Goal: Task Accomplishment & Management: Manage account settings

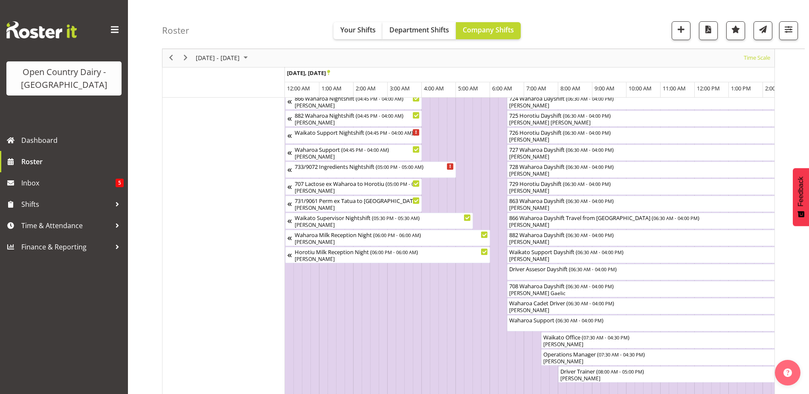
scroll to position [0, 4106]
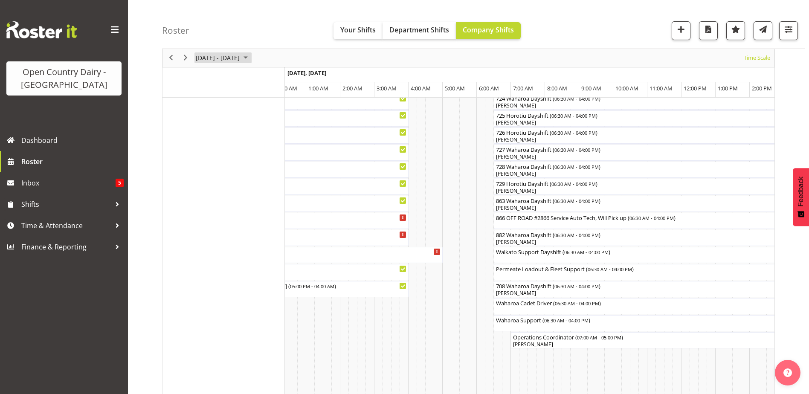
click at [220, 60] on span "September 22 - 28, 2025" at bounding box center [218, 58] width 46 height 11
click at [200, 167] on span "29" at bounding box center [204, 166] width 13 height 13
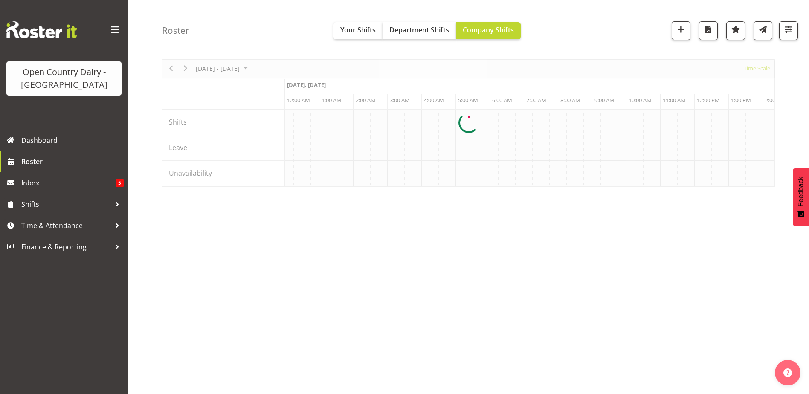
scroll to position [26, 0]
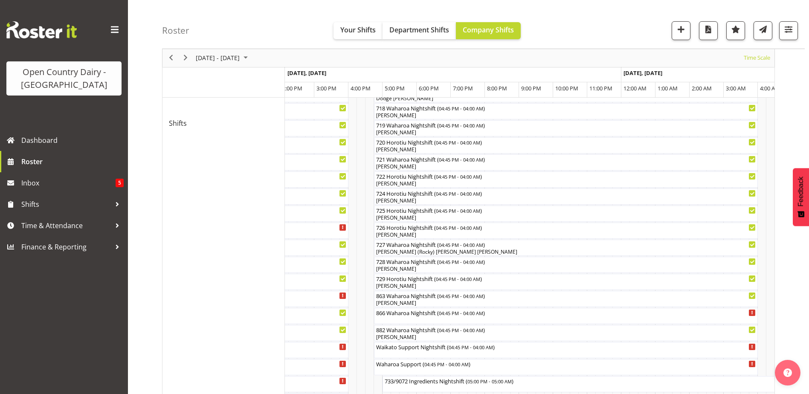
scroll to position [469, 0]
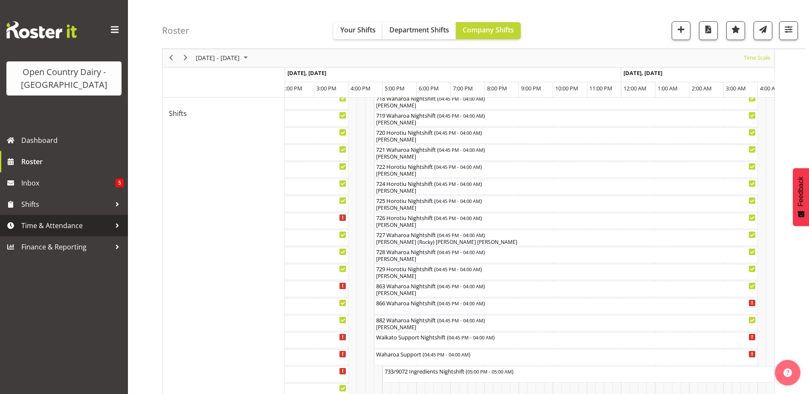
click at [51, 223] on span "Time & Attendance" at bounding box center [66, 225] width 90 height 13
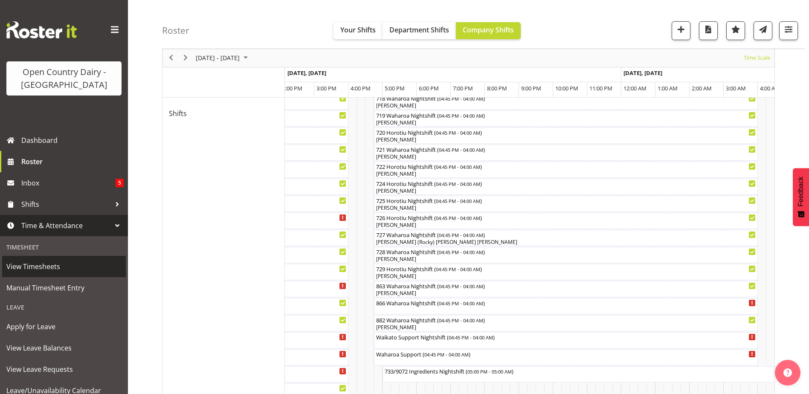
click at [41, 269] on span "View Timesheets" at bounding box center [63, 266] width 115 height 13
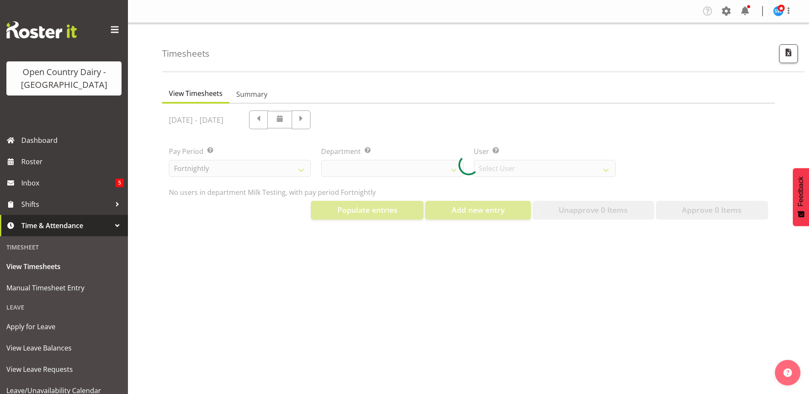
select select "733"
select select "7414"
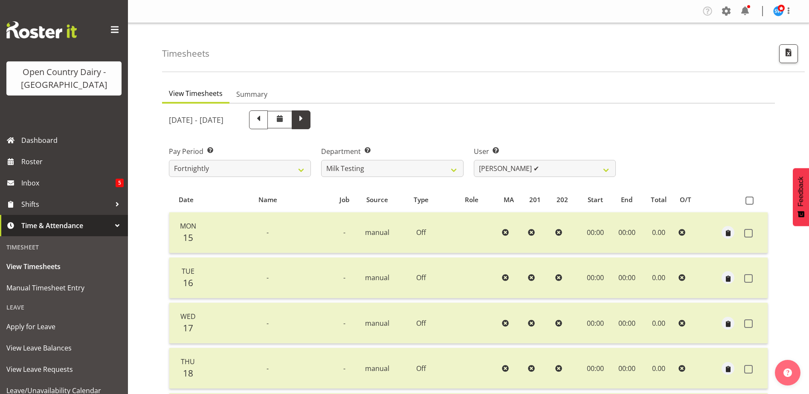
click at [310, 112] on span at bounding box center [301, 119] width 19 height 19
select select
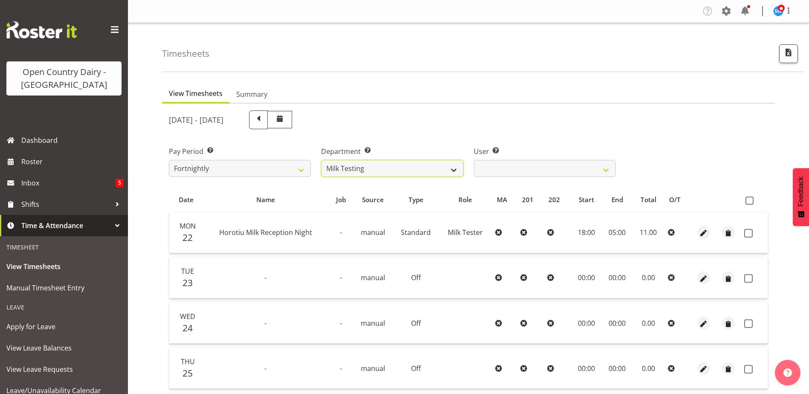
click at [379, 171] on select "701 702 703 704 705 706 707 708 709 710 711 712 713 714 715 716 717 718 719 720" at bounding box center [392, 168] width 142 height 17
select select "874"
click at [321, 160] on select "701 702 703 704 705 706 707 708 709 710 711 712 713 714 715 716 717 718 719 720" at bounding box center [392, 168] width 142 height 17
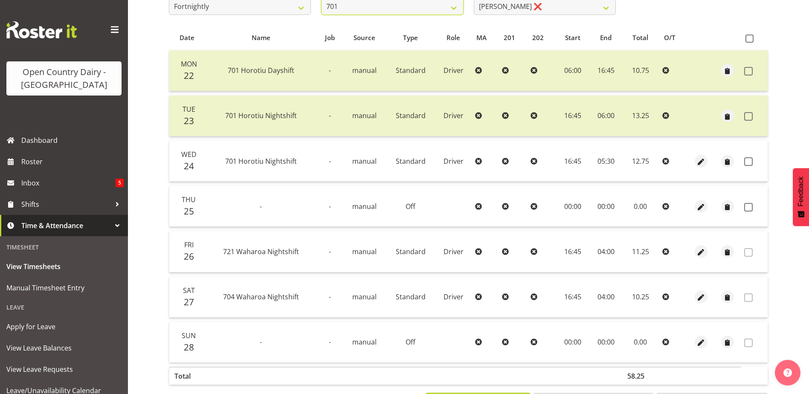
scroll to position [199, 0]
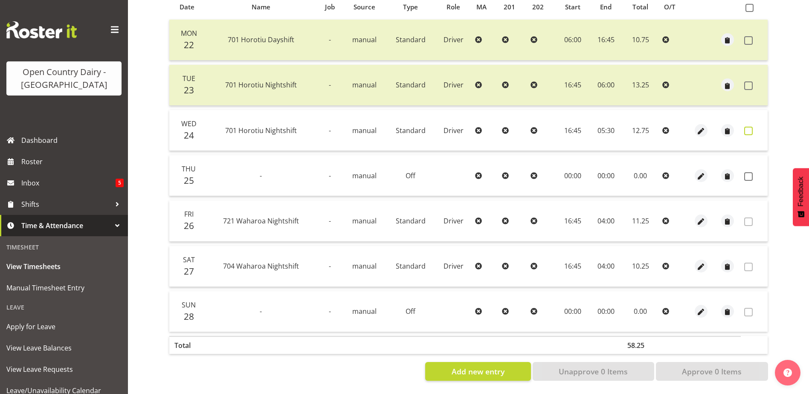
click at [746, 127] on span at bounding box center [748, 131] width 9 height 9
checkbox input "true"
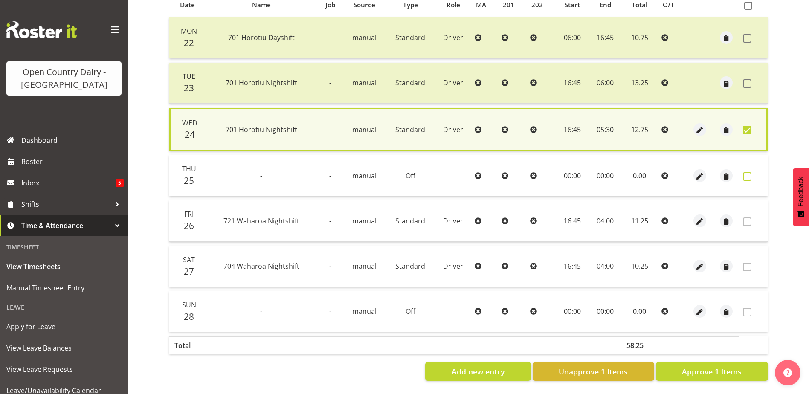
click at [747, 172] on span at bounding box center [747, 176] width 9 height 9
checkbox input "true"
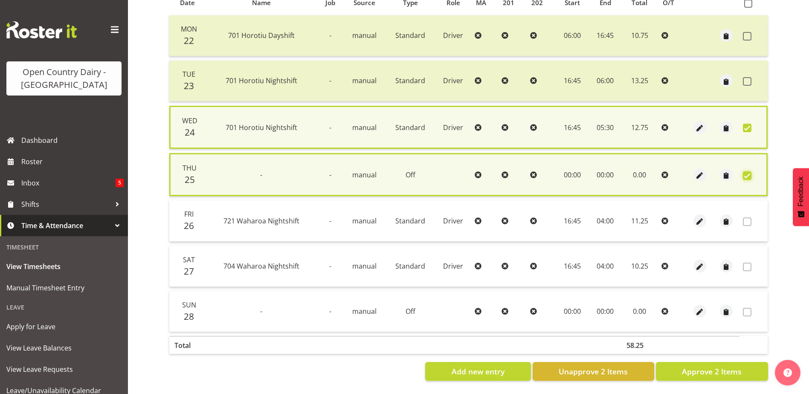
scroll to position [203, 0]
click at [686, 366] on span "Approve 2 Items" at bounding box center [712, 371] width 60 height 11
checkbox input "false"
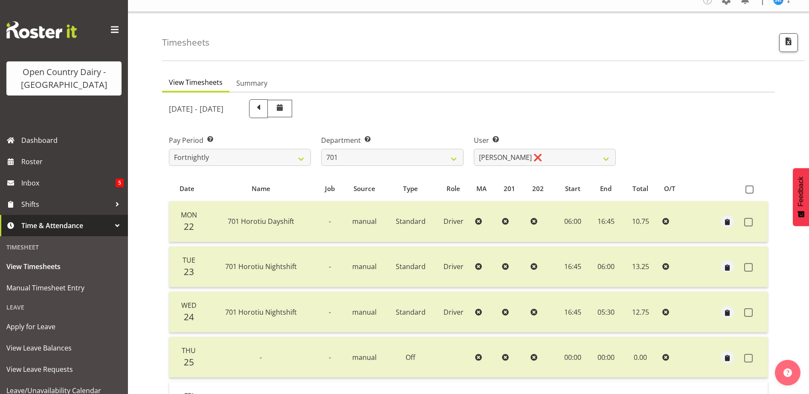
scroll to position [0, 0]
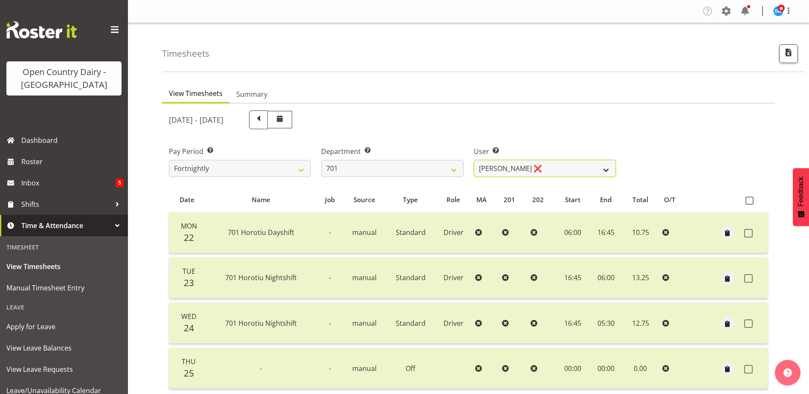
click at [516, 167] on select "[PERSON_NAME] ❌ [PERSON_NAME] ❌ [PERSON_NAME] ❌ [PERSON_NAME] ❌" at bounding box center [545, 168] width 142 height 17
select select "8383"
click at [474, 160] on select "[PERSON_NAME] ❌ [PERSON_NAME] ❌ [PERSON_NAME] ❌ [PERSON_NAME] ❌" at bounding box center [545, 168] width 142 height 17
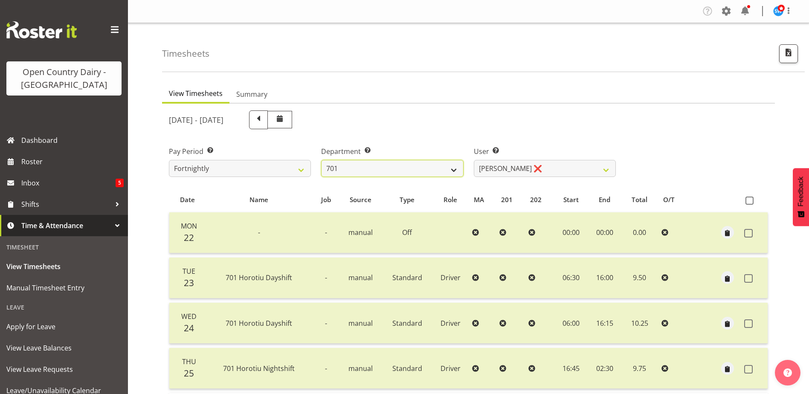
click at [417, 170] on select "701 702 703 704 705 706 707 708 709 710 711 712 713 714 715 716 717 718 719 720" at bounding box center [392, 168] width 142 height 17
select select "720"
click at [321, 160] on select "701 702 703 704 705 706 707 708 709 710 711 712 713 714 715 716 717 718 719 720" at bounding box center [392, 168] width 142 height 17
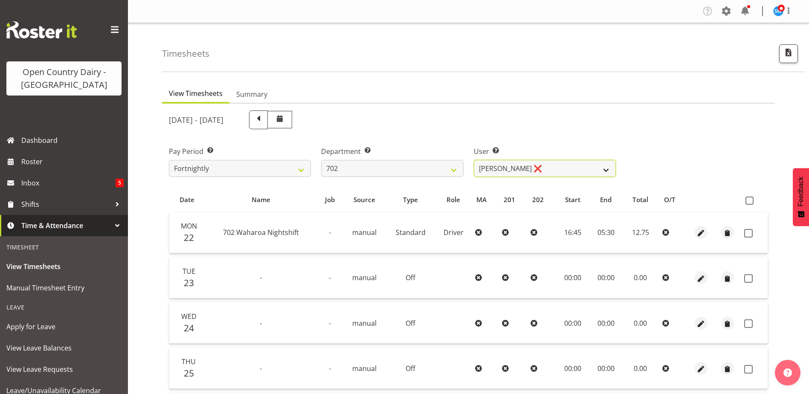
click at [558, 168] on select "Brian Riddle ❌ Denica Tapiki ❌ Nick Adlington ❌ Simon Phillpott ❌" at bounding box center [545, 168] width 142 height 17
select select "10345"
click at [474, 160] on select "Brian Riddle ❌ Denica Tapiki ❌ Nick Adlington ❌ Simon Phillpott ❌" at bounding box center [545, 168] width 142 height 17
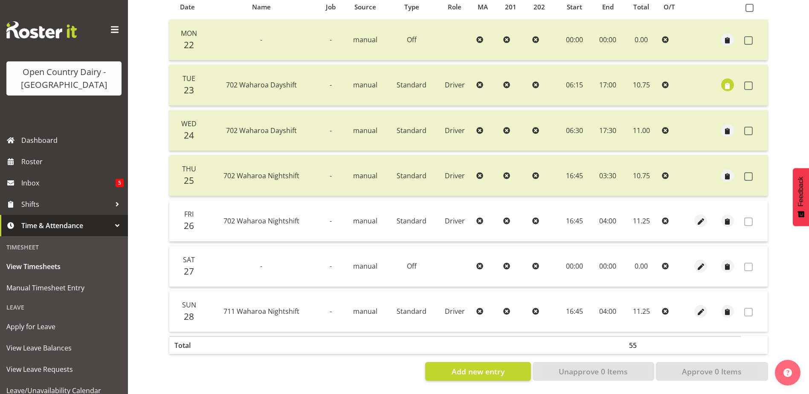
scroll to position [29, 0]
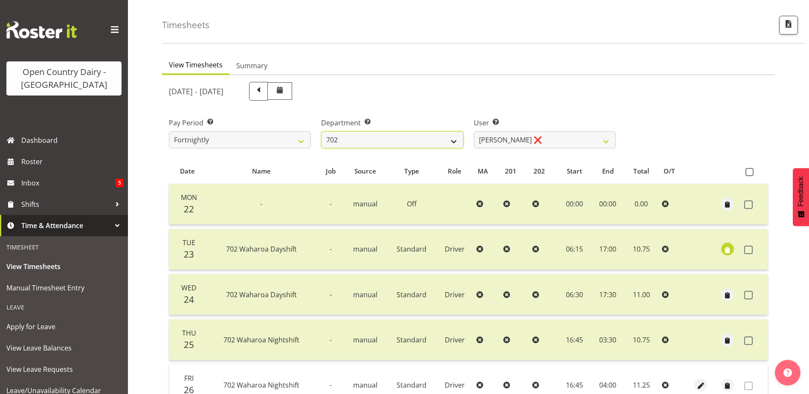
click at [348, 141] on select "701 702 703 704 705 706 707 708 709 710 711 712 713 714 715 716 717 718 719 720" at bounding box center [392, 139] width 142 height 17
select select "710"
click at [321, 131] on select "701 702 703 704 705 706 707 708 709 710 711 712 713 714 715 716 717 718 719 720" at bounding box center [392, 139] width 142 height 17
select select "8168"
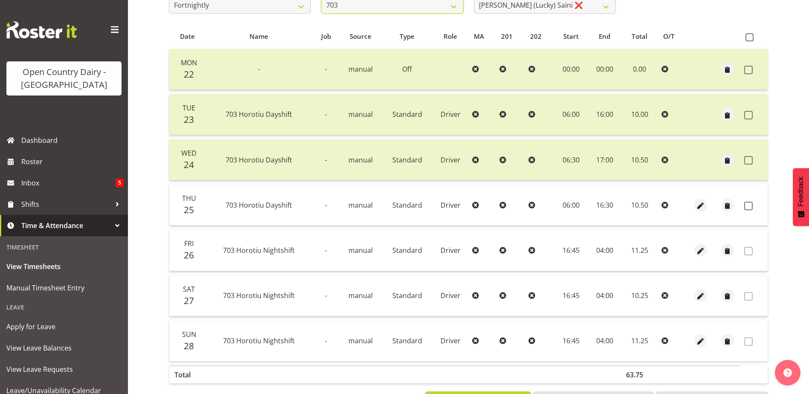
scroll to position [199, 0]
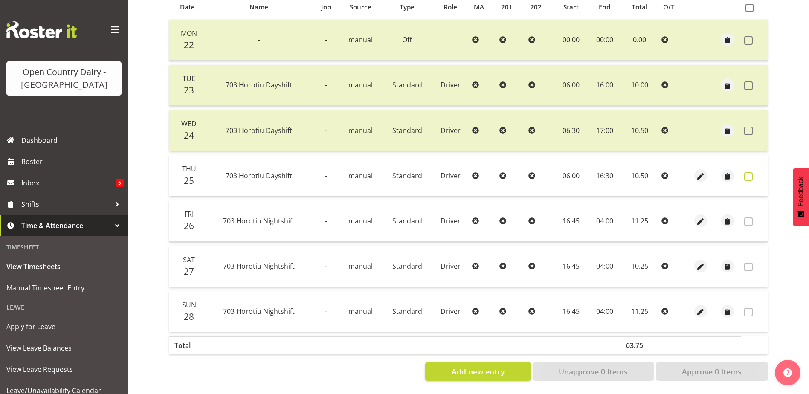
click at [750, 172] on span at bounding box center [748, 176] width 9 height 9
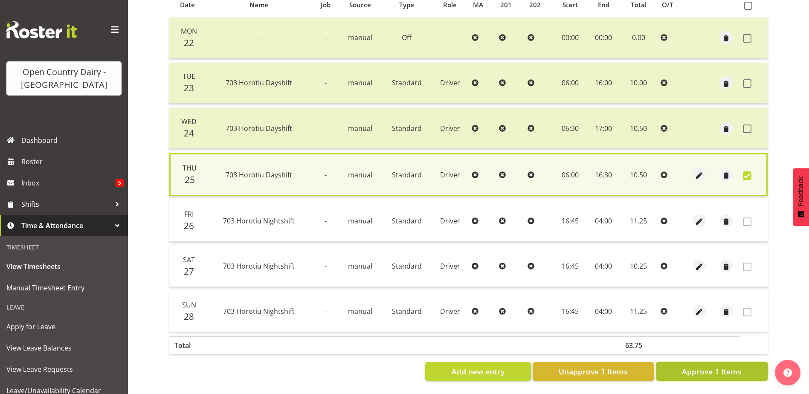
click at [699, 370] on span "Approve 1 Items" at bounding box center [712, 371] width 60 height 11
checkbox input "false"
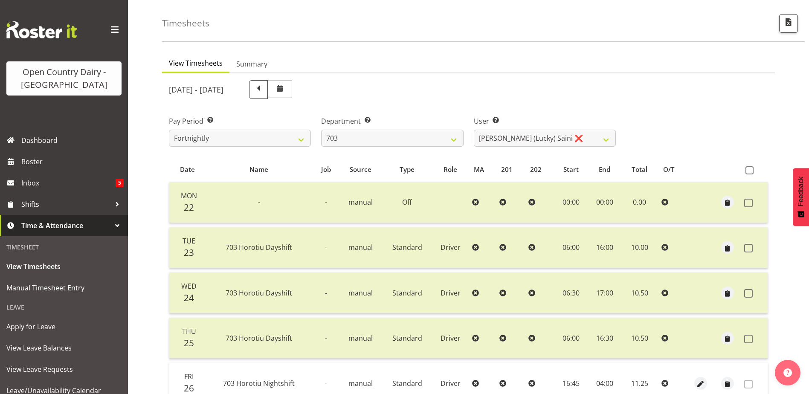
scroll to position [29, 0]
click at [535, 139] on select "Bhupinder (Lucky) Saini ❌ Mark Fowler ❌ Tama Baker ❌" at bounding box center [545, 139] width 142 height 17
select select "8198"
click at [474, 131] on select "Bhupinder (Lucky) Saini ❌ Mark Fowler ❌ Tama Baker ❌" at bounding box center [545, 139] width 142 height 17
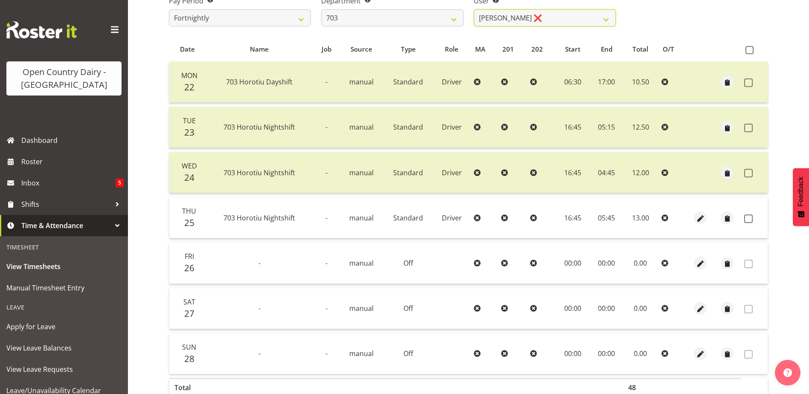
scroll to position [156, 0]
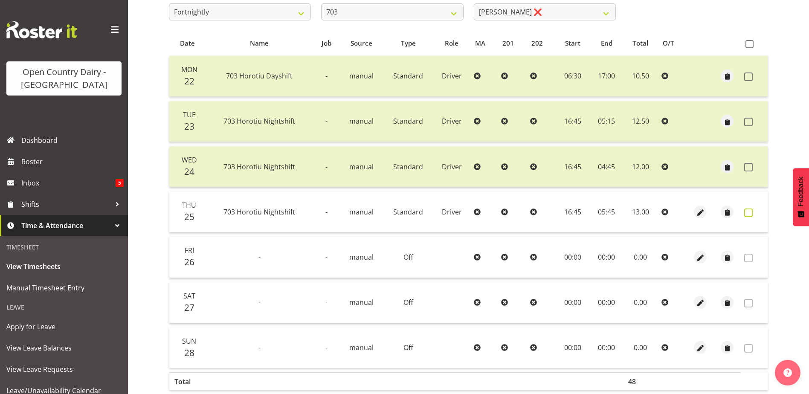
click at [750, 211] on span at bounding box center [748, 212] width 9 height 9
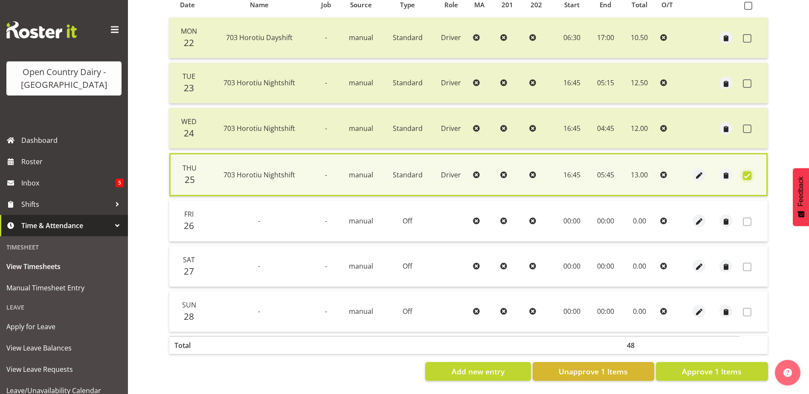
scroll to position [201, 0]
click at [725, 366] on span "Approve 1 Items" at bounding box center [712, 371] width 60 height 11
checkbox input "false"
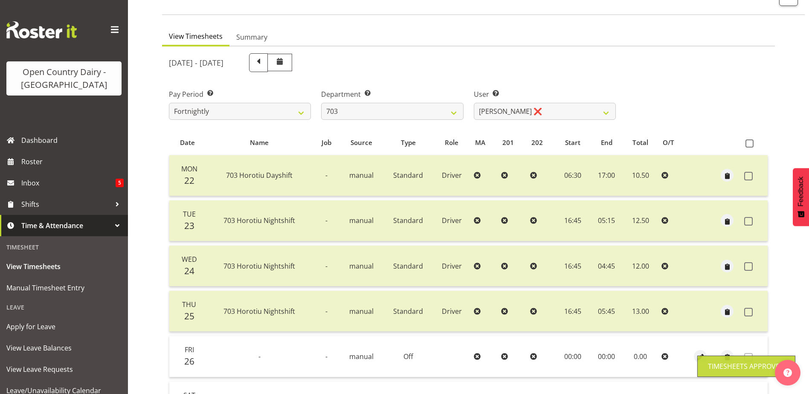
scroll to position [29, 0]
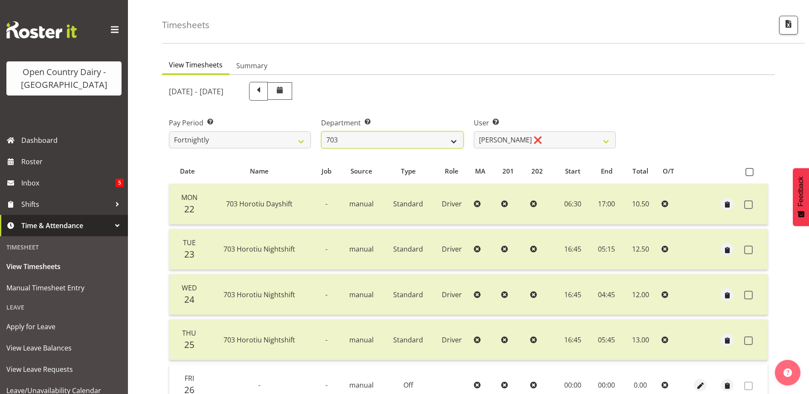
click at [405, 139] on select "701 702 703 704 705 706 707 708 709 710 711 712 713 714 715 716 717 718 719 720" at bounding box center [392, 139] width 142 height 17
select select "717"
click at [321, 131] on select "701 702 703 704 705 706 707 708 709 710 711 712 713 714 715 716 717 718 719 720" at bounding box center [392, 139] width 142 height 17
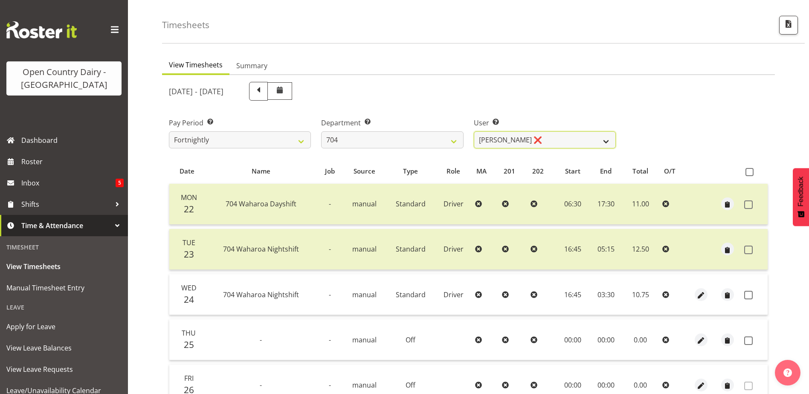
click at [560, 142] on select "Graham Houghton ❌ Jon Williams ❌ Stephen Rae ❌" at bounding box center [545, 139] width 142 height 17
select select "11257"
click at [474, 131] on select "Graham Houghton ❌ Jon Williams ❌ Stephen Rae ❌" at bounding box center [545, 139] width 142 height 17
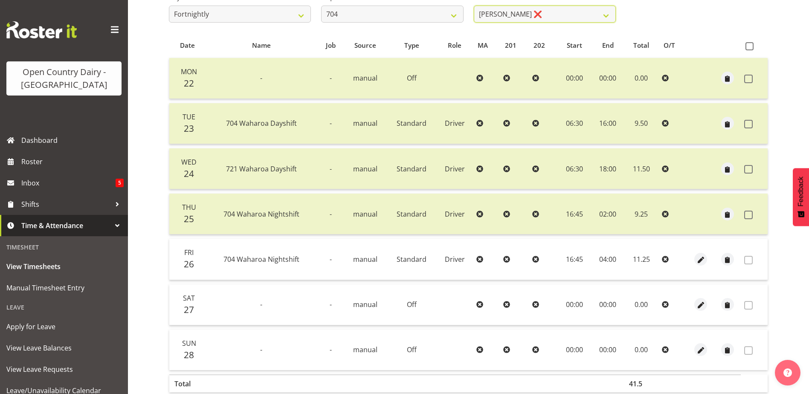
scroll to position [156, 0]
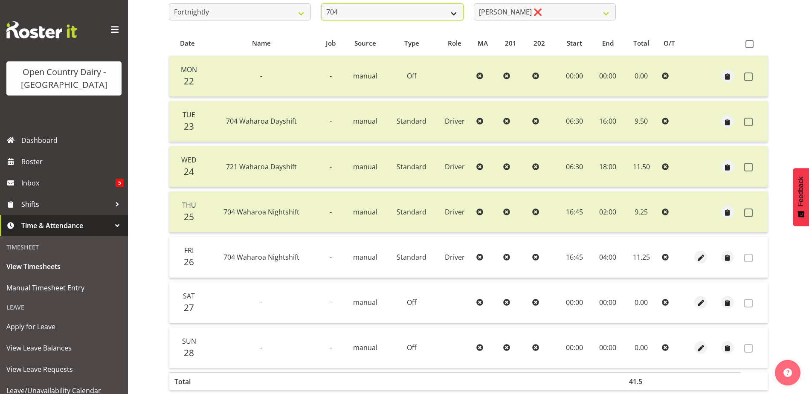
click at [380, 14] on select "701 702 703 704 705 706 707 708 709 710 711 712 713 714 715 716 717 718 719 720" at bounding box center [392, 11] width 142 height 17
select select "714"
click at [321, 3] on select "701 702 703 704 705 706 707 708 709 710 711 712 713 714 715 716 717 718 719 720" at bounding box center [392, 11] width 142 height 17
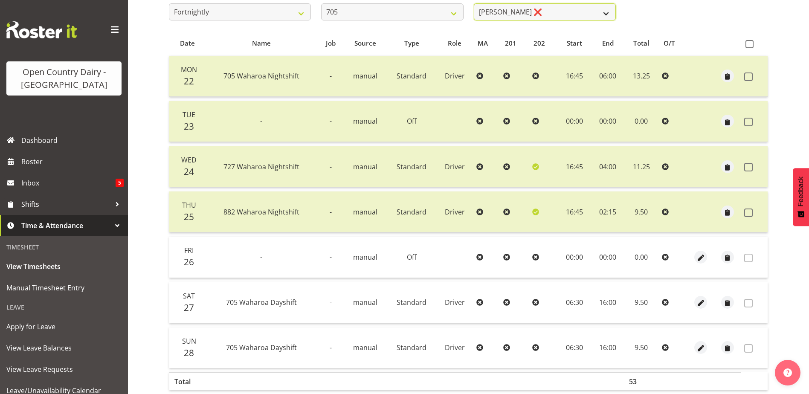
click at [554, 12] on select "Chris Gibbs ❌ Colin Kelly ❌ Craig Cottam ❌ John May ❌" at bounding box center [545, 11] width 142 height 17
select select "8282"
click at [474, 3] on select "Chris Gibbs ❌ Colin Kelly ❌ Craig Cottam ❌ John May ❌" at bounding box center [545, 11] width 142 height 17
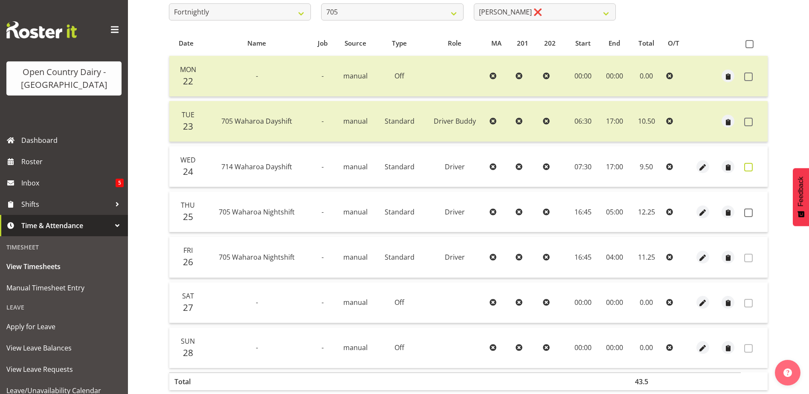
click at [746, 168] on span at bounding box center [748, 167] width 9 height 9
checkbox input "true"
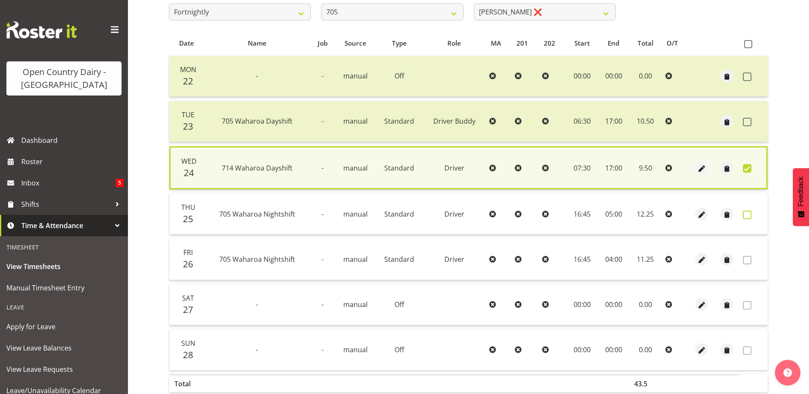
click at [745, 215] on span at bounding box center [747, 215] width 9 height 9
checkbox input "true"
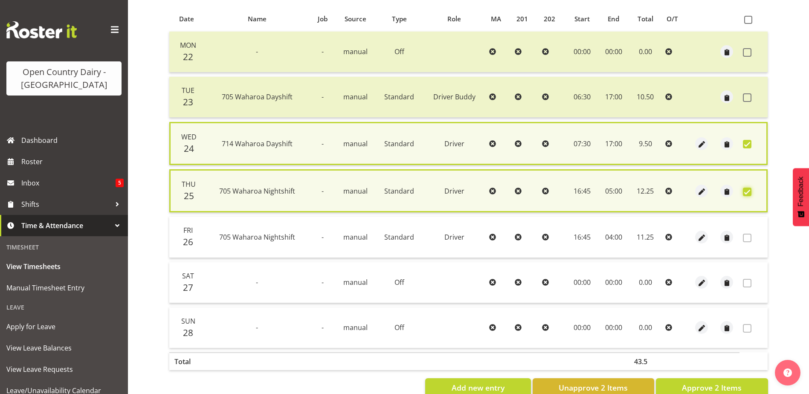
scroll to position [203, 0]
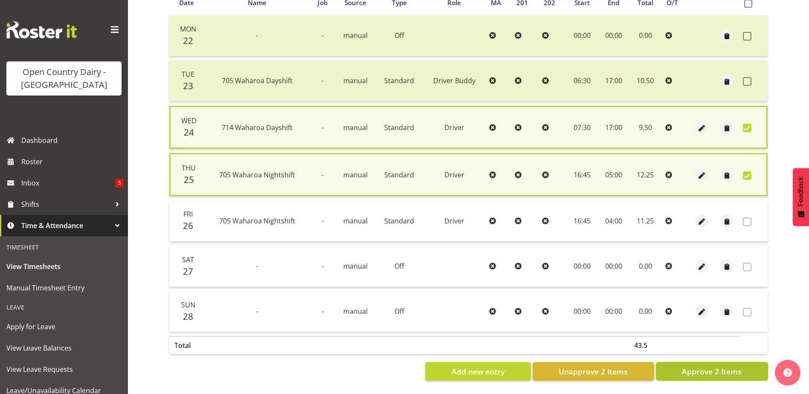
click at [695, 366] on span "Approve 2 Items" at bounding box center [712, 371] width 60 height 11
checkbox input "false"
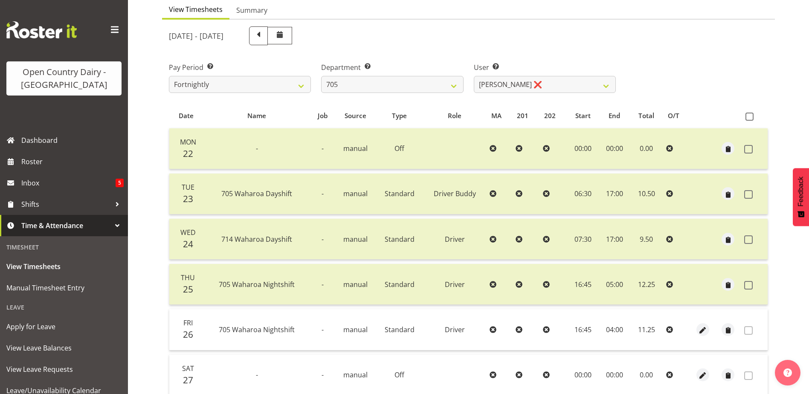
scroll to position [0, 0]
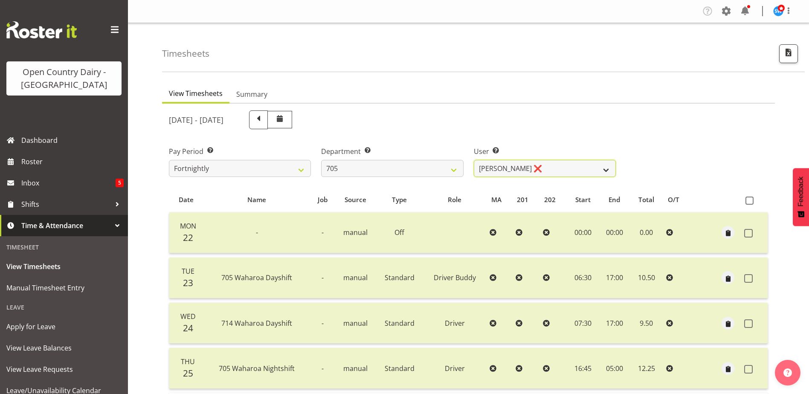
click at [524, 170] on select "Chris Gibbs ❌ Colin Kelly ❌ Craig Cottam ❌ John May ❌" at bounding box center [545, 168] width 142 height 17
click at [382, 168] on select "701 702 703 704 705 706 707 708 709 710 711 712 713 714 715 716 717 718 719 720" at bounding box center [392, 168] width 142 height 17
select select "721"
click at [321, 160] on select "701 702 703 704 705 706 707 708 709 710 711 712 713 714 715 716 717 718 719 720" at bounding box center [392, 168] width 142 height 17
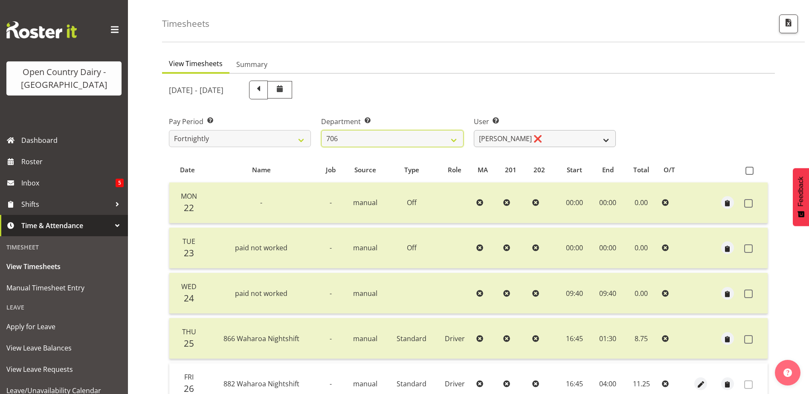
scroll to position [29, 0]
click at [538, 143] on select "Andrew Kearns ❌ Len Symons ❌ Mark Ansley ❌ Paul Griffin ❌" at bounding box center [545, 139] width 142 height 17
click at [538, 142] on select "Andrew Kearns ❌ Len Symons ❌ Mark Ansley ❌ Paul Griffin ❌" at bounding box center [545, 139] width 142 height 17
click at [511, 138] on select "Andrew Kearns ❌ Len Symons ❌ Mark Ansley ❌ Paul Griffin ❌" at bounding box center [545, 139] width 142 height 17
select select "10389"
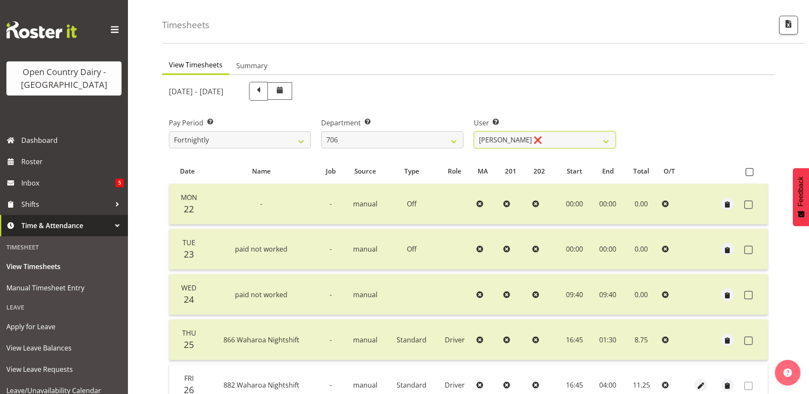
click at [474, 131] on select "Andrew Kearns ❌ Len Symons ❌ Mark Ansley ❌ Paul Griffin ❌" at bounding box center [545, 139] width 142 height 17
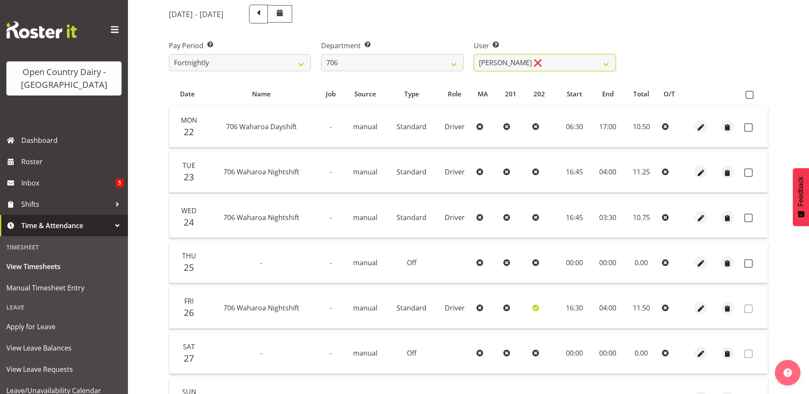
scroll to position [156, 0]
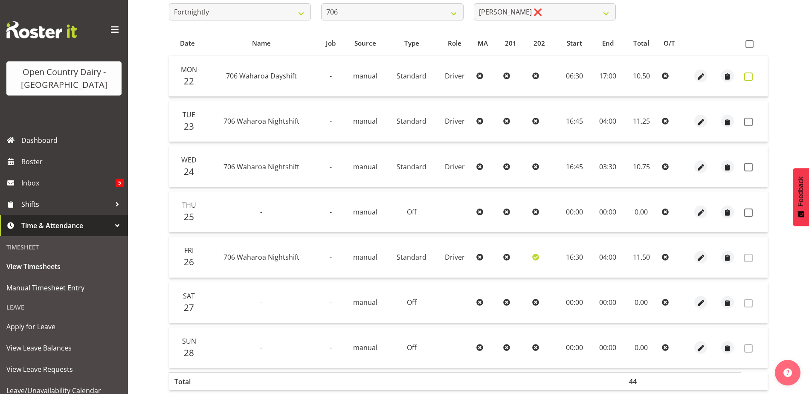
click at [744, 76] on span at bounding box center [748, 76] width 9 height 9
checkbox input "true"
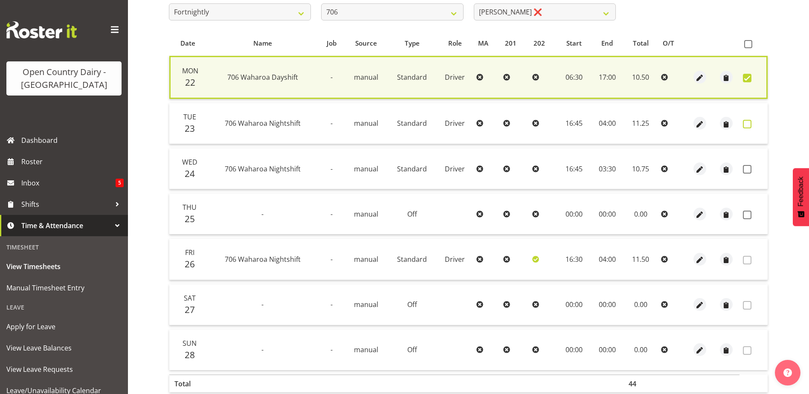
click at [746, 122] on span at bounding box center [747, 124] width 9 height 9
checkbox input "true"
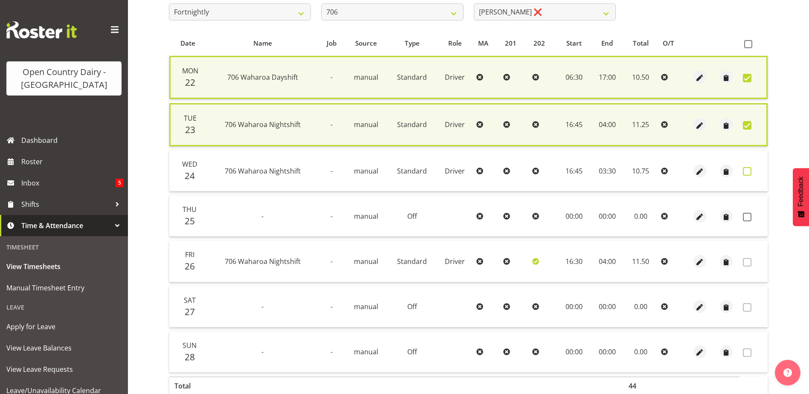
click at [748, 169] on span at bounding box center [747, 171] width 9 height 9
checkbox input "true"
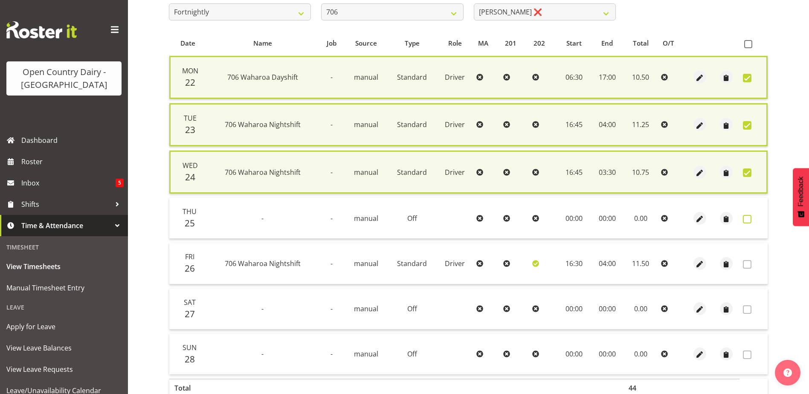
click at [748, 216] on span at bounding box center [747, 219] width 9 height 9
checkbox input "true"
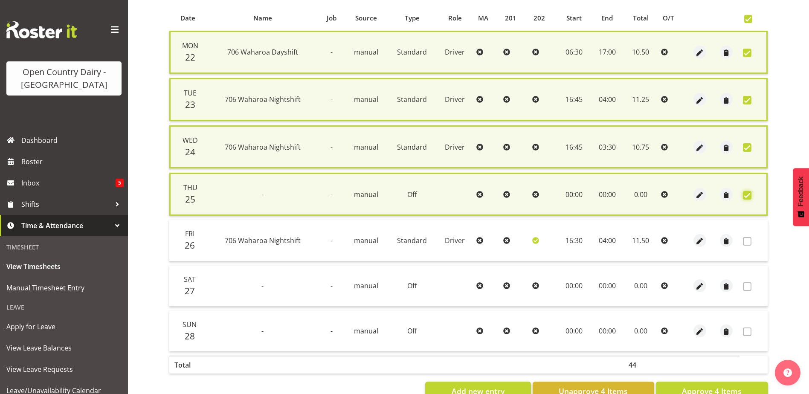
scroll to position [208, 0]
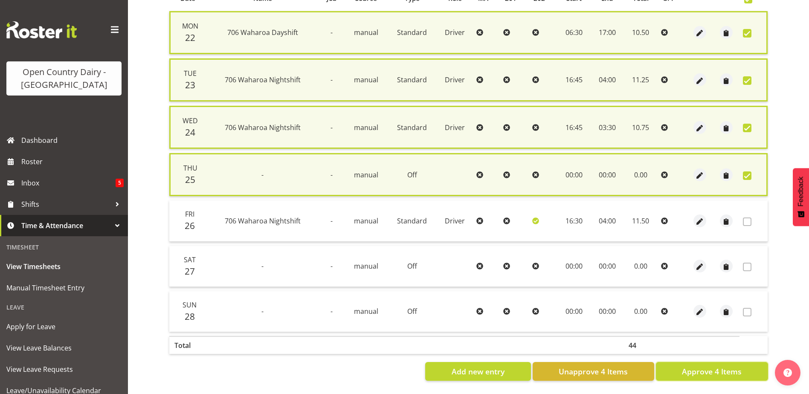
click at [702, 366] on span "Approve 4 Items" at bounding box center [712, 371] width 60 height 11
checkbox input "false"
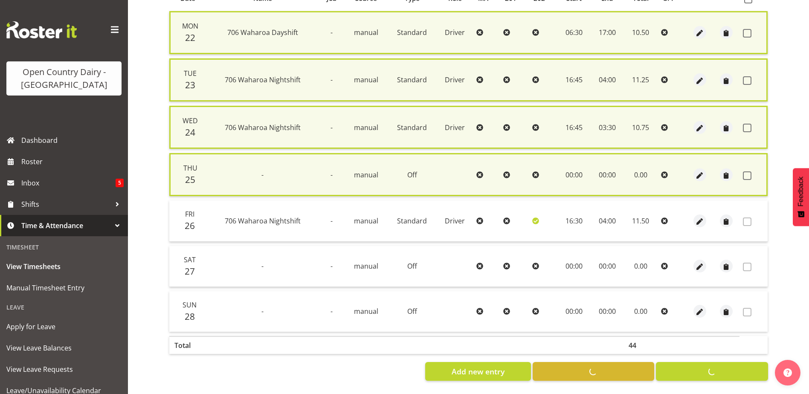
checkbox input "false"
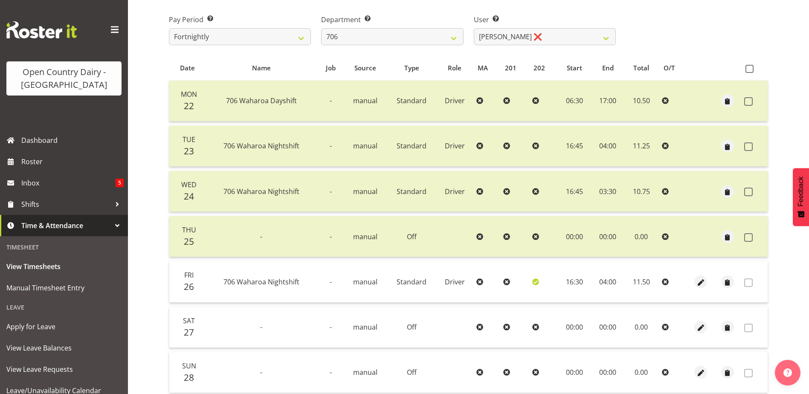
scroll to position [29, 0]
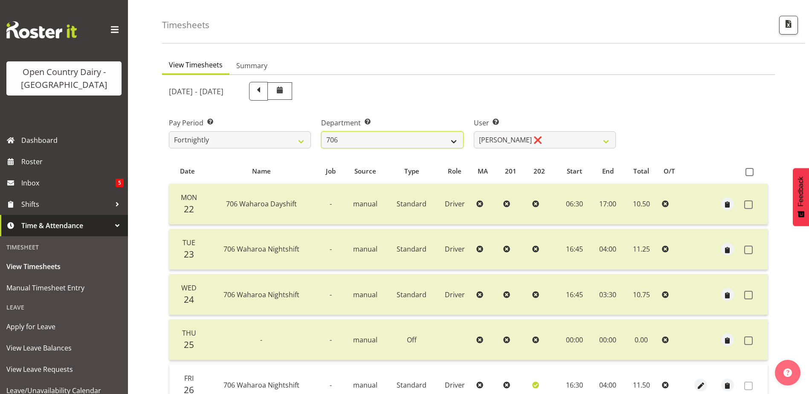
click at [405, 143] on select "701 702 703 704 705 706 707 708 709 710 711 712 713 714 715 716 717 718 719 720" at bounding box center [392, 139] width 142 height 17
select select "811"
click at [321, 131] on select "701 702 703 704 705 706 707 708 709 710 711 712 713 714 715 716 717 718 719 720" at bounding box center [392, 139] width 142 height 17
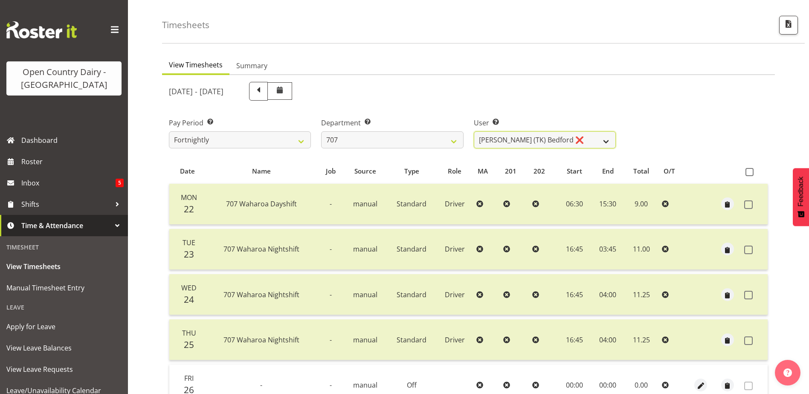
click at [562, 139] on select "Alan (TK) Bedford ❌ David Foote (Junior) ❌ Mike Madden ❌" at bounding box center [545, 139] width 142 height 17
select select "11706"
click at [474, 131] on select "Alan (TK) Bedford ❌ David Foote (Junior) ❌ Mike Madden ❌" at bounding box center [545, 139] width 142 height 17
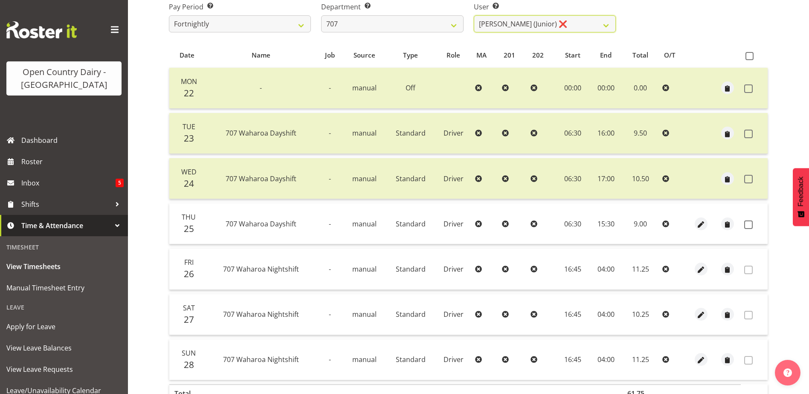
scroll to position [156, 0]
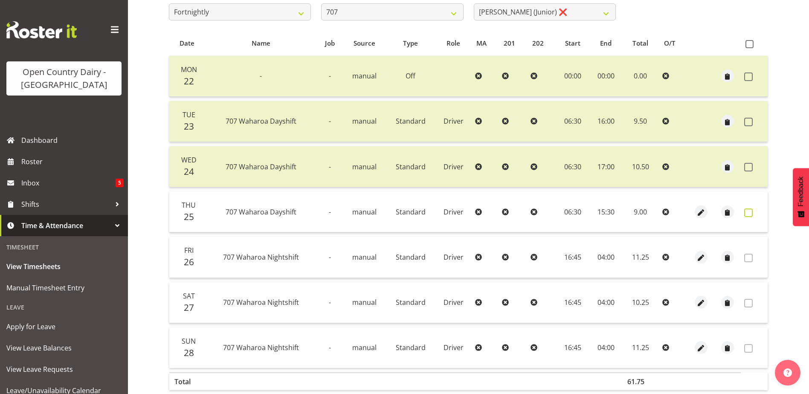
click at [748, 212] on span at bounding box center [748, 212] width 9 height 9
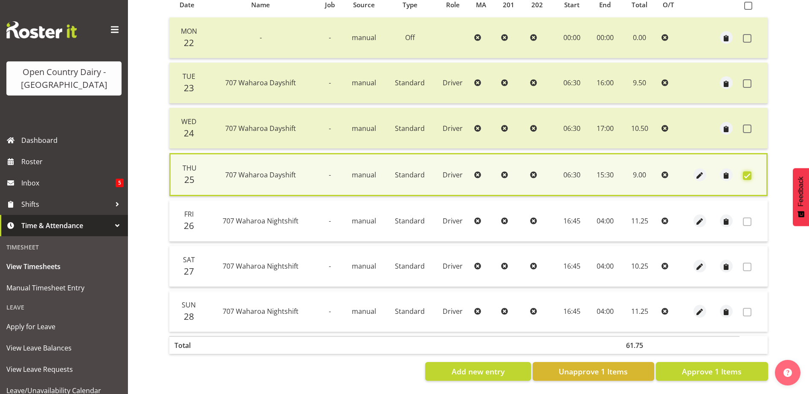
scroll to position [201, 0]
click at [715, 366] on span "Approve 1 Items" at bounding box center [712, 371] width 60 height 11
checkbox input "false"
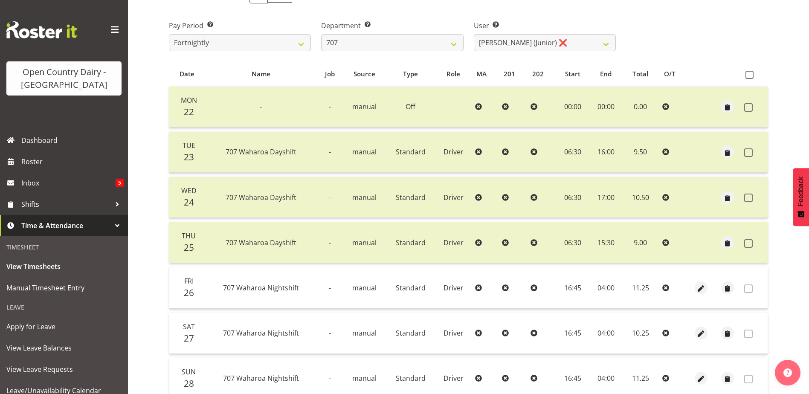
scroll to position [29, 0]
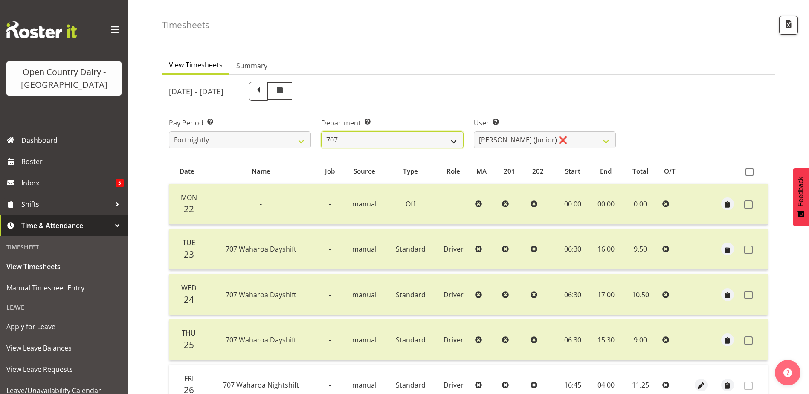
click at [382, 139] on select "701 702 703 704 705 706 707 708 709 710 711 712 713 714 715 716 717 718 719 720" at bounding box center [392, 139] width 142 height 17
select select "762"
click at [321, 131] on select "701 702 703 704 705 706 707 708 709 710 711 712 713 714 715 716 717 718 719 720" at bounding box center [392, 139] width 142 height 17
select select "11587"
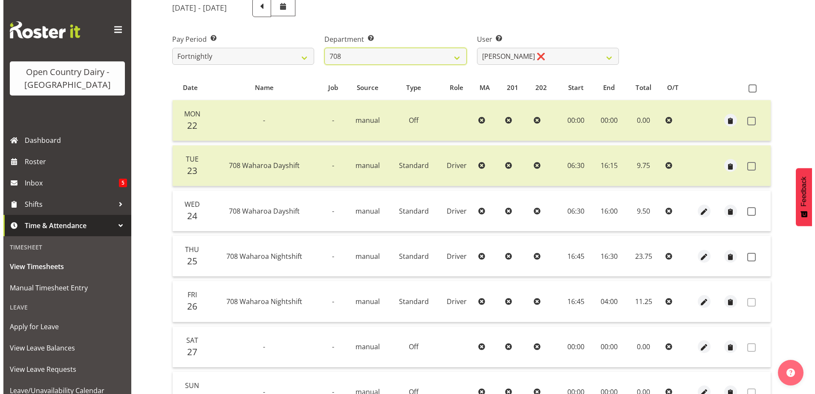
scroll to position [114, 0]
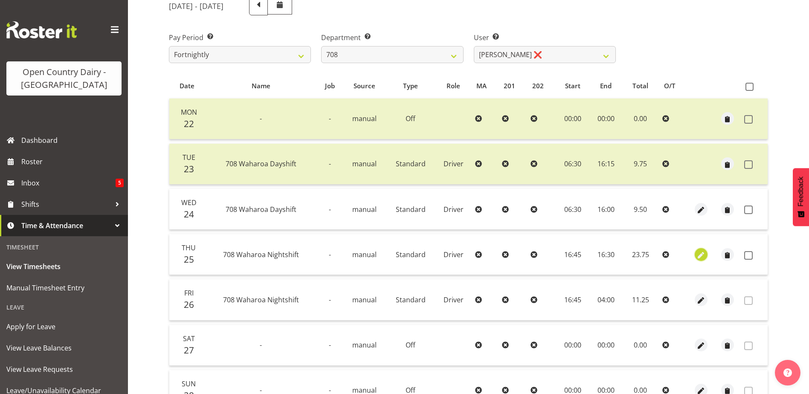
click at [698, 255] on span "button" at bounding box center [701, 255] width 10 height 10
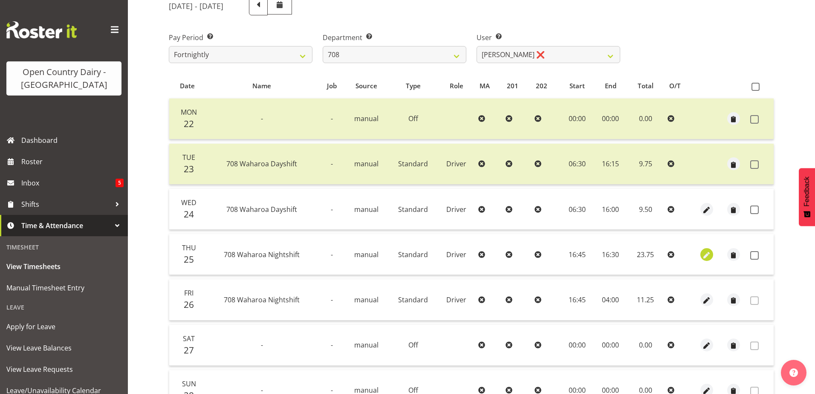
select select "Standard"
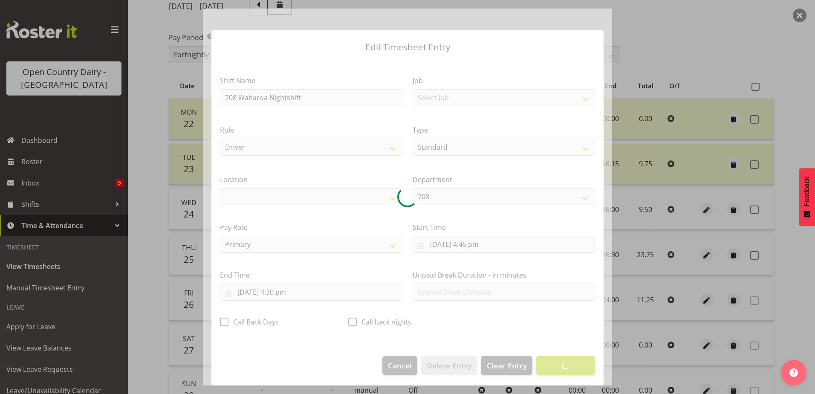
select select "1054"
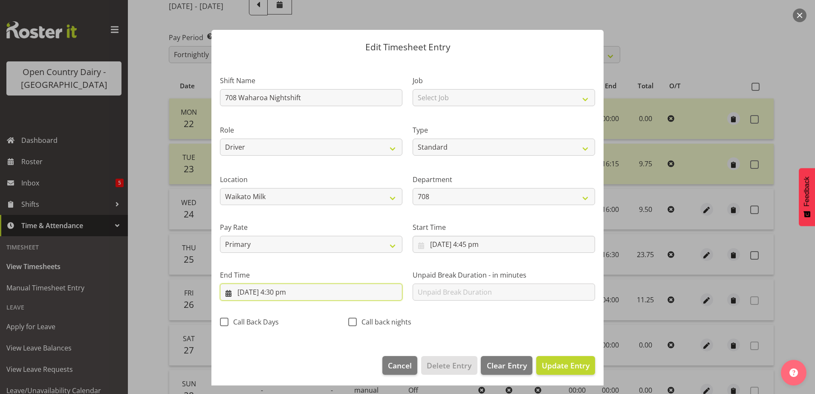
click at [289, 290] on input "26/09/2025, 4:30 pm" at bounding box center [311, 292] width 182 height 17
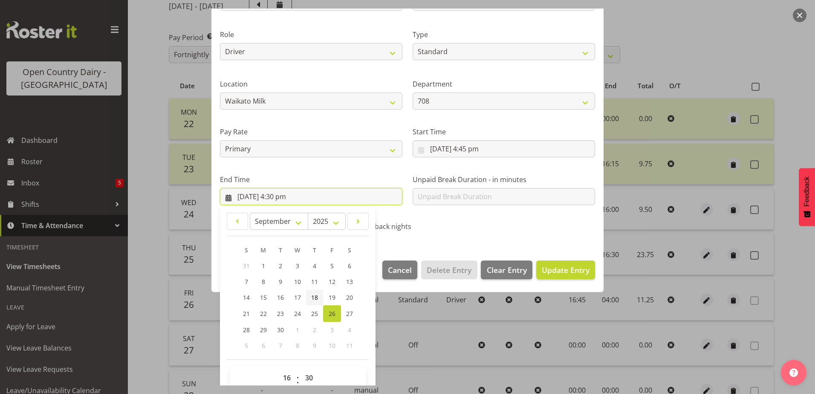
scroll to position [110, 0]
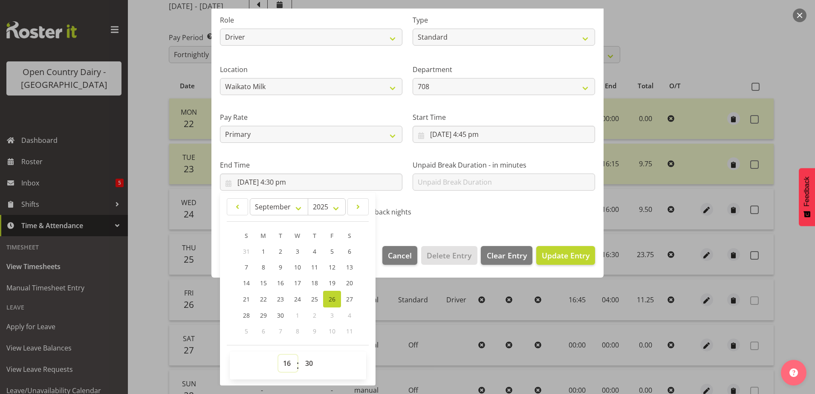
click at [286, 361] on select "00 01 02 03 04 05 06 07 08 09 10 11 12 13 14 15 16 17 18 19 20 21 22 23" at bounding box center [287, 363] width 19 height 17
select select "4"
click at [278, 355] on select "00 01 02 03 04 05 06 07 08 09 10 11 12 13 14 15 16 17 18 19 20 21 22 23" at bounding box center [287, 363] width 19 height 17
type input "26/09/2025, 4:30 am"
click at [561, 256] on span "Update Entry" at bounding box center [566, 255] width 48 height 10
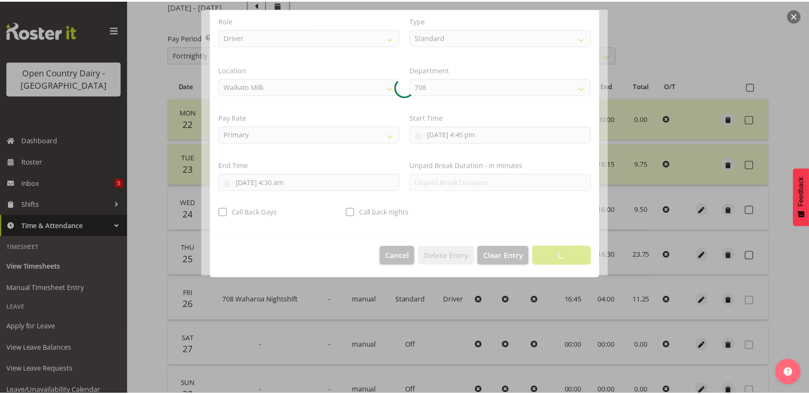
scroll to position [2, 0]
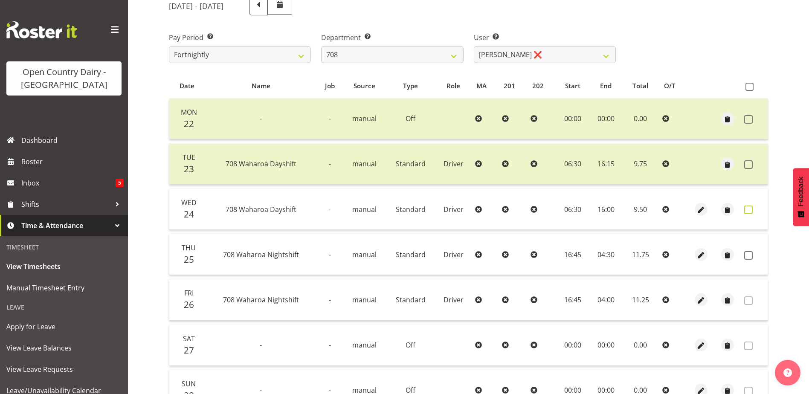
click at [747, 211] on span at bounding box center [748, 210] width 9 height 9
checkbox input "true"
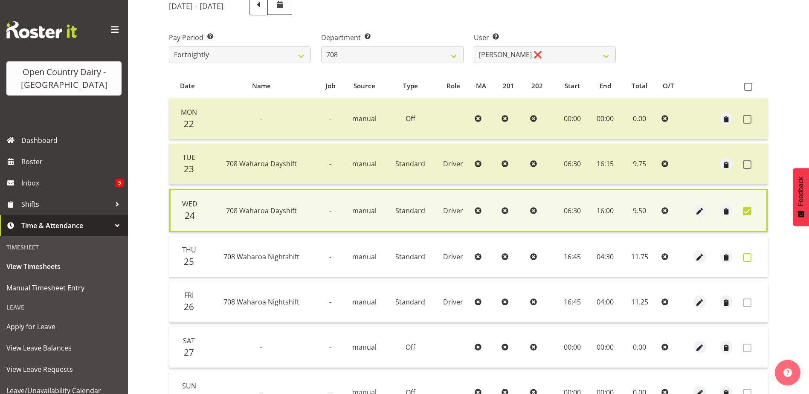
click at [745, 258] on span at bounding box center [747, 257] width 9 height 9
checkbox input "true"
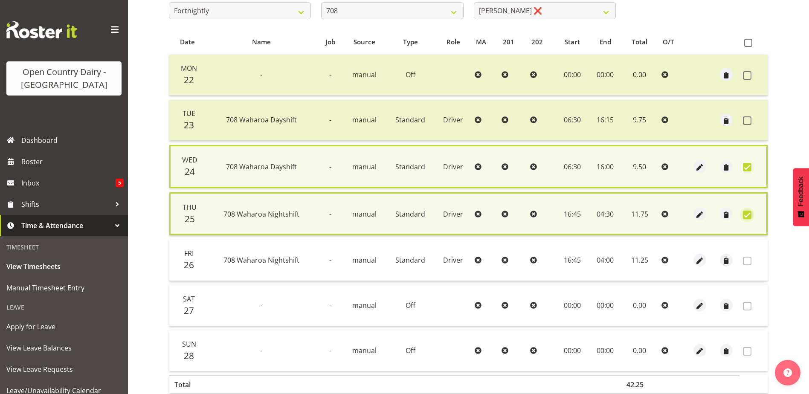
scroll to position [203, 0]
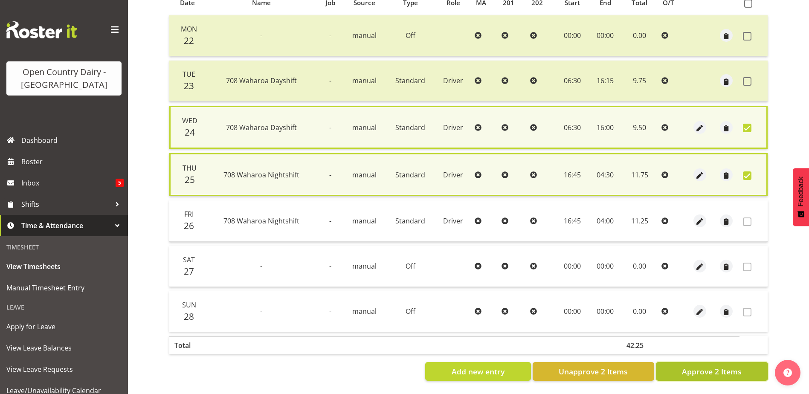
click at [715, 366] on span "Approve 2 Items" at bounding box center [712, 371] width 60 height 11
checkbox input "false"
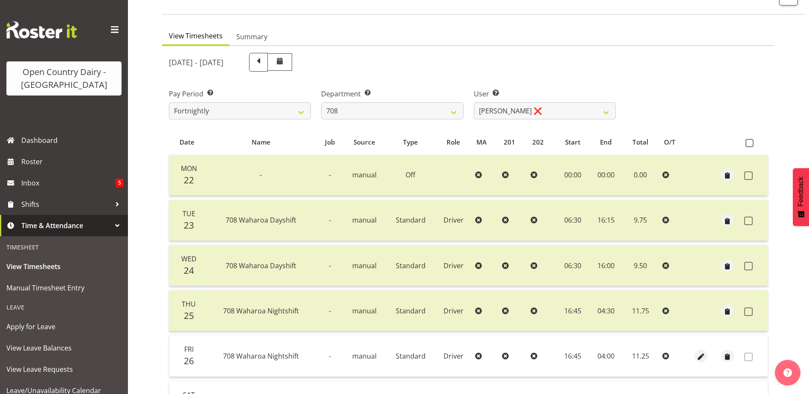
scroll to position [29, 0]
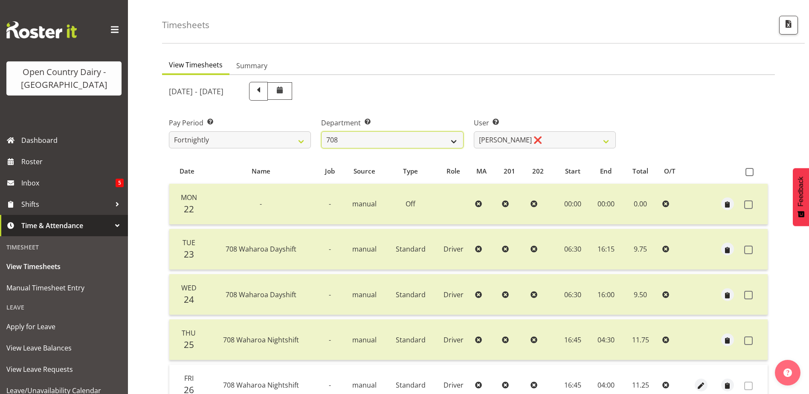
click at [402, 139] on select "701 702 703 704 705 706 707 708 709 710 711 712 713 714 715 716 717 718 719 720" at bounding box center [392, 139] width 142 height 17
select select "735"
click at [321, 131] on select "701 702 703 704 705 706 707 708 709 710 711 712 713 714 715 716 717 718 719 720" at bounding box center [392, 139] width 142 height 17
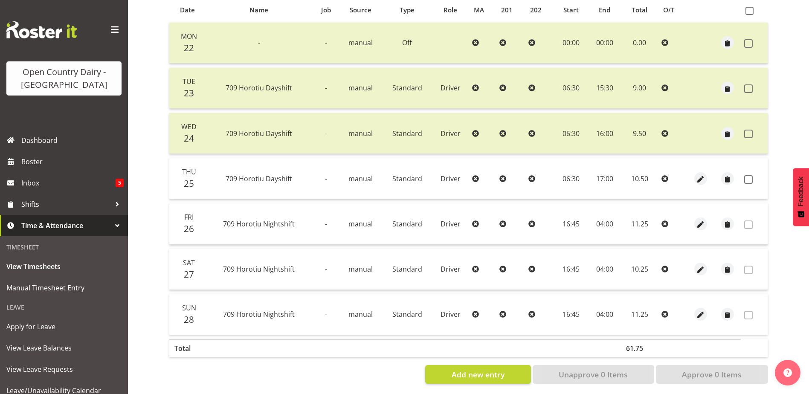
scroll to position [199, 0]
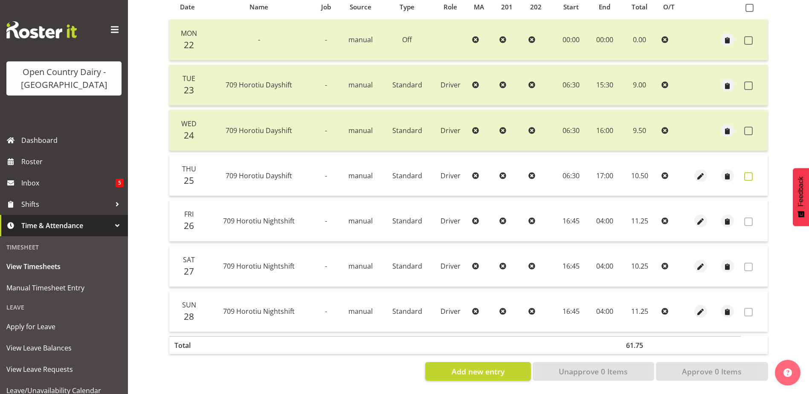
click at [748, 172] on span at bounding box center [748, 176] width 9 height 9
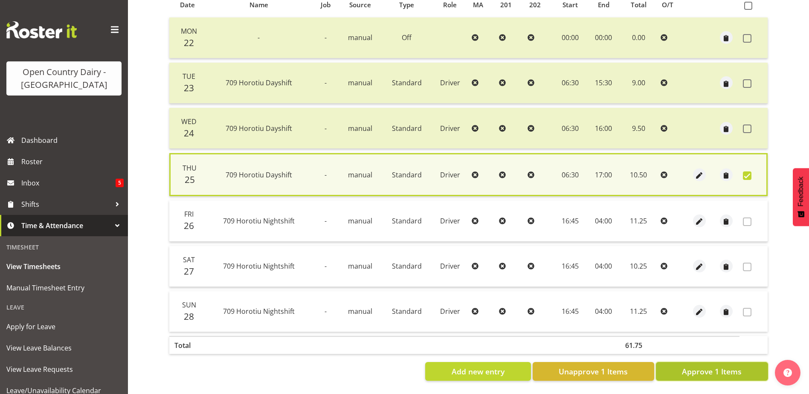
click at [704, 366] on span "Approve 1 Items" at bounding box center [712, 371] width 60 height 11
checkbox input "false"
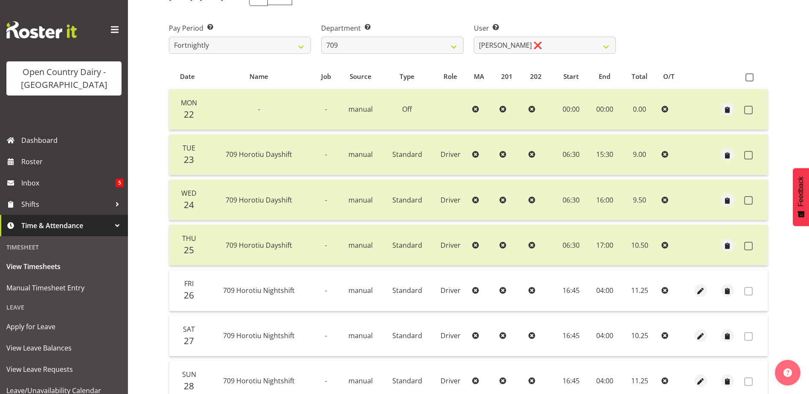
scroll to position [0, 0]
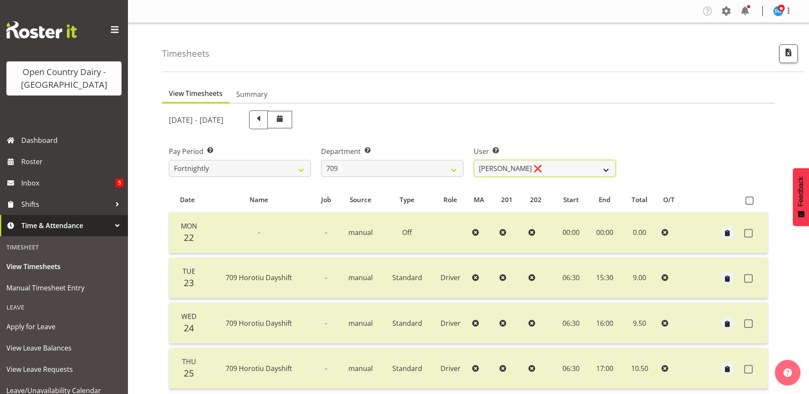
click at [527, 167] on select "Alex Barclay ❌ Craig Knudsen ❌ Jaswant Singh ❌ Ross Cook ❌" at bounding box center [545, 168] width 142 height 17
click at [474, 160] on select "Alex Barclay ❌ Craig Knudsen ❌ Jaswant Singh ❌ Ross Cook ❌" at bounding box center [545, 168] width 142 height 17
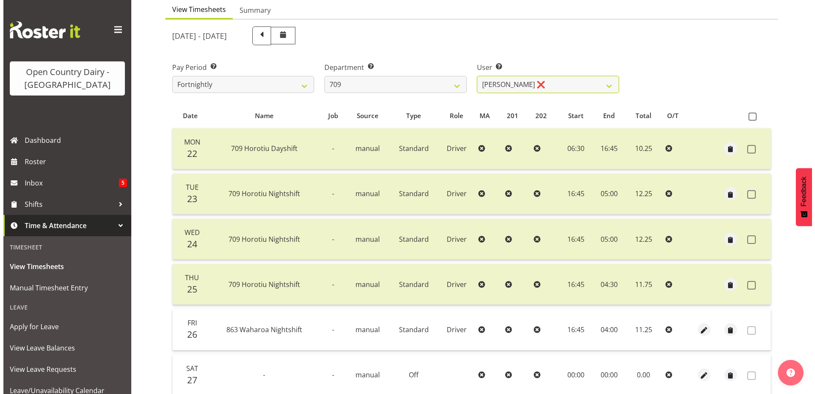
scroll to position [29, 0]
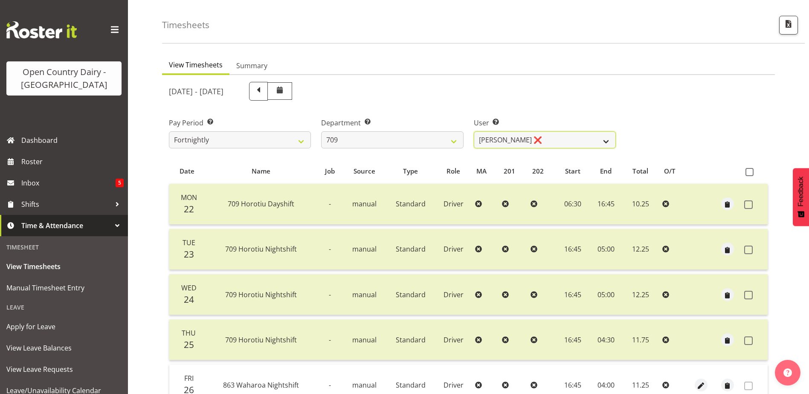
click at [544, 134] on select "Alex Barclay ❌ Craig Knudsen ❌ Jaswant Singh ❌ Ross Cook ❌" at bounding box center [545, 139] width 142 height 17
select select "9890"
click at [474, 131] on select "Alex Barclay ❌ Craig Knudsen ❌ Jaswant Singh ❌ Ross Cook ❌" at bounding box center [545, 139] width 142 height 17
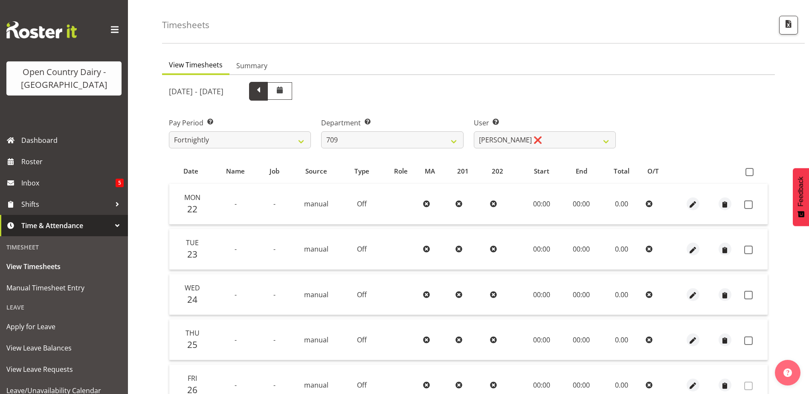
click at [264, 92] on span at bounding box center [258, 90] width 11 height 11
select select
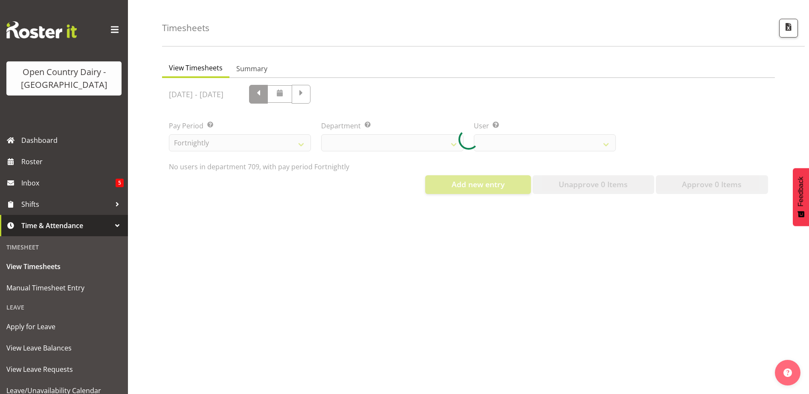
select select "735"
select select "9890"
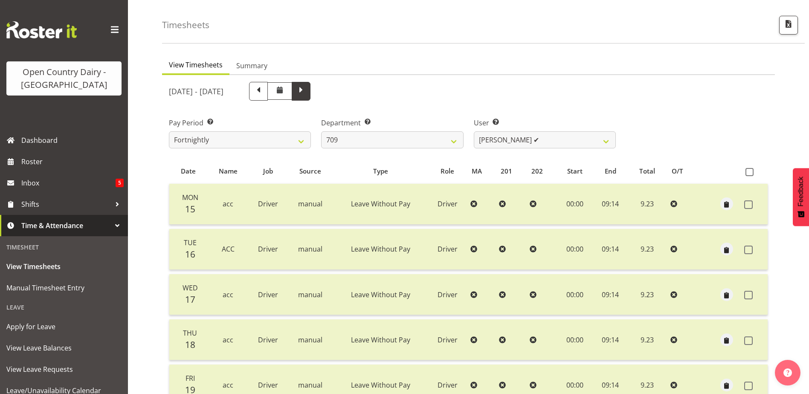
click at [307, 92] on span at bounding box center [300, 90] width 11 height 11
select select
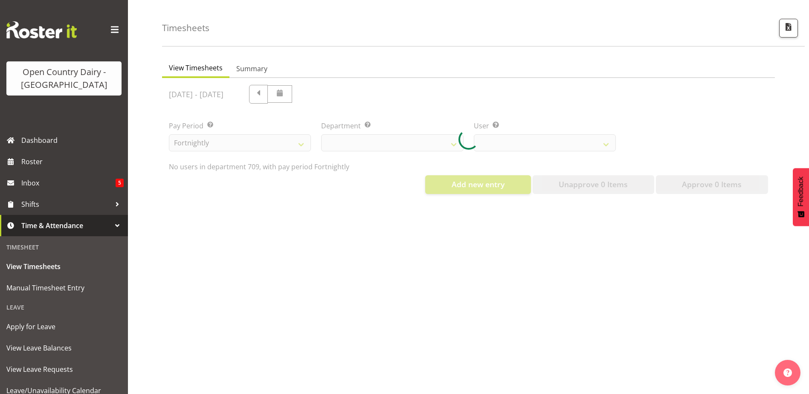
select select "735"
select select "9890"
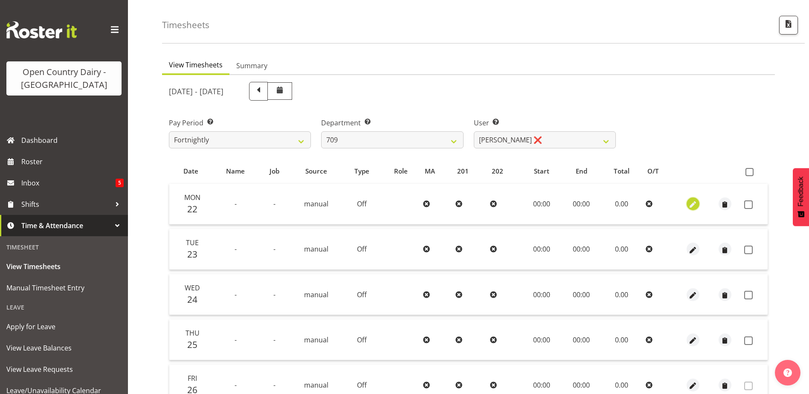
click at [693, 203] on span "button" at bounding box center [693, 205] width 10 height 10
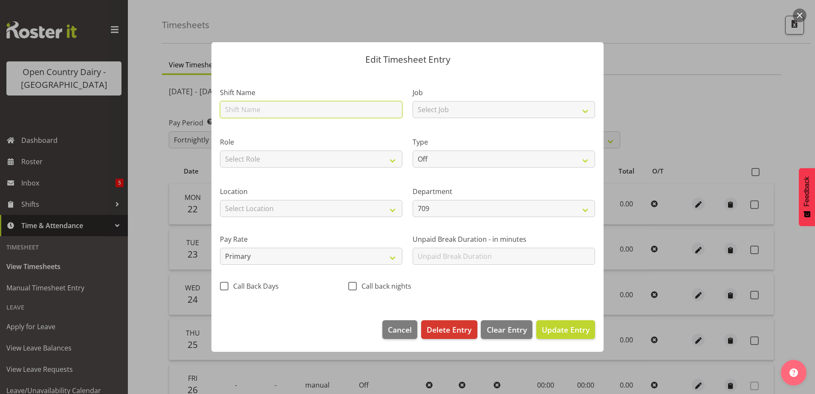
click at [258, 109] on input "text" at bounding box center [311, 109] width 182 height 17
type input "Acc"
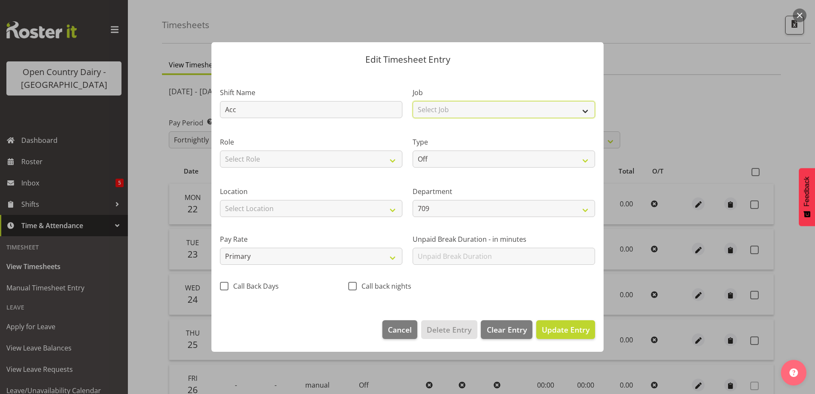
click at [438, 107] on select "Select Job Driver Driver supervisor Support" at bounding box center [504, 109] width 182 height 17
select select "9052"
click at [413, 101] on select "Select Job Driver Driver supervisor Support" at bounding box center [504, 109] width 182 height 17
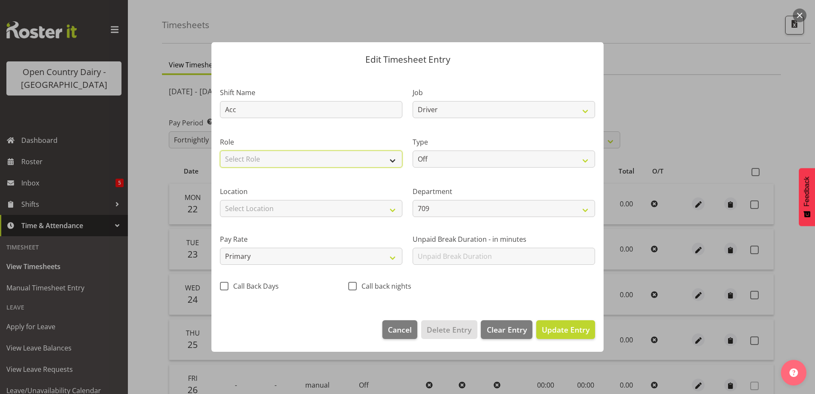
click at [295, 156] on select "Select Role Driver HSR Crew Leader" at bounding box center [311, 159] width 182 height 17
select select "1166"
click at [220, 151] on select "Select Role Driver HSR Crew Leader" at bounding box center [311, 159] width 182 height 17
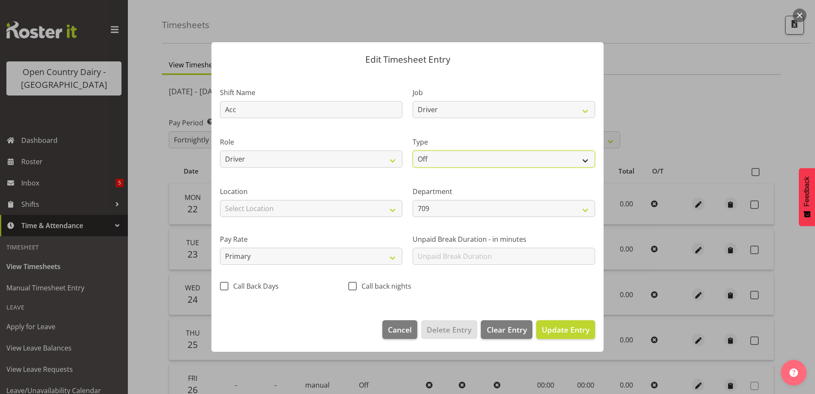
click at [475, 159] on select "Off Standard Public Holiday Public Holiday (Worked) Day In Lieu Annual Leave Si…" at bounding box center [504, 159] width 182 height 17
select select "Leave Without Pay"
click at [413, 151] on select "Off Standard Public Holiday Public Holiday (Worked) Day In Lieu Annual Leave Si…" at bounding box center [504, 159] width 182 height 17
select select "8"
select select "2025"
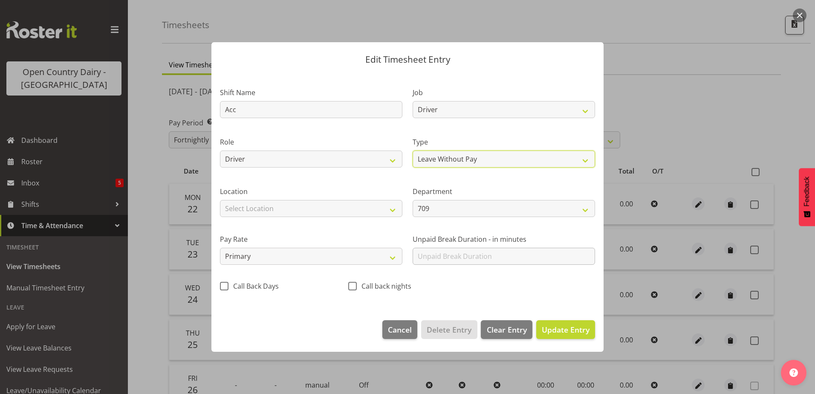
select select "8"
select select "2025"
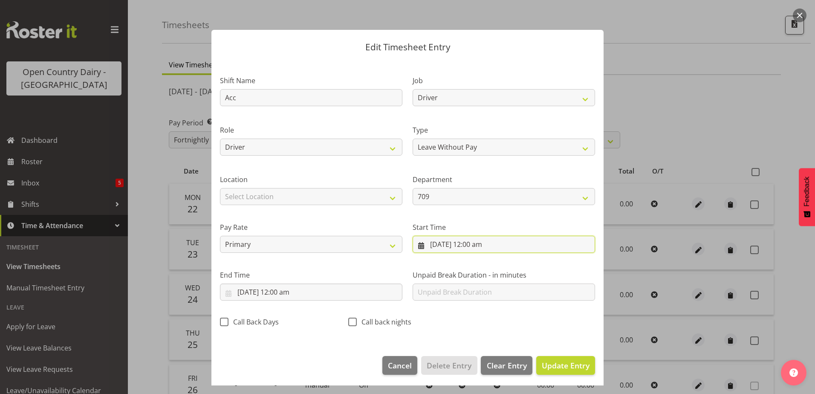
click at [473, 244] on input "22/09/2025, 12:00 am" at bounding box center [504, 244] width 182 height 17
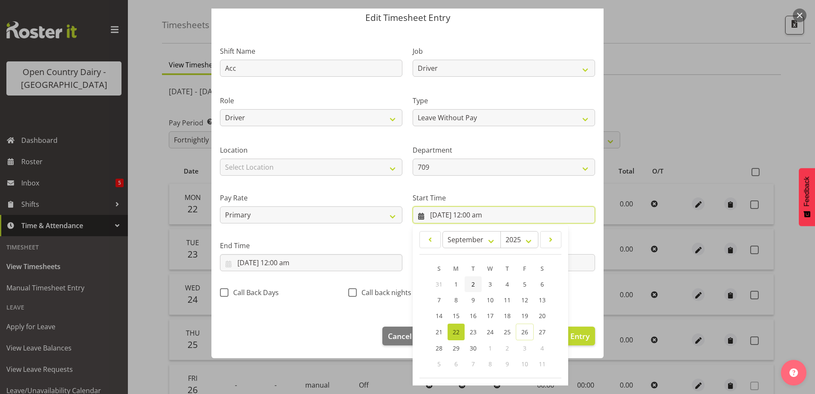
scroll to position [62, 0]
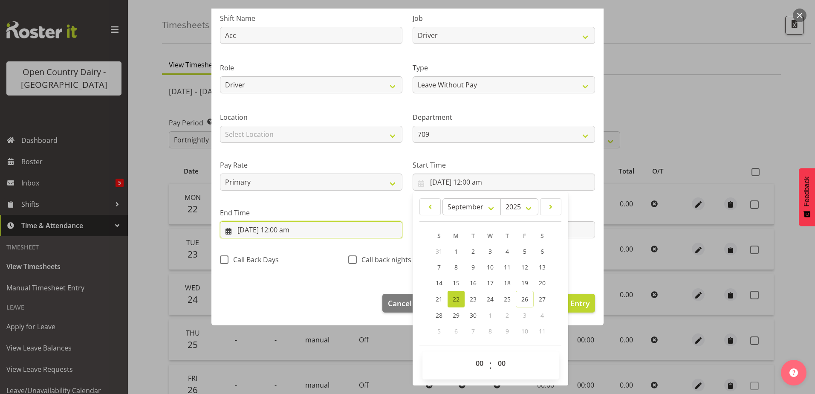
click at [271, 228] on input "22/09/2025, 12:00 am" at bounding box center [311, 229] width 182 height 17
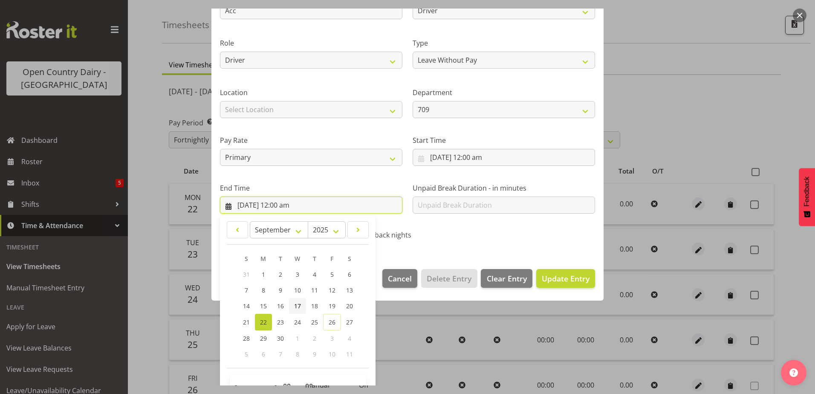
scroll to position [110, 0]
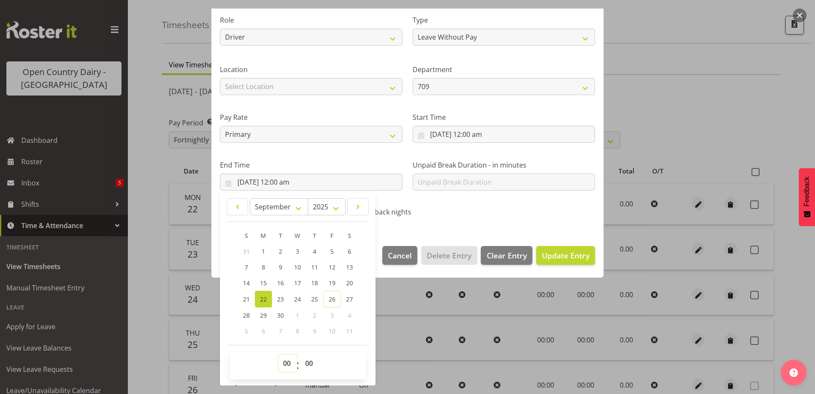
click at [284, 362] on select "00 01 02 03 04 05 06 07 08 09 10 11 12 13 14 15 16 17 18 19 20 21 22 23" at bounding box center [287, 363] width 19 height 17
select select "9"
click at [278, 355] on select "00 01 02 03 04 05 06 07 08 09 10 11 12 13 14 15 16 17 18 19 20 21 22 23" at bounding box center [287, 363] width 19 height 17
type input "22/09/2025, 9:00 am"
click at [309, 358] on select "00 01 02 03 04 05 06 07 08 09 10 11 12 13 14 15 16 17 18 19 20 21 22 23 24 25 2…" at bounding box center [310, 363] width 19 height 17
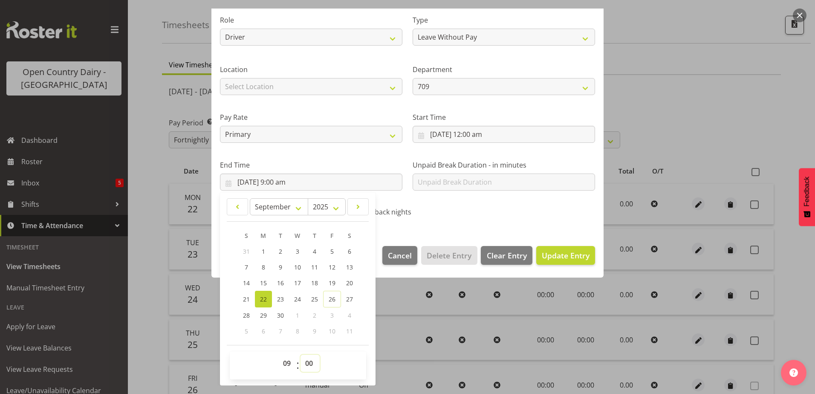
select select "14"
click at [301, 355] on select "00 01 02 03 04 05 06 07 08 09 10 11 12 13 14 15 16 17 18 19 20 21 22 23 24 25 2…" at bounding box center [310, 363] width 19 height 17
type input "22/09/2025, 9:14 am"
click at [557, 253] on span "Update Entry" at bounding box center [566, 255] width 48 height 10
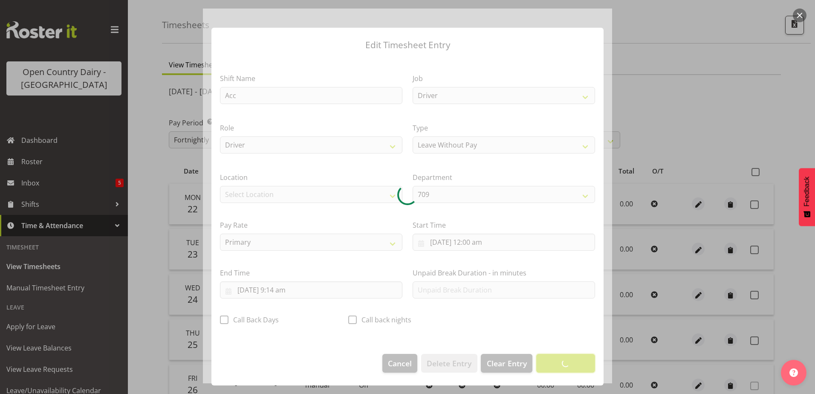
scroll to position [2, 0]
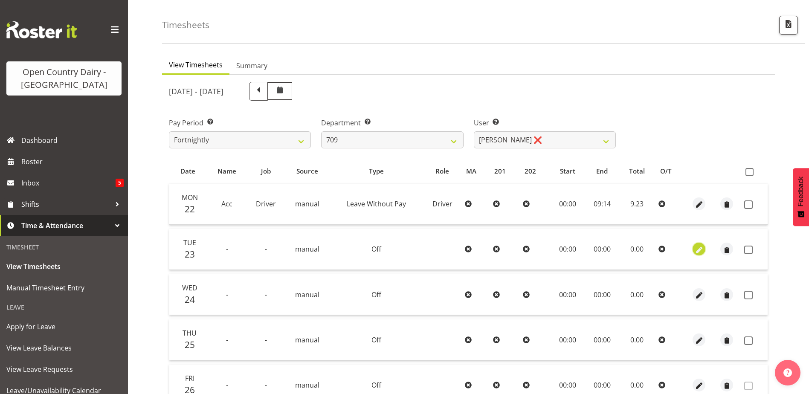
click at [698, 247] on span "button" at bounding box center [699, 250] width 10 height 10
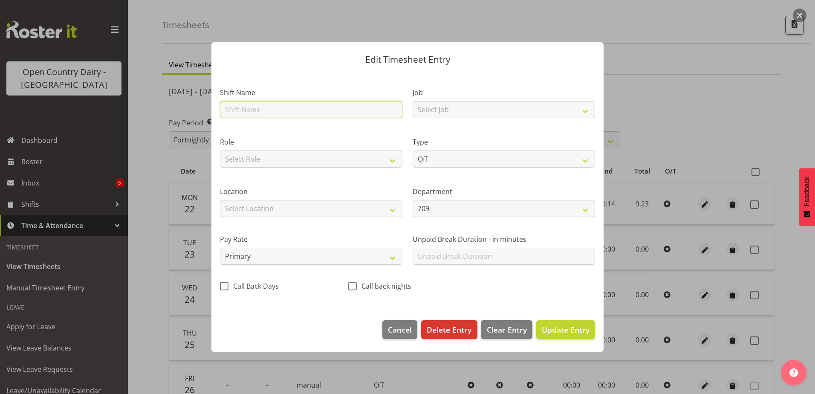
click at [255, 108] on input "text" at bounding box center [311, 109] width 182 height 17
type input "Acc"
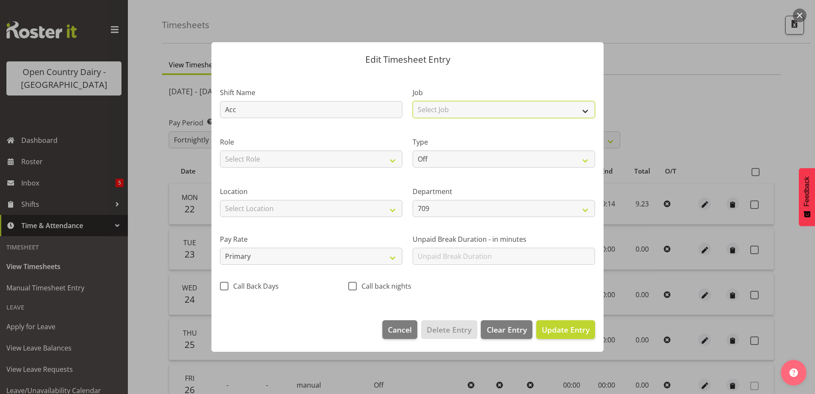
click at [443, 109] on select "Select Job Driver Driver supervisor Support" at bounding box center [504, 109] width 182 height 17
select select "9052"
click at [413, 101] on select "Select Job Driver Driver supervisor Support" at bounding box center [504, 109] width 182 height 17
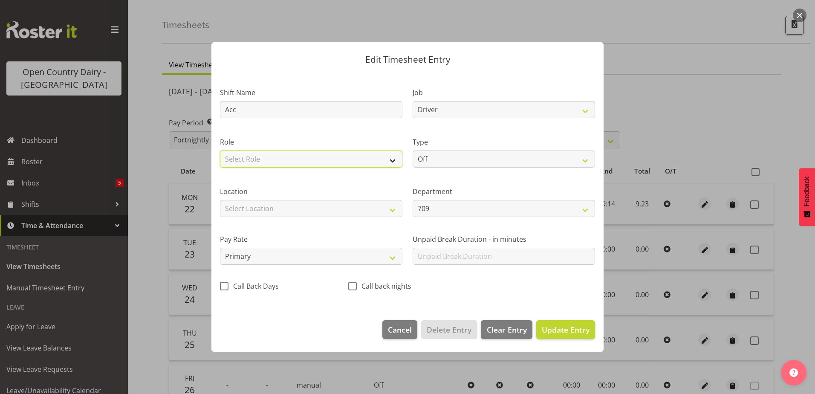
click at [316, 156] on select "Select Role Driver HSR Crew Leader" at bounding box center [311, 159] width 182 height 17
select select "1166"
click at [220, 151] on select "Select Role Driver HSR Crew Leader" at bounding box center [311, 159] width 182 height 17
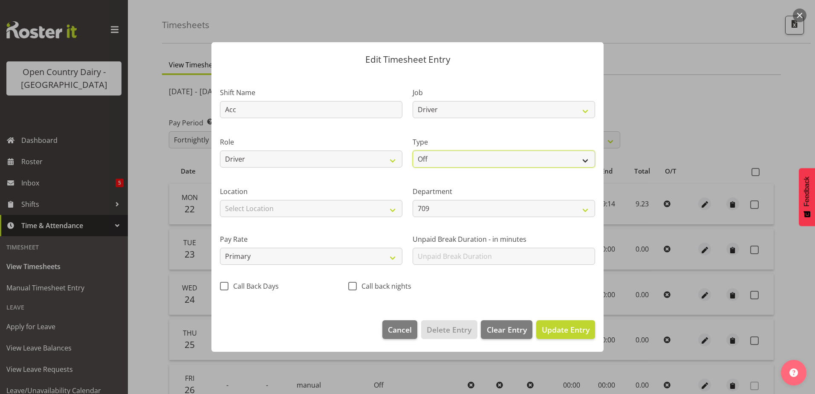
click at [492, 154] on select "Off Standard Public Holiday Public Holiday (Worked) Day In Lieu Annual Leave Si…" at bounding box center [504, 159] width 182 height 17
select select "Leave Without Pay"
click at [413, 151] on select "Off Standard Public Holiday Public Holiday (Worked) Day In Lieu Annual Leave Si…" at bounding box center [504, 159] width 182 height 17
select select "8"
select select "2025"
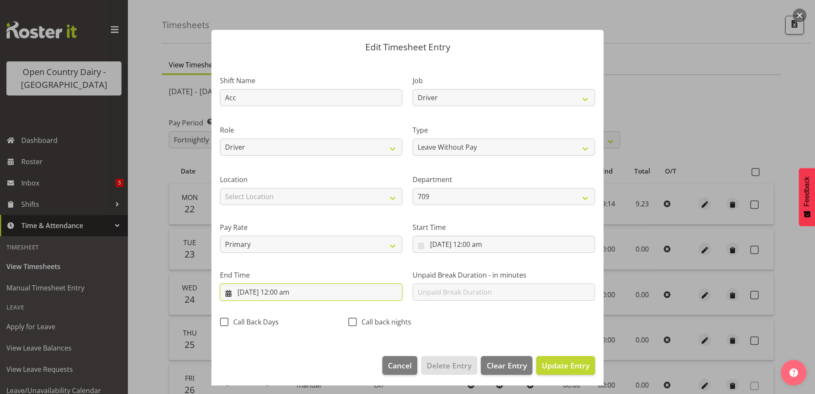
click at [293, 290] on input "23/09/2025, 12:00 am" at bounding box center [311, 292] width 182 height 17
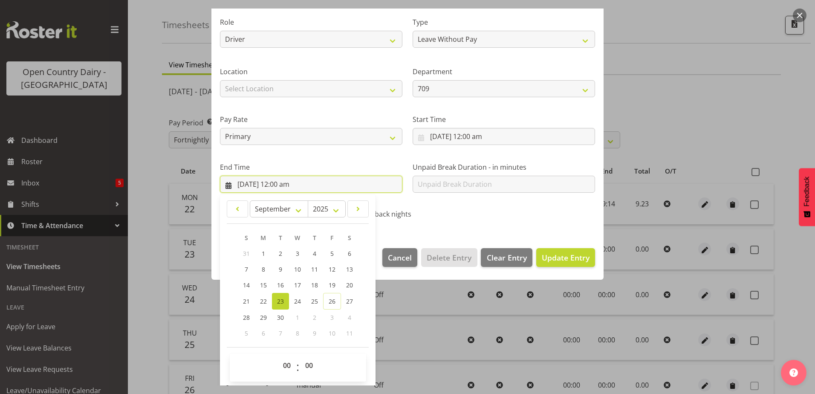
scroll to position [110, 0]
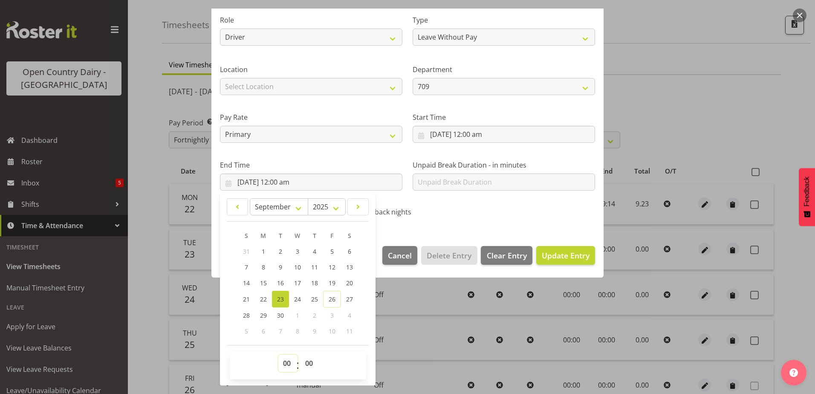
click at [288, 361] on select "00 01 02 03 04 05 06 07 08 09 10 11 12 13 14 15 16 17 18 19 20 21 22 23" at bounding box center [287, 363] width 19 height 17
select select "9"
click at [278, 355] on select "00 01 02 03 04 05 06 07 08 09 10 11 12 13 14 15 16 17 18 19 20 21 22 23" at bounding box center [287, 363] width 19 height 17
type input "23/09/2025, 9:00 am"
click at [308, 361] on select "00 01 02 03 04 05 06 07 08 09 10 11 12 13 14 15 16 17 18 19 20 21 22 23 24 25 2…" at bounding box center [310, 363] width 19 height 17
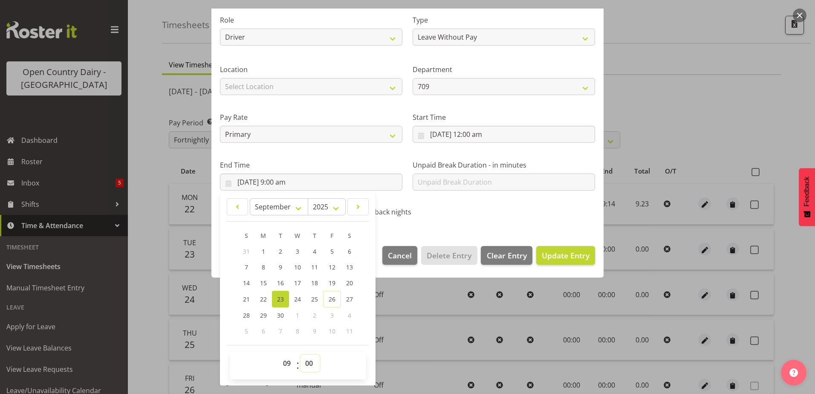
select select "14"
click at [301, 355] on select "00 01 02 03 04 05 06 07 08 09 10 11 12 13 14 15 16 17 18 19 20 21 22 23 24 25 2…" at bounding box center [310, 363] width 19 height 17
type input "23/09/2025, 9:14 am"
click at [558, 253] on span "Update Entry" at bounding box center [566, 255] width 48 height 10
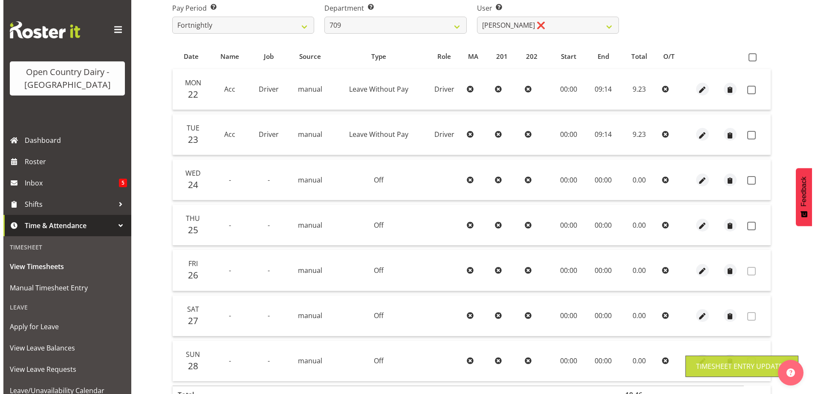
scroll to position [156, 0]
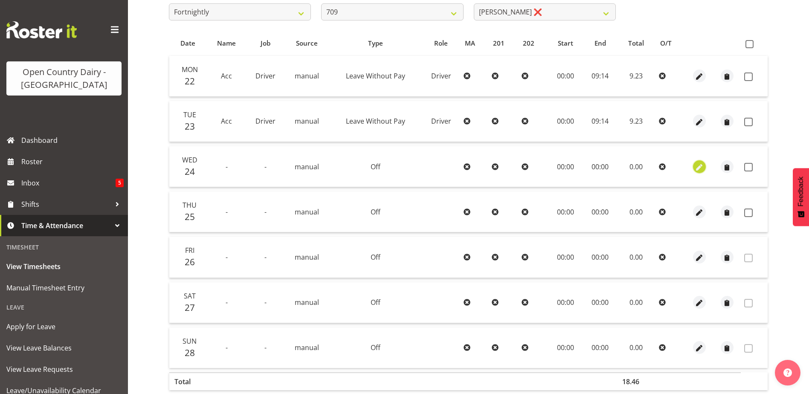
click at [699, 166] on span "button" at bounding box center [699, 167] width 10 height 10
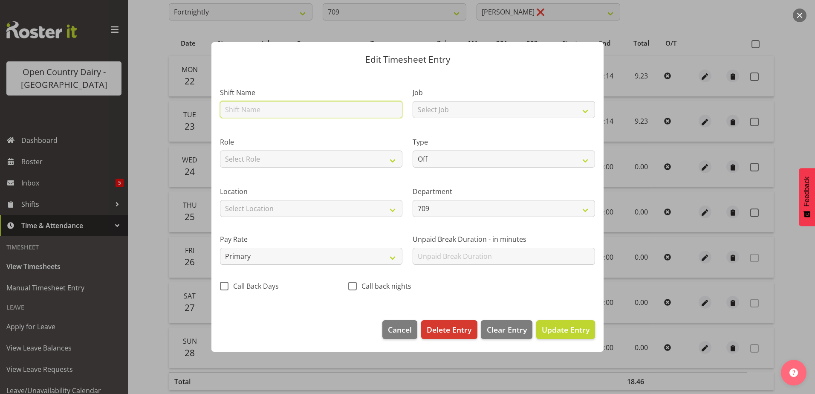
click at [264, 112] on input "text" at bounding box center [311, 109] width 182 height 17
type input "Acc"
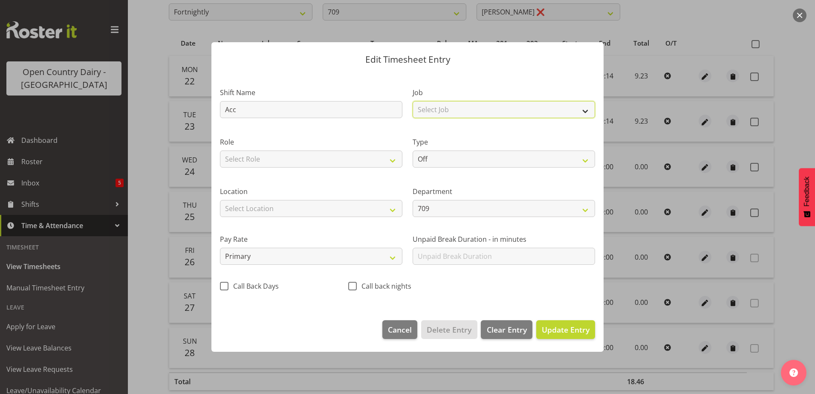
click at [433, 108] on select "Select Job Driver Driver supervisor Support" at bounding box center [504, 109] width 182 height 17
select select "9052"
click at [413, 101] on select "Select Job Driver Driver supervisor Support" at bounding box center [504, 109] width 182 height 17
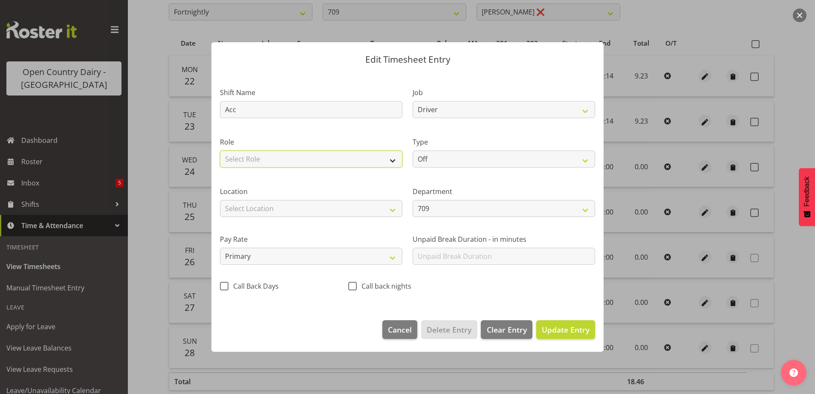
click at [269, 162] on select "Select Role Driver HSR Crew Leader" at bounding box center [311, 159] width 182 height 17
select select "1166"
click at [220, 151] on select "Select Role Driver HSR Crew Leader" at bounding box center [311, 159] width 182 height 17
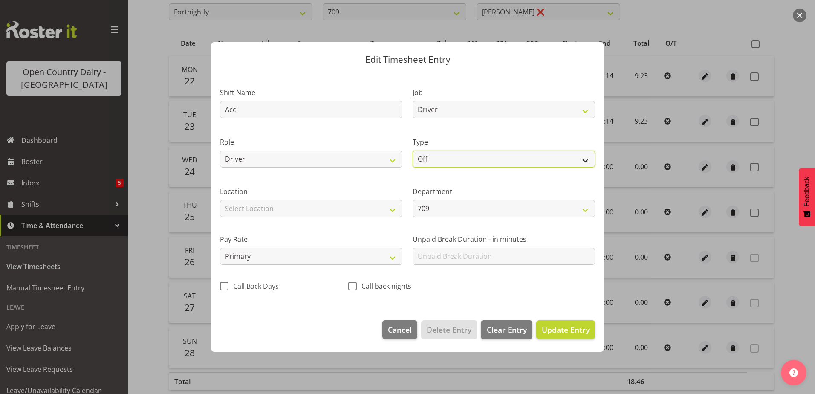
click at [440, 156] on select "Off Standard Public Holiday Public Holiday (Worked) Day In Lieu Annual Leave Si…" at bounding box center [504, 159] width 182 height 17
select select "Leave Without Pay"
click at [413, 151] on select "Off Standard Public Holiday Public Holiday (Worked) Day In Lieu Annual Leave Si…" at bounding box center [504, 159] width 182 height 17
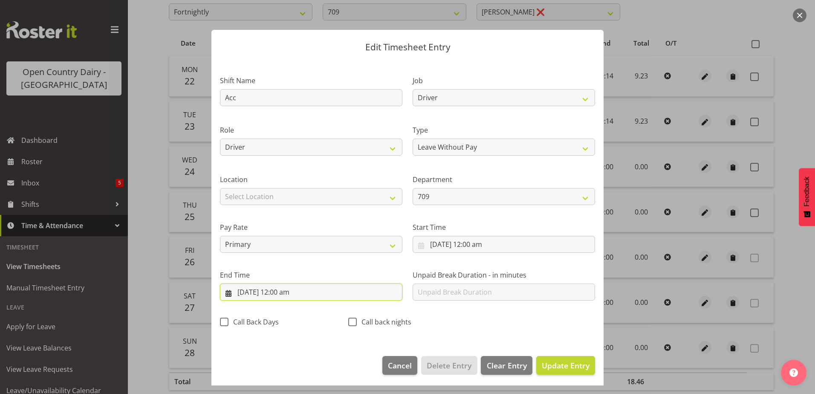
click at [292, 291] on input "24/09/2025, 12:00 am" at bounding box center [311, 292] width 182 height 17
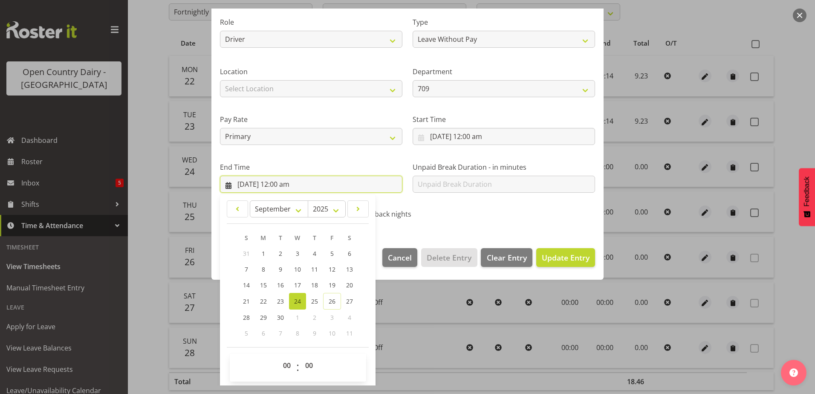
scroll to position [110, 0]
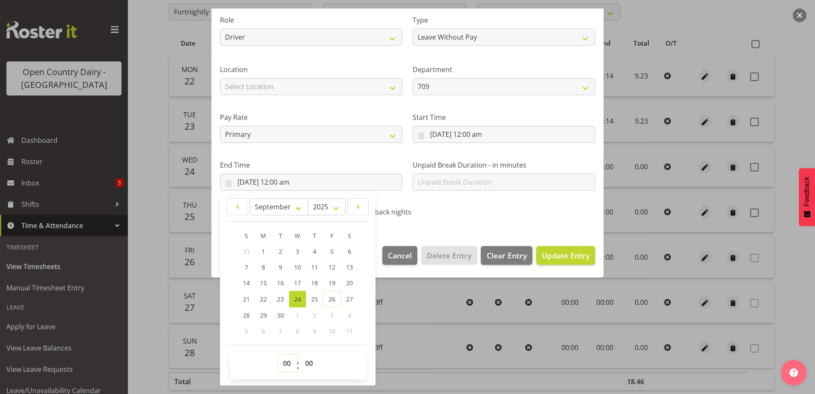
click at [287, 364] on select "00 01 02 03 04 05 06 07 08 09 10 11 12 13 14 15 16 17 18 19 20 21 22 23" at bounding box center [287, 363] width 19 height 17
select select "9"
click at [278, 355] on select "00 01 02 03 04 05 06 07 08 09 10 11 12 13 14 15 16 17 18 19 20 21 22 23" at bounding box center [287, 363] width 19 height 17
type input "24/09/2025, 9:00 am"
click at [308, 364] on select "00 01 02 03 04 05 06 07 08 09 10 11 12 13 14 15 16 17 18 19 20 21 22 23 24 25 2…" at bounding box center [310, 363] width 19 height 17
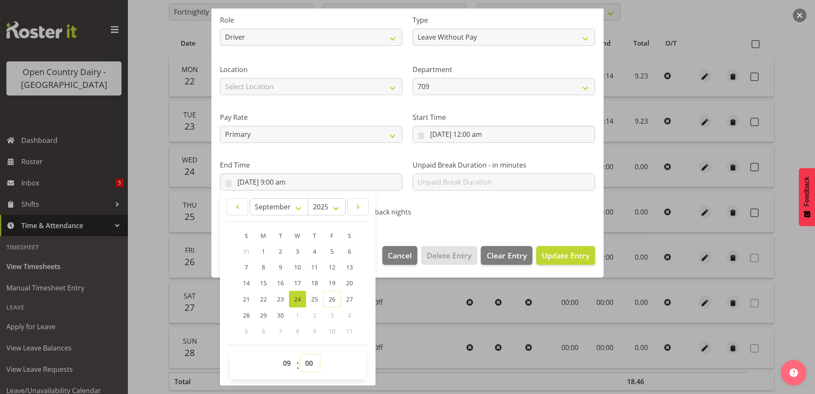
select select "14"
click at [301, 355] on select "00 01 02 03 04 05 06 07 08 09 10 11 12 13 14 15 16 17 18 19 20 21 22 23 24 25 2…" at bounding box center [310, 363] width 19 height 17
type input "24/09/2025, 9:14 am"
click at [556, 250] on span "Update Entry" at bounding box center [566, 255] width 48 height 11
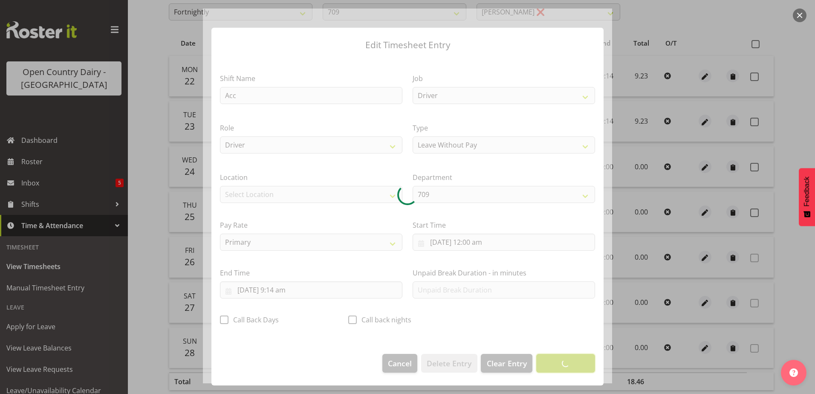
scroll to position [2, 0]
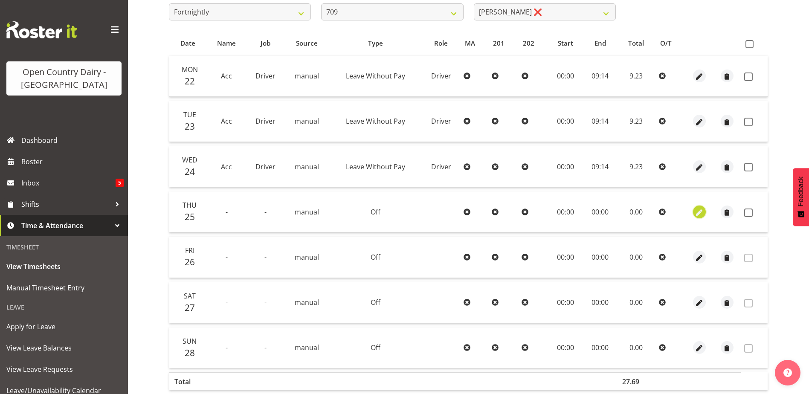
click at [699, 211] on span "button" at bounding box center [699, 213] width 10 height 10
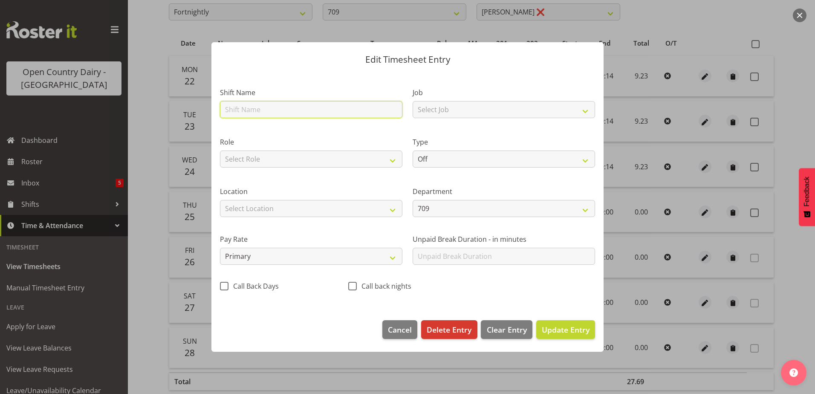
click at [242, 114] on input "text" at bounding box center [311, 109] width 182 height 17
type input "Acc"
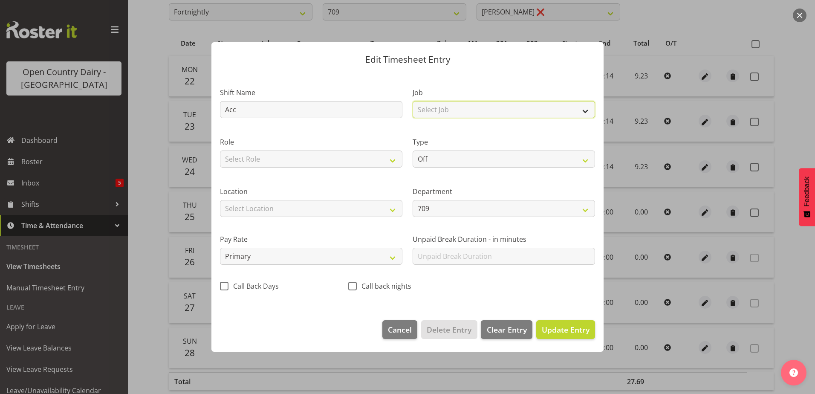
click at [440, 112] on select "Select Job Driver Driver supervisor Support" at bounding box center [504, 109] width 182 height 17
select select "9052"
click at [413, 101] on select "Select Job Driver Driver supervisor Support" at bounding box center [504, 109] width 182 height 17
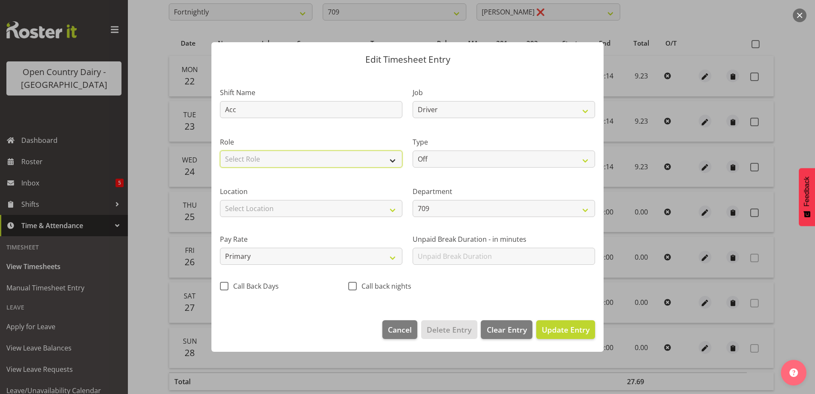
click at [307, 157] on select "Select Role Driver HSR Crew Leader" at bounding box center [311, 159] width 182 height 17
select select "1166"
click at [220, 151] on select "Select Role Driver HSR Crew Leader" at bounding box center [311, 159] width 182 height 17
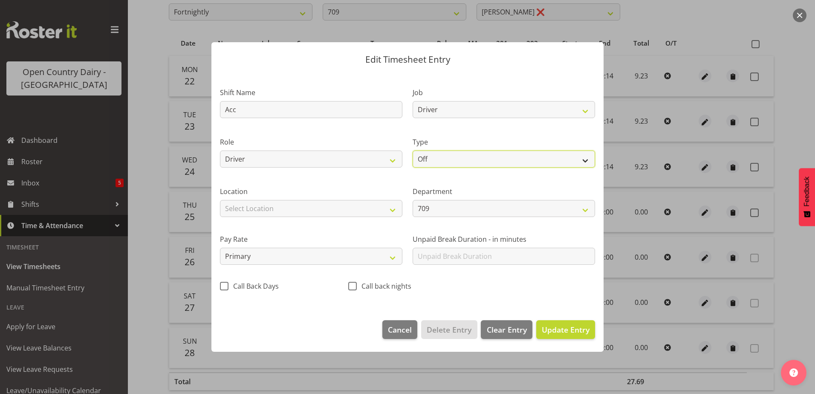
click at [461, 153] on select "Off Standard Public Holiday Public Holiday (Worked) Day In Lieu Annual Leave Si…" at bounding box center [504, 159] width 182 height 17
select select "Leave Without Pay"
click at [413, 151] on select "Off Standard Public Holiday Public Holiday (Worked) Day In Lieu Annual Leave Si…" at bounding box center [504, 159] width 182 height 17
select select "8"
select select "2025"
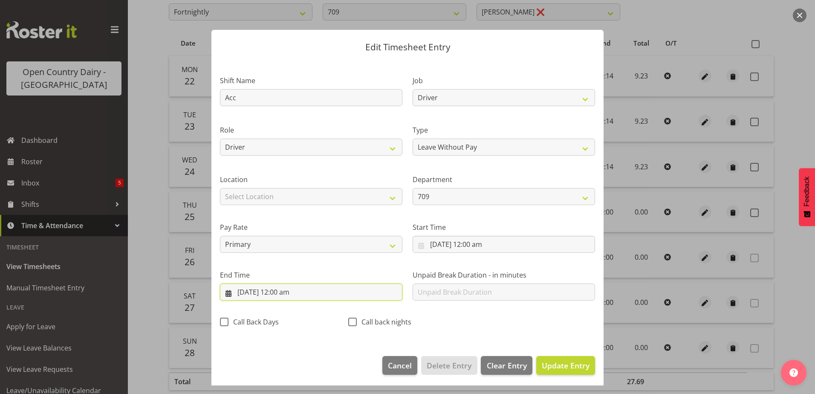
click at [289, 291] on input "25/09/2025, 12:00 am" at bounding box center [311, 292] width 182 height 17
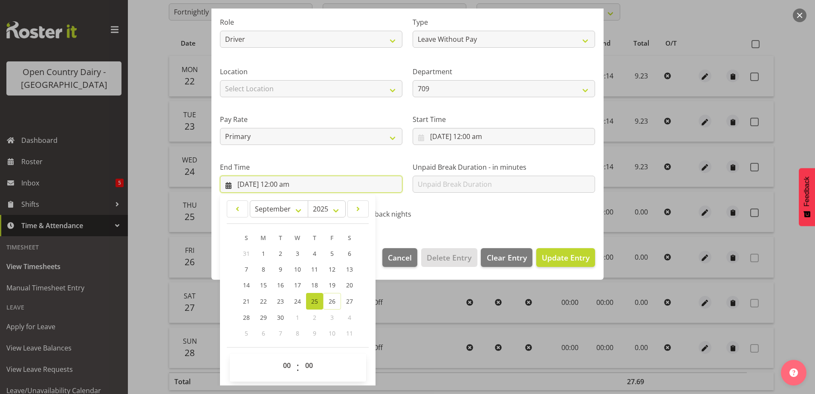
scroll to position [110, 0]
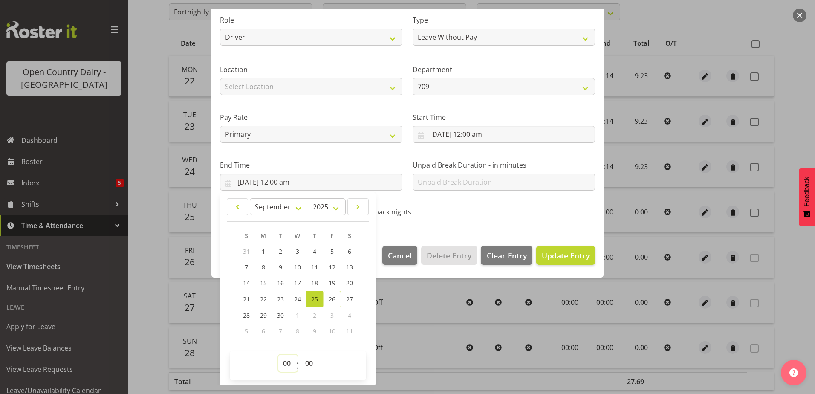
click at [287, 364] on select "00 01 02 03 04 05 06 07 08 09 10 11 12 13 14 15 16 17 18 19 20 21 22 23" at bounding box center [287, 363] width 19 height 17
select select "9"
click at [278, 355] on select "00 01 02 03 04 05 06 07 08 09 10 11 12 13 14 15 16 17 18 19 20 21 22 23" at bounding box center [287, 363] width 19 height 17
type input "25/09/2025, 9:00 am"
click at [306, 362] on select "00 01 02 03 04 05 06 07 08 09 10 11 12 13 14 15 16 17 18 19 20 21 22 23 24 25 2…" at bounding box center [310, 363] width 19 height 17
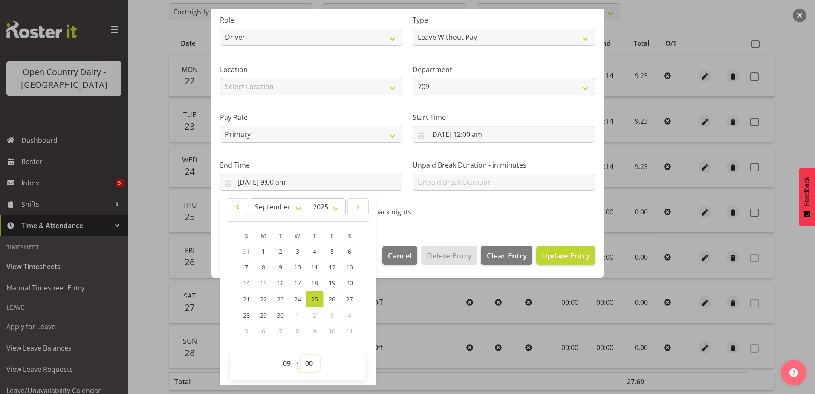
select select "14"
click at [301, 355] on select "00 01 02 03 04 05 06 07 08 09 10 11 12 13 14 15 16 17 18 19 20 21 22 23 24 25 2…" at bounding box center [310, 363] width 19 height 17
type input "25/09/2025, 9:14 am"
click at [548, 252] on span "Update Entry" at bounding box center [566, 255] width 48 height 10
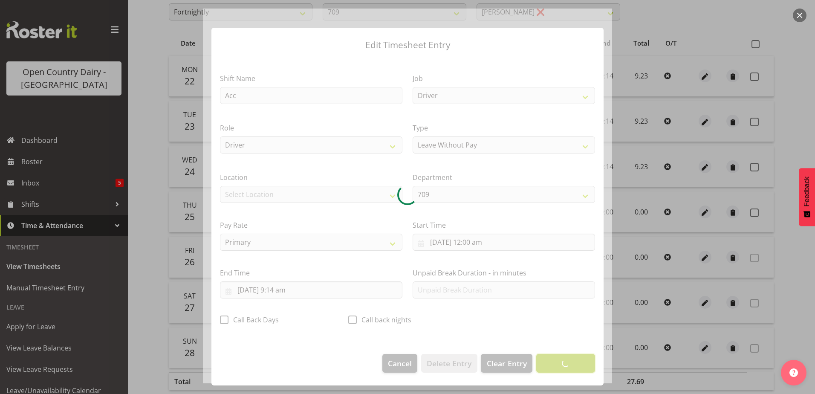
scroll to position [2, 0]
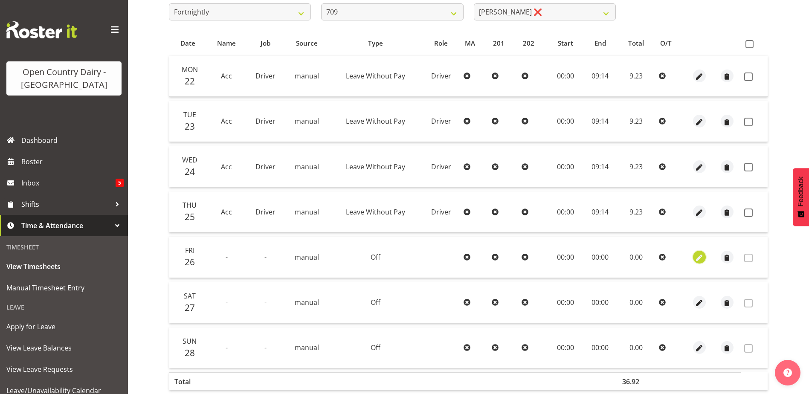
click at [699, 257] on span "button" at bounding box center [699, 258] width 10 height 10
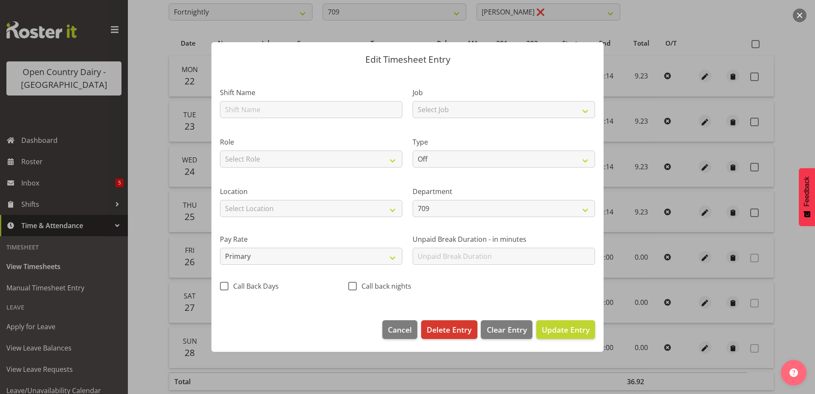
click at [263, 110] on section "Shift Name Job Select Job Driver Driver supervisor Support Role Select Role Dri…" at bounding box center [407, 192] width 392 height 240
click at [253, 109] on input "text" at bounding box center [311, 109] width 182 height 17
type input "Acc"
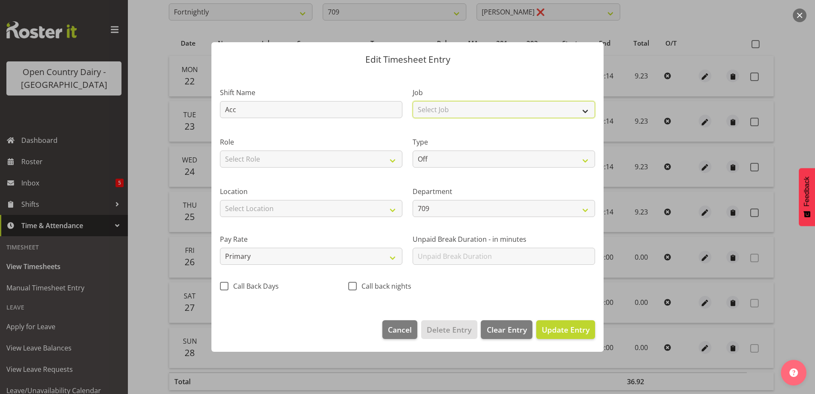
click at [445, 110] on select "Select Job Driver Driver supervisor Support" at bounding box center [504, 109] width 182 height 17
select select "9052"
click at [413, 101] on select "Select Job Driver Driver supervisor Support" at bounding box center [504, 109] width 182 height 17
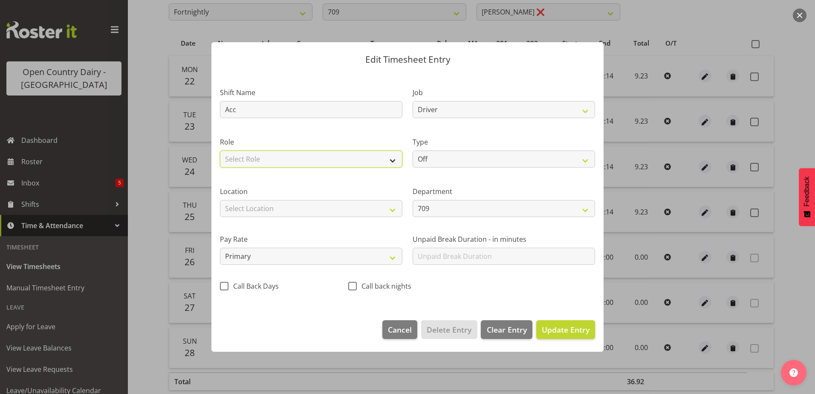
click at [270, 159] on select "Select Role Driver HSR Crew Leader" at bounding box center [311, 159] width 182 height 17
select select "1166"
click at [220, 151] on select "Select Role Driver HSR Crew Leader" at bounding box center [311, 159] width 182 height 17
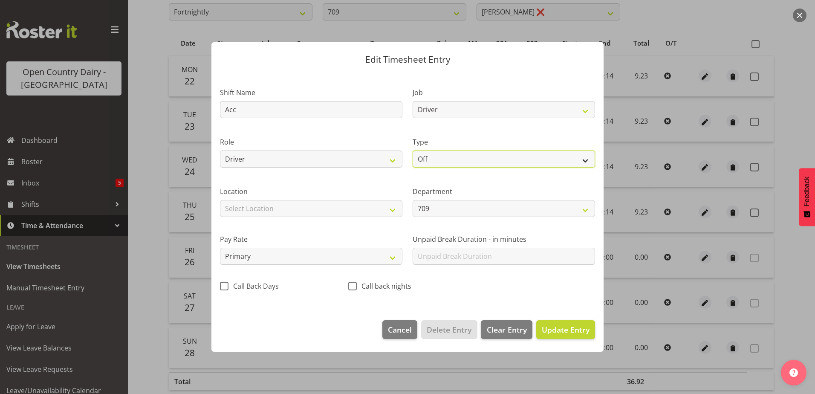
click at [457, 156] on select "Off Standard Public Holiday Public Holiday (Worked) Day In Lieu Annual Leave Si…" at bounding box center [504, 159] width 182 height 17
select select "Leave Without Pay"
click at [413, 151] on select "Off Standard Public Holiday Public Holiday (Worked) Day In Lieu Annual Leave Si…" at bounding box center [504, 159] width 182 height 17
select select "8"
select select "2025"
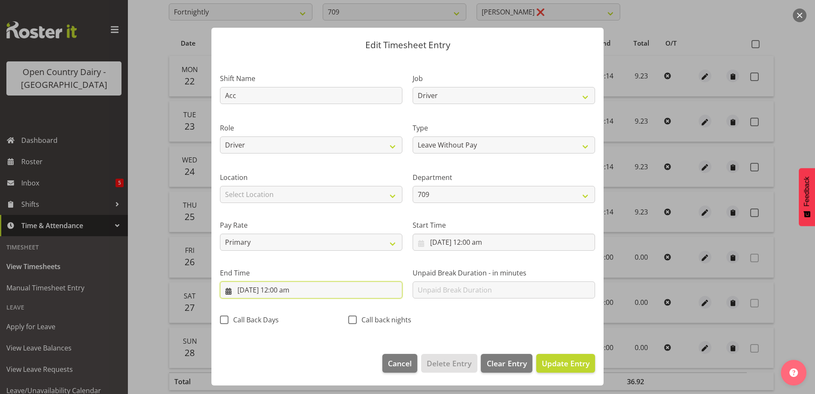
click at [286, 289] on input "26/09/2025, 12:00 am" at bounding box center [311, 289] width 182 height 17
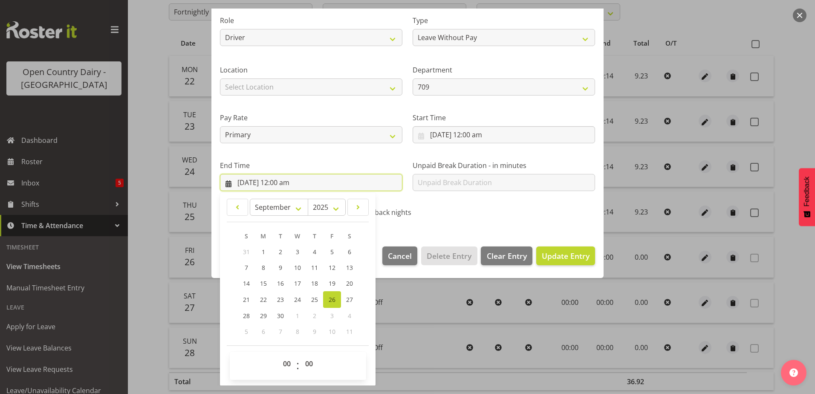
scroll to position [110, 0]
click at [286, 363] on select "00 01 02 03 04 05 06 07 08 09 10 11 12 13 14 15 16 17 18 19 20 21 22 23" at bounding box center [287, 363] width 19 height 17
select select "9"
click at [278, 355] on select "00 01 02 03 04 05 06 07 08 09 10 11 12 13 14 15 16 17 18 19 20 21 22 23" at bounding box center [287, 363] width 19 height 17
type input "26/09/2025, 9:00 am"
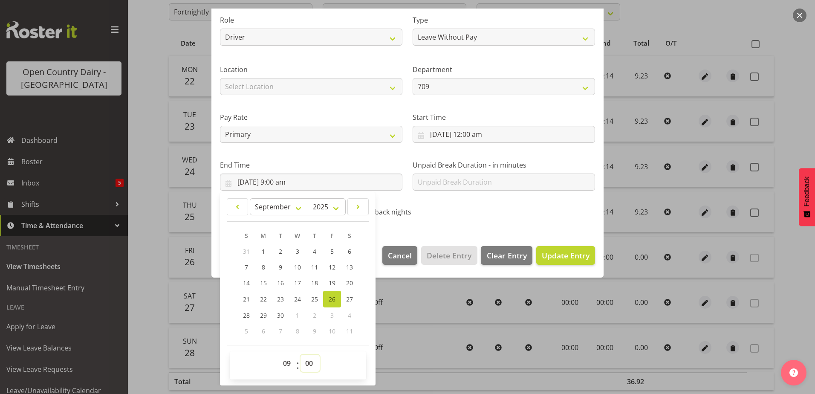
click at [305, 362] on select "00 01 02 03 04 05 06 07 08 09 10 11 12 13 14 15 16 17 18 19 20 21 22 23 24 25 2…" at bounding box center [310, 363] width 19 height 17
select select "14"
click at [301, 355] on select "00 01 02 03 04 05 06 07 08 09 10 11 12 13 14 15 16 17 18 19 20 21 22 23 24 25 2…" at bounding box center [310, 363] width 19 height 17
type input "26/09/2025, 9:14 am"
click at [558, 259] on span "Update Entry" at bounding box center [566, 255] width 48 height 10
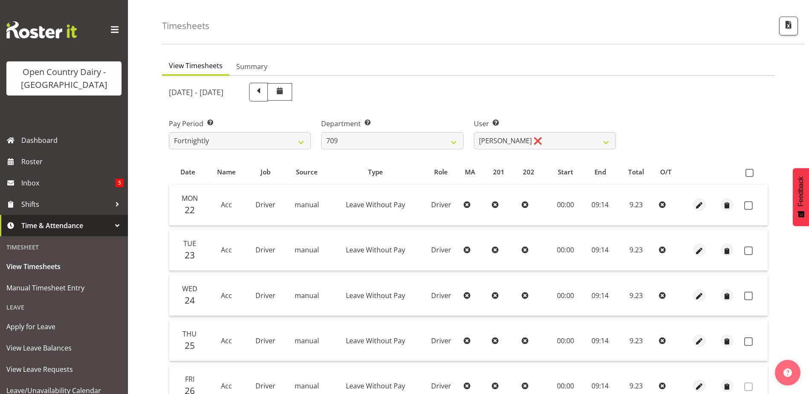
scroll to position [43, 0]
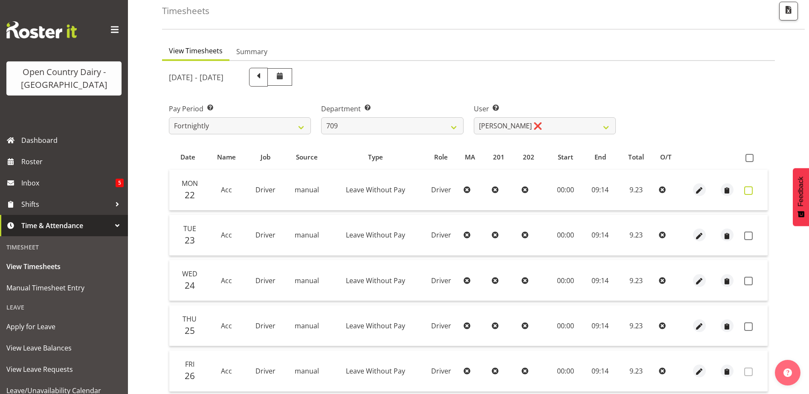
click at [749, 191] on span at bounding box center [748, 190] width 9 height 9
checkbox input "true"
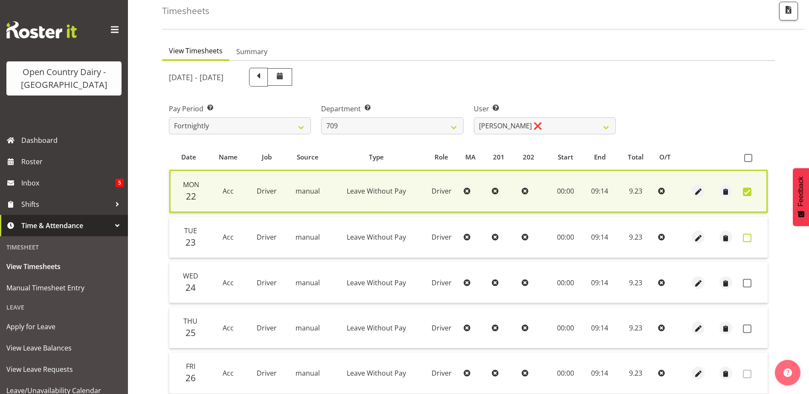
click at [747, 234] on span at bounding box center [747, 238] width 9 height 9
checkbox input "true"
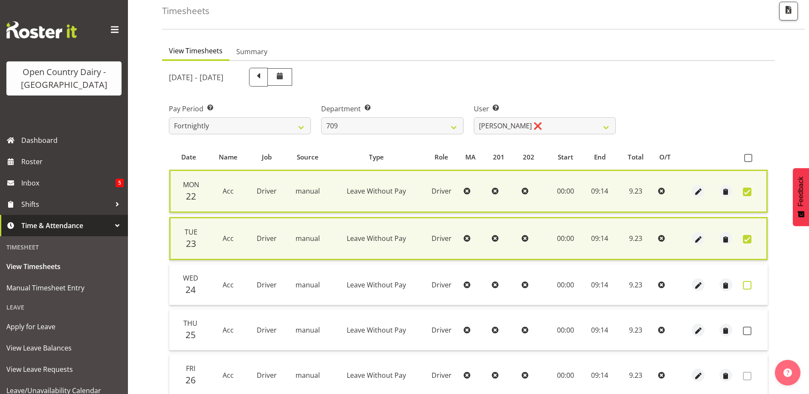
click at [746, 286] on span at bounding box center [747, 285] width 9 height 9
checkbox input "true"
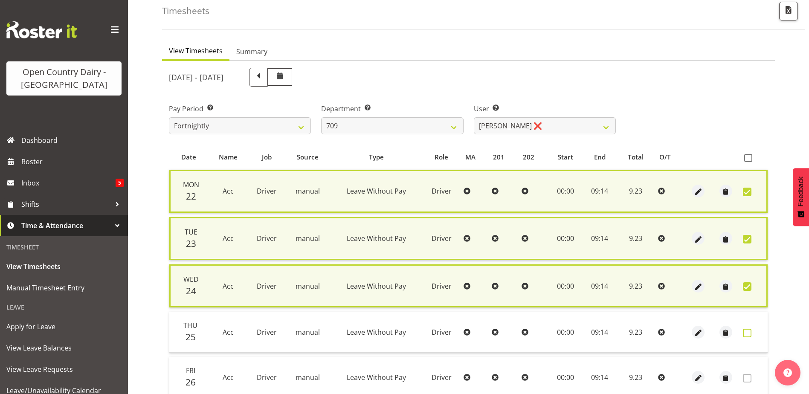
click at [745, 333] on span at bounding box center [747, 333] width 9 height 9
checkbox input "true"
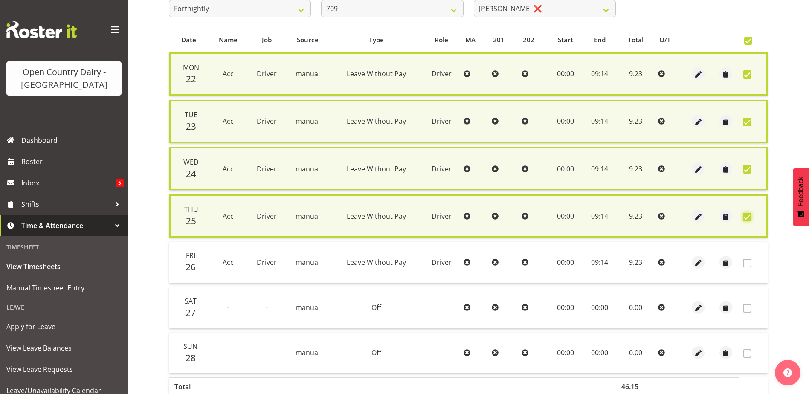
scroll to position [208, 0]
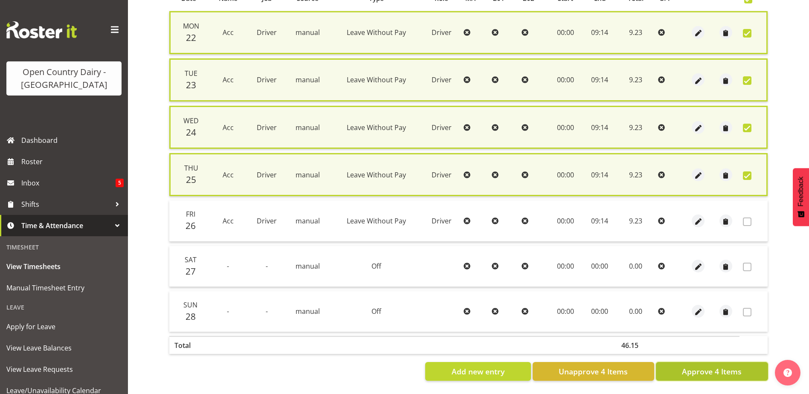
click at [683, 366] on span "Approve 4 Items" at bounding box center [712, 371] width 60 height 11
checkbox input "false"
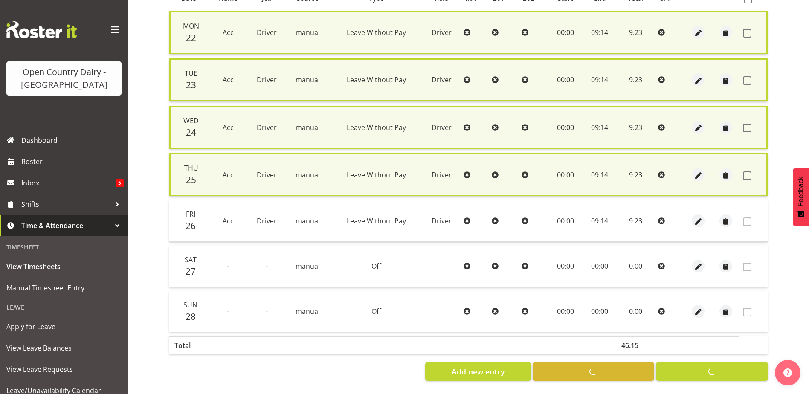
checkbox input "false"
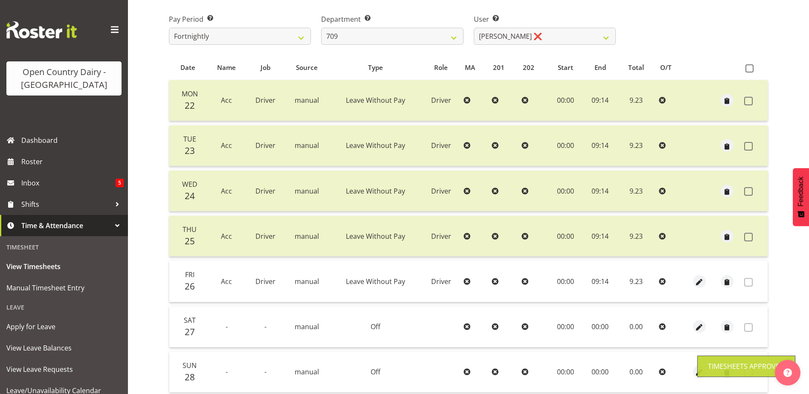
scroll to position [29, 0]
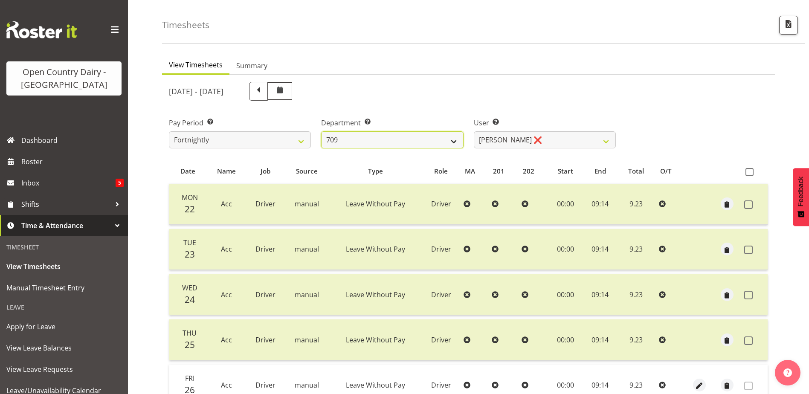
click at [391, 135] on select "701 702 703 704 705 706 707 708 709 710 711 712 713 714 715 716 717 718 719 720" at bounding box center [392, 139] width 142 height 17
select select "875"
click at [321, 131] on select "701 702 703 704 705 706 707 708 709 710 711 712 713 714 715 716 717 718 719 720" at bounding box center [392, 139] width 142 height 17
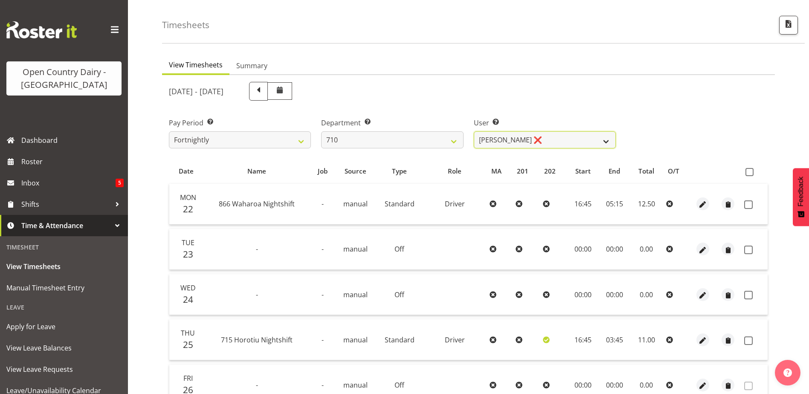
click at [567, 143] on select "Dean Chapman ❌ George Megchelse ❌ Kris Gambhir ❌ Richie Epere ❌" at bounding box center [545, 139] width 142 height 17
select select "10161"
click at [474, 131] on select "Dean Chapman ❌ George Megchelse ❌ Kris Gambhir ❌ Richie Epere ❌" at bounding box center [545, 139] width 142 height 17
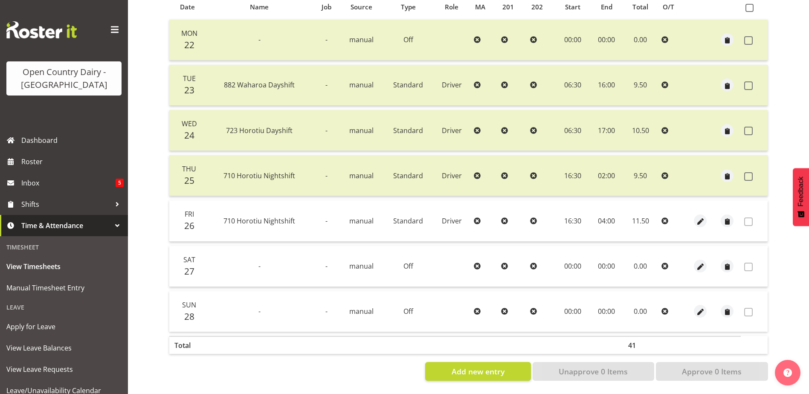
scroll to position [71, 0]
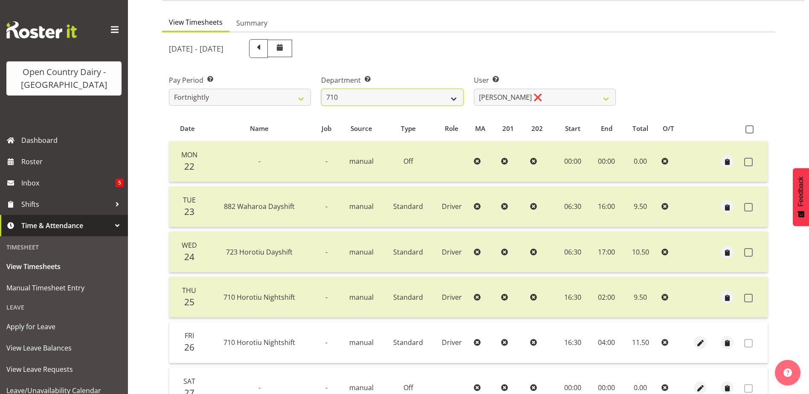
click at [356, 95] on select "701 702 703 704 705 706 707 708 709 710 711 712 713 714 715 716 717 718 719 720" at bounding box center [392, 97] width 142 height 17
select select "832"
click at [321, 89] on select "701 702 703 704 705 706 707 708 709 710 711 712 713 714 715 716 717 718 719 720" at bounding box center [392, 97] width 142 height 17
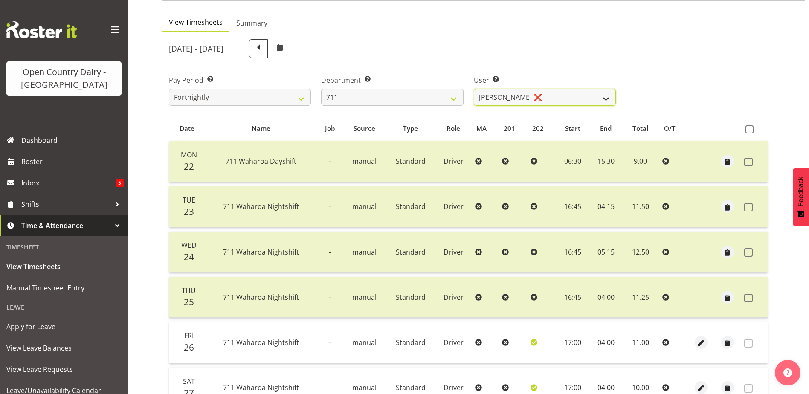
click at [541, 93] on select "Baz Morgan ❌ Gerard Cavanagh ❌ Tyrone Lawry ❌" at bounding box center [545, 97] width 142 height 17
click at [474, 89] on select "Baz Morgan ❌ Gerard Cavanagh ❌ Tyrone Lawry ❌" at bounding box center [545, 97] width 142 height 17
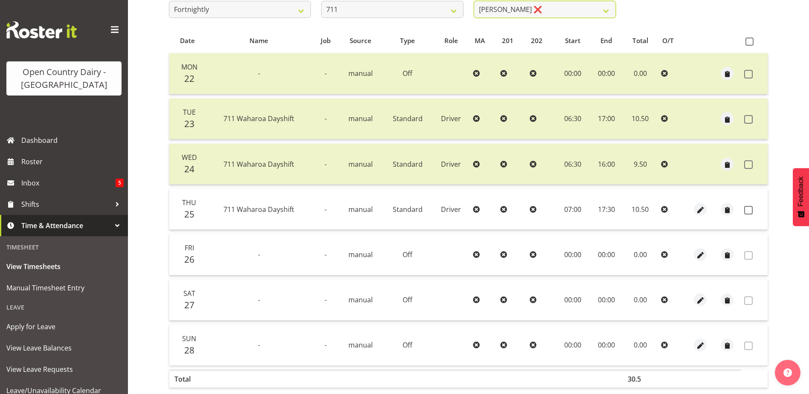
scroll to position [114, 0]
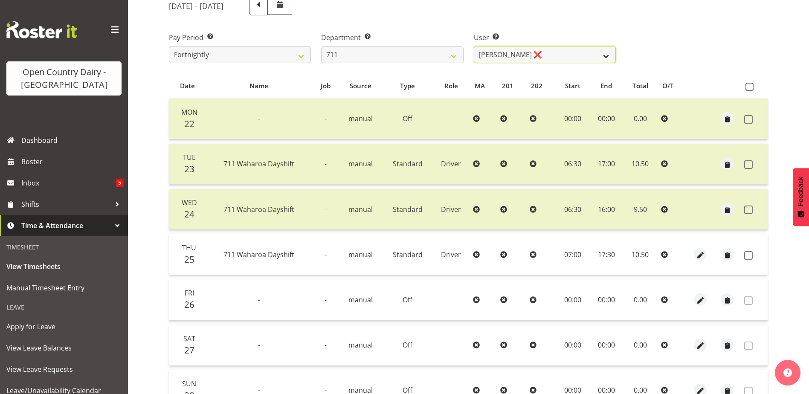
click at [535, 55] on select "Baz Morgan ❌ Gerard Cavanagh ❌ Tyrone Lawry ❌" at bounding box center [545, 54] width 142 height 17
select select "8181"
click at [474, 46] on select "Baz Morgan ❌ Gerard Cavanagh ❌ Tyrone Lawry ❌" at bounding box center [545, 54] width 142 height 17
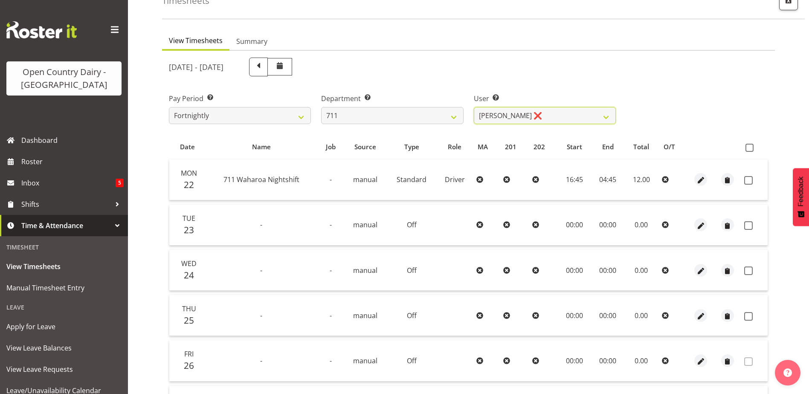
scroll to position [29, 0]
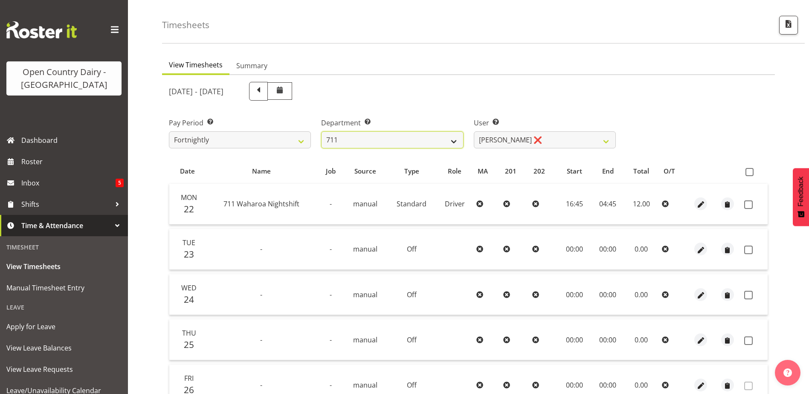
click at [394, 141] on select "701 702 703 704 705 706 707 708 709 710 711 712 713 714 715 716 717 718 719 720" at bounding box center [392, 139] width 142 height 17
select select "822"
click at [321, 131] on select "701 702 703 704 705 706 707 708 709 710 711 712 713 714 715 716 717 718 719 720" at bounding box center [392, 139] width 142 height 17
select select "8162"
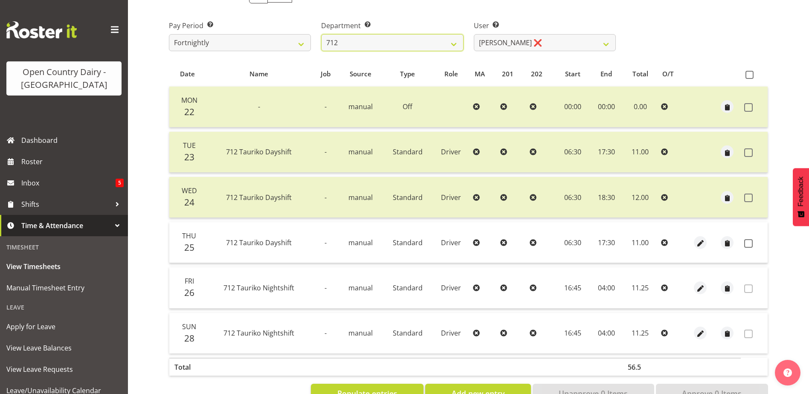
scroll to position [154, 0]
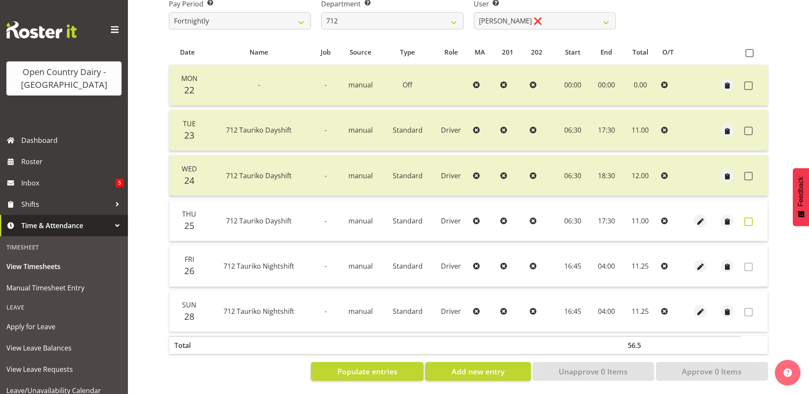
click at [747, 217] on span at bounding box center [748, 221] width 9 height 9
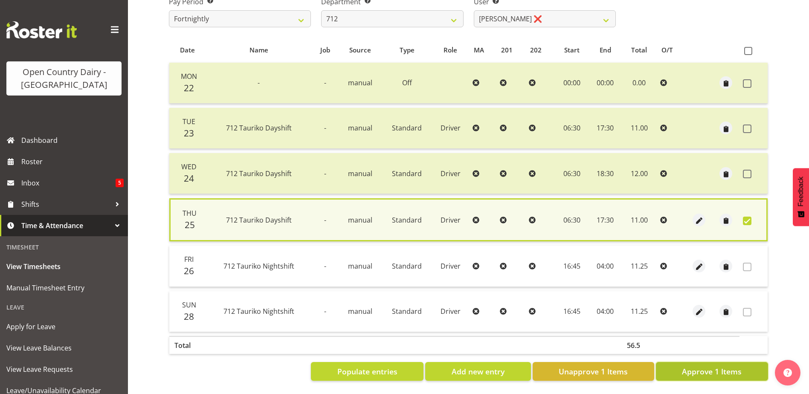
click at [704, 366] on span "Approve 1 Items" at bounding box center [712, 371] width 60 height 11
checkbox input "false"
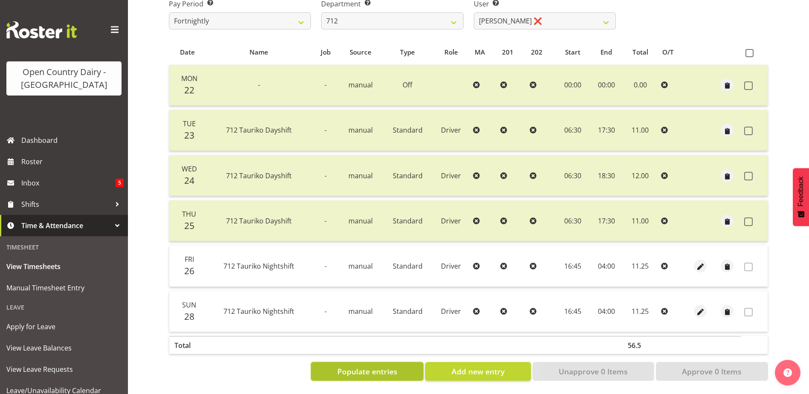
click at [365, 366] on span "Populate entries" at bounding box center [367, 371] width 60 height 11
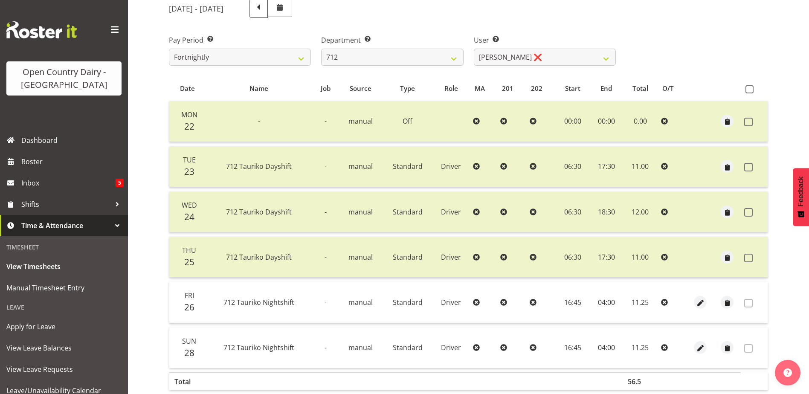
scroll to position [26, 0]
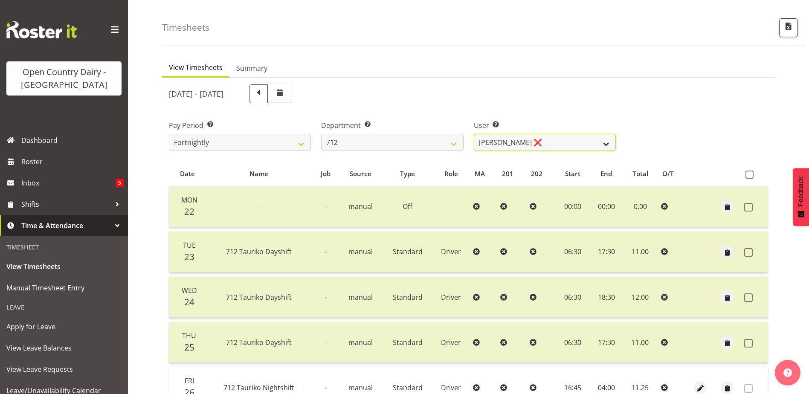
click at [536, 145] on select "Amrik Singh ❌ Jasdeep Singh ❌ Lucky Kau Kau ❌" at bounding box center [545, 142] width 142 height 17
select select "8195"
click at [474, 134] on select "Amrik Singh ❌ Jasdeep Singh ❌ Lucky Kau Kau ❌" at bounding box center [545, 142] width 142 height 17
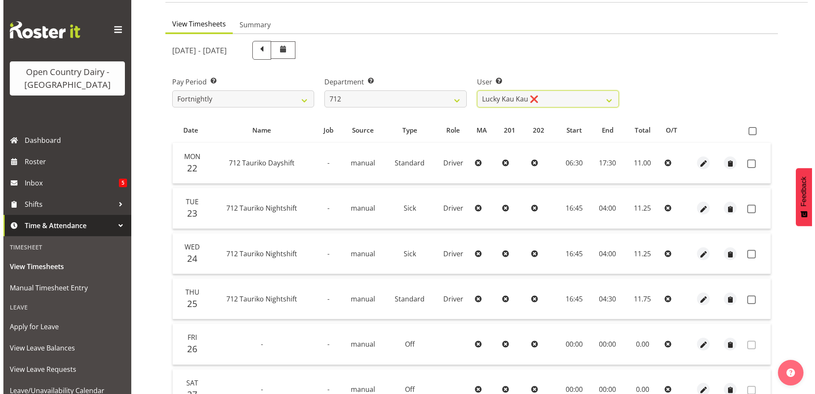
scroll to position [111, 0]
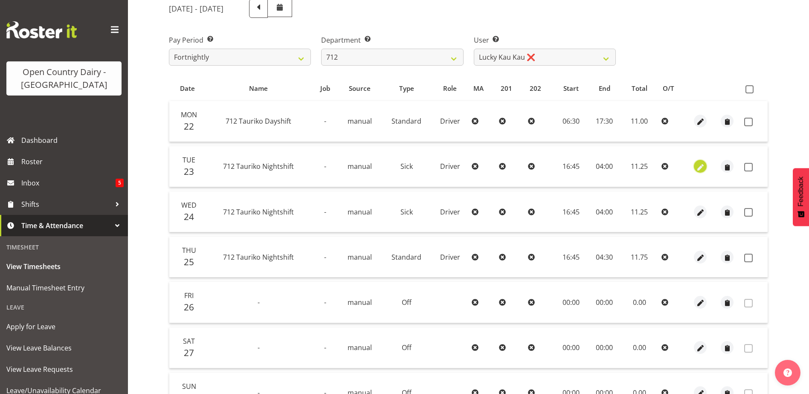
click at [703, 165] on span "button" at bounding box center [700, 167] width 10 height 10
select select "Sick"
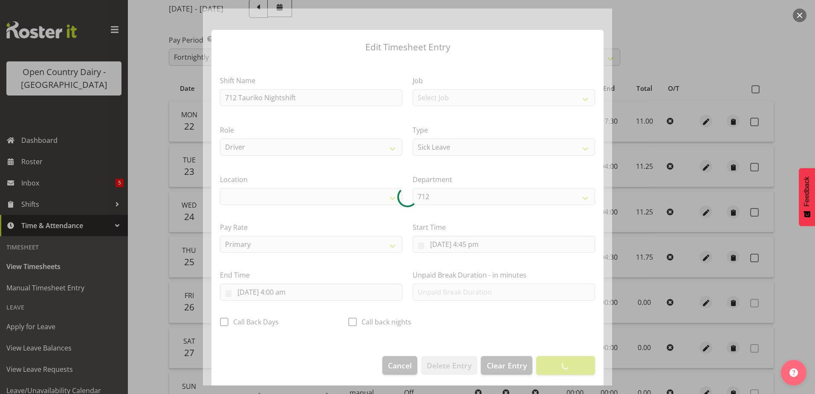
select select "1054"
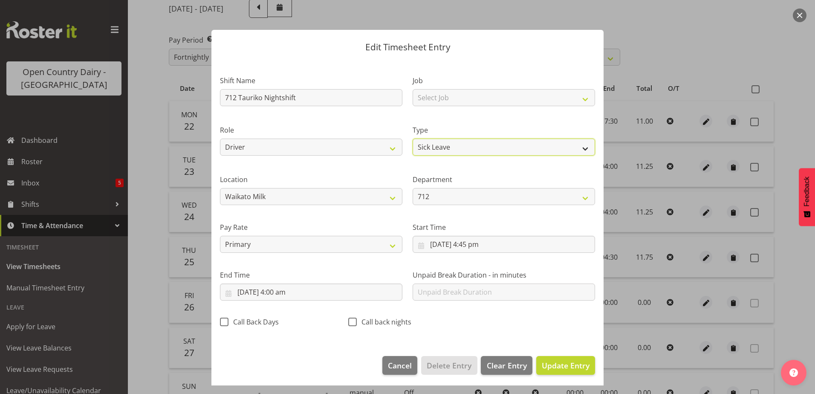
click at [446, 143] on select "Off Standard Public Holiday Public Holiday (Worked) Day In Lieu Annual Leave Si…" at bounding box center [504, 147] width 182 height 17
select select "Standard"
click at [413, 139] on select "Off Standard Public Holiday Public Holiday (Worked) Day In Lieu Annual Leave Si…" at bounding box center [504, 147] width 182 height 17
click at [472, 243] on input "23/09/2025, 4:45 pm" at bounding box center [504, 244] width 182 height 17
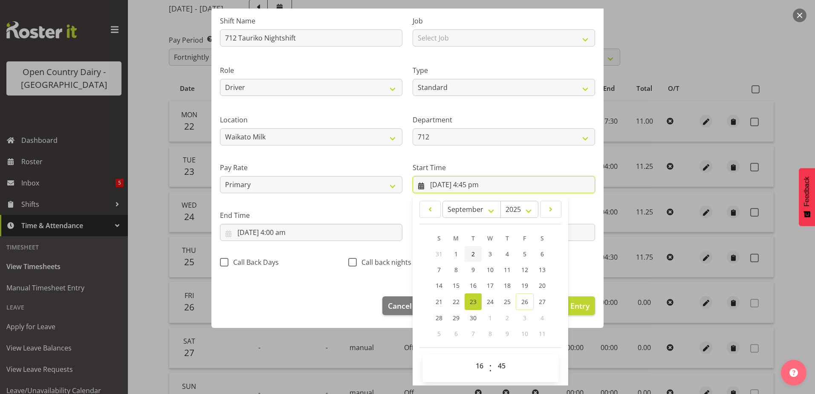
scroll to position [62, 0]
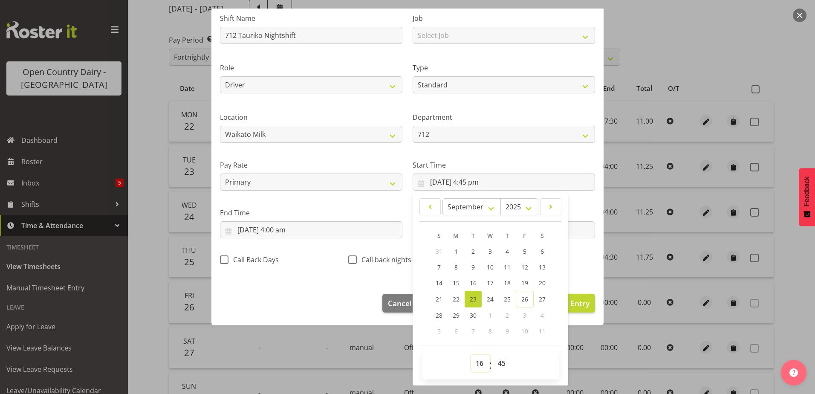
click at [477, 362] on select "00 01 02 03 04 05 06 07 08 09 10 11 12 13 14 15 16 17 18 19 20 21 22 23" at bounding box center [480, 363] width 19 height 17
select select "0"
click at [471, 355] on select "00 01 02 03 04 05 06 07 08 09 10 11 12 13 14 15 16 17 18 19 20 21 22 23" at bounding box center [480, 363] width 19 height 17
type input "23/09/2025, 12:45 am"
click at [497, 363] on select "00 01 02 03 04 05 06 07 08 09 10 11 12 13 14 15 16 17 18 19 20 21 22 23 24 25 2…" at bounding box center [502, 363] width 19 height 17
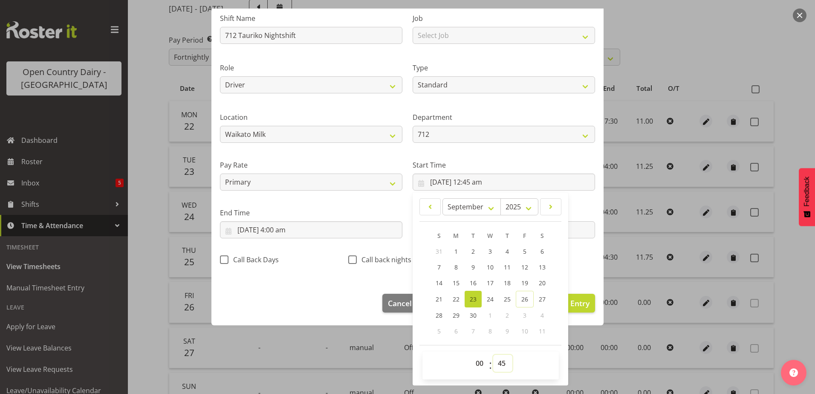
select select "0"
click at [493, 355] on select "00 01 02 03 04 05 06 07 08 09 10 11 12 13 14 15 16 17 18 19 20 21 22 23 24 25 2…" at bounding box center [502, 363] width 19 height 17
type input "23/09/2025, 12:00 am"
click at [251, 231] on input "24/09/2025, 4:00 am" at bounding box center [311, 229] width 182 height 17
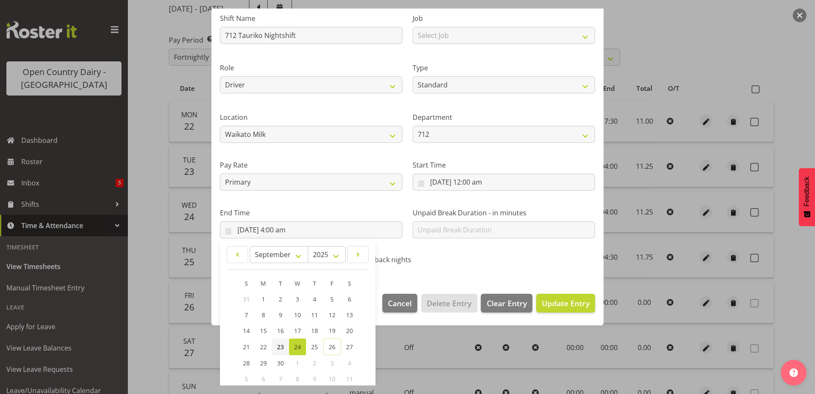
click at [278, 347] on span "23" at bounding box center [280, 347] width 7 height 8
type input "23/09/2025, 4:00 am"
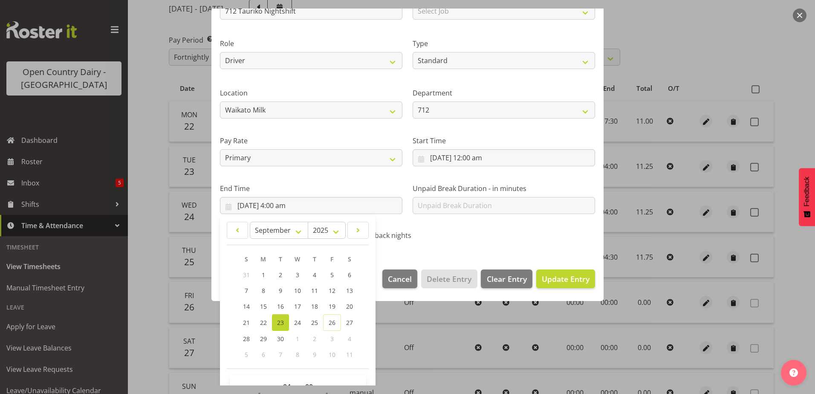
scroll to position [110, 0]
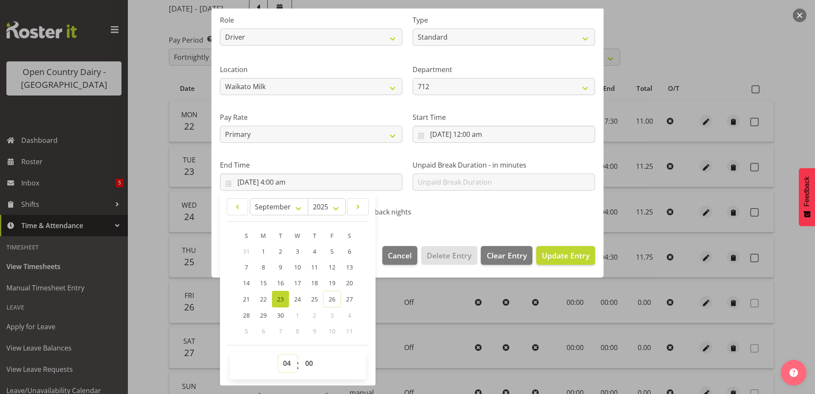
click at [283, 359] on select "00 01 02 03 04 05 06 07 08 09 10 11 12 13 14 15 16 17 18 19 20 21 22 23" at bounding box center [287, 363] width 19 height 17
select select "10"
click at [278, 355] on select "00 01 02 03 04 05 06 07 08 09 10 11 12 13 14 15 16 17 18 19 20 21 22 23" at bounding box center [287, 363] width 19 height 17
type input "23/09/2025, 10:00 am"
click at [308, 362] on select "00 01 02 03 04 05 06 07 08 09 10 11 12 13 14 15 16 17 18 19 20 21 22 23 24 25 2…" at bounding box center [310, 363] width 19 height 17
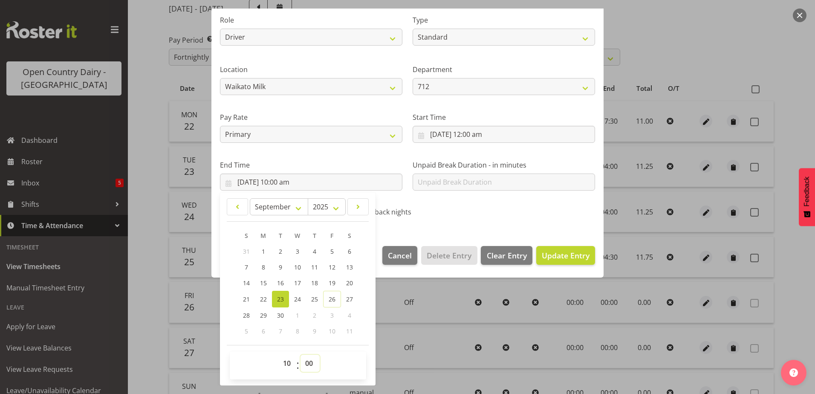
select select "19"
click at [301, 355] on select "00 01 02 03 04 05 06 07 08 09 10 11 12 13 14 15 16 17 18 19 20 21 22 23 24 25 2…" at bounding box center [310, 363] width 19 height 17
type input "23/09/2025, 10:19 am"
click at [553, 252] on span "Update Entry" at bounding box center [566, 255] width 48 height 10
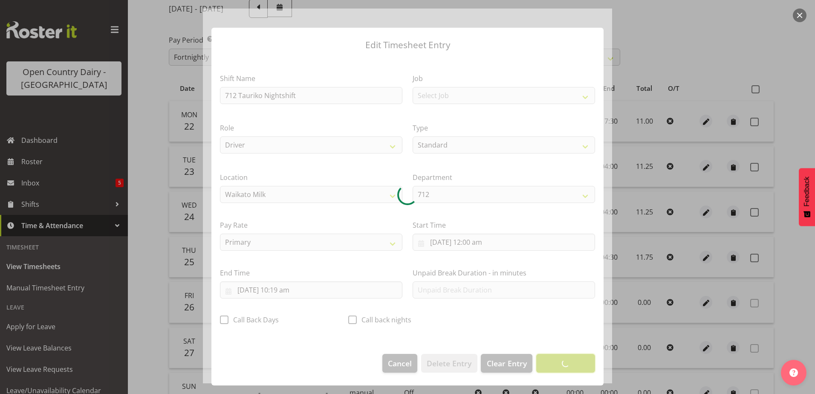
scroll to position [2, 0]
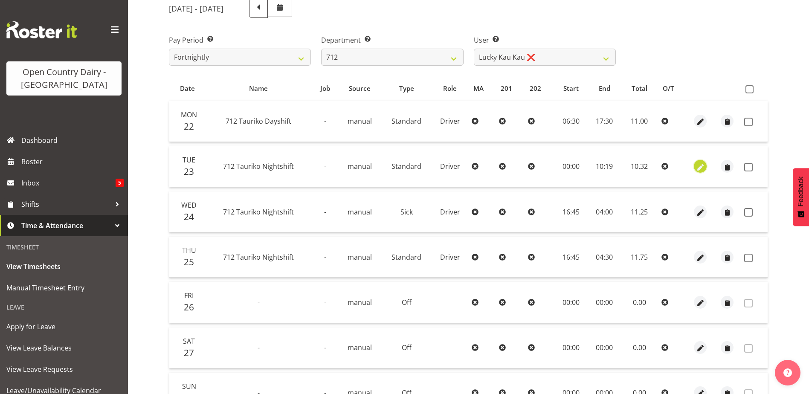
click at [701, 165] on span "button" at bounding box center [700, 167] width 10 height 10
select select "Standard"
select select "8"
select select "2025"
select select "10"
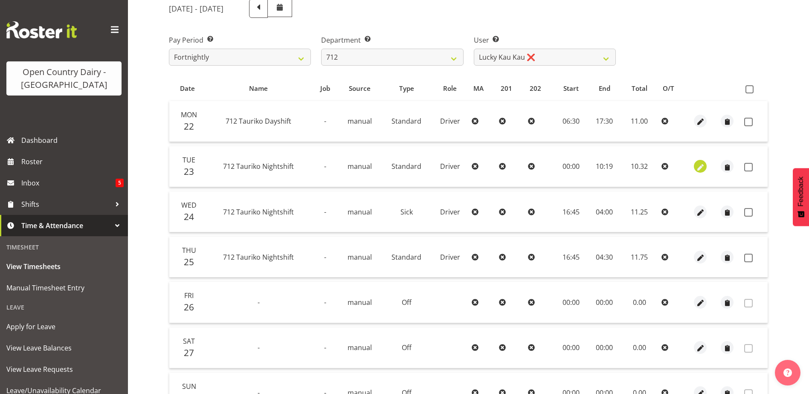
select select "19"
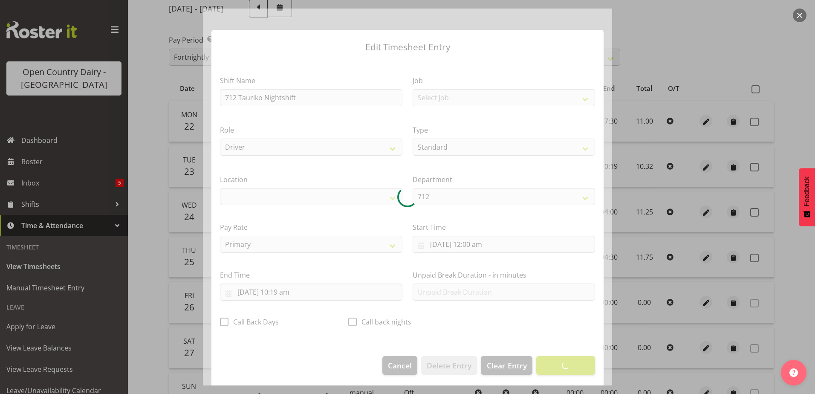
select select "1054"
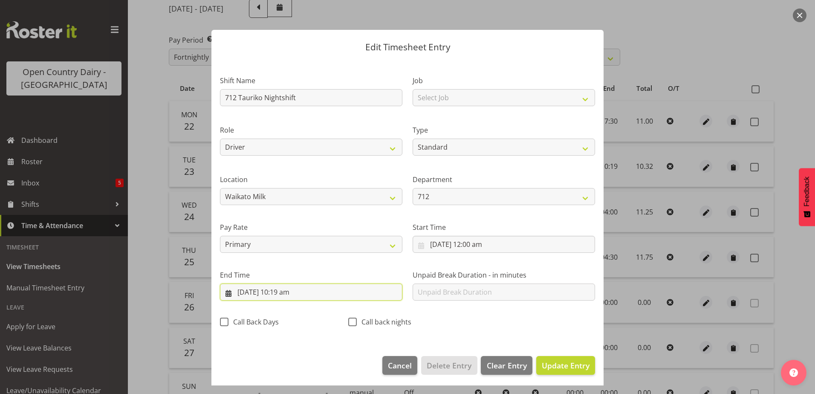
click at [292, 292] on input "23/09/2025, 10:19 am" at bounding box center [311, 292] width 182 height 17
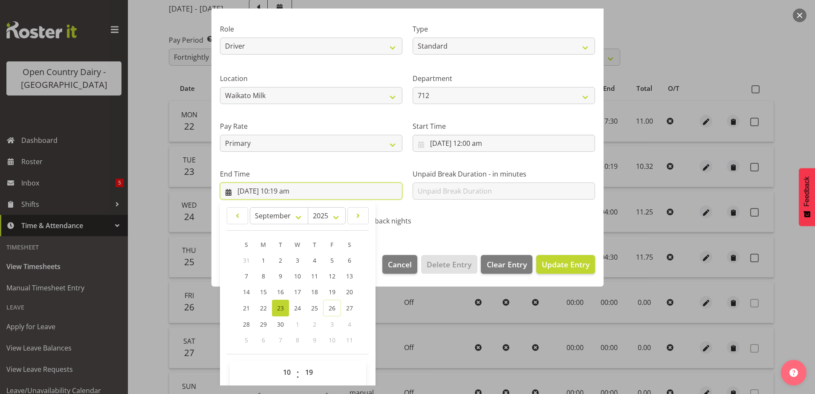
scroll to position [110, 0]
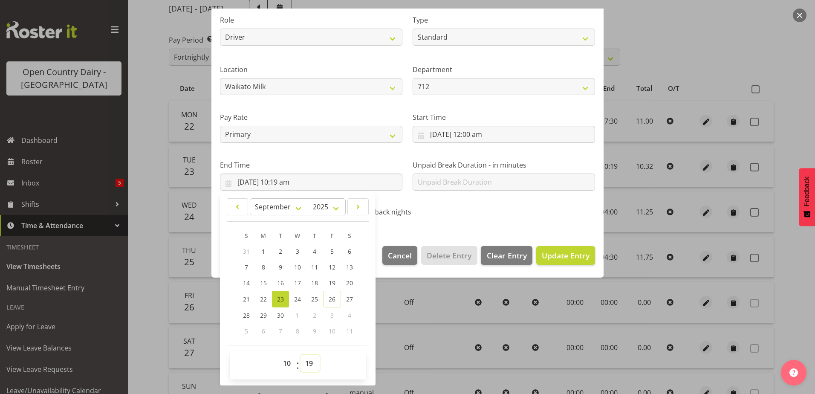
click at [306, 362] on select "00 01 02 03 04 05 06 07 08 09 10 11 12 13 14 15 16 17 18 19 20 21 22 23 24 25 2…" at bounding box center [310, 363] width 19 height 17
select select "22"
click at [301, 355] on select "00 01 02 03 04 05 06 07 08 09 10 11 12 13 14 15 16 17 18 19 20 21 22 23 24 25 2…" at bounding box center [310, 363] width 19 height 17
type input "23/09/2025, 10:22 am"
click at [550, 255] on span "Update Entry" at bounding box center [566, 255] width 48 height 10
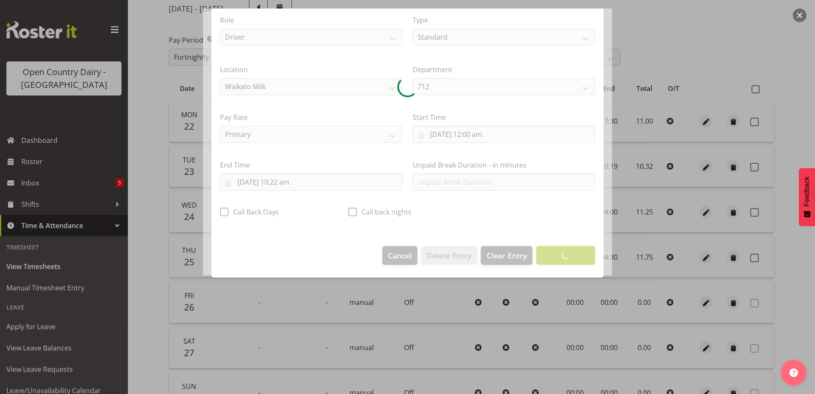
scroll to position [2, 0]
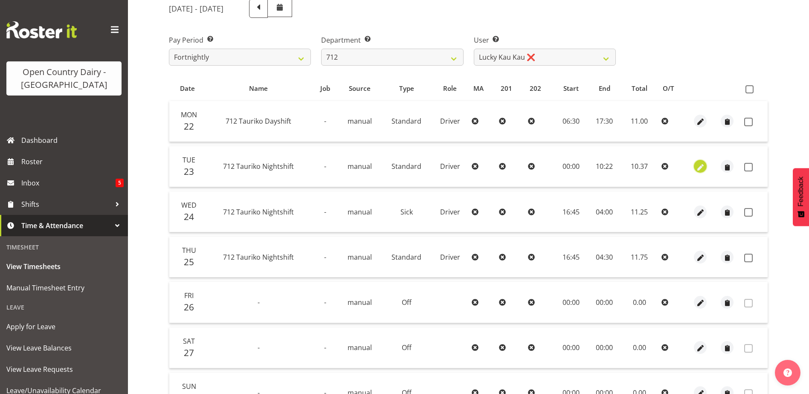
click at [701, 168] on span "button" at bounding box center [700, 167] width 10 height 10
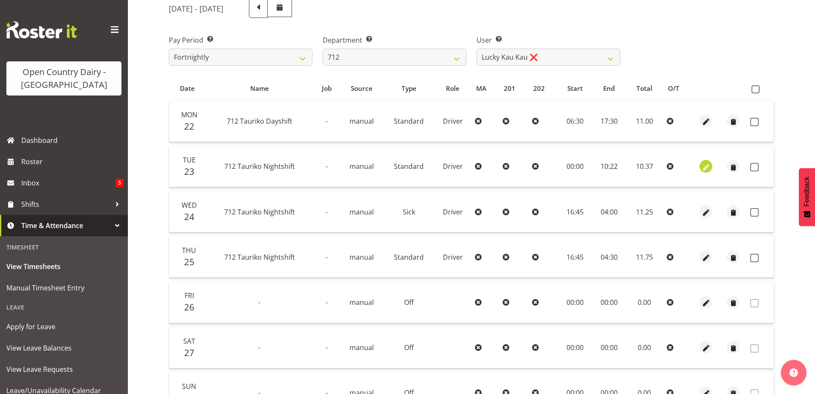
select select "Standard"
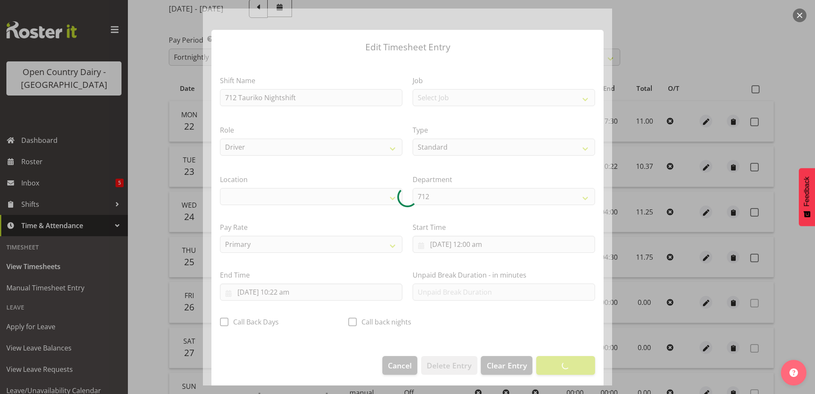
select select "1054"
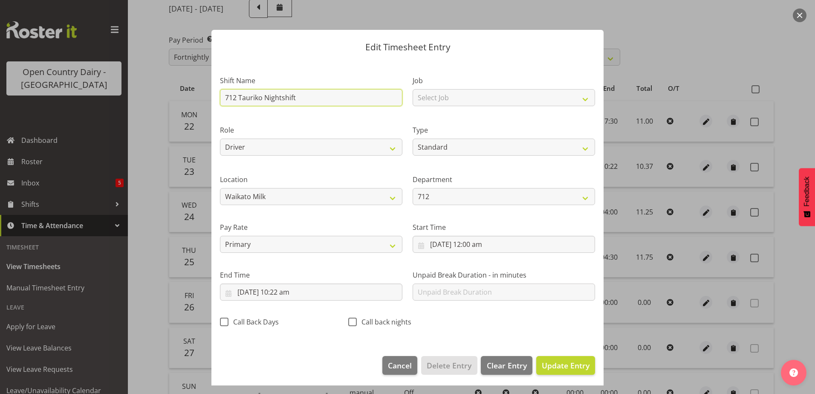
drag, startPoint x: 308, startPoint y: 96, endPoint x: 201, endPoint y: 99, distance: 107.1
click at [201, 99] on div "Edit Timesheet Entry Shift Name 712 Tauriko Nightshift Job Select Job Driver Dr…" at bounding box center [407, 197] width 815 height 394
type input "Leave"
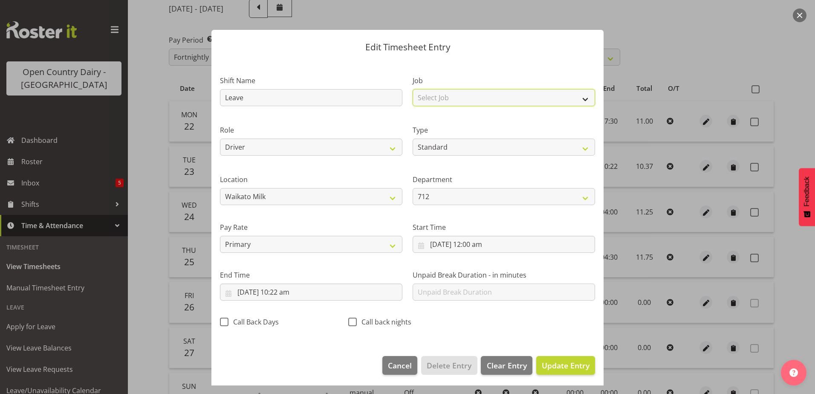
click at [443, 94] on select "Select Job Driver Driver supervisor Support" at bounding box center [504, 97] width 182 height 17
select select "9052"
click at [413, 89] on select "Select Job Driver Driver supervisor Support" at bounding box center [504, 97] width 182 height 17
click at [447, 153] on select "Off Standard Public Holiday Public Holiday (Worked) Day In Lieu Annual Leave Si…" at bounding box center [504, 147] width 182 height 17
select select "Sick"
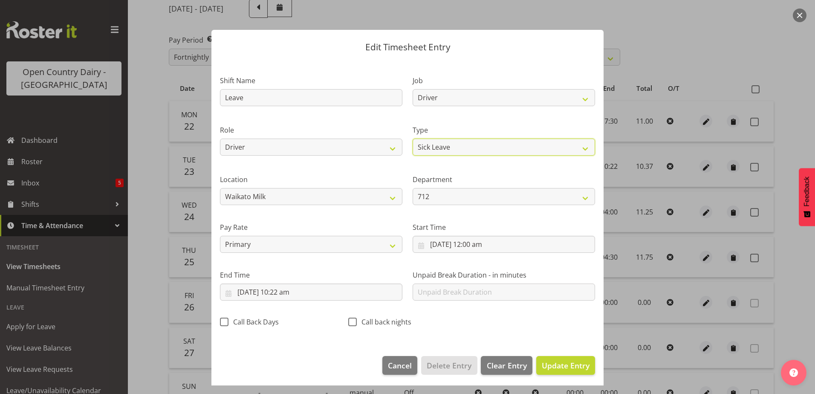
click at [413, 139] on select "Off Standard Public Holiday Public Holiday (Worked) Day In Lieu Annual Leave Si…" at bounding box center [504, 147] width 182 height 17
click at [542, 362] on span "Update Entry" at bounding box center [566, 365] width 48 height 10
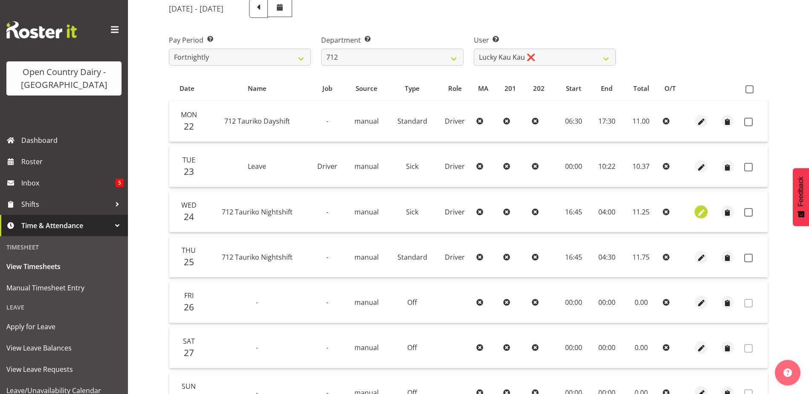
click at [701, 211] on span "button" at bounding box center [701, 213] width 10 height 10
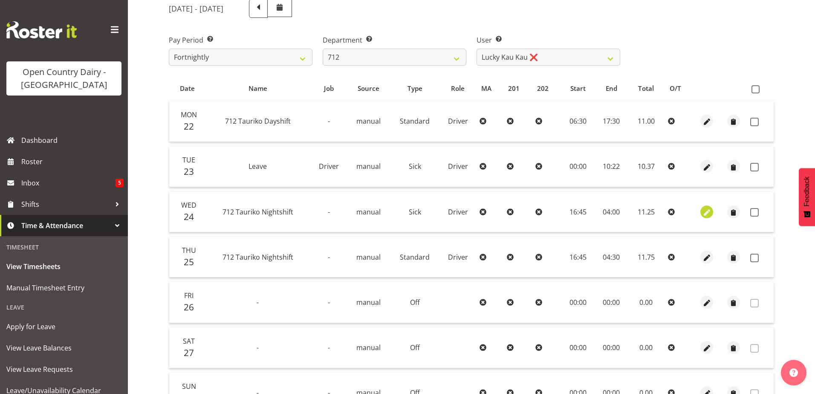
select select "Sick"
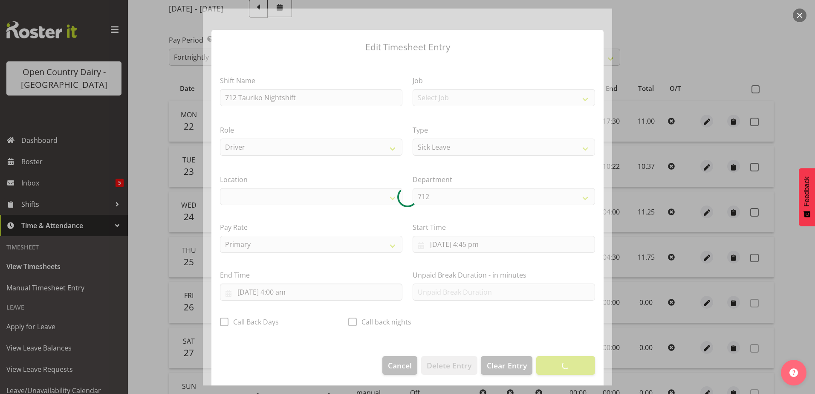
select select "1054"
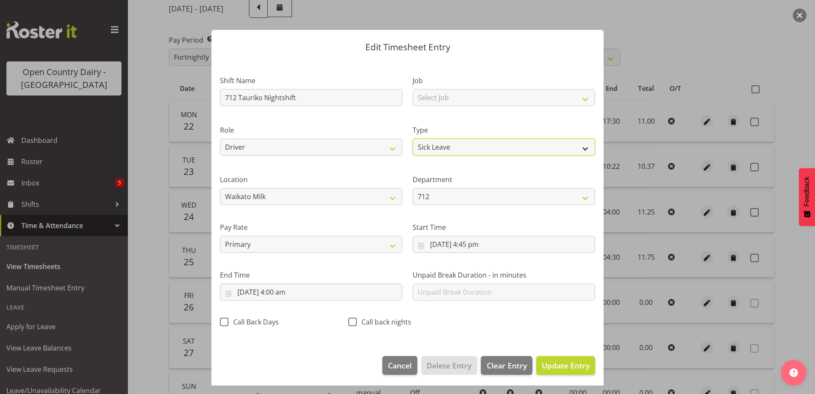
click at [452, 147] on select "Off Standard Public Holiday Public Holiday (Worked) Day In Lieu Annual Leave Si…" at bounding box center [504, 147] width 182 height 17
select select "Standard"
click at [413, 139] on select "Off Standard Public Holiday Public Holiday (Worked) Day In Lieu Annual Leave Si…" at bounding box center [504, 147] width 182 height 17
click at [558, 364] on span "Update Entry" at bounding box center [566, 365] width 48 height 10
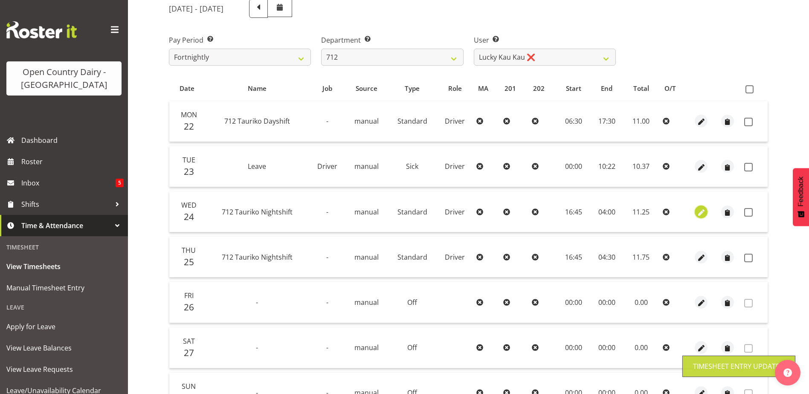
click at [701, 210] on span "button" at bounding box center [701, 213] width 10 height 10
select select "Standard"
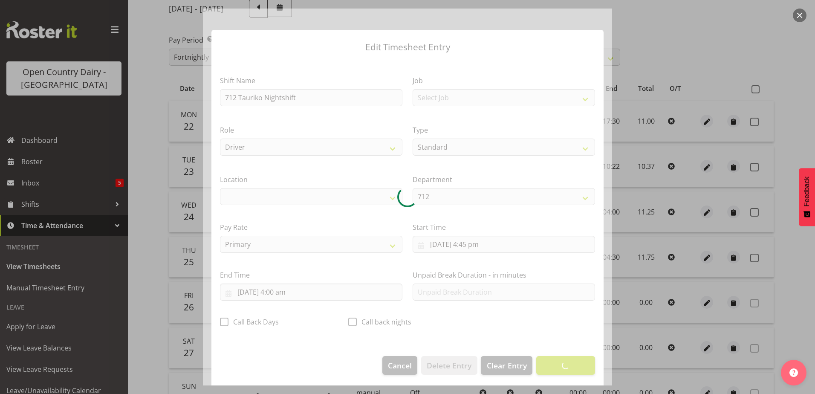
select select "1054"
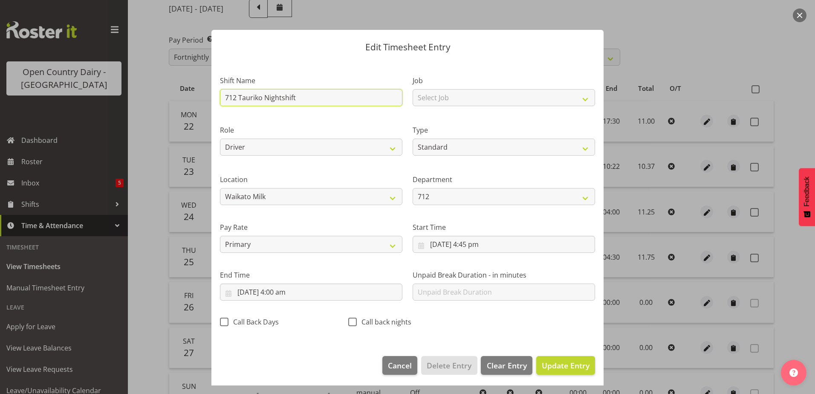
drag, startPoint x: 303, startPoint y: 96, endPoint x: 199, endPoint y: 99, distance: 104.1
click at [199, 99] on div "Edit Timesheet Entry Shift Name 712 Tauriko Nightshift Job Select Job Driver Dr…" at bounding box center [407, 197] width 815 height 394
type input "Leave"
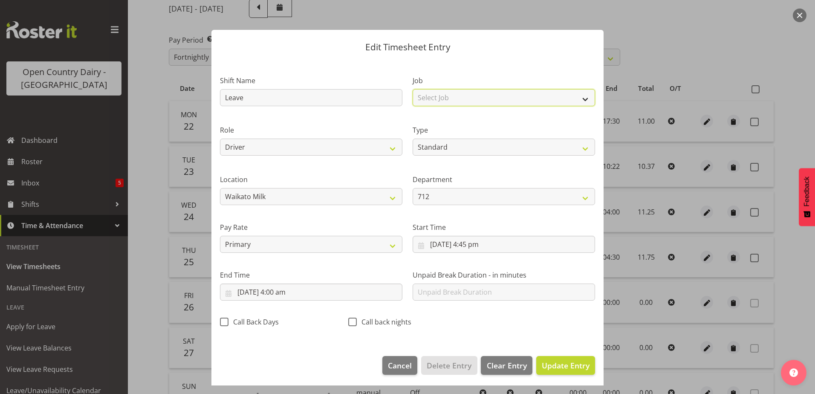
click at [440, 96] on select "Select Job Driver Driver supervisor Support" at bounding box center [504, 97] width 182 height 17
select select "9052"
click at [413, 89] on select "Select Job Driver Driver supervisor Support" at bounding box center [504, 97] width 182 height 17
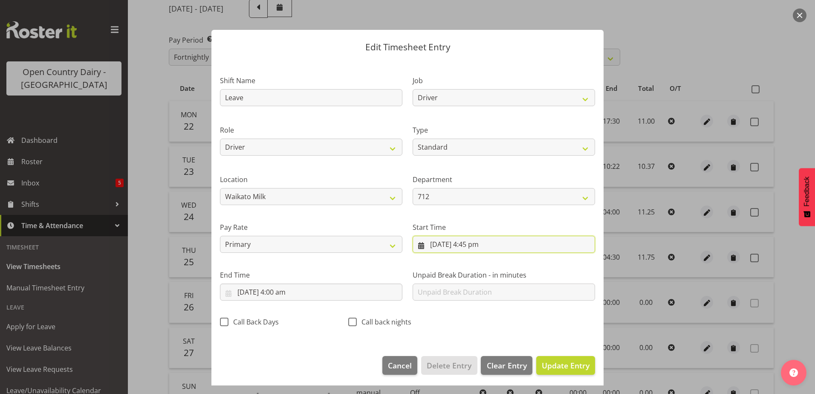
click at [468, 244] on input "24/09/2025, 4:45 pm" at bounding box center [504, 244] width 182 height 17
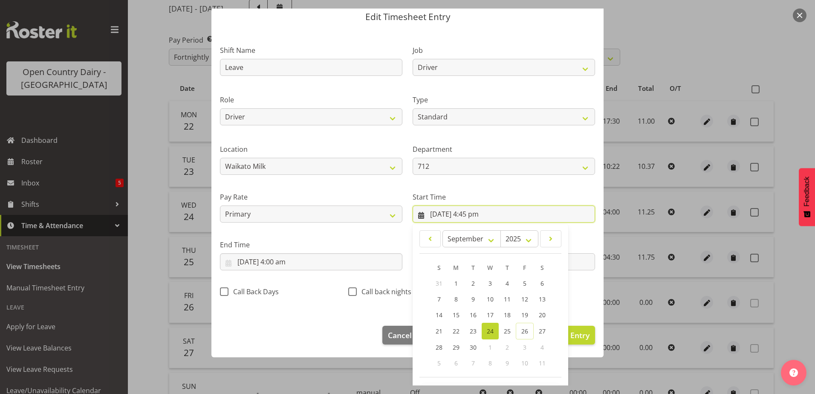
scroll to position [62, 0]
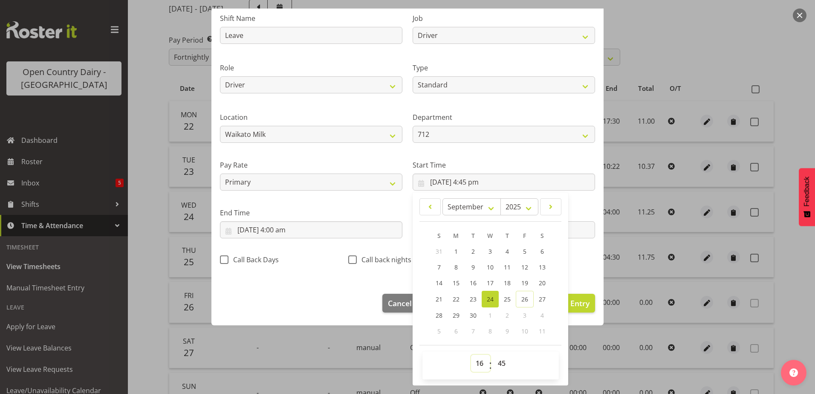
click at [475, 365] on select "00 01 02 03 04 05 06 07 08 09 10 11 12 13 14 15 16 17 18 19 20 21 22 23" at bounding box center [480, 363] width 19 height 17
select select "0"
click at [471, 355] on select "00 01 02 03 04 05 06 07 08 09 10 11 12 13 14 15 16 17 18 19 20 21 22 23" at bounding box center [480, 363] width 19 height 17
type input "24/09/2025, 12:45 am"
click at [498, 361] on select "00 01 02 03 04 05 06 07 08 09 10 11 12 13 14 15 16 17 18 19 20 21 22 23 24 25 2…" at bounding box center [502, 363] width 19 height 17
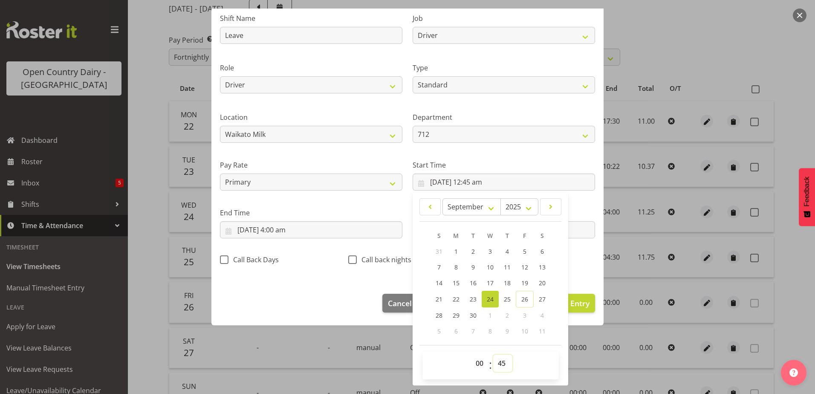
select select "0"
click at [493, 355] on select "00 01 02 03 04 05 06 07 08 09 10 11 12 13 14 15 16 17 18 19 20 21 22 23 24 25 2…" at bounding box center [502, 363] width 19 height 17
type input "24/09/2025, 12:00 am"
click at [257, 229] on input "25/09/2025, 4:00 am" at bounding box center [311, 229] width 182 height 17
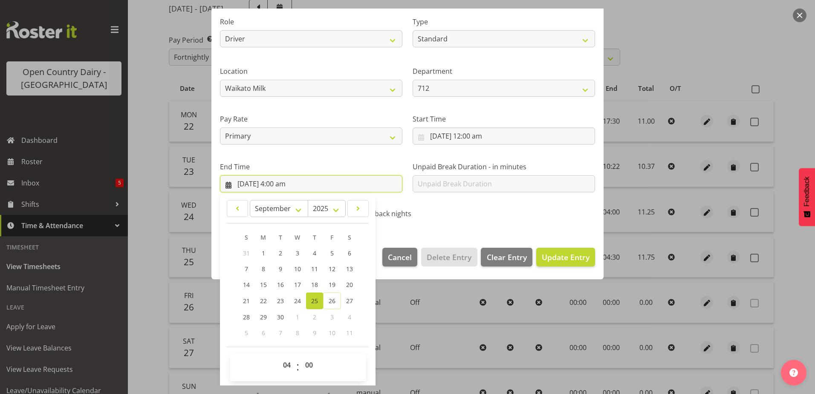
scroll to position [110, 0]
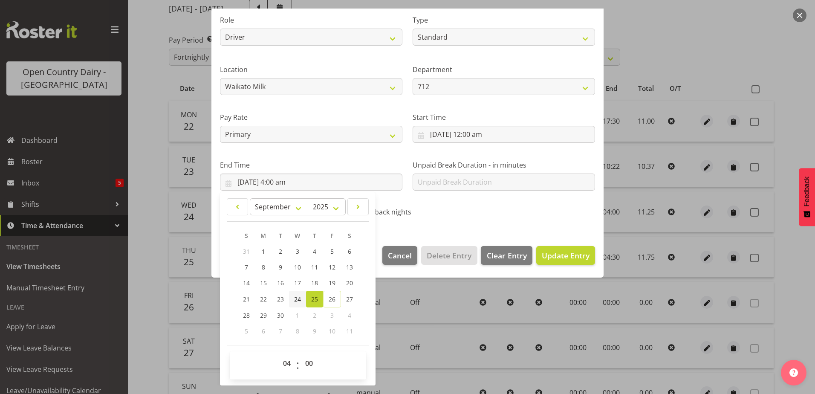
click at [298, 297] on span "24" at bounding box center [297, 299] width 7 height 8
type input "24/09/2025, 4:00 am"
click at [285, 362] on select "00 01 02 03 04 05 06 07 08 09 10 11 12 13 14 15 16 17 18 19 20 21 22 23" at bounding box center [287, 363] width 19 height 17
select select "10"
click at [278, 355] on select "00 01 02 03 04 05 06 07 08 09 10 11 12 13 14 15 16 17 18 19 20 21 22 23" at bounding box center [287, 363] width 19 height 17
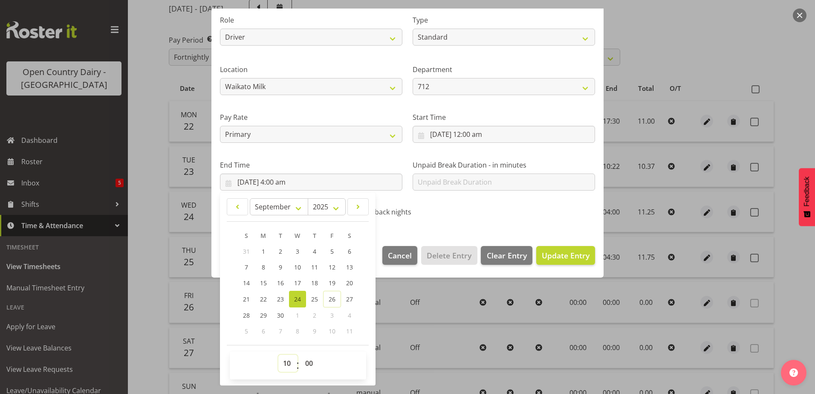
type input "24/09/2025, 10:00 am"
click at [306, 362] on select "00 01 02 03 04 05 06 07 08 09 10 11 12 13 14 15 16 17 18 19 20 21 22 23 24 25 2…" at bounding box center [310, 363] width 19 height 17
select select "22"
click at [301, 355] on select "00 01 02 03 04 05 06 07 08 09 10 11 12 13 14 15 16 17 18 19 20 21 22 23 24 25 2…" at bounding box center [310, 363] width 19 height 17
type input "24/09/2025, 10:22 am"
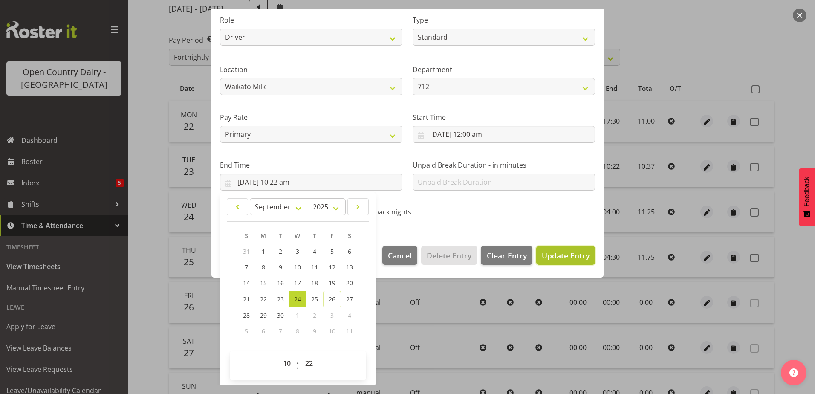
click at [557, 253] on span "Update Entry" at bounding box center [566, 255] width 48 height 10
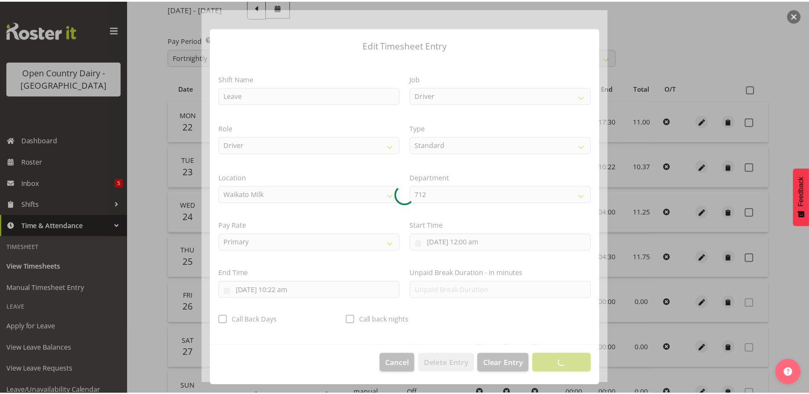
scroll to position [2, 0]
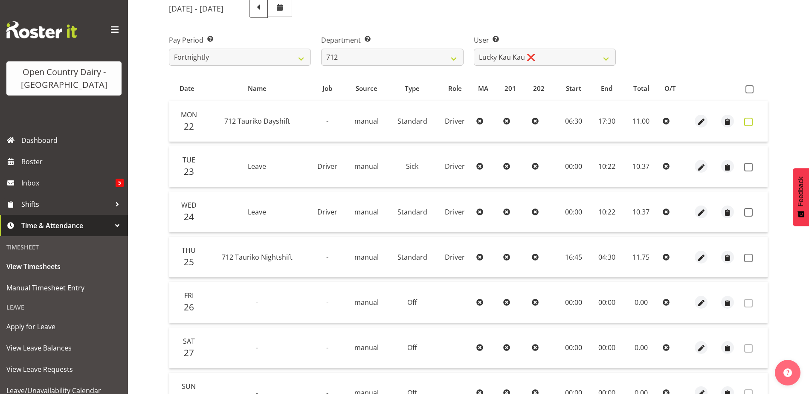
click at [748, 119] on span at bounding box center [748, 122] width 9 height 9
checkbox input "true"
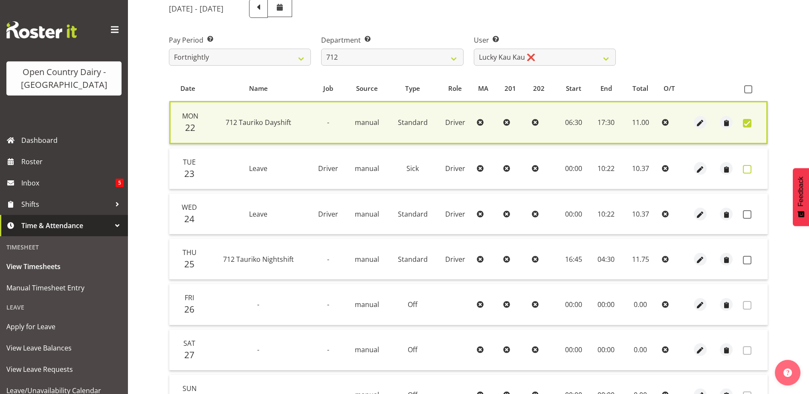
click at [748, 166] on span at bounding box center [747, 169] width 9 height 9
checkbox input "true"
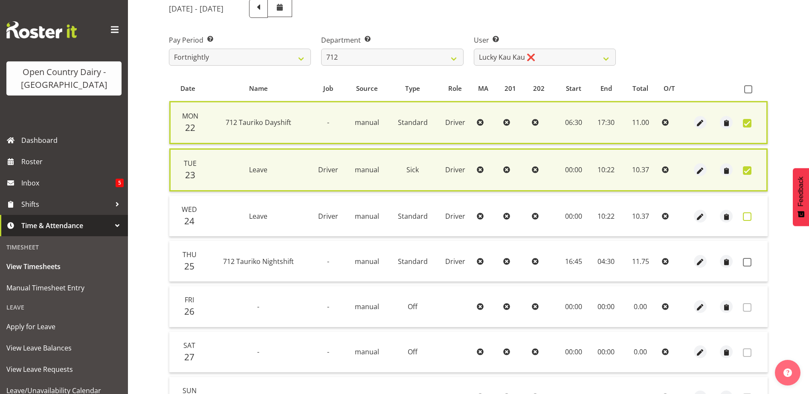
click at [749, 216] on span at bounding box center [747, 216] width 9 height 9
checkbox input "true"
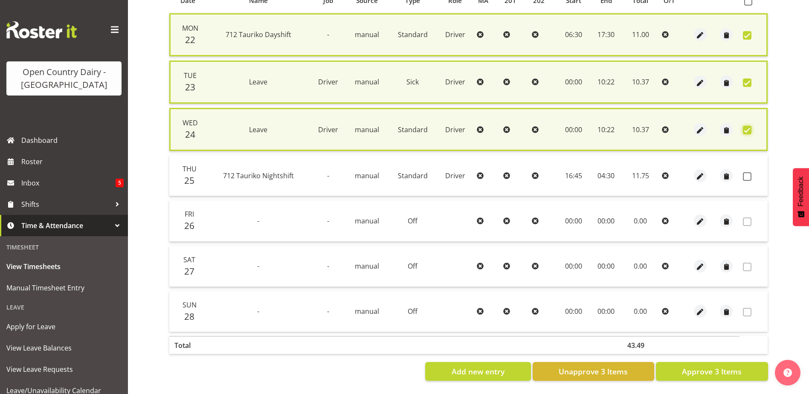
scroll to position [206, 0]
click at [707, 366] on span "Approve 3 Items" at bounding box center [712, 371] width 60 height 11
checkbox input "false"
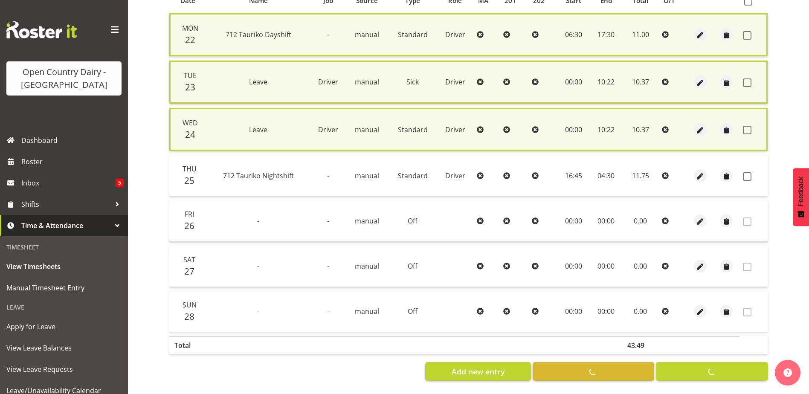
checkbox input "false"
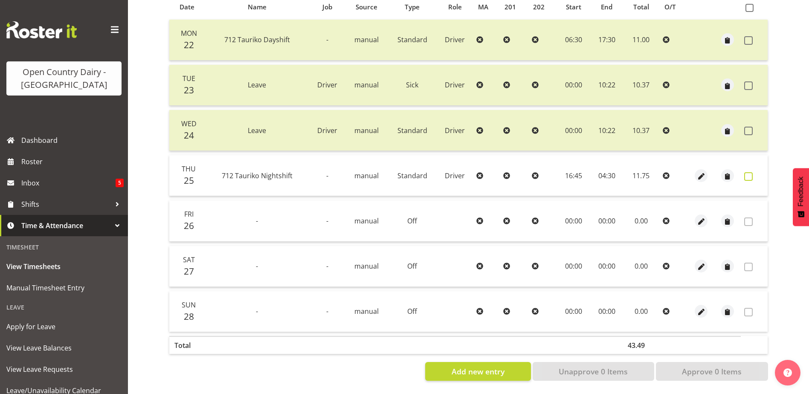
click at [749, 172] on span at bounding box center [748, 176] width 9 height 9
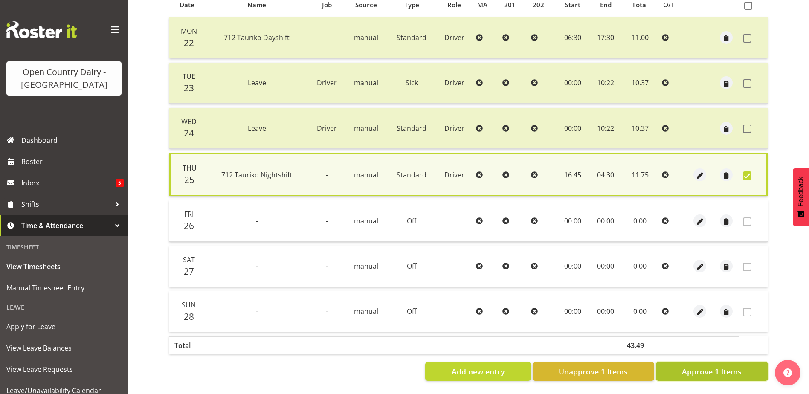
click at [712, 366] on span "Approve 1 Items" at bounding box center [712, 371] width 60 height 11
checkbox input "false"
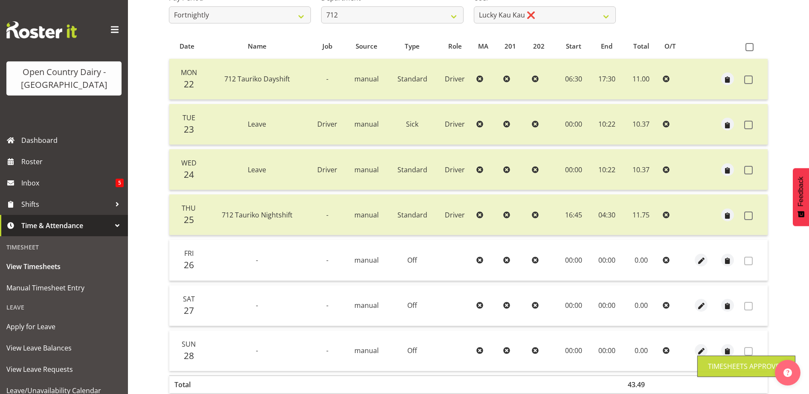
scroll to position [0, 0]
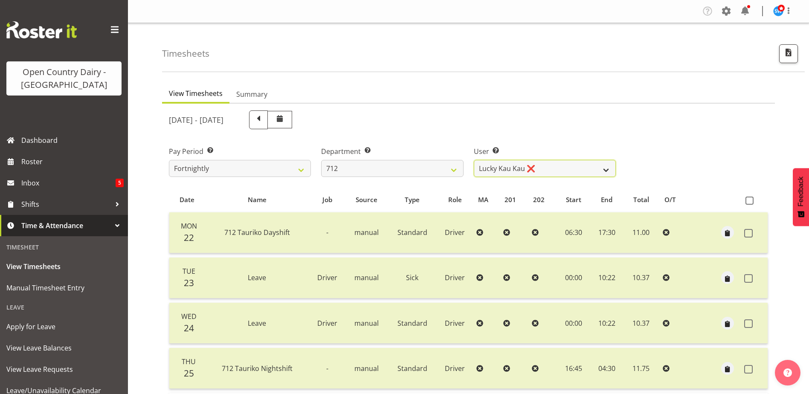
click at [535, 170] on select "Amrik Singh ❌ Jasdeep Singh ❌ Lucky Kau Kau ❌" at bounding box center [545, 168] width 142 height 17
click at [534, 170] on select "Amrik Singh ❌ Jasdeep Singh ❌ Lucky Kau Kau ❌" at bounding box center [545, 168] width 142 height 17
click at [379, 162] on select "701 702 703 704 705 706 707 708 709 710 711 712 713 714 715 716 717 718 719 720" at bounding box center [392, 168] width 142 height 17
select select "716"
click at [321, 160] on select "701 702 703 704 705 706 707 708 709 710 711 712 713 714 715 716 717 718 719 720" at bounding box center [392, 168] width 142 height 17
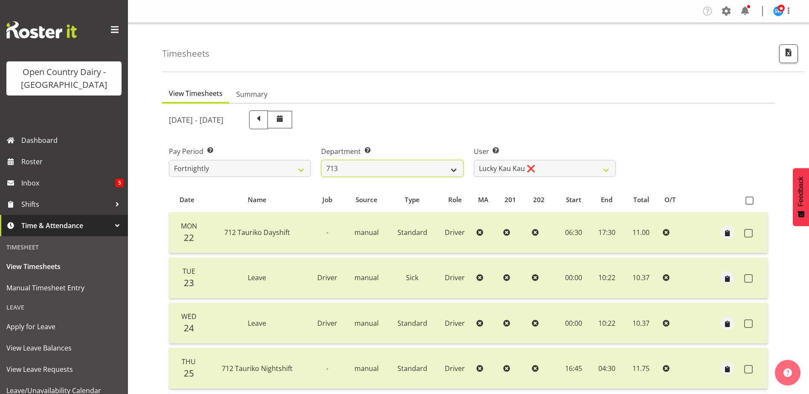
select select "10098"
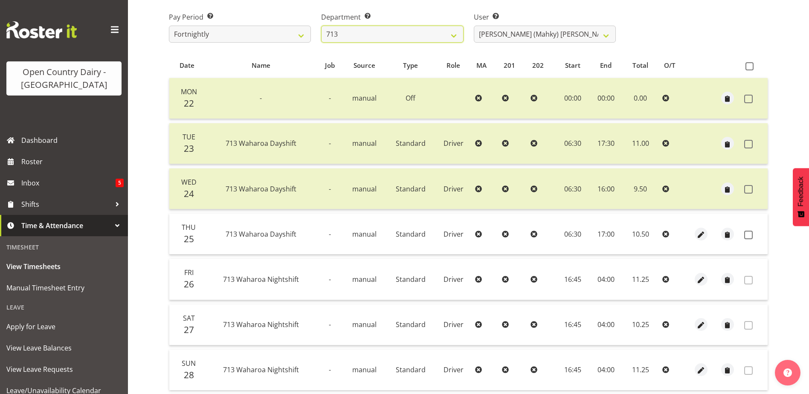
scroll to position [171, 0]
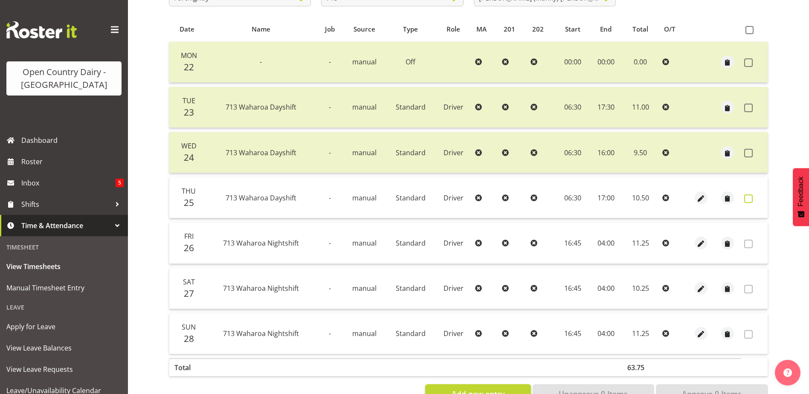
click at [747, 196] on span at bounding box center [748, 198] width 9 height 9
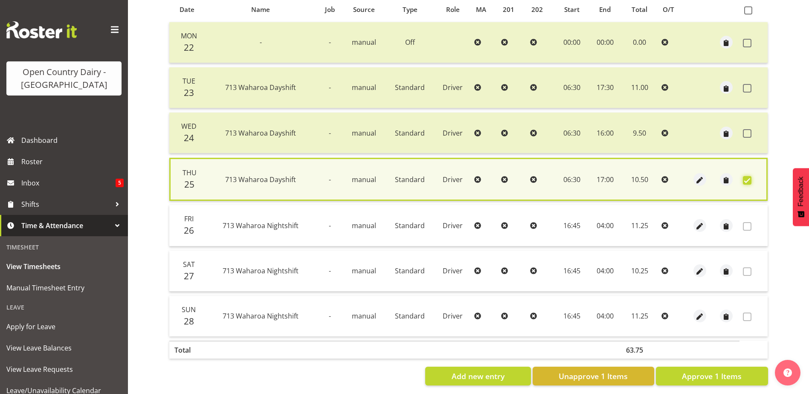
scroll to position [201, 0]
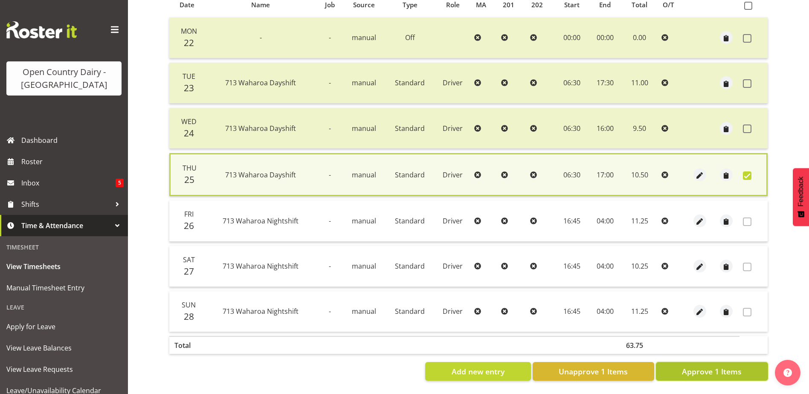
click at [709, 366] on span "Approve 1 Items" at bounding box center [712, 371] width 60 height 11
checkbox input "false"
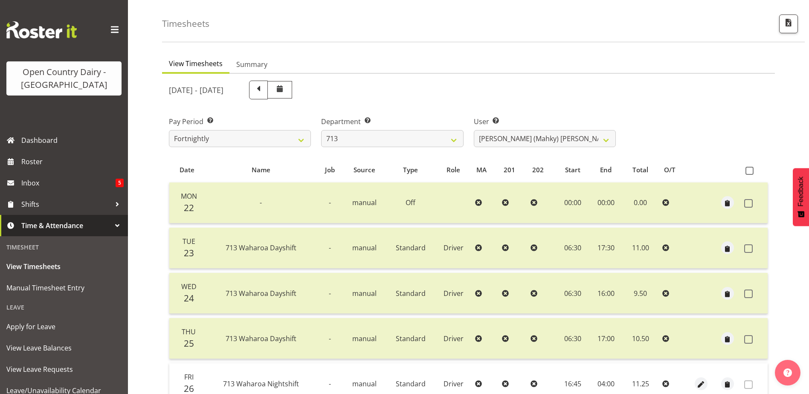
scroll to position [29, 0]
click at [570, 138] on select "Harmanpreet (Mahky) Dhillon ❌ Marcus Waretini ❌ Norman Sellen ❌" at bounding box center [545, 139] width 142 height 17
select select "8201"
click at [474, 131] on select "Harmanpreet (Mahky) Dhillon ❌ Marcus Waretini ❌ Norman Sellen ❌" at bounding box center [545, 139] width 142 height 17
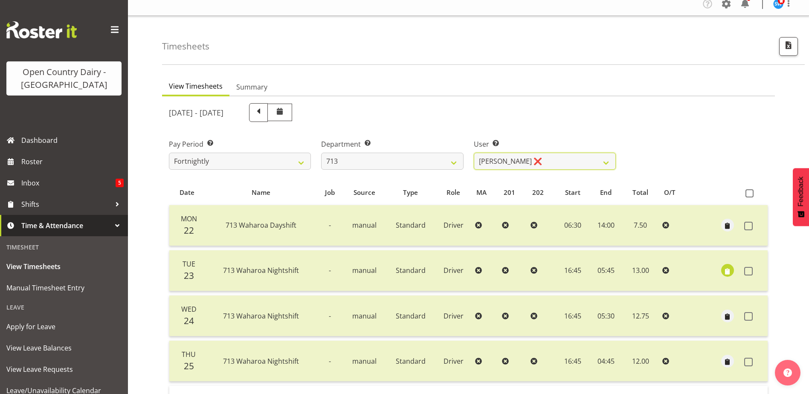
scroll to position [0, 0]
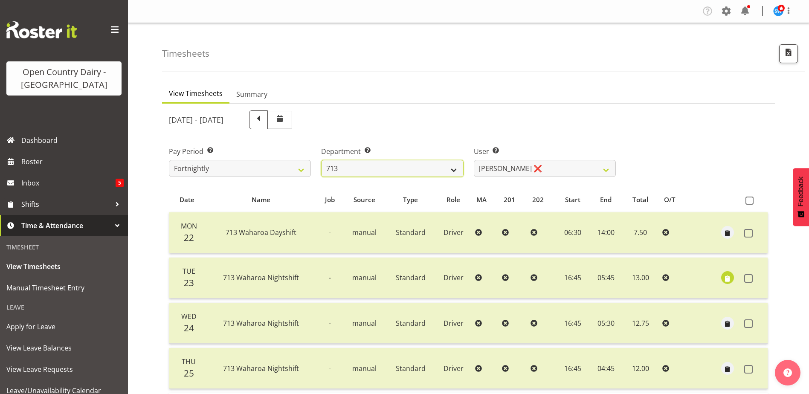
drag, startPoint x: 381, startPoint y: 171, endPoint x: 375, endPoint y: 174, distance: 6.3
click at [380, 171] on select "701 702 703 704 705 706 707 708 709 710 711 712 713 714 715 716 717 718 719 720" at bounding box center [392, 168] width 142 height 17
select select "805"
click at [321, 160] on select "701 702 703 704 705 706 707 708 709 710 711 712 713 714 715 716 717 718 719 720" at bounding box center [392, 168] width 142 height 17
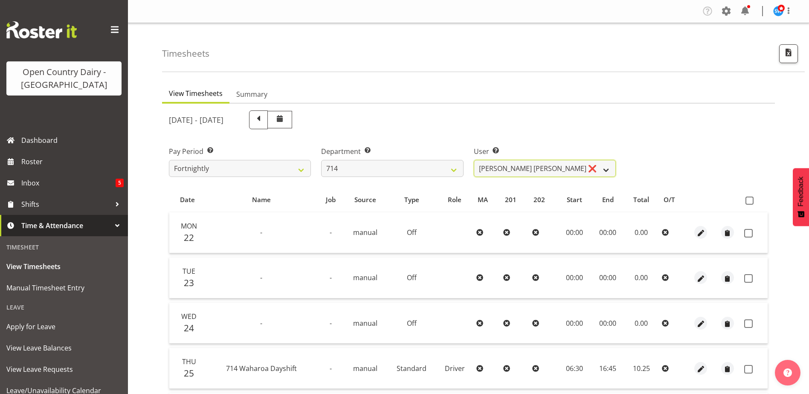
click at [545, 167] on select "Fraser Stephens ❌ Nev Brewster ❌ Stephen Parsons ❌ Tom Gaelic ❌" at bounding box center [545, 168] width 142 height 17
select select "10982"
click at [474, 160] on select "Fraser Stephens ❌ Nev Brewster ❌ Stephen Parsons ❌ Tom Gaelic ❌" at bounding box center [545, 168] width 142 height 17
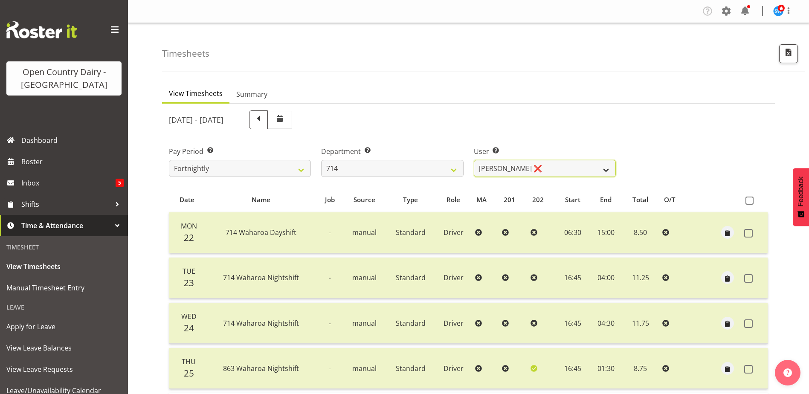
click at [552, 172] on select "Fraser Stephens ❌ Nev Brewster ❌ Stephen Parsons ❌ Tom Gaelic ❌" at bounding box center [545, 168] width 142 height 17
click at [400, 167] on select "701 702 703 704 705 706 707 708 709 710 711 712 713 714 715 716 717 718 719 720" at bounding box center [392, 168] width 142 height 17
select select "820"
click at [321, 160] on select "701 702 703 704 705 706 707 708 709 710 711 712 713 714 715 716 717 718 719 720" at bounding box center [392, 168] width 142 height 17
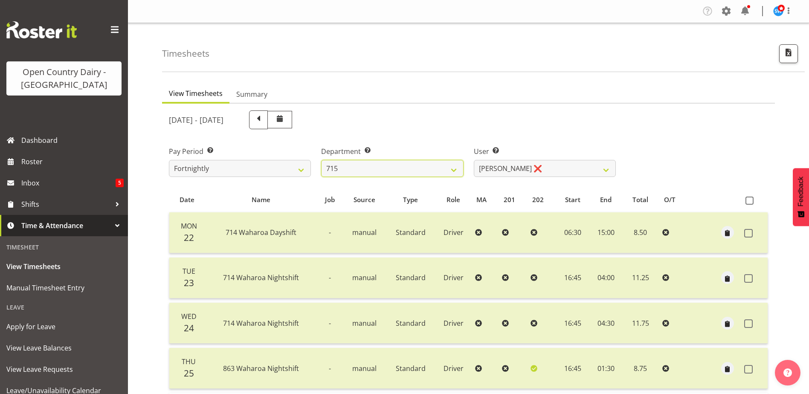
select select "10151"
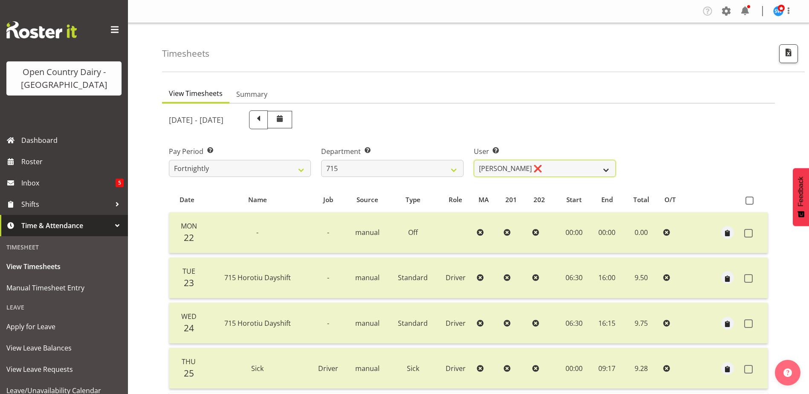
click at [521, 172] on select "Glenn McPherson ❌ Greg Healey ❌ Max Coulter ❌ Neal Chalklen ❌" at bounding box center [545, 168] width 142 height 17
click at [360, 170] on select "701 702 703 704 705 706 707 708 709 710 711 712 713 714 715 716 717 718 719 720" at bounding box center [392, 168] width 142 height 17
select select "754"
click at [321, 160] on select "701 702 703 704 705 706 707 708 709 710 711 712 713 714 715 716 717 718 719 720" at bounding box center [392, 168] width 142 height 17
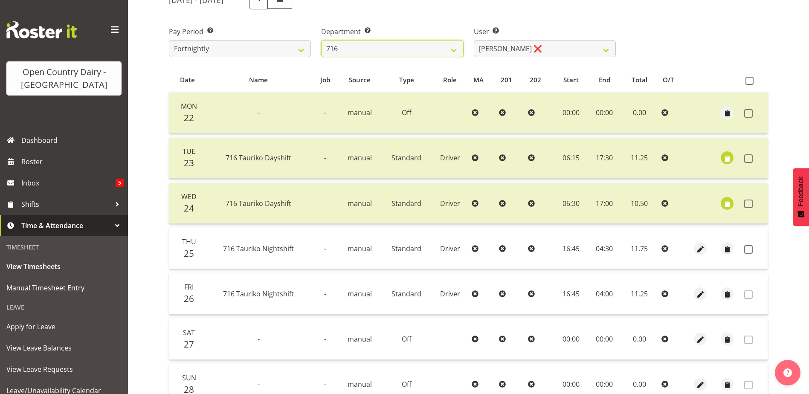
scroll to position [171, 0]
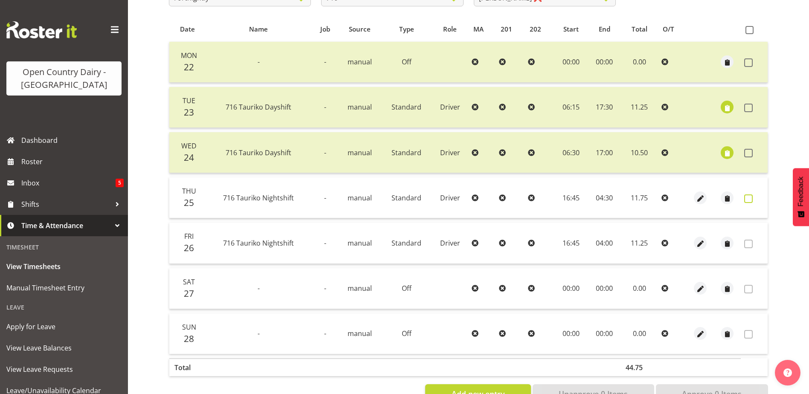
click at [747, 196] on span at bounding box center [748, 198] width 9 height 9
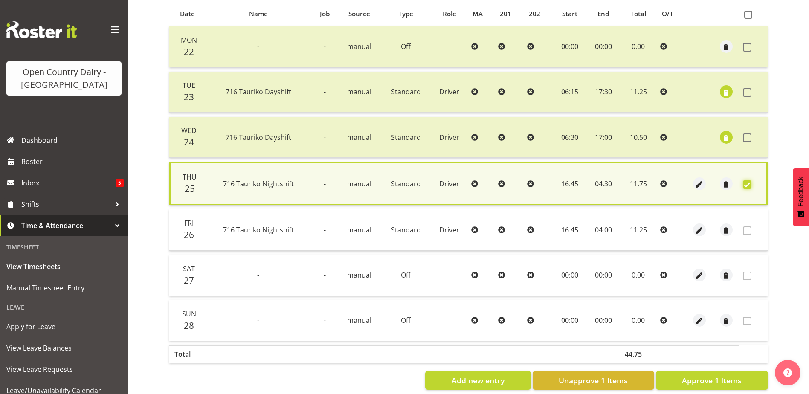
scroll to position [201, 0]
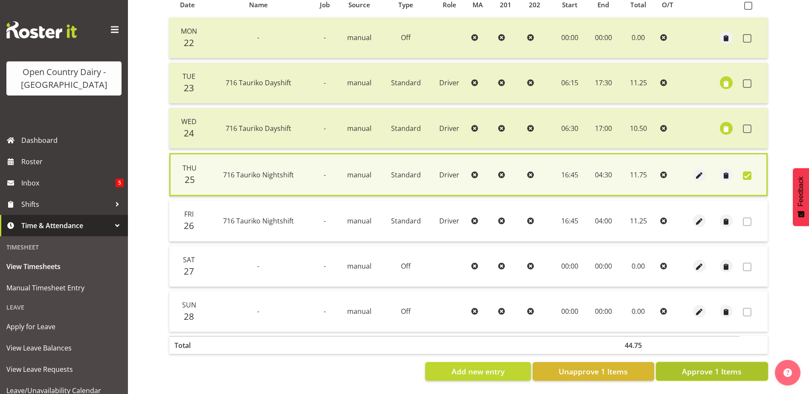
click at [702, 366] on span "Approve 1 Items" at bounding box center [712, 371] width 60 height 11
checkbox input "false"
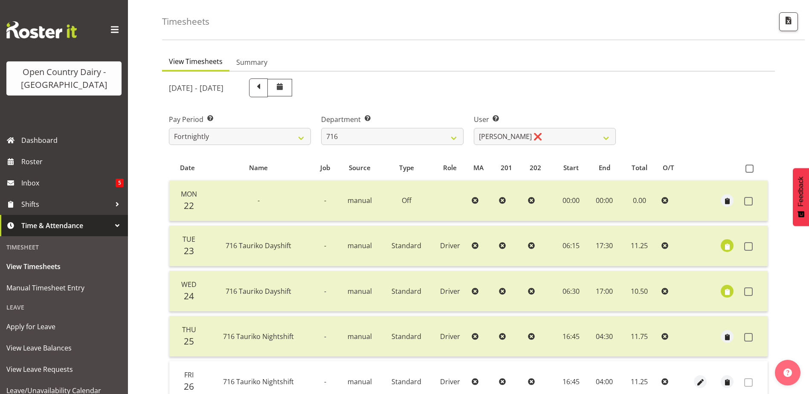
scroll to position [29, 0]
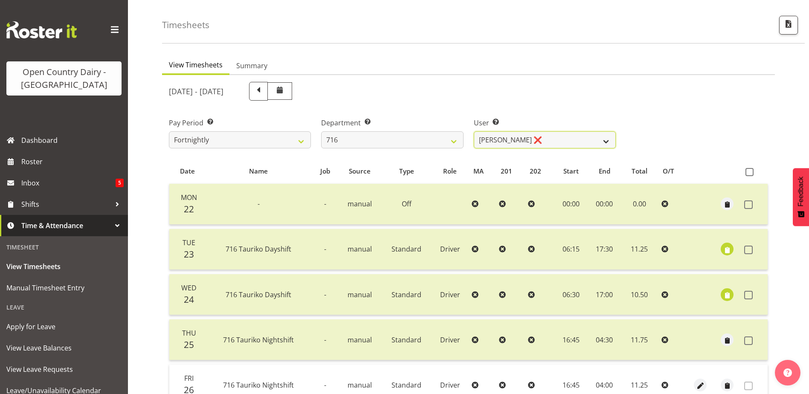
click at [529, 136] on select "Casey Leonard ❌ Darren Norris ❌ Glen Fraser ❌ Michael O'Connor ❌" at bounding box center [545, 139] width 142 height 17
drag, startPoint x: 527, startPoint y: 137, endPoint x: 520, endPoint y: 137, distance: 7.2
click at [527, 137] on select "Casey Leonard ❌ Darren Norris ❌ Glen Fraser ❌ Michael O'Connor ❌" at bounding box center [545, 139] width 142 height 17
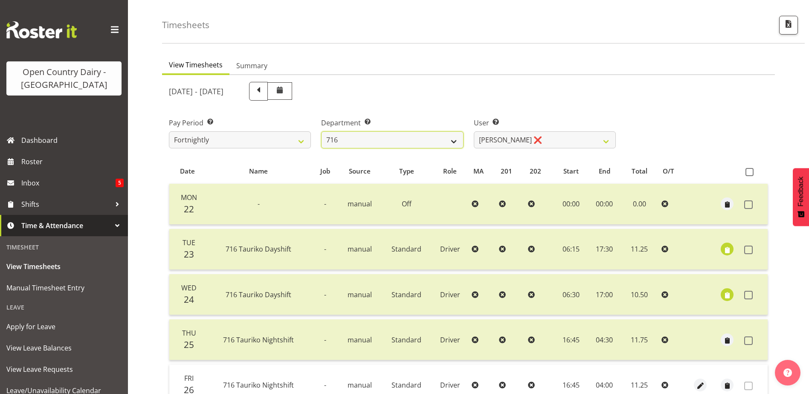
click at [376, 143] on select "701 702 703 704 705 706 707 708 709 710 711 712 713 714 715 716 717 718 719 720" at bounding box center [392, 139] width 142 height 17
select select "758"
click at [321, 131] on select "701 702 703 704 705 706 707 708 709 710 711 712 713 714 715 716 717 718 719 720" at bounding box center [392, 139] width 142 height 17
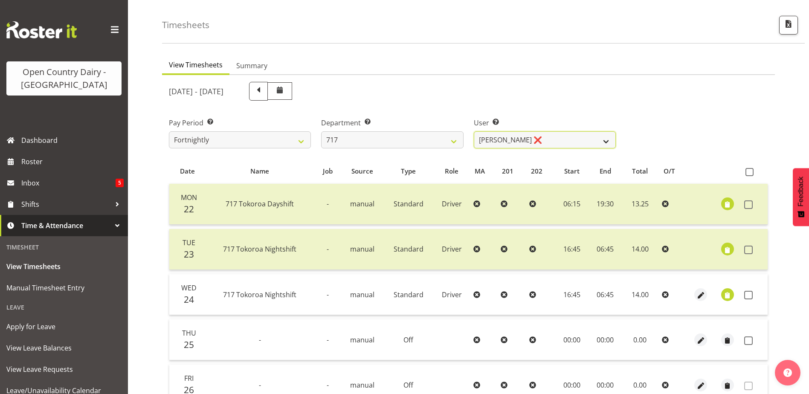
click at [550, 140] on select "Daryl Wrigley ❌ Dodge Lindsay Laing ❌ Eric Stothers ❌ Jeff Anderson ❌" at bounding box center [545, 139] width 142 height 17
select select "8726"
click at [474, 131] on select "Daryl Wrigley ❌ Dodge Lindsay Laing ❌ Eric Stothers ❌ Jeff Anderson ❌" at bounding box center [545, 139] width 142 height 17
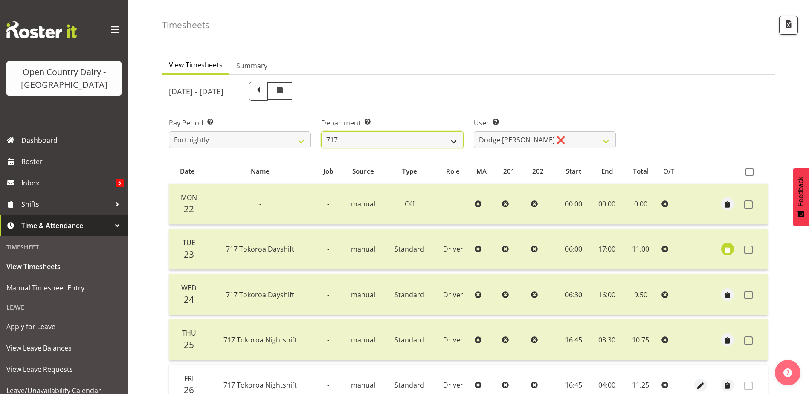
click at [391, 135] on select "701 702 703 704 705 706 707 708 709 710 711 712 713 714 715 716 717 718 719 720" at bounding box center [392, 139] width 142 height 17
select select "757"
click at [321, 131] on select "701 702 703 704 705 706 707 708 709 710 711 712 713 714 715 716 717 718 719 720" at bounding box center [392, 139] width 142 height 17
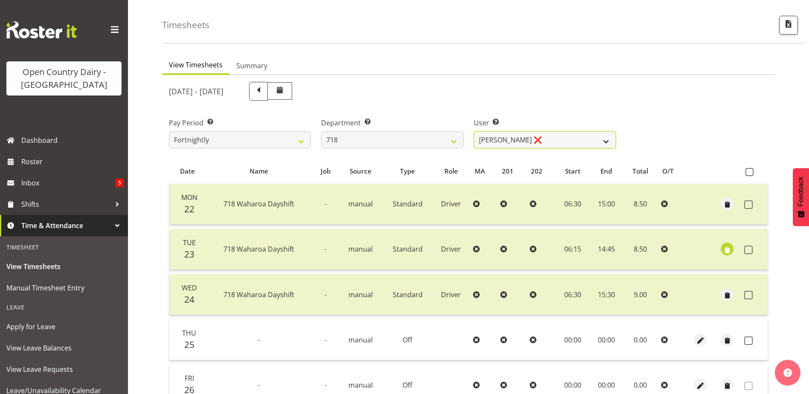
click at [563, 139] on select "Graeme Raupi ❌ Jimmy Boult ❌ Linsay Bourne ❌ Tony Fielding ❌" at bounding box center [545, 139] width 142 height 17
select select "10064"
click at [474, 131] on select "Graeme Raupi ❌ Jimmy Boult ❌ Linsay Bourne ❌ Tony Fielding ❌" at bounding box center [545, 139] width 142 height 17
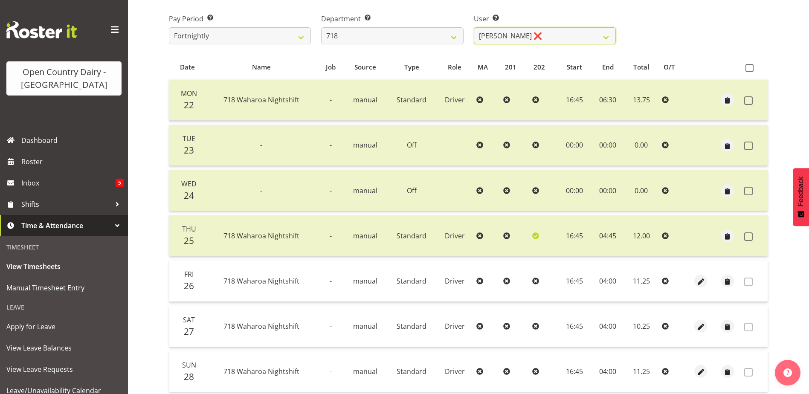
scroll to position [156, 0]
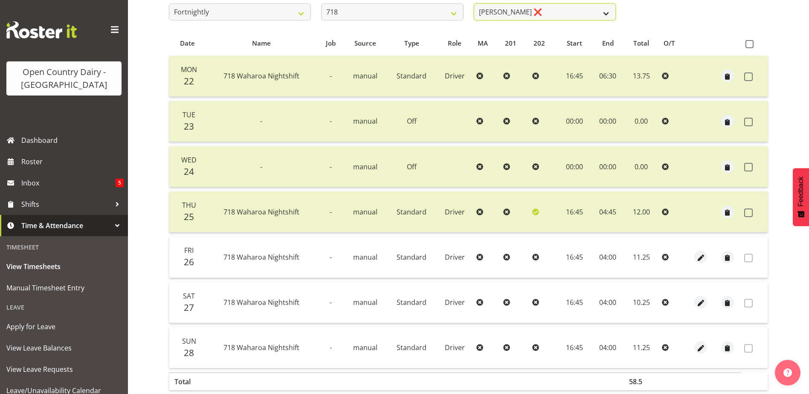
click at [534, 12] on select "Graeme Raupi ❌ Jimmy Boult ❌ Linsay Bourne ❌ Tony Fielding ❌" at bounding box center [545, 11] width 142 height 17
click at [533, 17] on select "Graeme Raupi ❌ Jimmy Boult ❌ Linsay Bourne ❌ Tony Fielding ❌" at bounding box center [545, 11] width 142 height 17
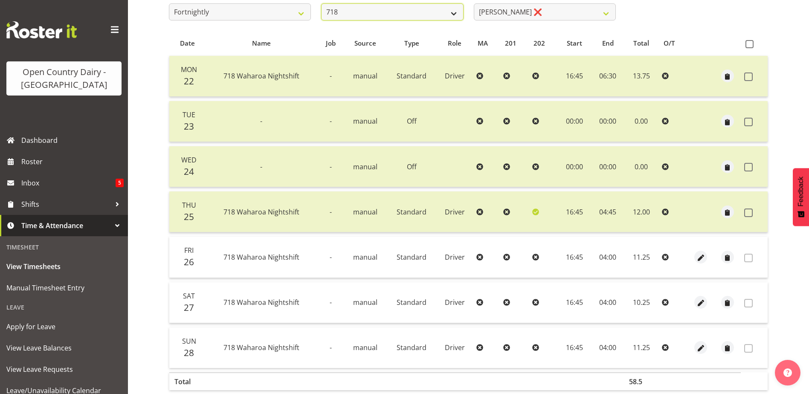
click at [363, 14] on select "701 702 703 704 705 706 707 708 709 710 711 712 713 714 715 716 717 718 719 720" at bounding box center [392, 11] width 142 height 17
select select "823"
click at [321, 3] on select "701 702 703 704 705 706 707 708 709 710 711 712 713 714 715 716 717 718 719 720" at bounding box center [392, 11] width 142 height 17
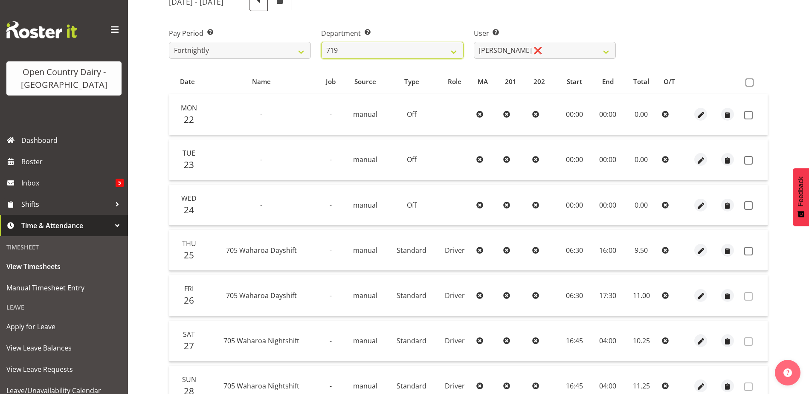
scroll to position [0, 0]
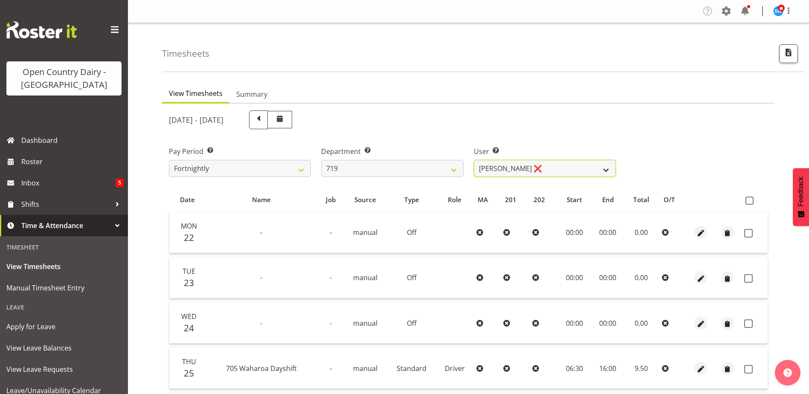
click at [501, 166] on select "Andrew de Lautour ❌ James Wellington ❌ Sami Ovesen ❌" at bounding box center [545, 168] width 142 height 17
select select "11013"
click at [474, 160] on select "Andrew de Lautour ❌ James Wellington ❌ Sami Ovesen ❌" at bounding box center [545, 168] width 142 height 17
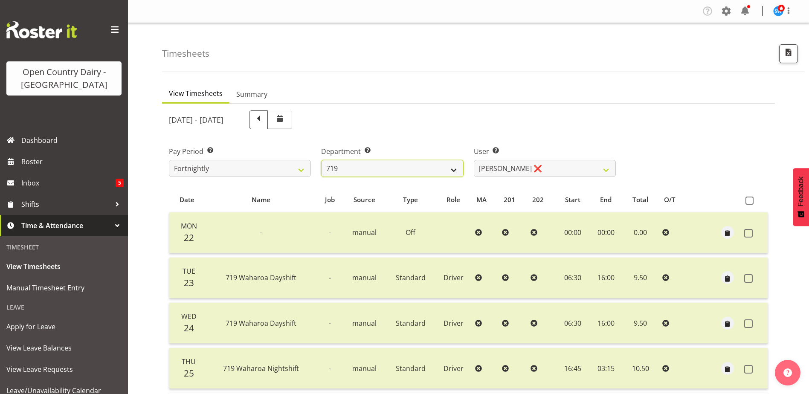
click at [364, 161] on select "701 702 703 704 705 706 707 708 709 710 711 712 713 714 715 716 717 718 719 720" at bounding box center [392, 168] width 142 height 17
select select "814"
click at [321, 160] on select "701 702 703 704 705 706 707 708 709 710 711 712 713 714 715 716 717 718 719 720" at bounding box center [392, 168] width 142 height 17
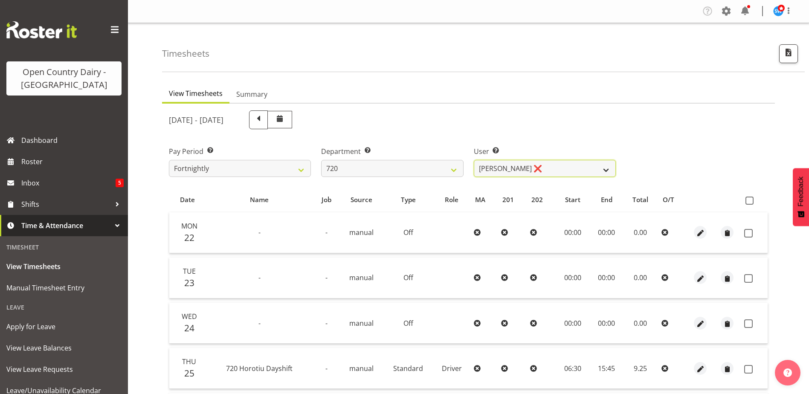
click at [549, 170] on select "Garry Hooper ❌ Kerry Slater ❌ Nathan Frankhouser ❌ Steve Daly ❌" at bounding box center [545, 168] width 142 height 17
click at [474, 160] on select "Garry Hooper ❌ Kerry Slater ❌ Nathan Frankhouser ❌ Steve Daly ❌" at bounding box center [545, 168] width 142 height 17
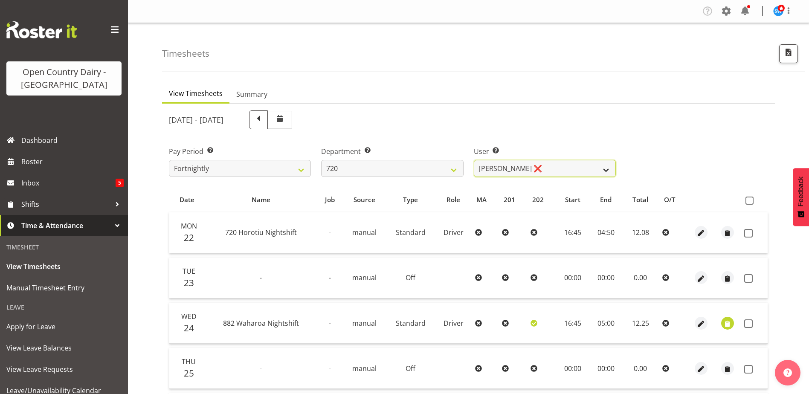
click at [539, 170] on select "Garry Hooper ❌ Kerry Slater ❌ Nathan Frankhouser ❌ Steve Daly ❌" at bounding box center [545, 168] width 142 height 17
select select "8200"
click at [474, 160] on select "Garry Hooper ❌ Kerry Slater ❌ Nathan Frankhouser ❌ Steve Daly ❌" at bounding box center [545, 168] width 142 height 17
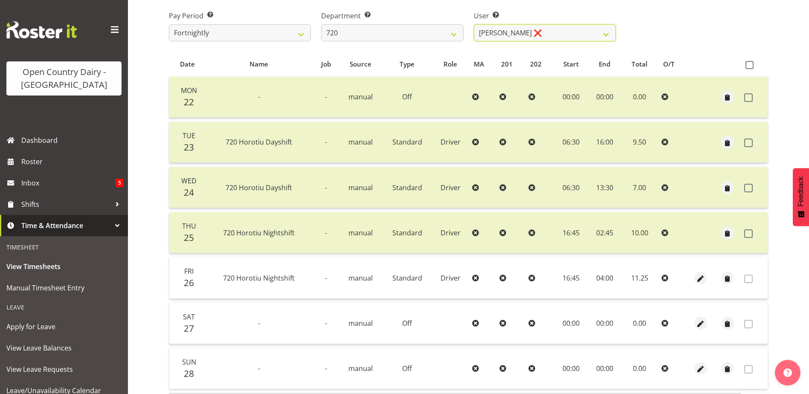
scroll to position [29, 0]
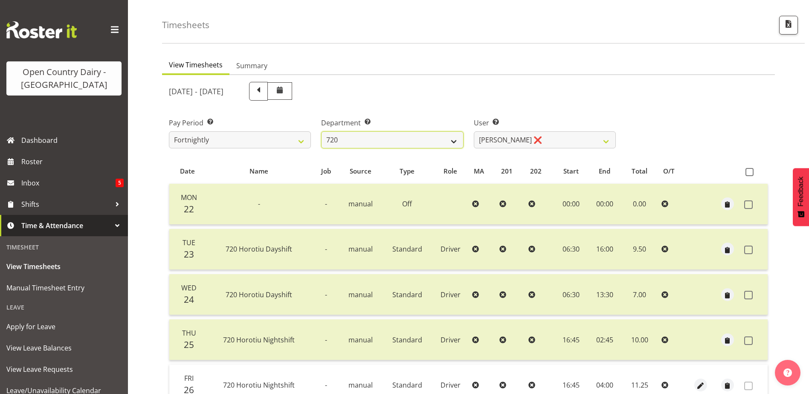
click at [380, 146] on select "701 702 703 704 705 706 707 708 709 710 711 712 713 714 715 716 717 718 719 720" at bounding box center [392, 139] width 142 height 17
select select "759"
click at [321, 131] on select "701 702 703 704 705 706 707 708 709 710 711 712 713 714 715 716 717 718 719 720" at bounding box center [392, 139] width 142 height 17
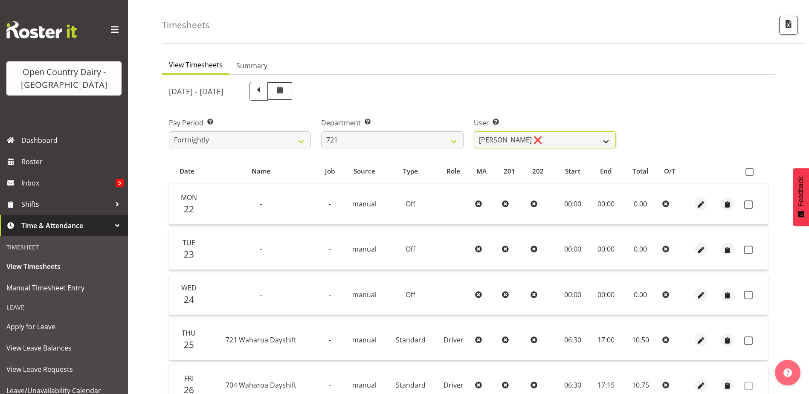
click at [568, 139] on select "George Taylor ❌ Grant Vercoe ❌ Thakur Ajit Singh ❌" at bounding box center [545, 139] width 142 height 17
select select "11708"
click at [474, 131] on select "George Taylor ❌ Grant Vercoe ❌ Thakur Ajit Singh ❌" at bounding box center [545, 139] width 142 height 17
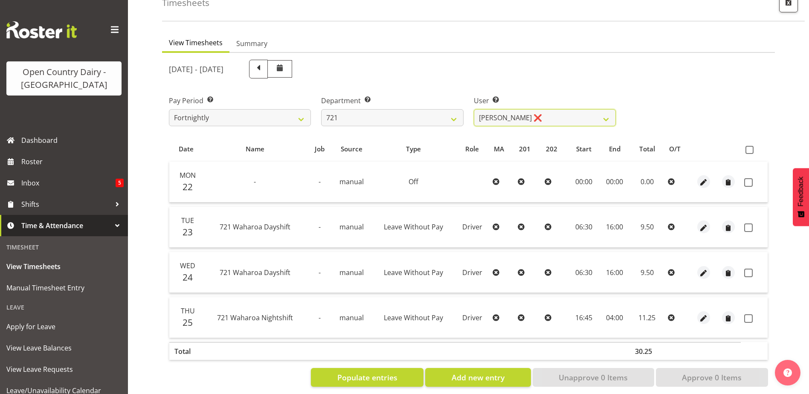
scroll to position [63, 0]
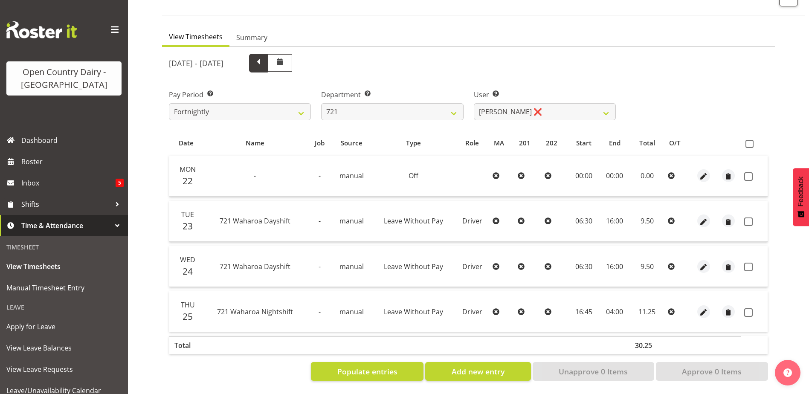
click at [264, 59] on span at bounding box center [258, 62] width 11 height 11
select select
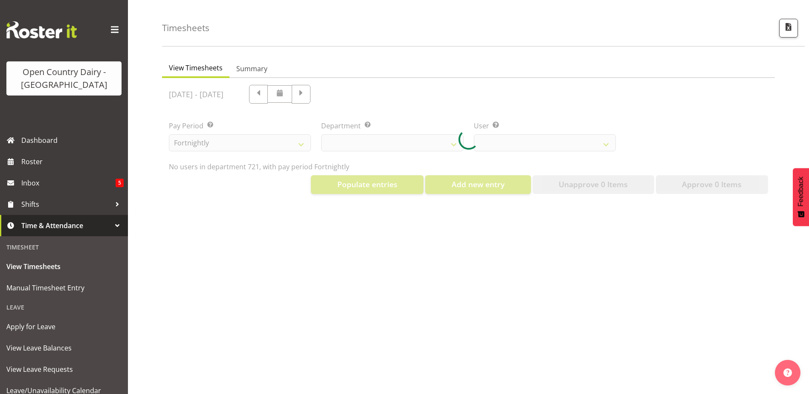
select select "759"
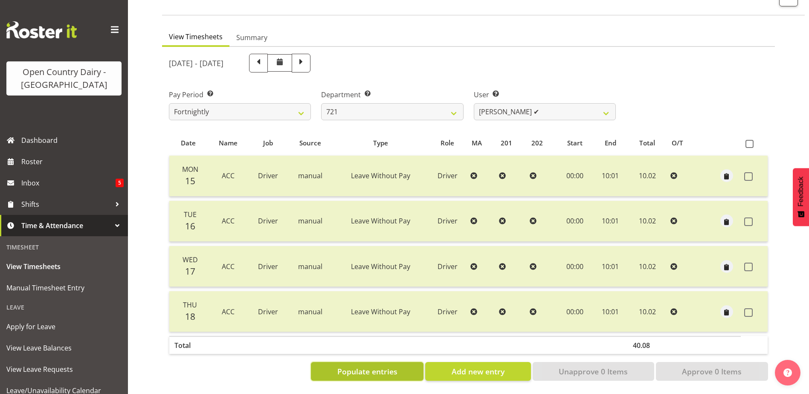
click at [355, 366] on span "Populate entries" at bounding box center [367, 371] width 60 height 11
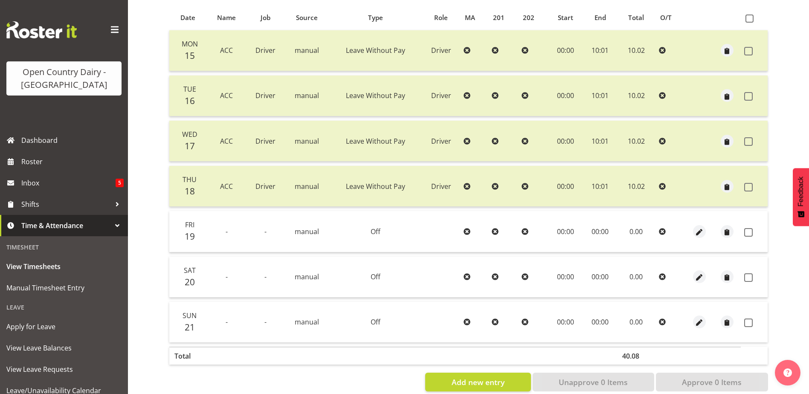
scroll to position [199, 0]
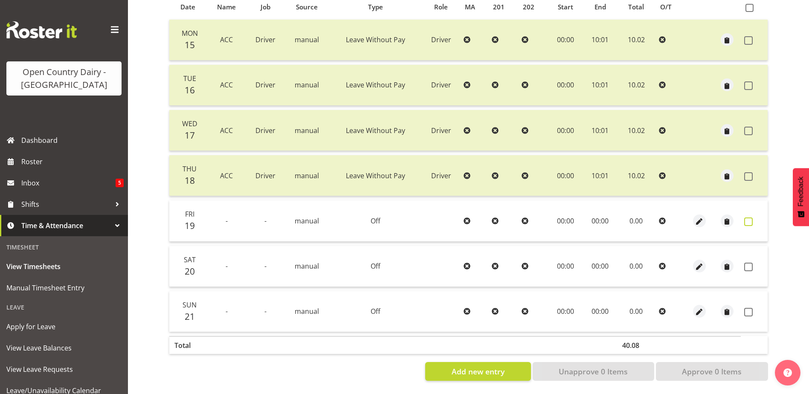
click at [751, 217] on span at bounding box center [748, 221] width 9 height 9
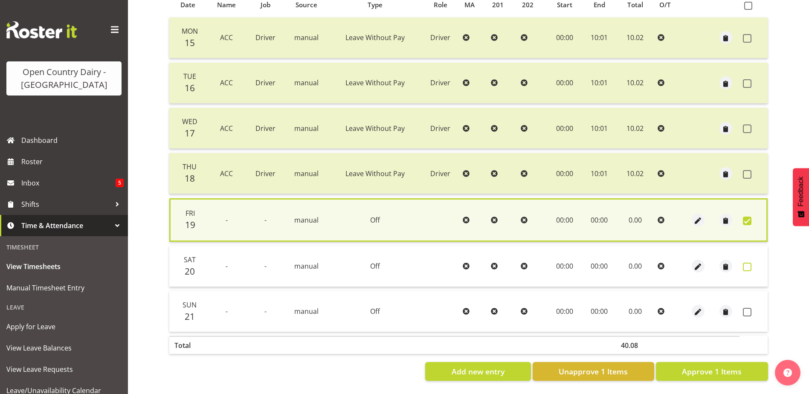
click at [744, 263] on span at bounding box center [747, 267] width 9 height 9
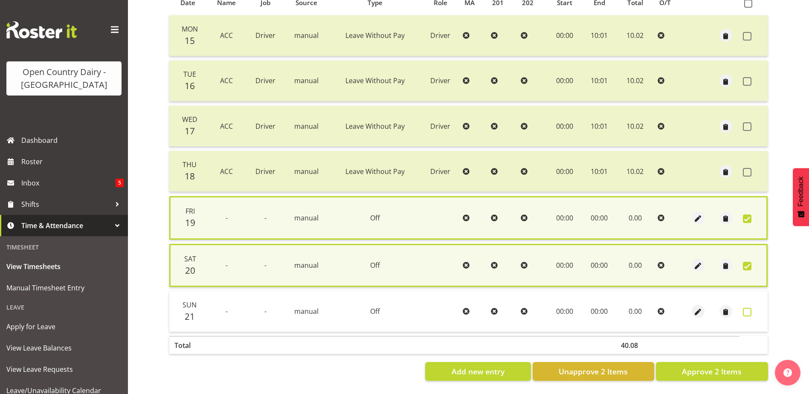
click at [744, 308] on span at bounding box center [747, 312] width 9 height 9
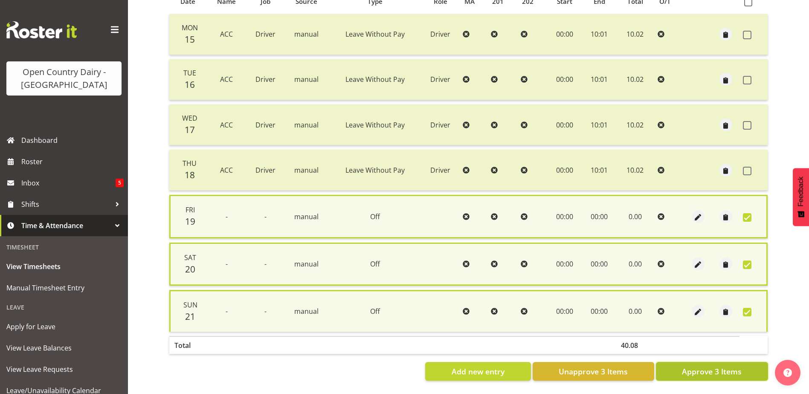
click at [730, 370] on span "Approve 3 Items" at bounding box center [712, 371] width 60 height 11
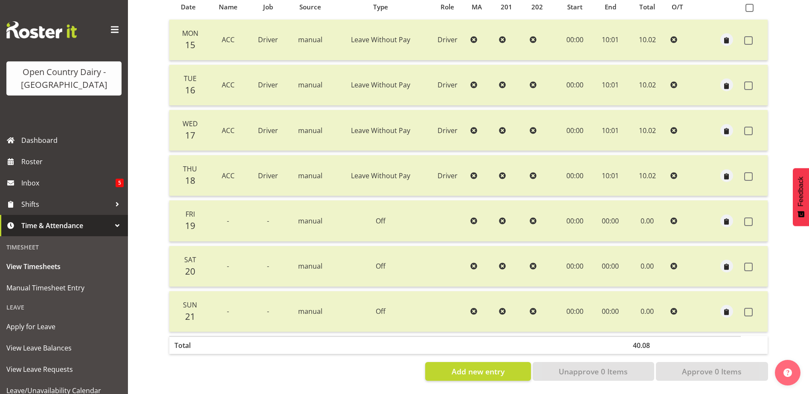
scroll to position [71, 0]
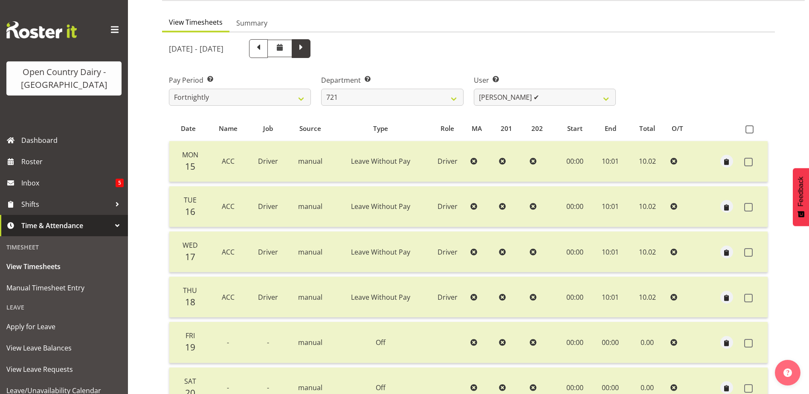
click at [307, 49] on span at bounding box center [300, 47] width 11 height 11
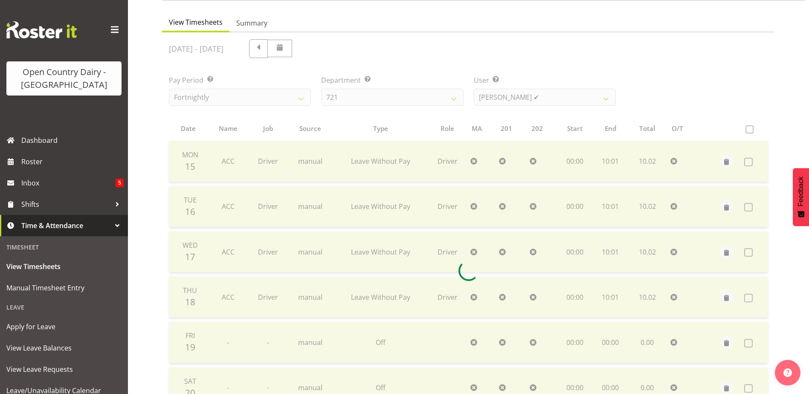
scroll to position [63, 0]
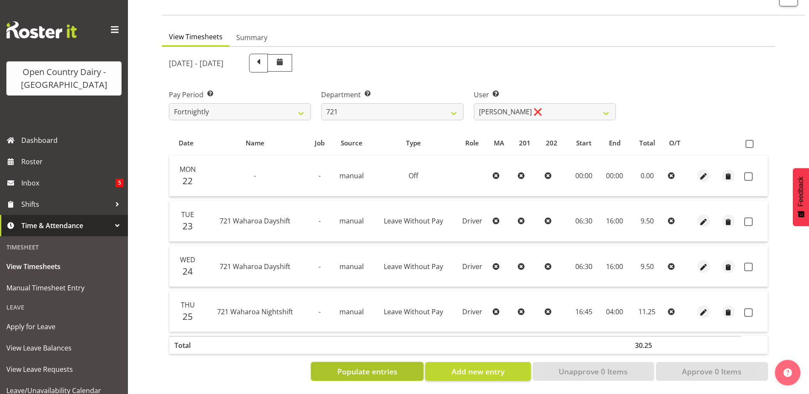
click at [383, 366] on span "Populate entries" at bounding box center [367, 371] width 60 height 11
click at [264, 60] on span at bounding box center [258, 62] width 11 height 11
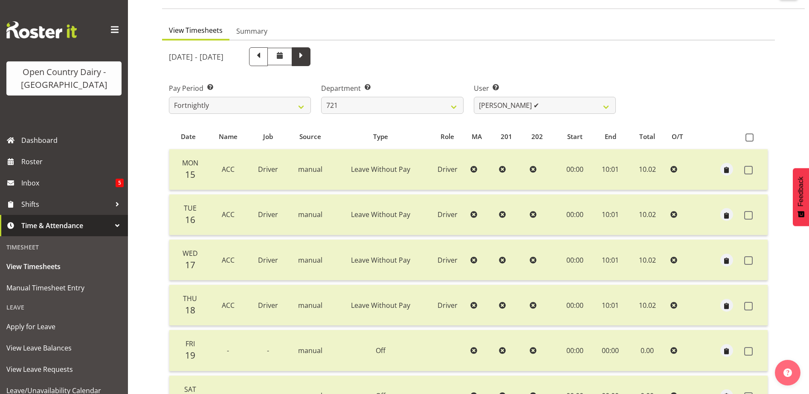
click at [310, 56] on span at bounding box center [301, 56] width 19 height 19
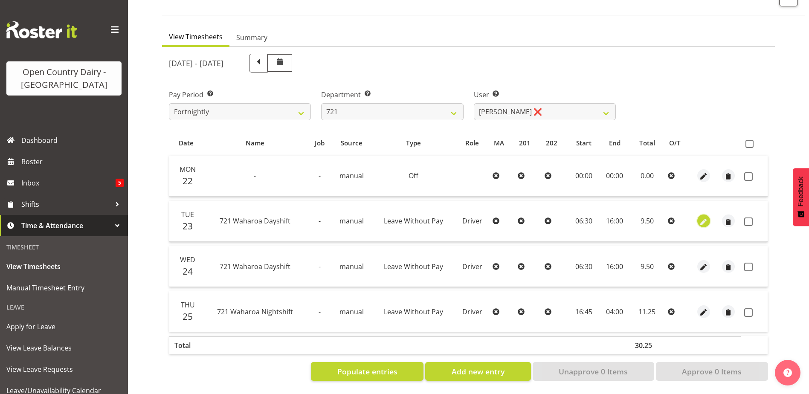
click at [702, 217] on span "button" at bounding box center [703, 222] width 10 height 10
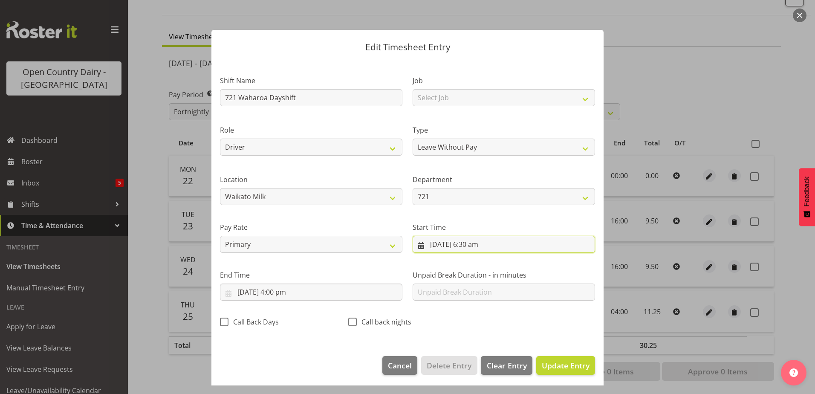
click at [452, 242] on input "23/09/2025, 6:30 am" at bounding box center [504, 244] width 182 height 17
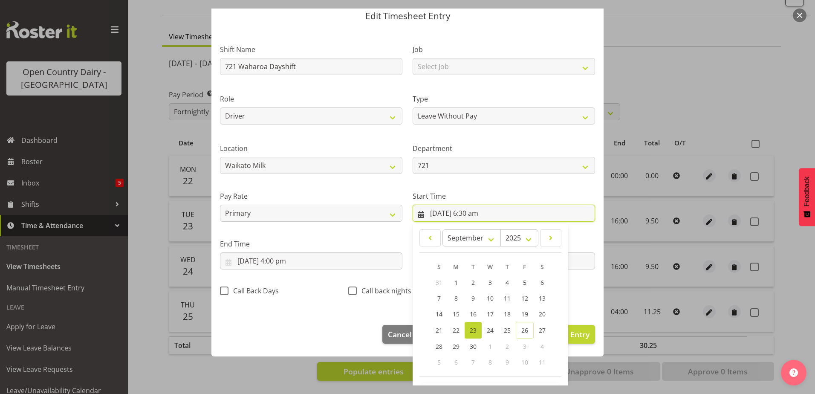
scroll to position [62, 0]
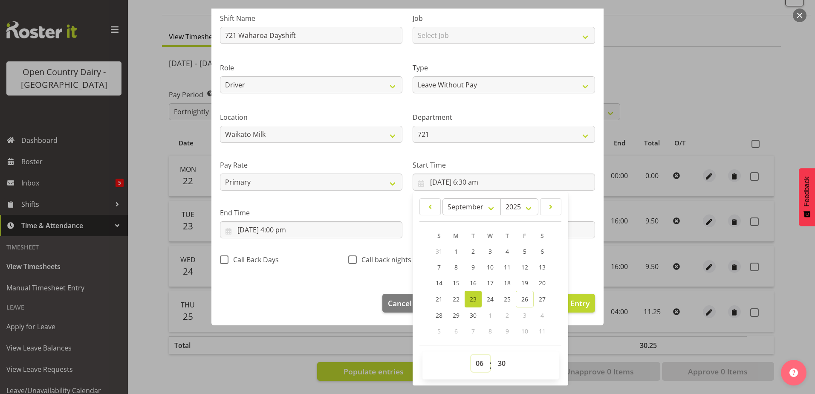
click at [475, 362] on select "00 01 02 03 04 05 06 07 08 09 10 11 12 13 14 15 16 17 18 19 20 21 22 23" at bounding box center [480, 363] width 19 height 17
click at [471, 355] on select "00 01 02 03 04 05 06 07 08 09 10 11 12 13 14 15 16 17 18 19 20 21 22 23" at bounding box center [480, 363] width 19 height 17
click at [495, 363] on select "00 01 02 03 04 05 06 07 08 09 10 11 12 13 14 15 16 17 18 19 20 21 22 23 24 25 2…" at bounding box center [502, 363] width 19 height 17
click at [493, 355] on select "00 01 02 03 04 05 06 07 08 09 10 11 12 13 14 15 16 17 18 19 20 21 22 23 24 25 2…" at bounding box center [502, 363] width 19 height 17
click at [271, 226] on input "23/09/2025, 4:00 pm" at bounding box center [311, 229] width 182 height 17
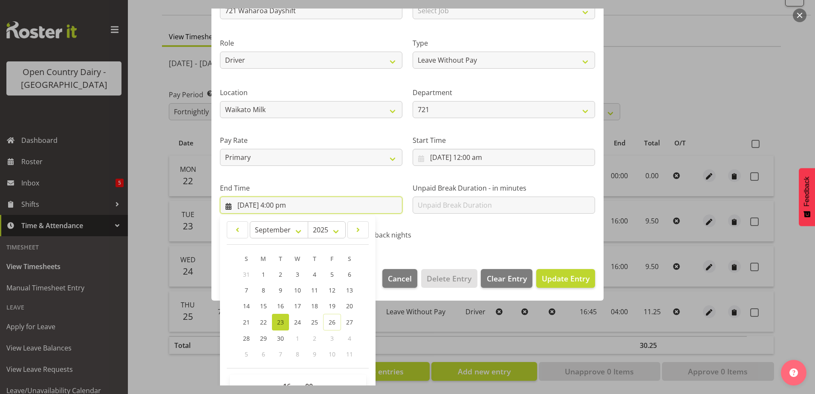
scroll to position [110, 0]
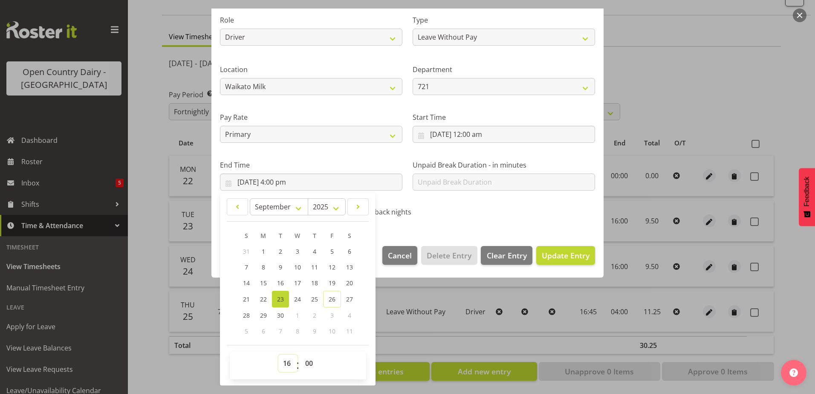
click at [287, 364] on select "00 01 02 03 04 05 06 07 08 09 10 11 12 13 14 15 16 17 18 19 20 21 22 23" at bounding box center [287, 363] width 19 height 17
click at [278, 355] on select "00 01 02 03 04 05 06 07 08 09 10 11 12 13 14 15 16 17 18 19 20 21 22 23" at bounding box center [287, 363] width 19 height 17
click at [307, 360] on select "00 01 02 03 04 05 06 07 08 09 10 11 12 13 14 15 16 17 18 19 20 21 22 23 24 25 2…" at bounding box center [310, 363] width 19 height 17
click at [301, 355] on select "00 01 02 03 04 05 06 07 08 09 10 11 12 13 14 15 16 17 18 19 20 21 22 23 24 25 2…" at bounding box center [310, 363] width 19 height 17
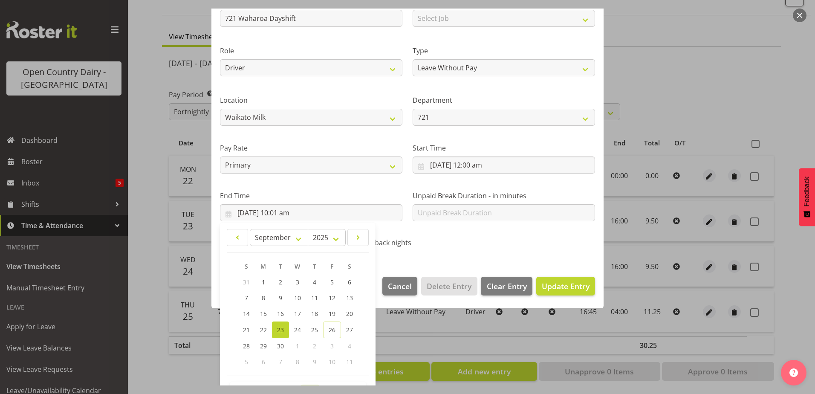
scroll to position [0, 0]
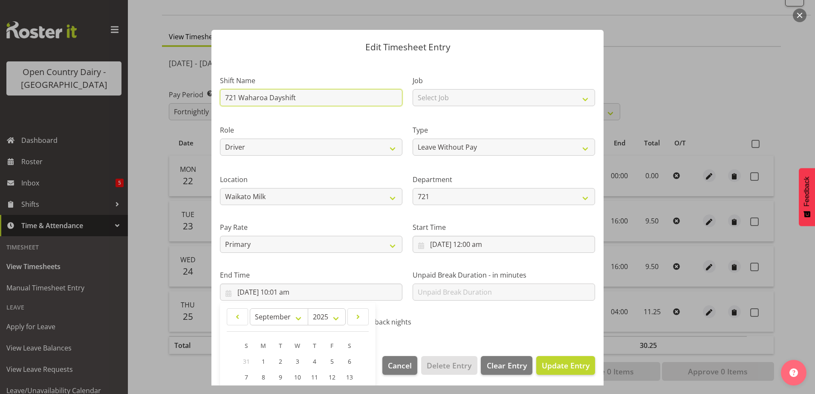
drag, startPoint x: 301, startPoint y: 98, endPoint x: 217, endPoint y: 99, distance: 84.0
click at [217, 99] on div "Shift Name 721 Waharoa Dayshift" at bounding box center [311, 88] width 193 height 49
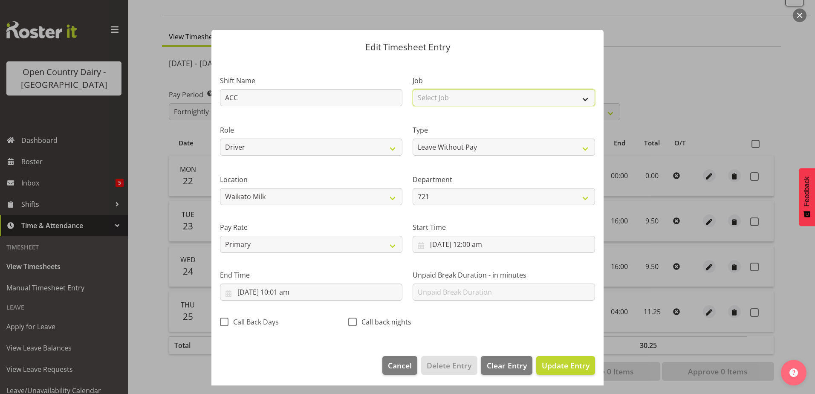
click at [427, 96] on select "Select Job Driver Driver supervisor Support" at bounding box center [504, 97] width 182 height 17
click at [413, 89] on select "Select Job Driver Driver supervisor Support" at bounding box center [504, 97] width 182 height 17
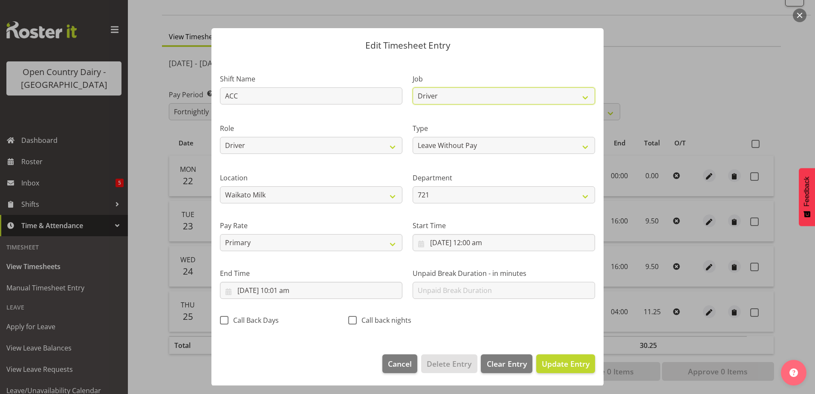
scroll to position [2, 0]
click at [545, 362] on span "Update Entry" at bounding box center [566, 363] width 48 height 10
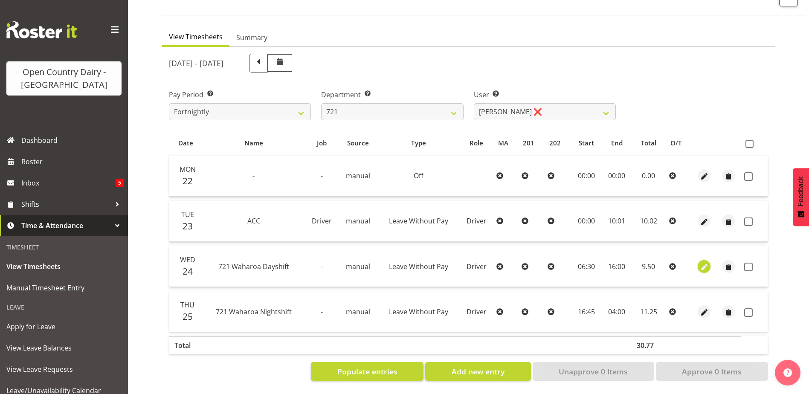
click at [702, 262] on span "button" at bounding box center [704, 267] width 10 height 10
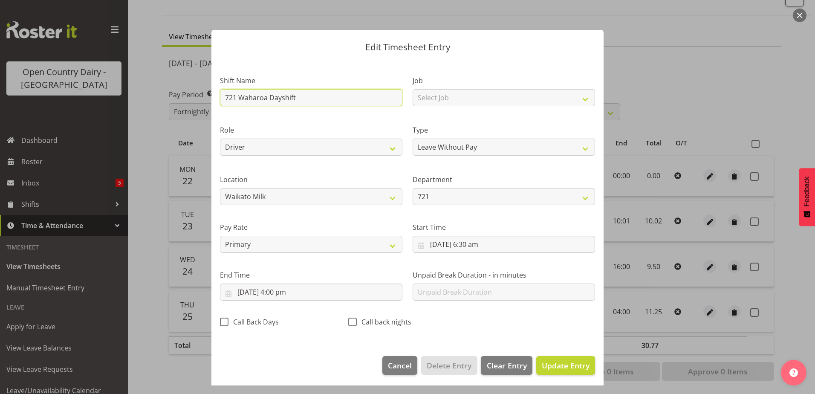
drag, startPoint x: 300, startPoint y: 98, endPoint x: 211, endPoint y: 98, distance: 89.1
click at [211, 98] on div "Edit Timesheet Entry Shift Name 721 Waharoa Dayshift Job Select Job Driver Driv…" at bounding box center [407, 197] width 409 height 377
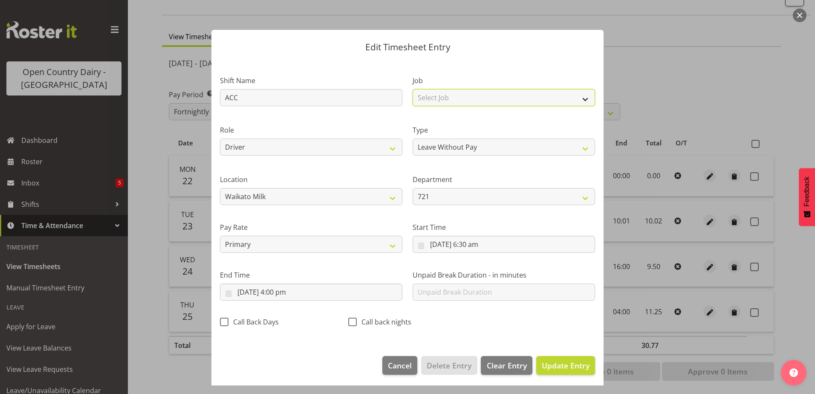
click at [447, 101] on select "Select Job Driver Driver supervisor Support" at bounding box center [504, 97] width 182 height 17
click at [413, 89] on select "Select Job Driver Driver supervisor Support" at bounding box center [504, 97] width 182 height 17
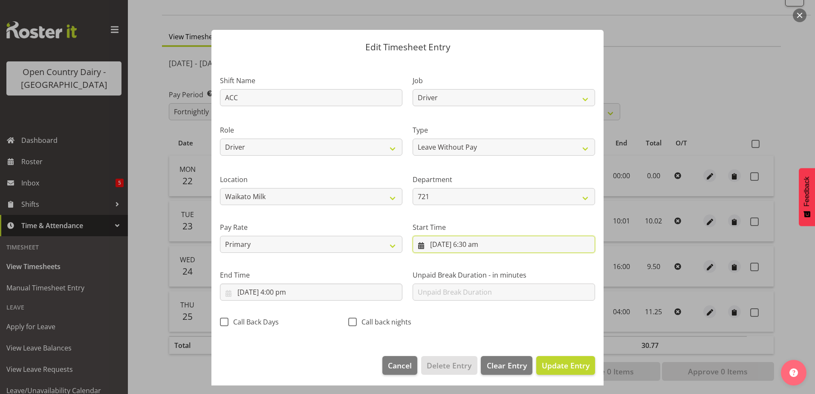
click at [476, 245] on input "24/09/2025, 6:30 am" at bounding box center [504, 244] width 182 height 17
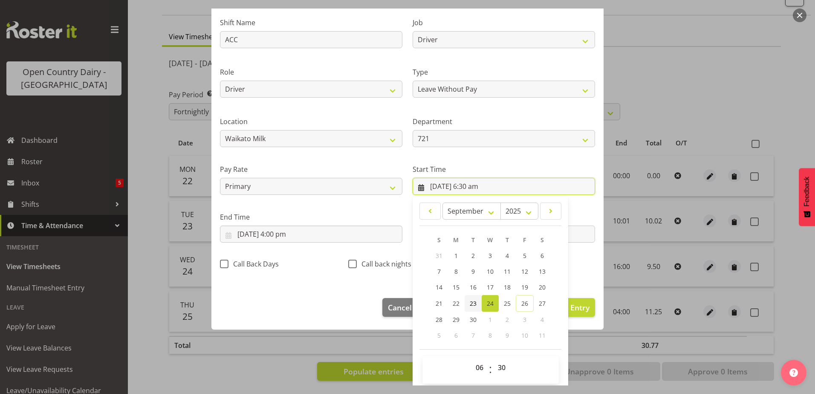
scroll to position [62, 0]
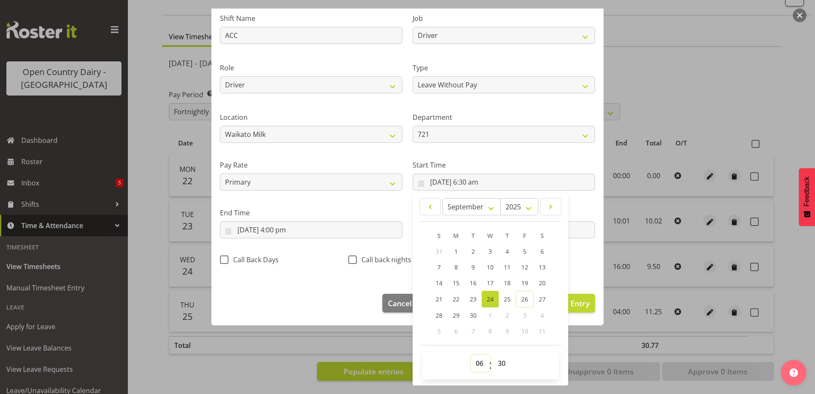
click at [472, 362] on select "00 01 02 03 04 05 06 07 08 09 10 11 12 13 14 15 16 17 18 19 20 21 22 23" at bounding box center [480, 363] width 19 height 17
click at [471, 355] on select "00 01 02 03 04 05 06 07 08 09 10 11 12 13 14 15 16 17 18 19 20 21 22 23" at bounding box center [480, 363] width 19 height 17
click at [499, 361] on select "00 01 02 03 04 05 06 07 08 09 10 11 12 13 14 15 16 17 18 19 20 21 22 23 24 25 2…" at bounding box center [502, 363] width 19 height 17
click at [493, 355] on select "00 01 02 03 04 05 06 07 08 09 10 11 12 13 14 15 16 17 18 19 20 21 22 23 24 25 2…" at bounding box center [502, 363] width 19 height 17
click at [267, 227] on input "24/09/2025, 4:00 pm" at bounding box center [311, 229] width 182 height 17
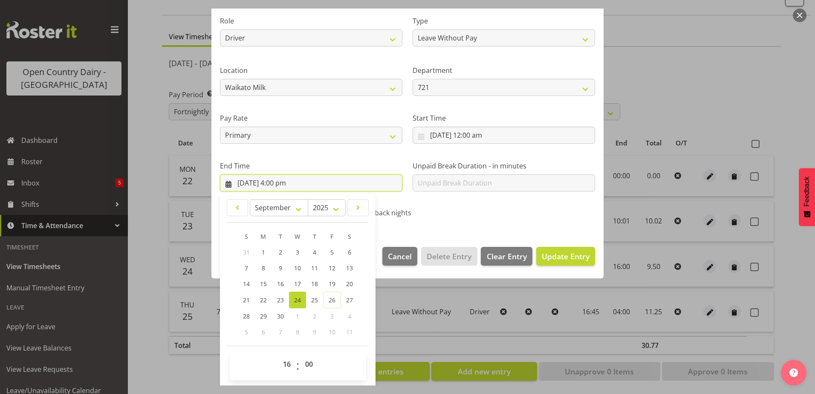
scroll to position [110, 0]
click at [287, 365] on select "00 01 02 03 04 05 06 07 08 09 10 11 12 13 14 15 16 17 18 19 20 21 22 23" at bounding box center [287, 363] width 19 height 17
click at [278, 355] on select "00 01 02 03 04 05 06 07 08 09 10 11 12 13 14 15 16 17 18 19 20 21 22 23" at bounding box center [287, 363] width 19 height 17
click at [306, 361] on select "00 01 02 03 04 05 06 07 08 09 10 11 12 13 14 15 16 17 18 19 20 21 22 23 24 25 2…" at bounding box center [310, 363] width 19 height 17
click at [301, 355] on select "00 01 02 03 04 05 06 07 08 09 10 11 12 13 14 15 16 17 18 19 20 21 22 23 24 25 2…" at bounding box center [310, 363] width 19 height 17
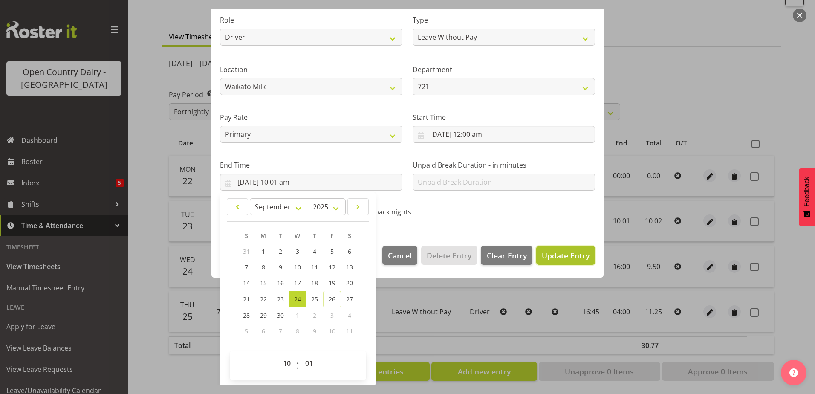
click at [552, 258] on span "Update Entry" at bounding box center [566, 255] width 48 height 10
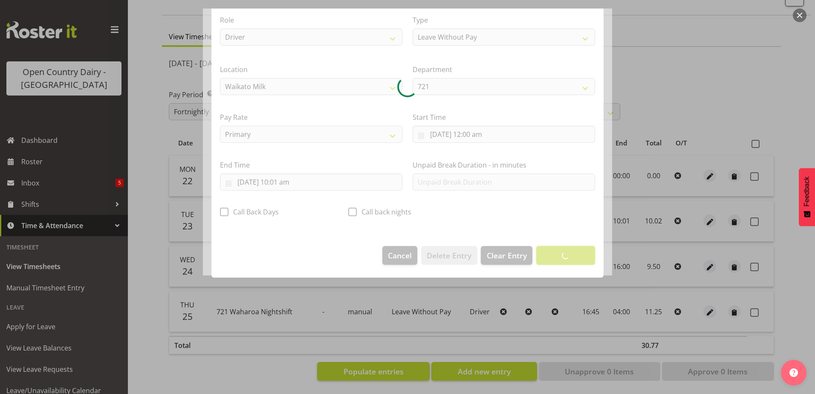
scroll to position [2, 0]
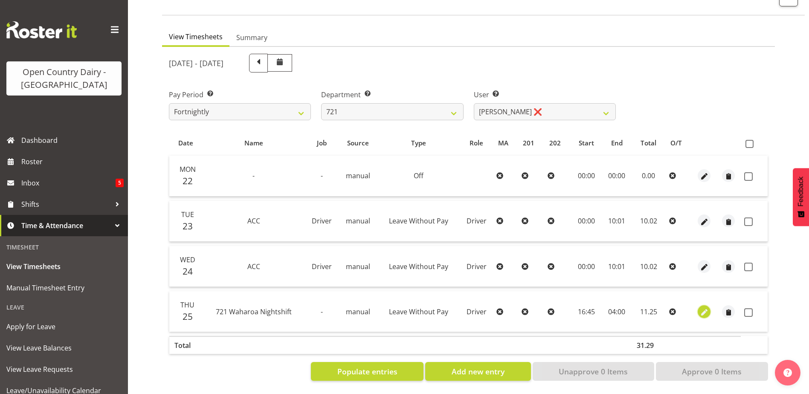
click at [702, 307] on span "button" at bounding box center [704, 312] width 10 height 10
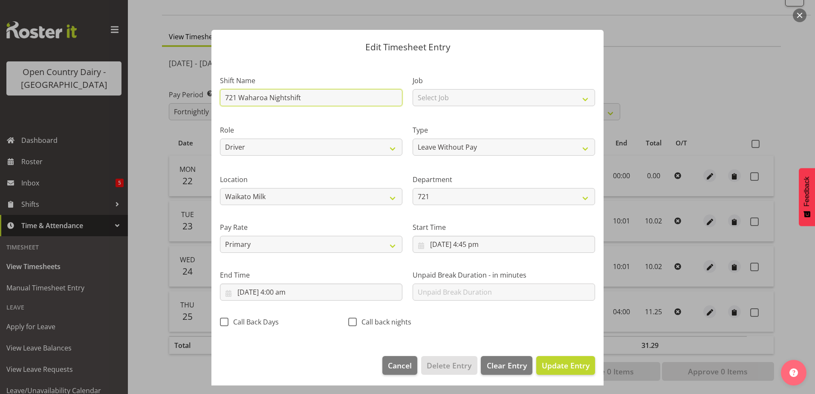
drag, startPoint x: 299, startPoint y: 97, endPoint x: 220, endPoint y: 93, distance: 78.6
click at [220, 93] on input "721 Waharoa Nightshift" at bounding box center [311, 97] width 182 height 17
click at [310, 98] on input "721 Waharoa Nightshift" at bounding box center [311, 97] width 182 height 17
drag, startPoint x: 302, startPoint y: 98, endPoint x: 181, endPoint y: 97, distance: 121.1
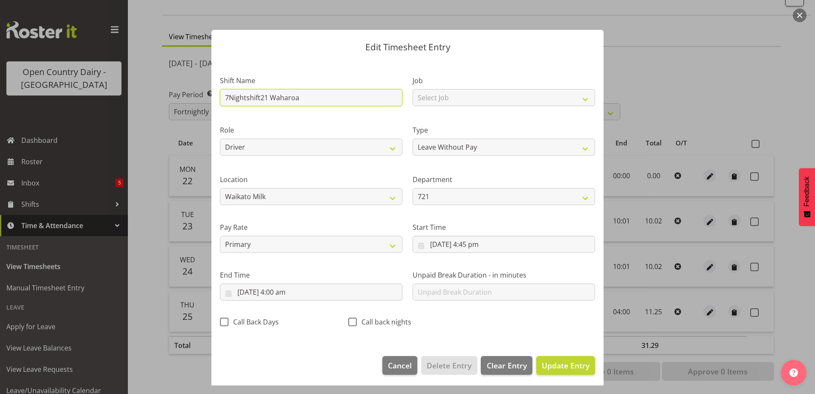
click at [181, 97] on div "Edit Timesheet Entry Shift Name 7Nightshift21 Waharoa Job Select Job Driver Dri…" at bounding box center [407, 197] width 815 height 394
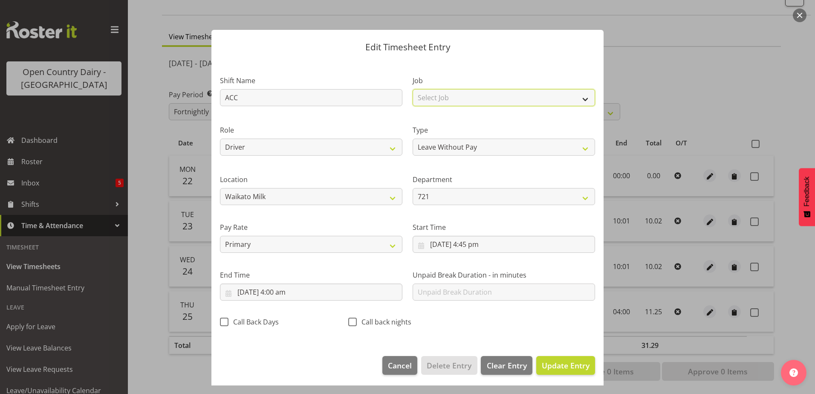
click at [460, 100] on select "Select Job Driver Driver supervisor Support" at bounding box center [504, 97] width 182 height 17
click at [413, 89] on select "Select Job Driver Driver supervisor Support" at bounding box center [504, 97] width 182 height 17
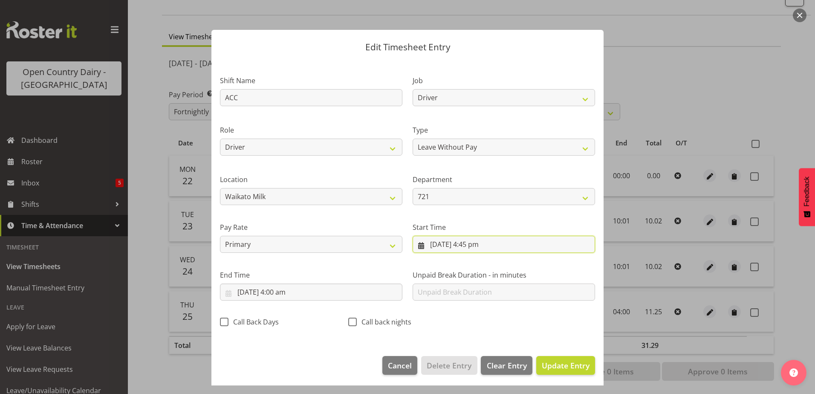
click at [478, 247] on input "25/09/2025, 4:45 pm" at bounding box center [504, 244] width 182 height 17
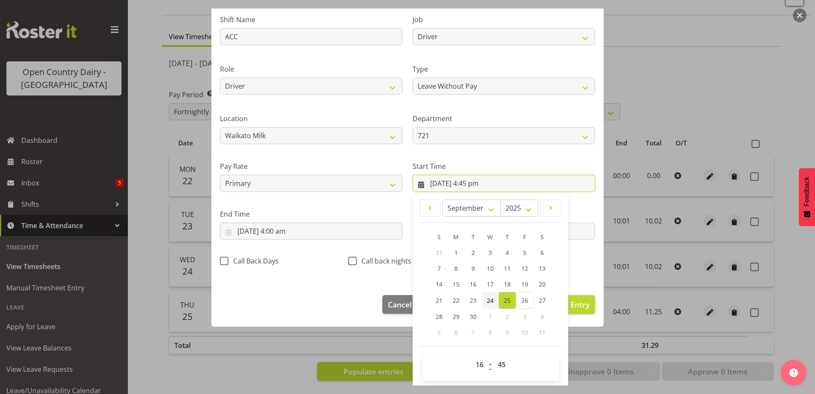
scroll to position [62, 0]
click at [478, 367] on select "00 01 02 03 04 05 06 07 08 09 10 11 12 13 14 15 16 17 18 19 20 21 22 23" at bounding box center [480, 363] width 19 height 17
click at [471, 355] on select "00 01 02 03 04 05 06 07 08 09 10 11 12 13 14 15 16 17 18 19 20 21 22 23" at bounding box center [480, 363] width 19 height 17
click at [498, 362] on select "00 01 02 03 04 05 06 07 08 09 10 11 12 13 14 15 16 17 18 19 20 21 22 23 24 25 2…" at bounding box center [502, 363] width 19 height 17
click at [493, 355] on select "00 01 02 03 04 05 06 07 08 09 10 11 12 13 14 15 16 17 18 19 20 21 22 23 24 25 2…" at bounding box center [502, 363] width 19 height 17
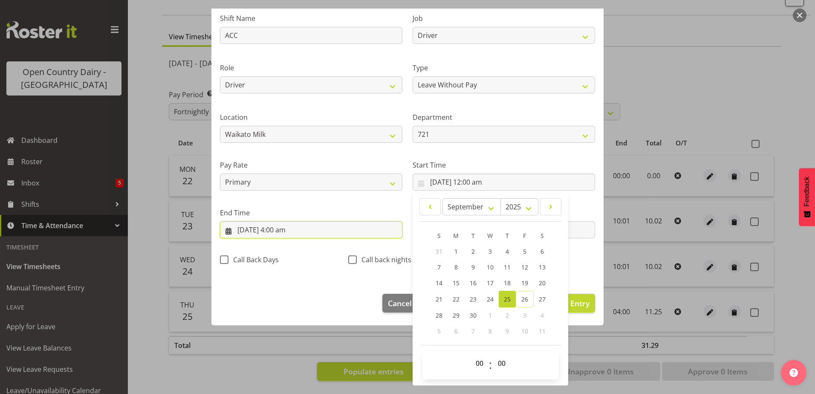
click at [250, 229] on input "26/09/2025, 4:00 am" at bounding box center [311, 229] width 182 height 17
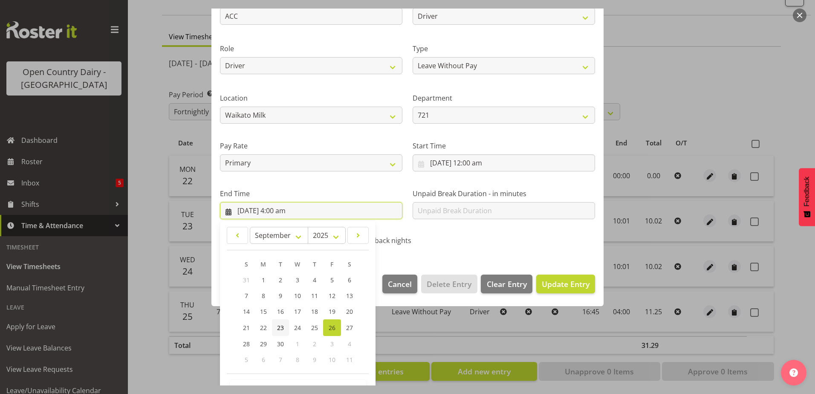
scroll to position [110, 0]
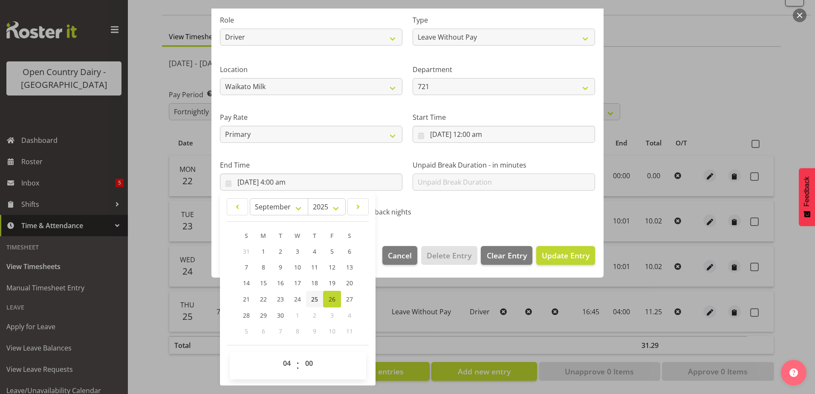
click at [311, 296] on span "25" at bounding box center [314, 299] width 7 height 8
click at [286, 362] on select "00 01 02 03 04 05 06 07 08 09 10 11 12 13 14 15 16 17 18 19 20 21 22 23" at bounding box center [287, 363] width 19 height 17
click at [278, 355] on select "00 01 02 03 04 05 06 07 08 09 10 11 12 13 14 15 16 17 18 19 20 21 22 23" at bounding box center [287, 363] width 19 height 17
click at [308, 362] on select "00 01 02 03 04 05 06 07 08 09 10 11 12 13 14 15 16 17 18 19 20 21 22 23 24 25 2…" at bounding box center [310, 363] width 19 height 17
click at [301, 355] on select "00 01 02 03 04 05 06 07 08 09 10 11 12 13 14 15 16 17 18 19 20 21 22 23 24 25 2…" at bounding box center [310, 363] width 19 height 17
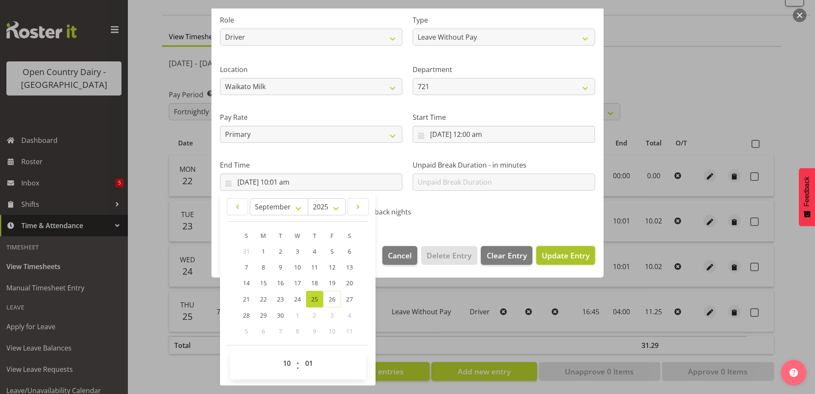
click at [542, 252] on span "Update Entry" at bounding box center [566, 255] width 48 height 10
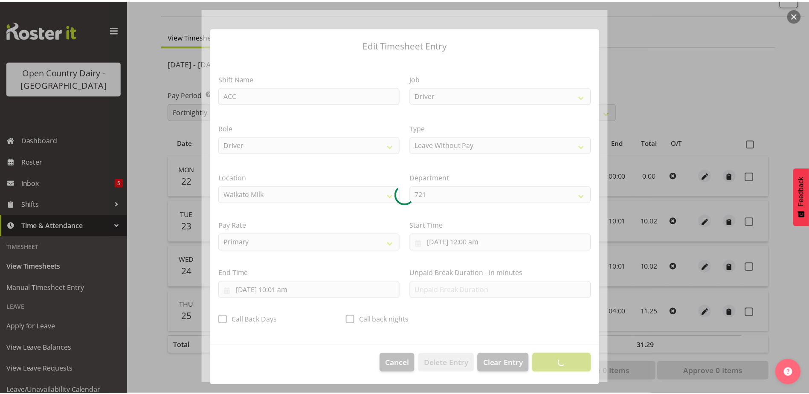
scroll to position [2, 0]
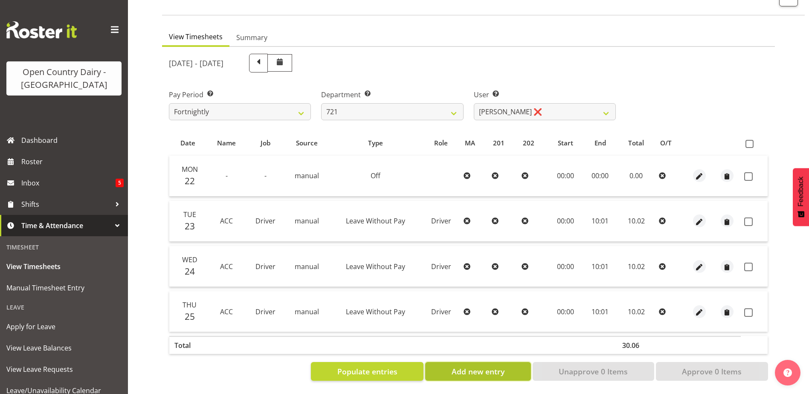
click at [495, 371] on button "Add new entry" at bounding box center [477, 371] width 105 height 19
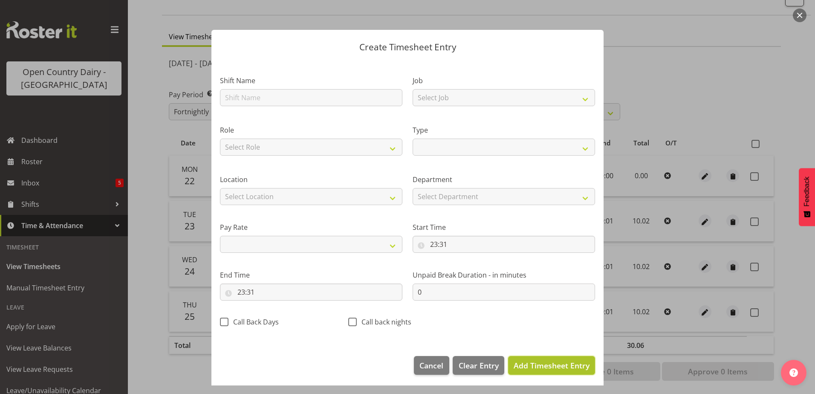
click at [539, 368] on span "Add Timesheet Entry" at bounding box center [552, 365] width 76 height 10
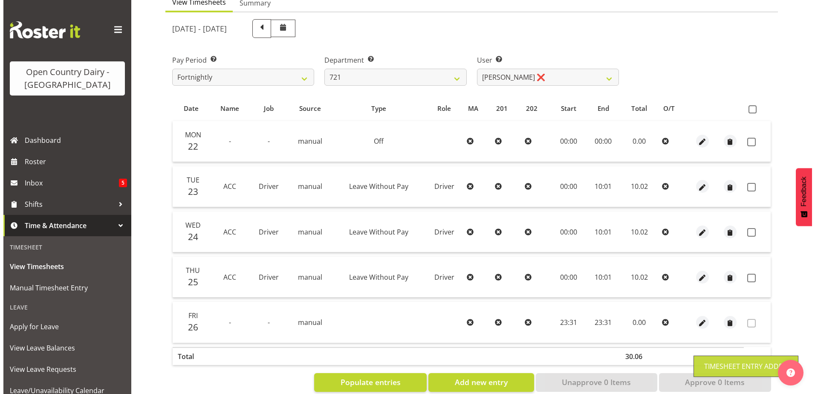
scroll to position [109, 0]
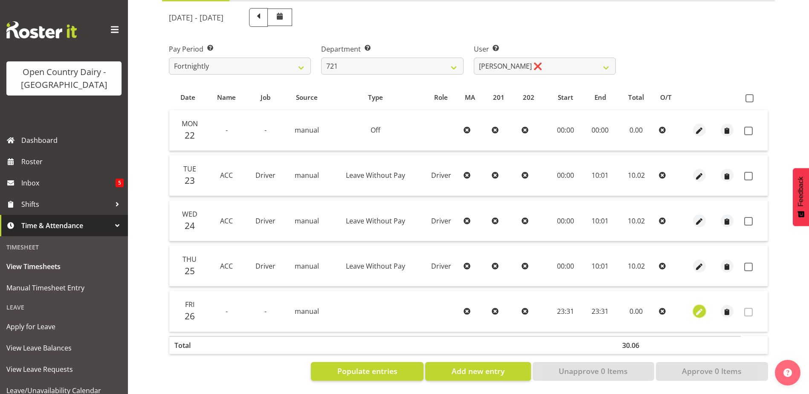
click at [698, 307] on span "button" at bounding box center [699, 312] width 10 height 10
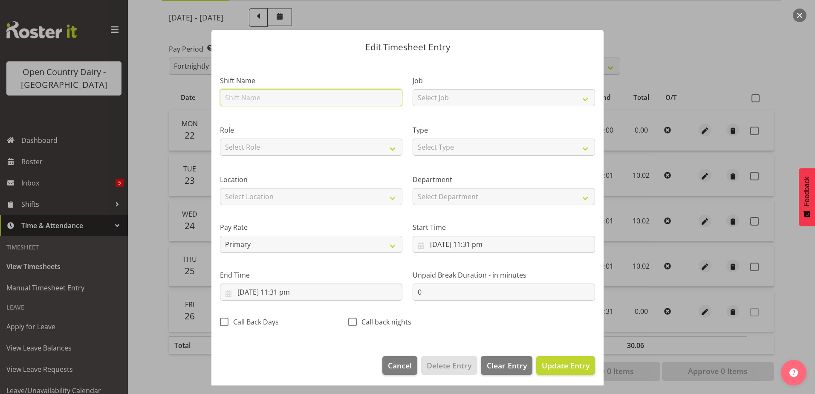
click at [266, 98] on input "text" at bounding box center [311, 97] width 182 height 17
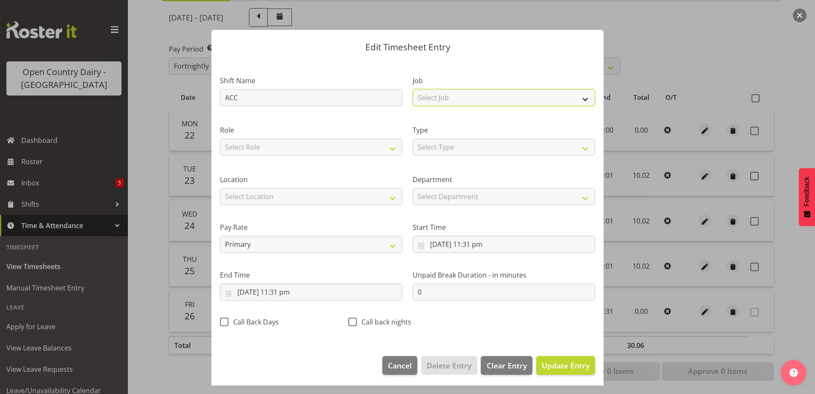
click at [440, 103] on select "Select Job Driver Driver supervisor Support" at bounding box center [504, 97] width 182 height 17
click at [413, 89] on select "Select Job Driver Driver supervisor Support" at bounding box center [504, 97] width 182 height 17
click at [285, 139] on select "Select Role Driver" at bounding box center [311, 147] width 182 height 17
click at [220, 139] on select "Select Role Driver" at bounding box center [311, 147] width 182 height 17
click at [458, 150] on select "Select Type Off Standard Public Holiday Public Holiday (Worked) Day In Lieu Ann…" at bounding box center [504, 147] width 182 height 17
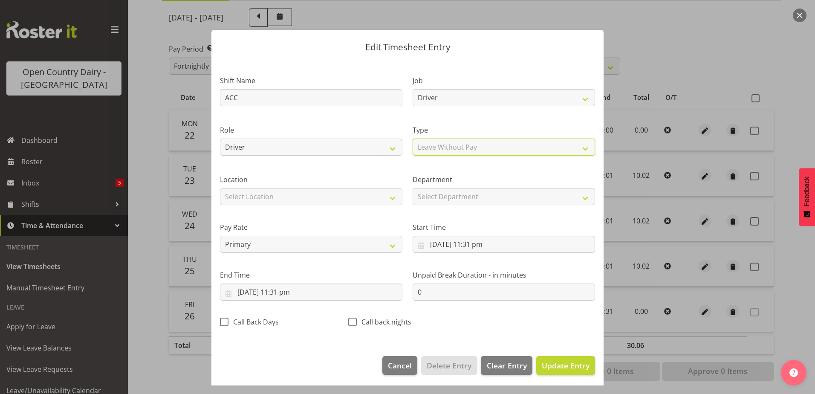
click at [413, 139] on select "Select Type Off Standard Public Holiday Public Holiday (Worked) Day In Lieu Ann…" at bounding box center [504, 147] width 182 height 17
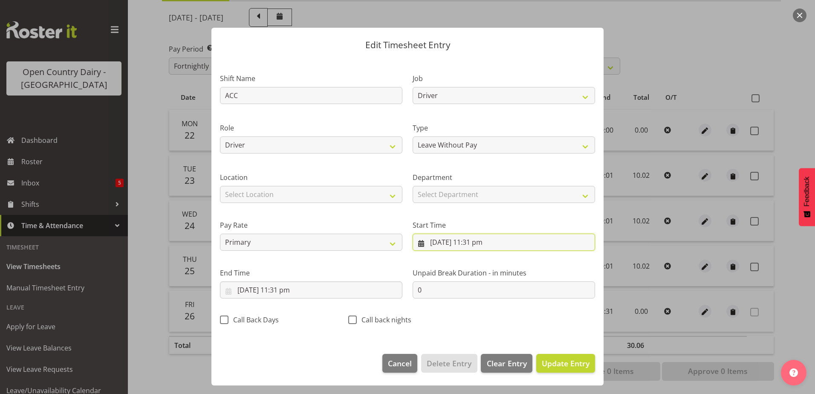
click at [478, 242] on input "26/09/2025, 11:31 pm" at bounding box center [504, 242] width 182 height 17
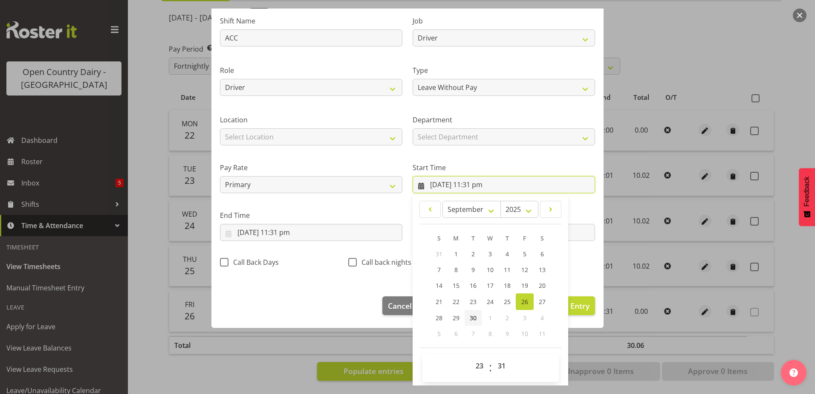
scroll to position [62, 0]
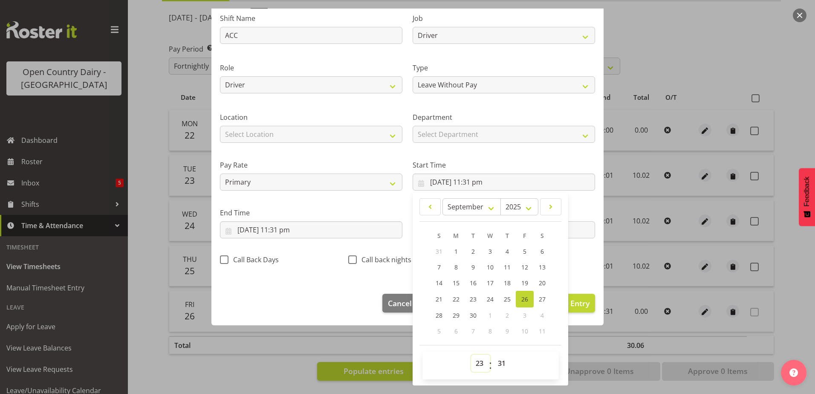
click at [476, 361] on select "00 01 02 03 04 05 06 07 08 09 10 11 12 13 14 15 16 17 18 19 20 21 22 23" at bounding box center [480, 363] width 19 height 17
click at [471, 355] on select "00 01 02 03 04 05 06 07 08 09 10 11 12 13 14 15 16 17 18 19 20 21 22 23" at bounding box center [480, 363] width 19 height 17
click at [499, 365] on select "00 01 02 03 04 05 06 07 08 09 10 11 12 13 14 15 16 17 18 19 20 21 22 23 24 25 2…" at bounding box center [502, 363] width 19 height 17
click at [493, 355] on select "00 01 02 03 04 05 06 07 08 09 10 11 12 13 14 15 16 17 18 19 20 21 22 23 24 25 2…" at bounding box center [502, 363] width 19 height 17
click at [283, 229] on input "26/09/2025, 11:31 pm" at bounding box center [311, 229] width 182 height 17
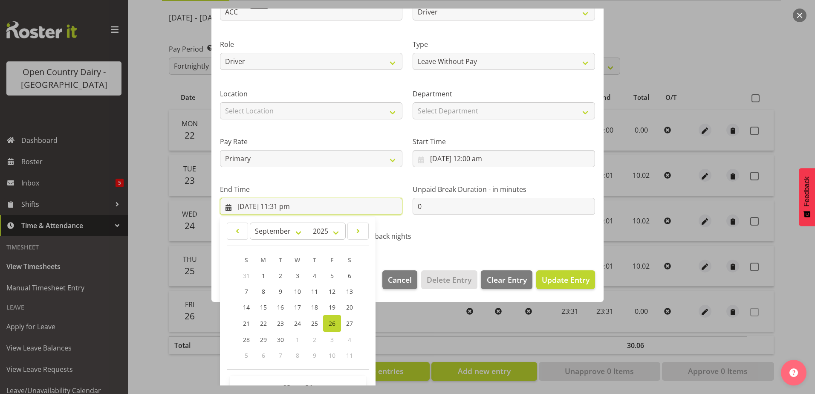
scroll to position [110, 0]
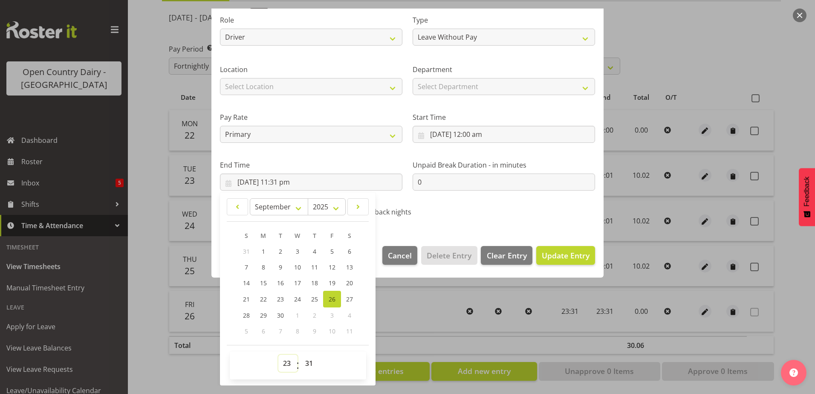
click at [287, 363] on select "00 01 02 03 04 05 06 07 08 09 10 11 12 13 14 15 16 17 18 19 20 21 22 23" at bounding box center [287, 363] width 19 height 17
click at [278, 355] on select "00 01 02 03 04 05 06 07 08 09 10 11 12 13 14 15 16 17 18 19 20 21 22 23" at bounding box center [287, 363] width 19 height 17
click at [308, 363] on select "00 01 02 03 04 05 06 07 08 09 10 11 12 13 14 15 16 17 18 19 20 21 22 23 24 25 2…" at bounding box center [310, 363] width 19 height 17
click at [301, 355] on select "00 01 02 03 04 05 06 07 08 09 10 11 12 13 14 15 16 17 18 19 20 21 22 23 24 25 2…" at bounding box center [310, 363] width 19 height 17
click at [554, 255] on span "Update Entry" at bounding box center [566, 255] width 48 height 10
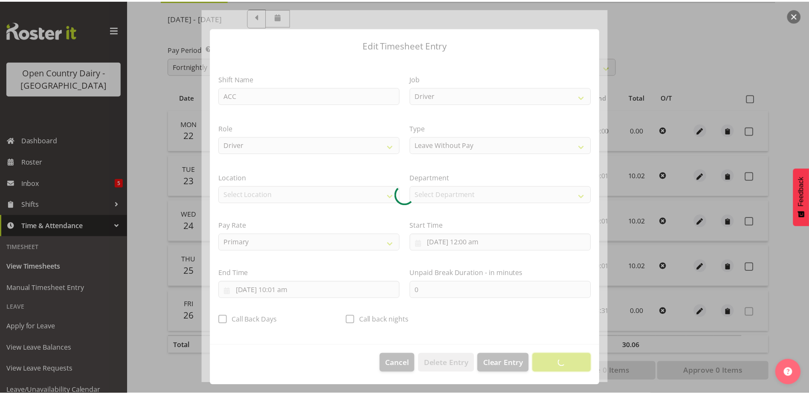
scroll to position [2, 0]
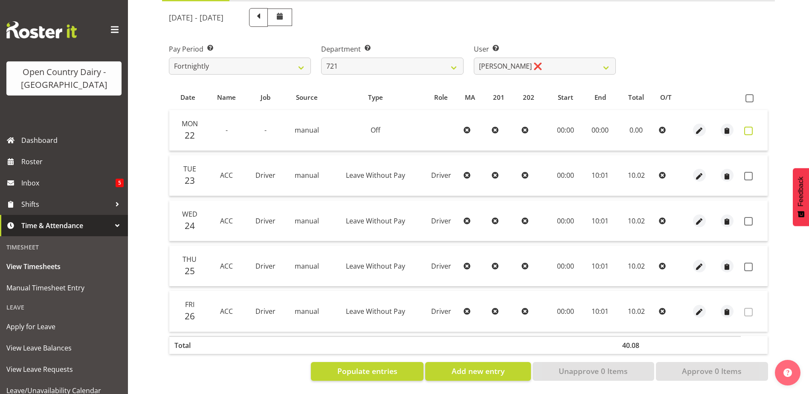
click at [748, 127] on span at bounding box center [748, 131] width 9 height 9
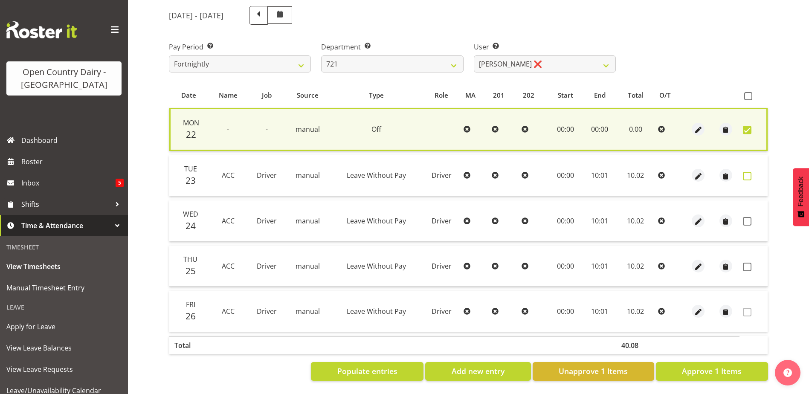
click at [748, 172] on span at bounding box center [747, 176] width 9 height 9
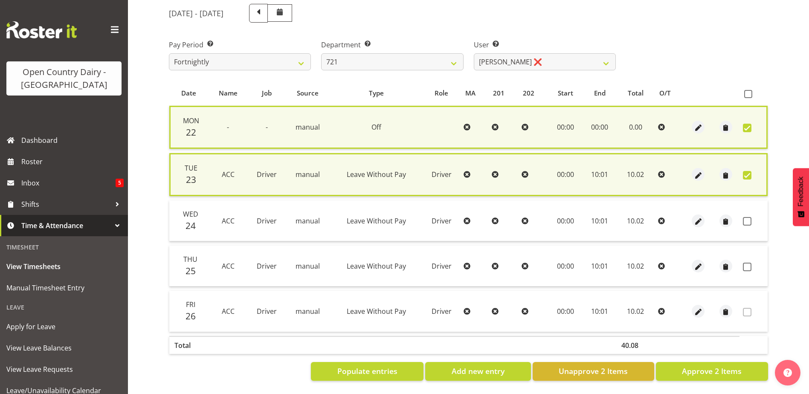
drag, startPoint x: 744, startPoint y: 222, endPoint x: 748, endPoint y: 243, distance: 21.2
click at [745, 223] on span at bounding box center [747, 221] width 9 height 9
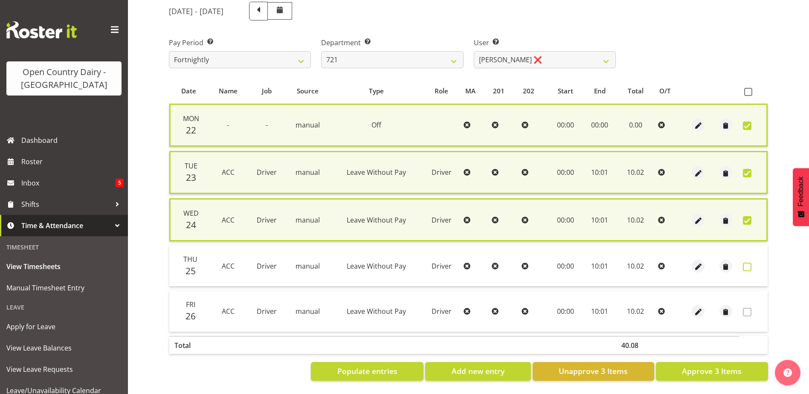
click at [746, 263] on span at bounding box center [747, 267] width 9 height 9
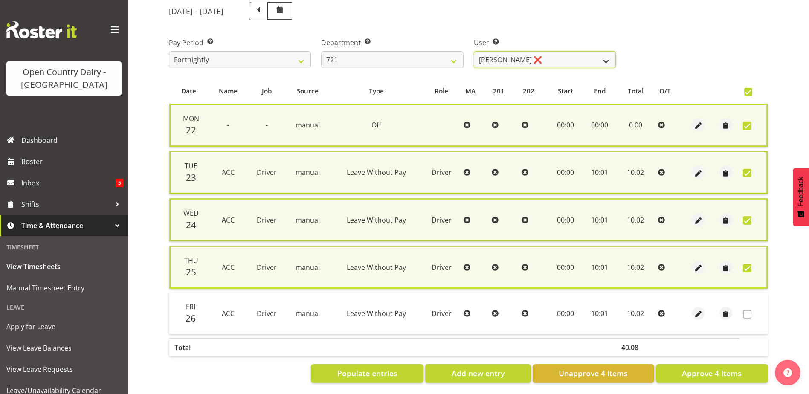
click at [515, 55] on select "George Taylor ❌ Grant Vercoe ❌ Thakur Ajit Singh ❌" at bounding box center [545, 59] width 142 height 17
click at [369, 53] on select "701 702 703 704 705 706 707 708 709 710 711 712 713 714 715 716 717 718 719 720" at bounding box center [392, 59] width 142 height 17
click at [321, 51] on select "701 702 703 704 705 706 707 708 709 710 711 712 713 714 715 716 717 718 719 720" at bounding box center [392, 59] width 142 height 17
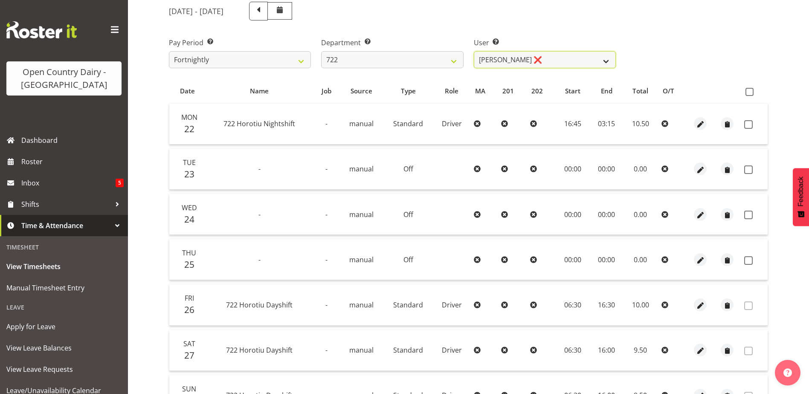
click at [546, 58] on select "Andy Webb ❌ Darren Hatcher ❌ Gurpreet Singh ❌" at bounding box center [545, 59] width 142 height 17
click at [474, 51] on select "Andy Webb ❌ Darren Hatcher ❌ Gurpreet Singh ❌" at bounding box center [545, 59] width 142 height 17
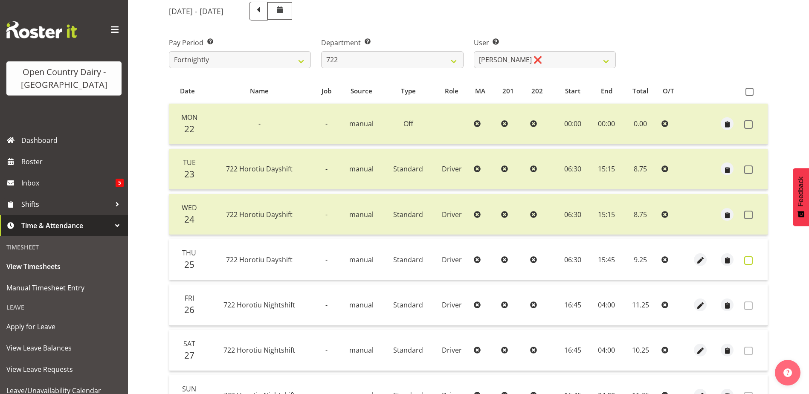
click at [745, 261] on span at bounding box center [748, 260] width 9 height 9
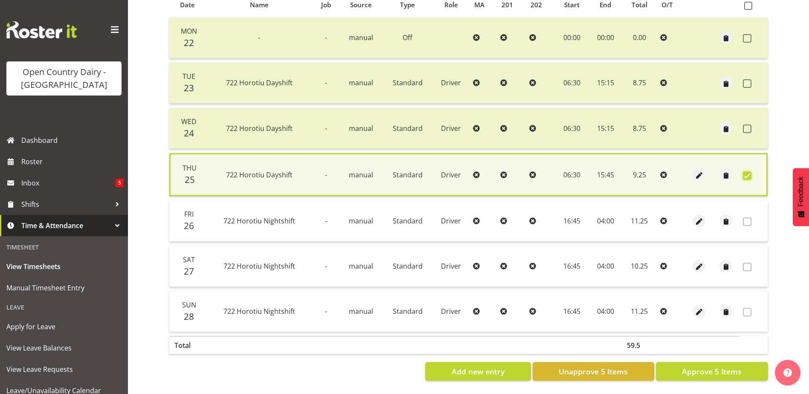
scroll to position [201, 0]
click at [692, 368] on span "Approve 5 Items" at bounding box center [712, 371] width 60 height 11
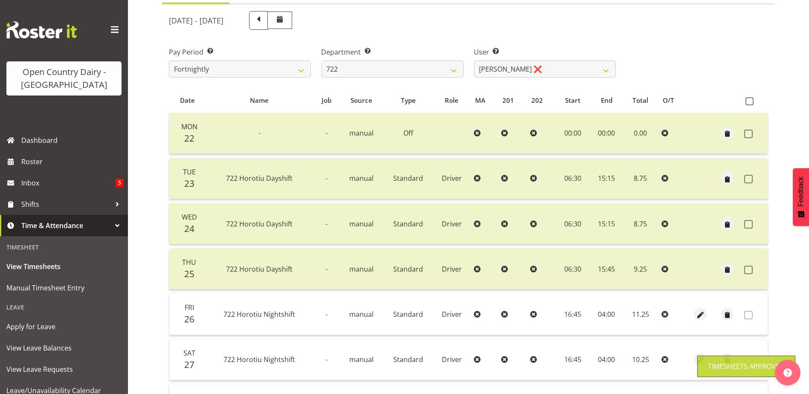
scroll to position [29, 0]
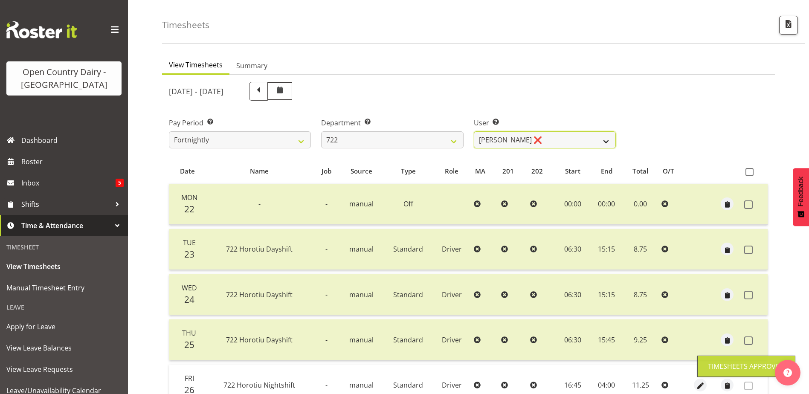
click at [537, 142] on select "Andy Webb ❌ Darren Hatcher ❌ Gurpreet Singh ❌" at bounding box center [545, 139] width 142 height 17
click at [474, 131] on select "Andy Webb ❌ Darren Hatcher ❌ Gurpreet Singh ❌" at bounding box center [545, 139] width 142 height 17
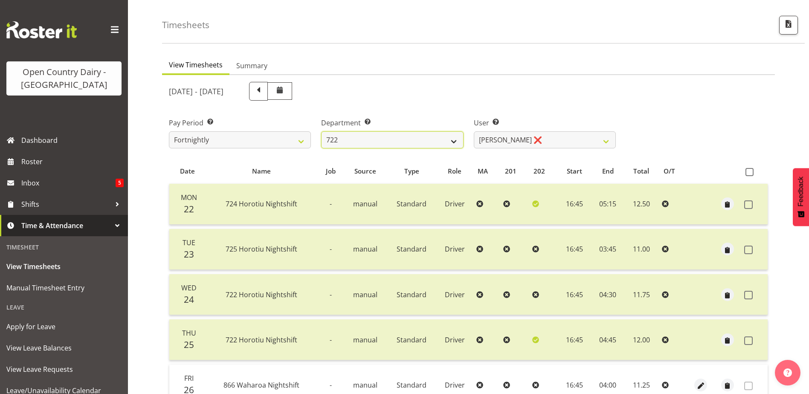
click at [369, 139] on select "701 702 703 704 705 706 707 708 709 710 711 712 713 714 715 716 717 718 719 720" at bounding box center [392, 139] width 142 height 17
click at [321, 131] on select "701 702 703 704 705 706 707 708 709 710 711 712 713 714 715 716 717 718 719 720" at bounding box center [392, 139] width 142 height 17
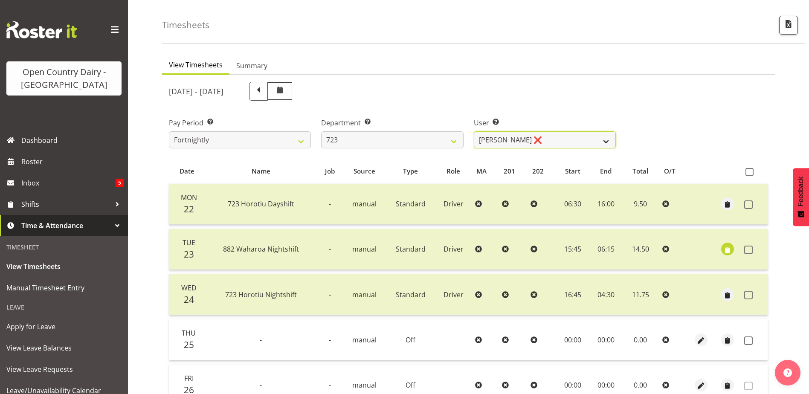
click at [557, 139] on select "Daljeet Rai ❌ Manjinder Singh ❌ Prabhjot Singh ❌ Varninder Singh ❌" at bounding box center [545, 139] width 142 height 17
click at [474, 131] on select "Daljeet Rai ❌ Manjinder Singh ❌ Prabhjot Singh ❌ Varninder Singh ❌" at bounding box center [545, 139] width 142 height 17
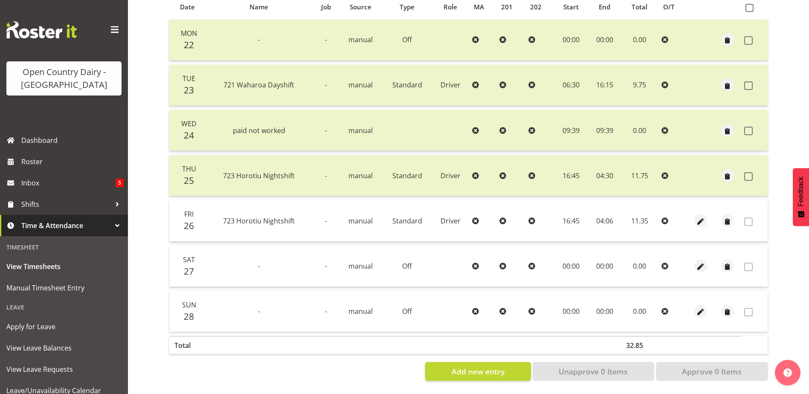
scroll to position [0, 0]
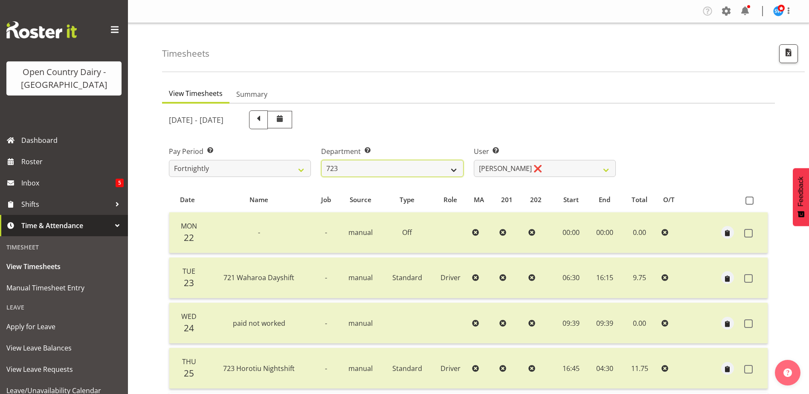
click at [360, 170] on select "701 702 703 704 705 706 707 708 709 710 711 712 713 714 715 716 717 718 719 720" at bounding box center [392, 168] width 142 height 17
click at [321, 160] on select "701 702 703 704 705 706 707 708 709 710 711 712 713 714 715 716 717 718 719 720" at bounding box center [392, 168] width 142 height 17
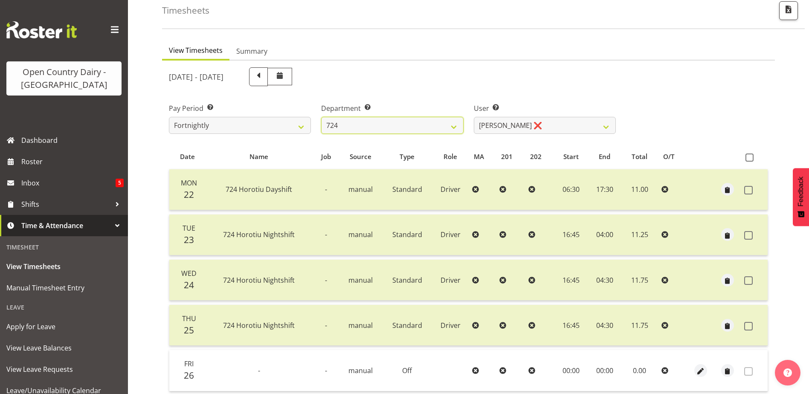
scroll to position [43, 0]
click at [549, 124] on select "Brent Adams ❌ Jaspreet Singh ❌ John Walters ❌" at bounding box center [545, 125] width 142 height 17
click at [474, 117] on select "Brent Adams ❌ Jaspreet Singh ❌ John Walters ❌" at bounding box center [545, 125] width 142 height 17
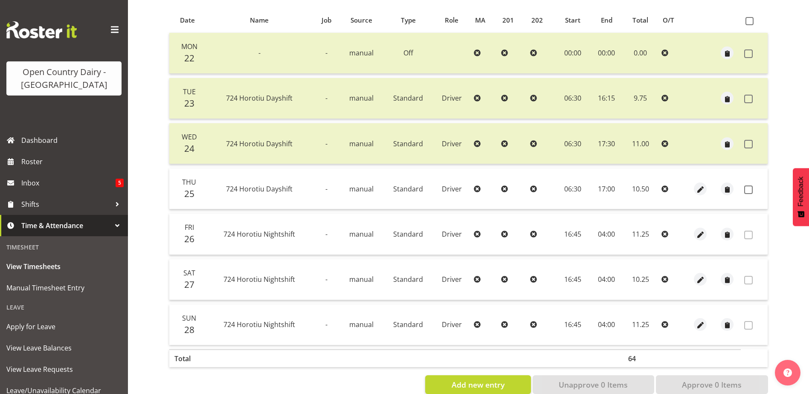
scroll to position [199, 0]
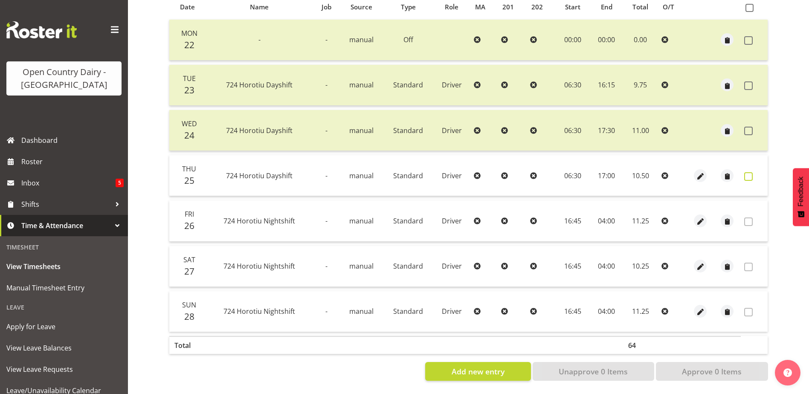
click at [748, 172] on span at bounding box center [748, 176] width 9 height 9
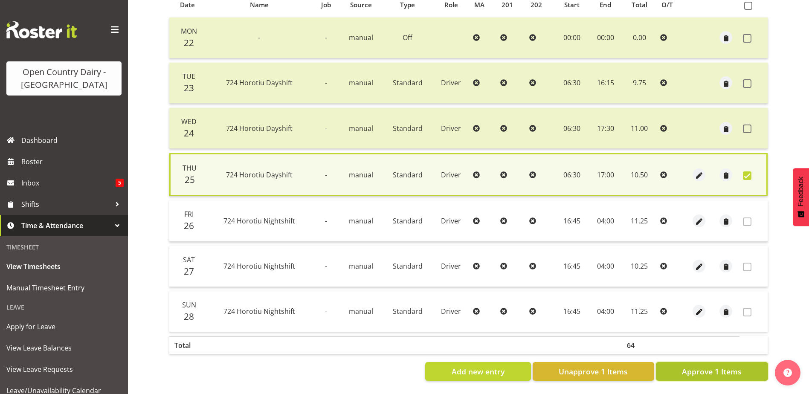
click at [706, 368] on span "Approve 1 Items" at bounding box center [712, 371] width 60 height 11
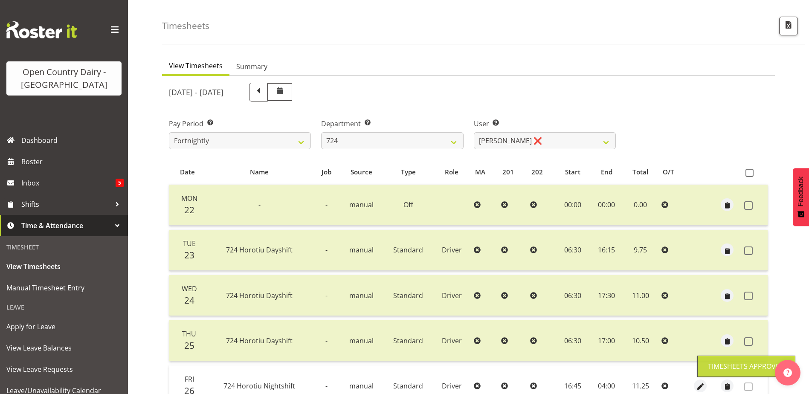
scroll to position [0, 0]
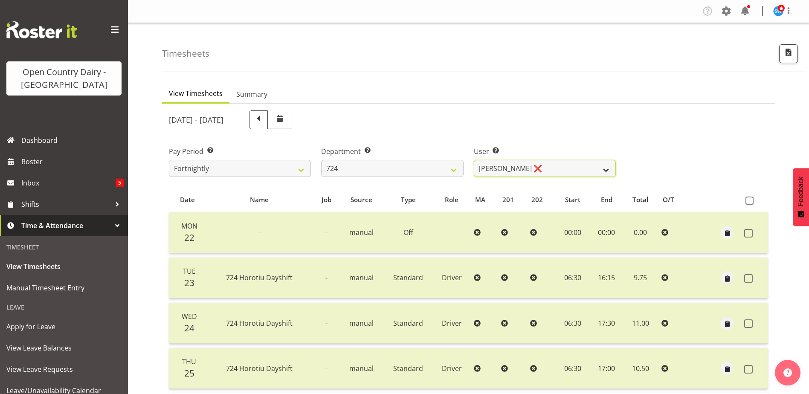
click at [544, 164] on select "Brent Adams ❌ Jaspreet Singh ❌ John Walters ❌" at bounding box center [545, 168] width 142 height 17
click at [368, 166] on select "701 702 703 704 705 706 707 708 709 710 711 712 713 714 715 716 717 718 719 720" at bounding box center [392, 168] width 142 height 17
click at [321, 160] on select "701 702 703 704 705 706 707 708 709 710 711 712 713 714 715 716 717 718 719 720" at bounding box center [392, 168] width 142 height 17
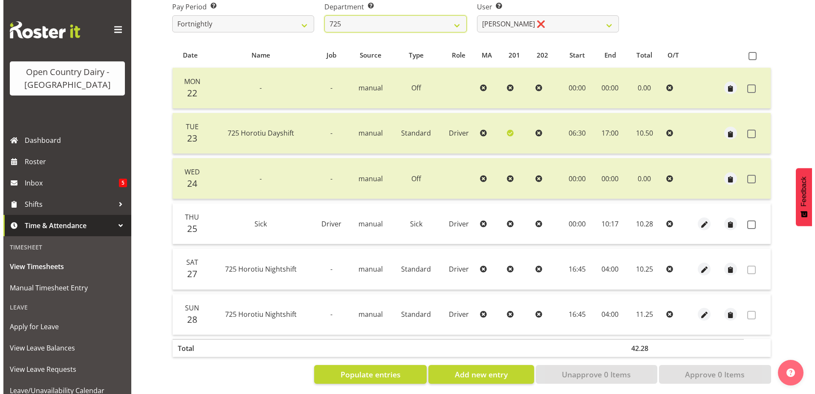
scroll to position [154, 0]
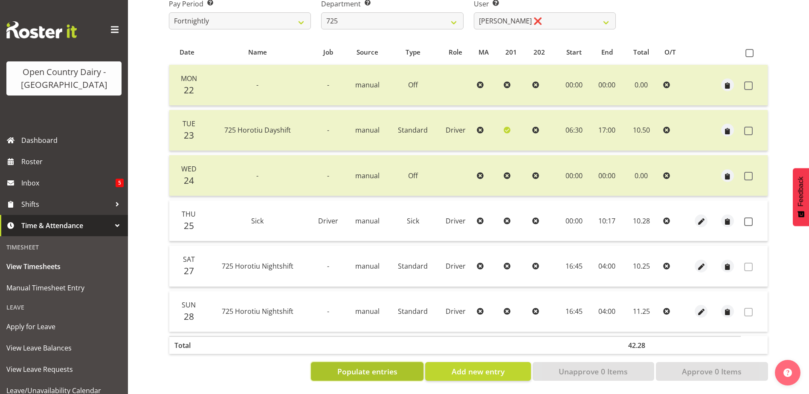
click at [378, 366] on span "Populate entries" at bounding box center [367, 371] width 60 height 11
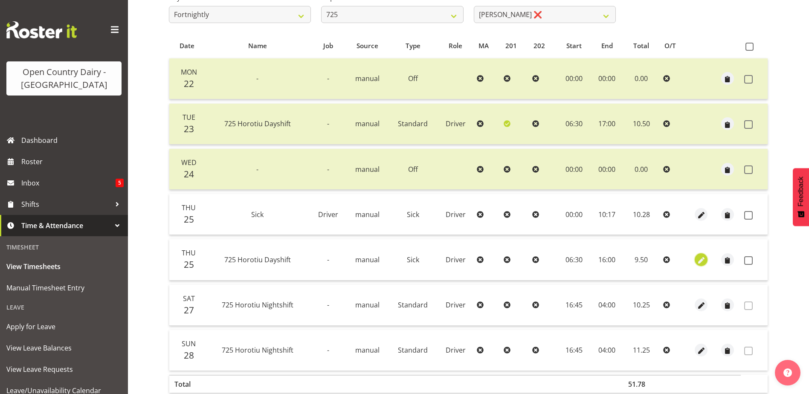
click at [702, 257] on span "button" at bounding box center [701, 260] width 10 height 10
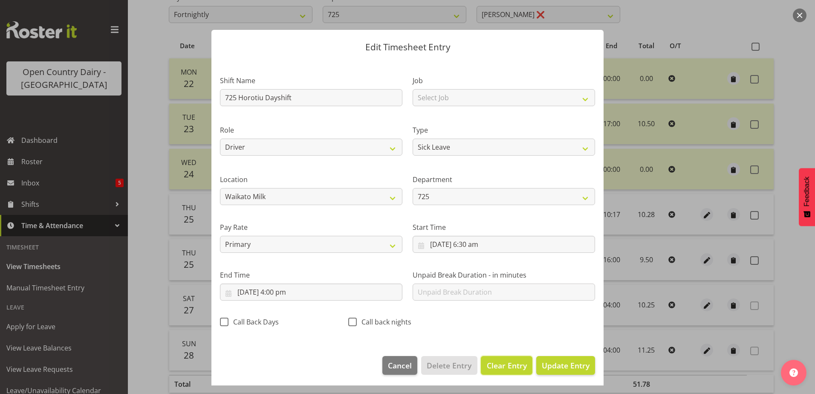
click at [491, 364] on span "Clear Entry" at bounding box center [507, 365] width 40 height 11
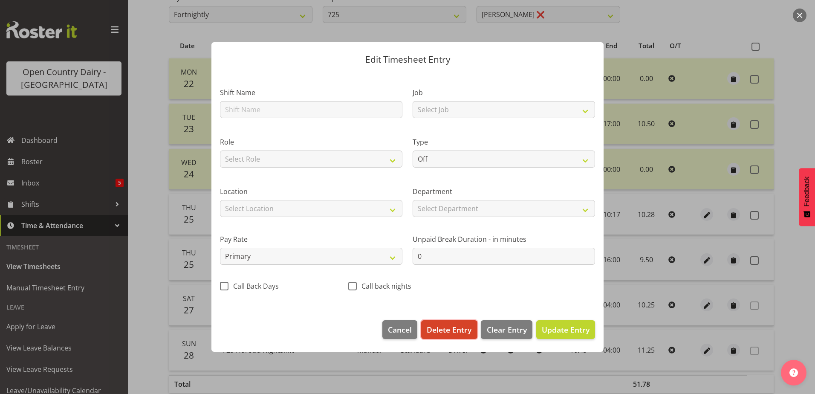
click at [443, 333] on span "Delete Entry" at bounding box center [449, 329] width 45 height 11
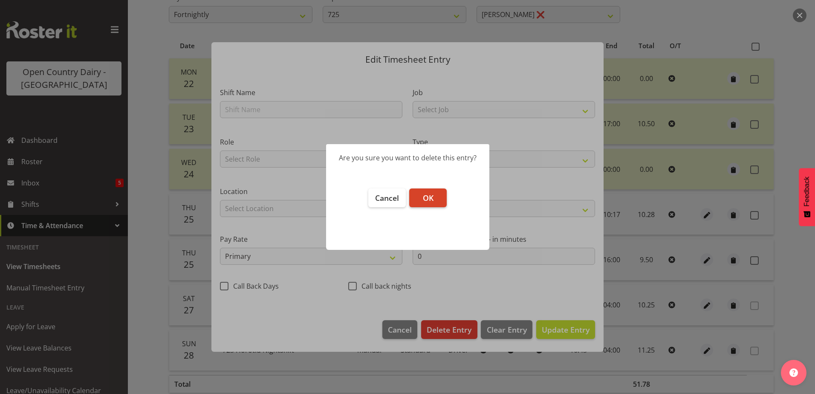
click at [428, 197] on span "OK" at bounding box center [428, 198] width 11 height 10
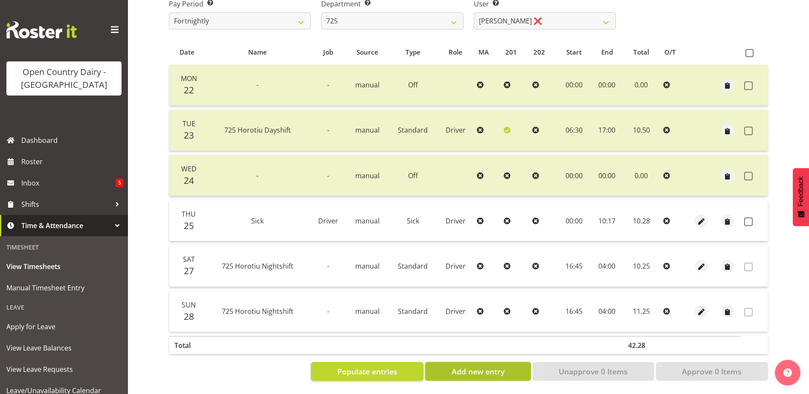
click at [504, 366] on span "Add new entry" at bounding box center [478, 371] width 53 height 11
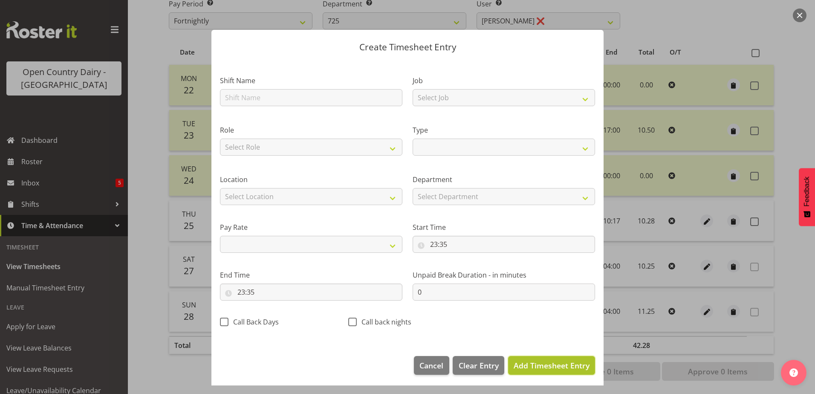
click at [528, 364] on span "Add Timesheet Entry" at bounding box center [552, 365] width 76 height 10
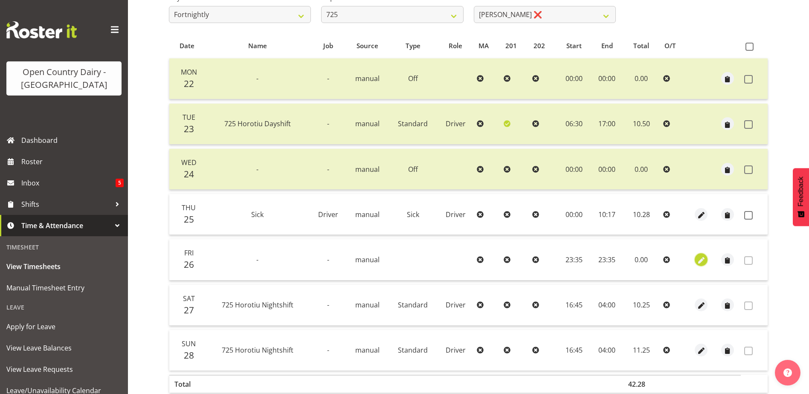
click at [702, 260] on span "button" at bounding box center [701, 260] width 10 height 10
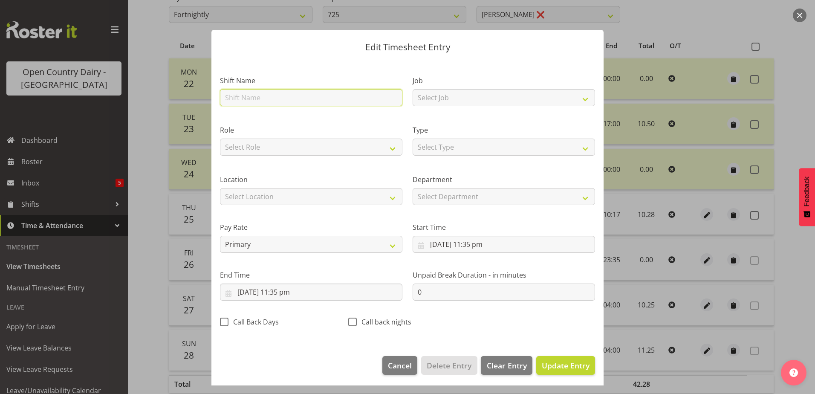
click at [252, 95] on input "text" at bounding box center [311, 97] width 182 height 17
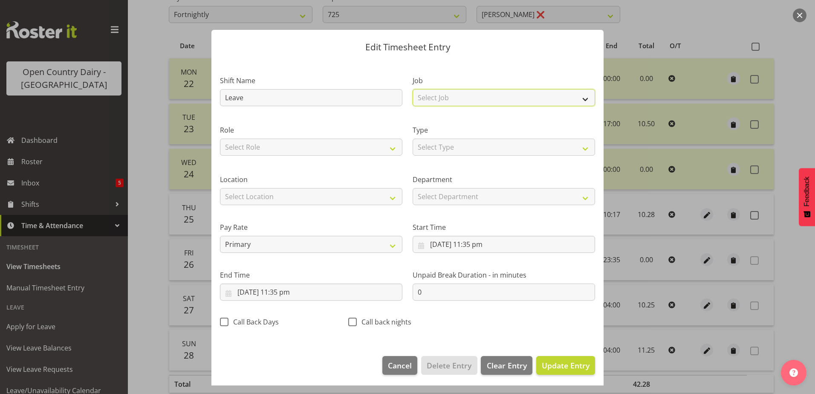
click at [484, 98] on select "Select Job Driver Driver supervisor Support" at bounding box center [504, 97] width 182 height 17
click at [413, 89] on select "Select Job Driver Driver supervisor Support" at bounding box center [504, 97] width 182 height 17
click at [248, 152] on select "Select Role Driver" at bounding box center [311, 147] width 182 height 17
click at [220, 139] on select "Select Role Driver" at bounding box center [311, 147] width 182 height 17
click at [432, 150] on select "Select Type Off Standard Public Holiday Public Holiday (Worked) Day In Lieu Ann…" at bounding box center [504, 147] width 182 height 17
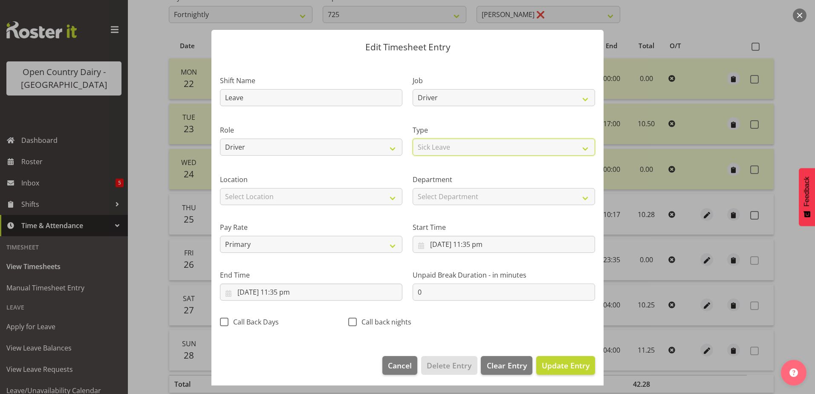
click at [413, 139] on select "Select Type Off Standard Public Holiday Public Holiday (Worked) Day In Lieu Ann…" at bounding box center [504, 147] width 182 height 17
click at [425, 195] on select "Select Department 725 703 705 713 704 702 706 729 709 716 722 718 717 721 724 7…" at bounding box center [504, 196] width 182 height 17
click at [413, 188] on select "Select Department 725 703 705 713 704 702 706 729 709 716 722 718 717 721 724 7…" at bounding box center [504, 196] width 182 height 17
click at [284, 194] on select "Select Location Containers Horotiu Ingredients Waharoa Office Waikato Milk Whan…" at bounding box center [311, 196] width 182 height 17
click at [220, 188] on select "Select Location Containers Horotiu Ingredients Waharoa Office Waikato Milk Whan…" at bounding box center [311, 196] width 182 height 17
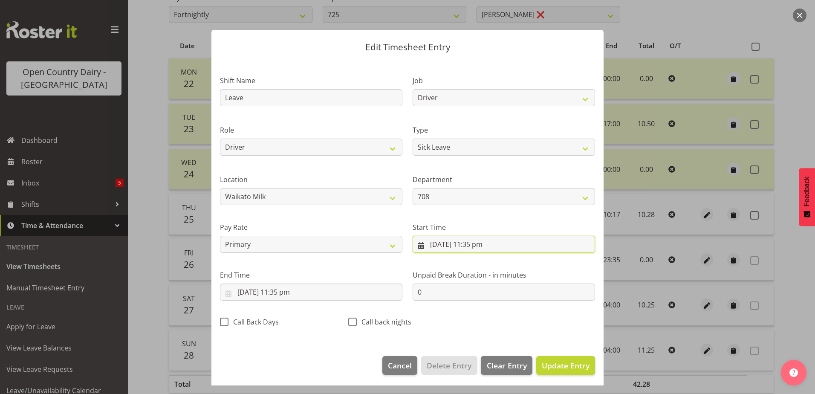
click at [486, 243] on input "26/09/2025, 11:35 pm" at bounding box center [504, 244] width 182 height 17
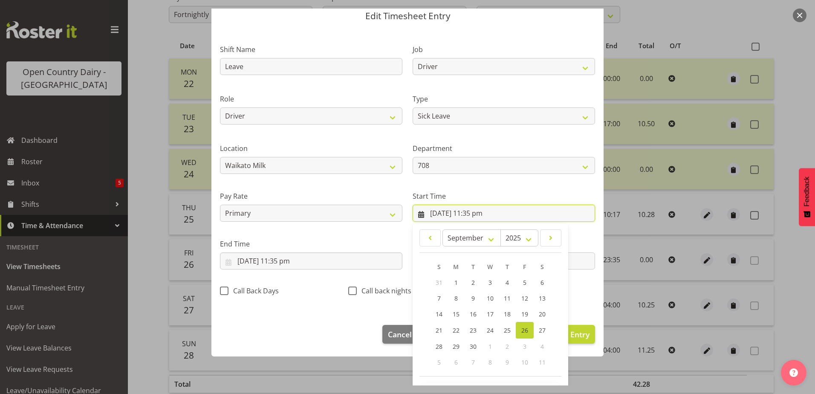
scroll to position [62, 0]
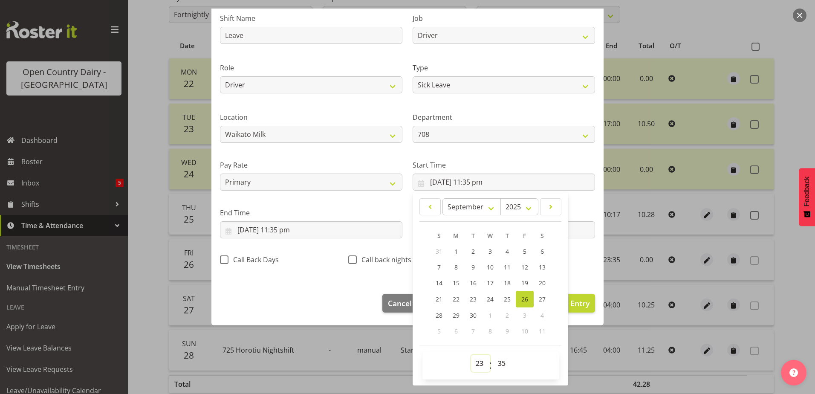
click at [474, 360] on select "00 01 02 03 04 05 06 07 08 09 10 11 12 13 14 15 16 17 18 19 20 21 22 23" at bounding box center [480, 363] width 19 height 17
click at [471, 355] on select "00 01 02 03 04 05 06 07 08 09 10 11 12 13 14 15 16 17 18 19 20 21 22 23" at bounding box center [480, 363] width 19 height 17
click at [498, 360] on select "00 01 02 03 04 05 06 07 08 09 10 11 12 13 14 15 16 17 18 19 20 21 22 23 24 25 2…" at bounding box center [502, 363] width 19 height 17
click at [493, 355] on select "00 01 02 03 04 05 06 07 08 09 10 11 12 13 14 15 16 17 18 19 20 21 22 23 24 25 2…" at bounding box center [502, 363] width 19 height 17
click at [289, 229] on input "26/09/2025, 11:35 pm" at bounding box center [311, 229] width 182 height 17
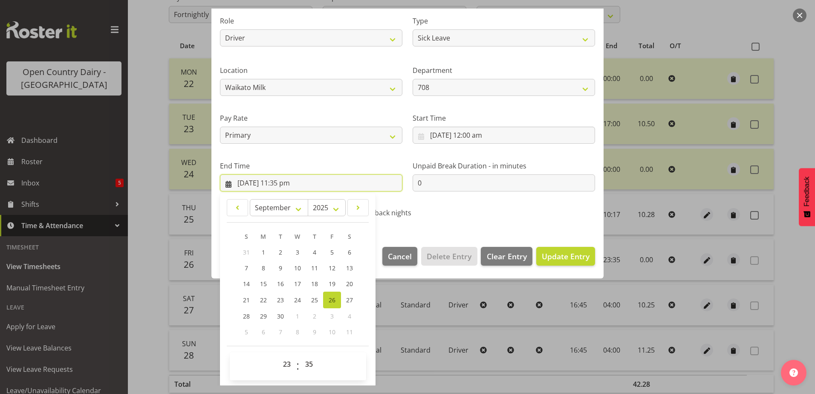
scroll to position [110, 0]
click at [286, 365] on select "00 01 02 03 04 05 06 07 08 09 10 11 12 13 14 15 16 17 18 19 20 21 22 23" at bounding box center [287, 363] width 19 height 17
click at [278, 355] on select "00 01 02 03 04 05 06 07 08 09 10 11 12 13 14 15 16 17 18 19 20 21 22 23" at bounding box center [287, 363] width 19 height 17
click at [305, 361] on select "00 01 02 03 04 05 06 07 08 09 10 11 12 13 14 15 16 17 18 19 20 21 22 23 24 25 2…" at bounding box center [310, 363] width 19 height 17
click at [301, 355] on select "00 01 02 03 04 05 06 07 08 09 10 11 12 13 14 15 16 17 18 19 20 21 22 23 24 25 2…" at bounding box center [310, 363] width 19 height 17
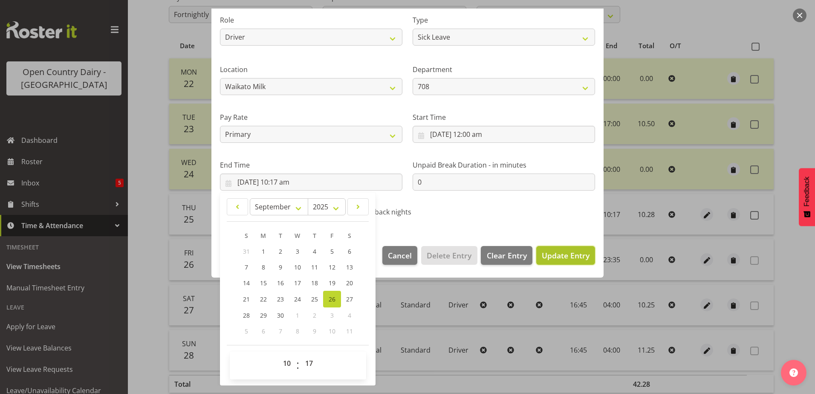
click at [546, 253] on span "Update Entry" at bounding box center [566, 255] width 48 height 10
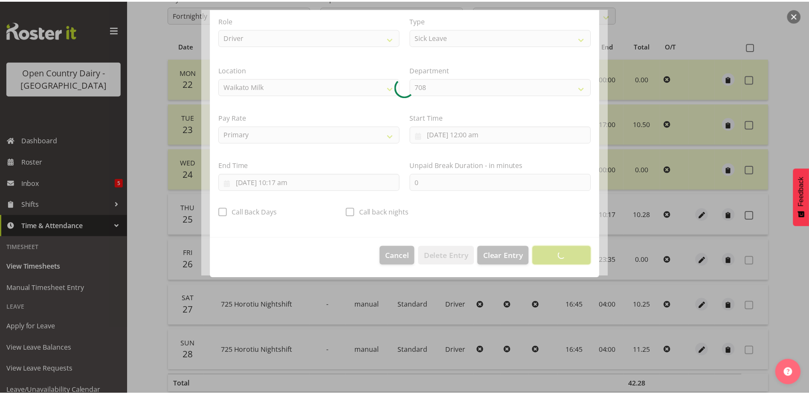
scroll to position [2, 0]
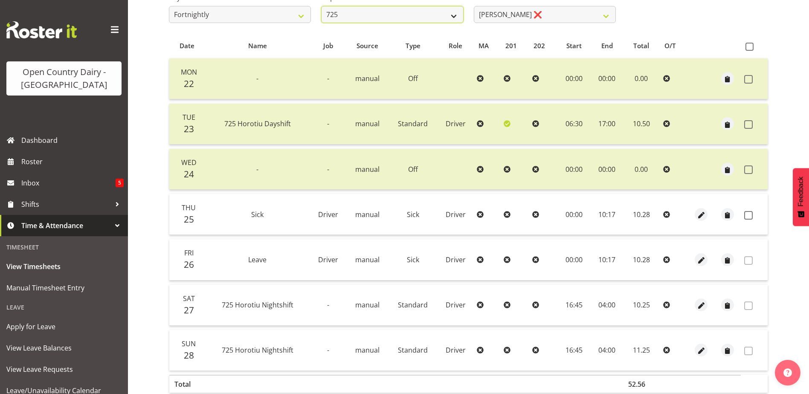
click at [385, 11] on select "701 702 703 704 705 706 707 708 709 710 711 712 713 714 715 716 717 718 719 720" at bounding box center [392, 14] width 142 height 17
click at [321, 6] on select "701 702 703 704 705 706 707 708 709 710 711 712 713 714 715 716 717 718 719 720" at bounding box center [392, 14] width 142 height 17
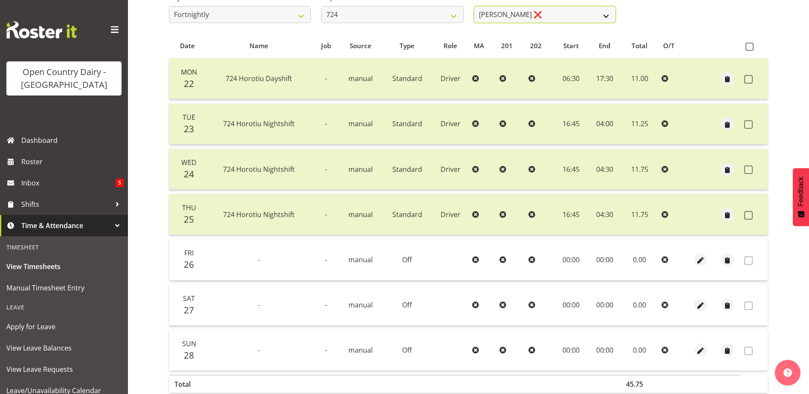
click at [539, 14] on select "Brent Adams ❌ Jaspreet Singh ❌ John Walters ❌" at bounding box center [545, 14] width 142 height 17
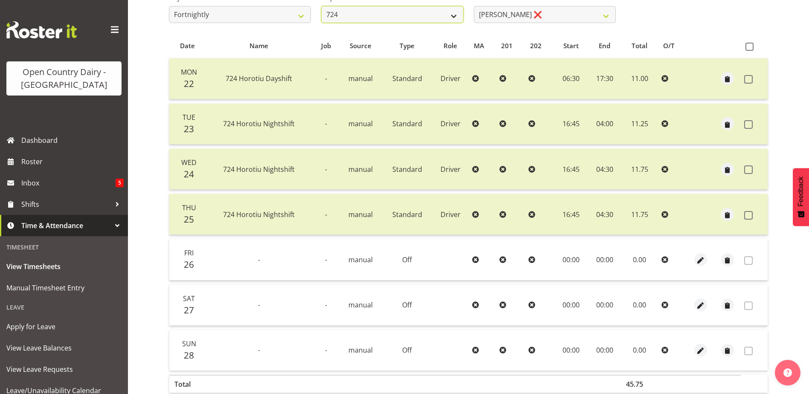
click at [372, 14] on select "701 702 703 704 705 706 707 708 709 710 711 712 713 714 715 716 717 718 719 720" at bounding box center [392, 14] width 142 height 17
click at [321, 6] on select "701 702 703 704 705 706 707 708 709 710 711 712 713 714 715 716 717 718 719 720" at bounding box center [392, 14] width 142 height 17
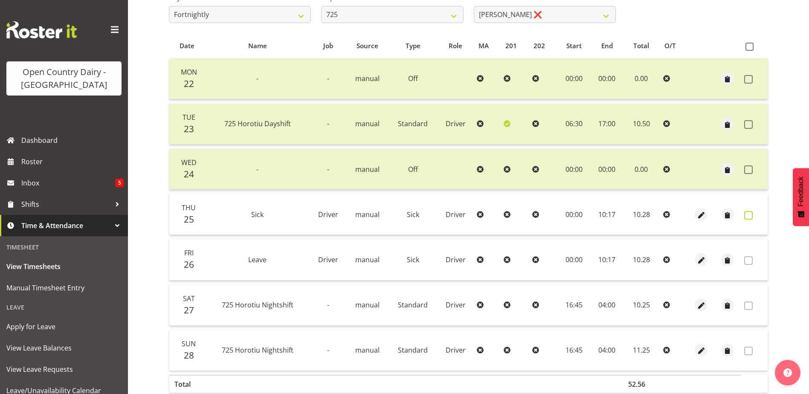
click at [749, 215] on span at bounding box center [748, 215] width 9 height 9
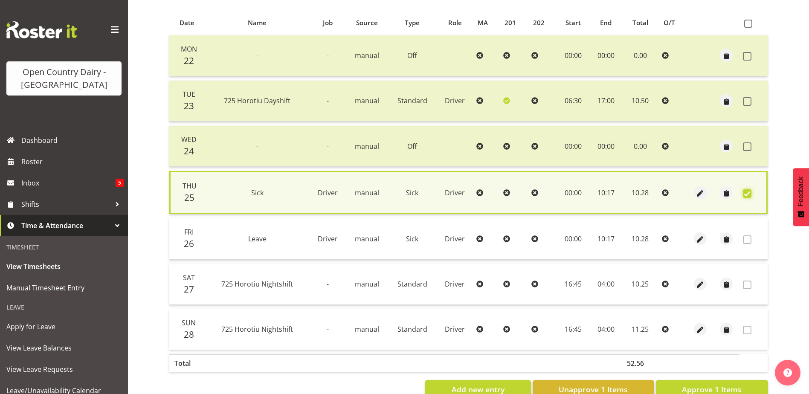
scroll to position [197, 0]
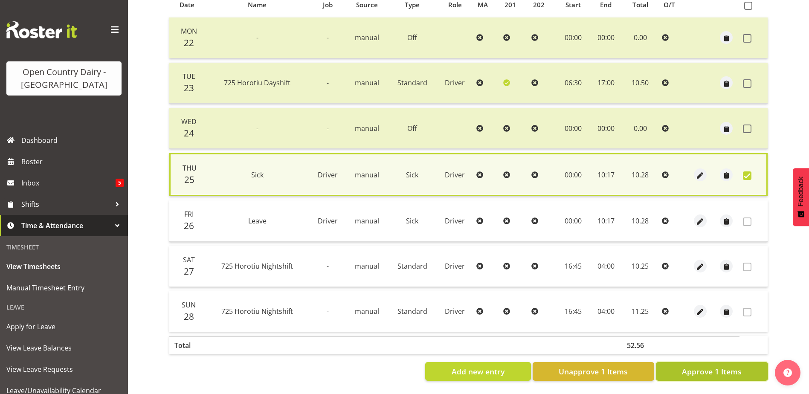
click at [715, 368] on span "Approve 1 Items" at bounding box center [712, 371] width 60 height 11
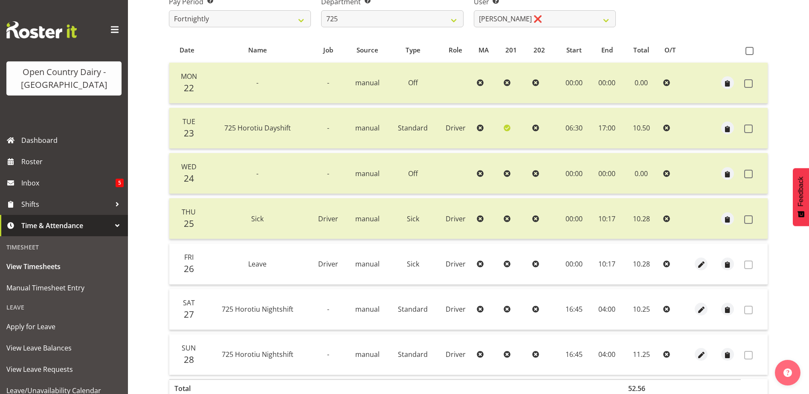
scroll to position [69, 0]
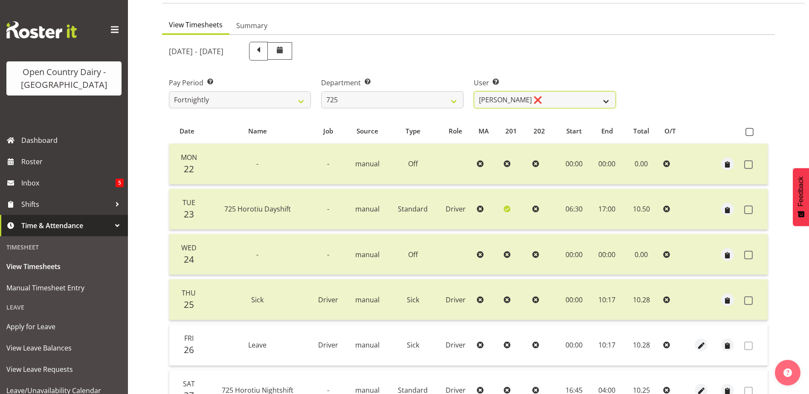
click at [534, 101] on select "Bhupinder Dhaliwal ❌ Gurpreet Singh Kahlon ❌ Hendrik Potgieter ❌ Len Grace ❌" at bounding box center [545, 99] width 142 height 17
click at [474, 91] on select "Bhupinder Dhaliwal ❌ Gurpreet Singh Kahlon ❌ Hendrik Potgieter ❌ Len Grace ❌" at bounding box center [545, 99] width 142 height 17
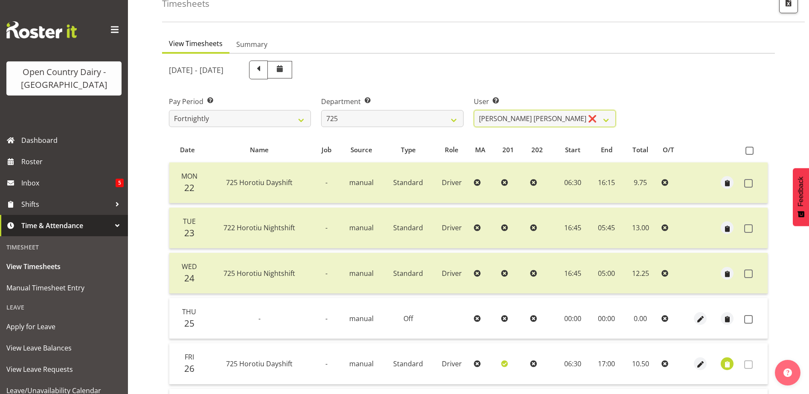
scroll to position [26, 0]
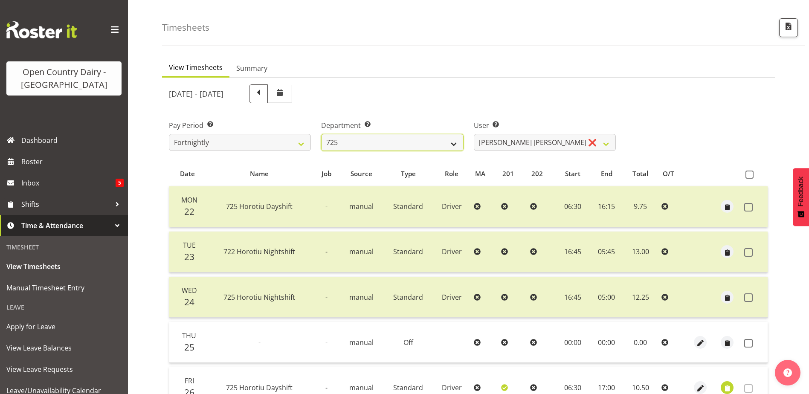
click at [362, 144] on select "701 702 703 704 705 706 707 708 709 710 711 712 713 714 715 716 717 718 719 720" at bounding box center [392, 142] width 142 height 17
click at [321, 134] on select "701 702 703 704 705 706 707 708 709 710 711 712 713 714 715 716 717 718 719 720" at bounding box center [392, 142] width 142 height 17
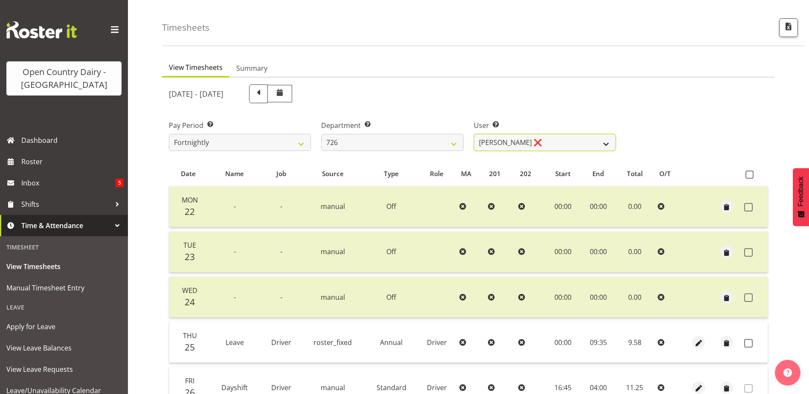
click at [550, 137] on select "Angela Burrill ❌ Bryan Leathart ❌ Harpreet Singh ❌ Kerry Young ❌" at bounding box center [545, 142] width 142 height 17
click at [474, 134] on select "Angela Burrill ❌ Bryan Leathart ❌ Harpreet Singh ❌ Kerry Young ❌" at bounding box center [545, 142] width 142 height 17
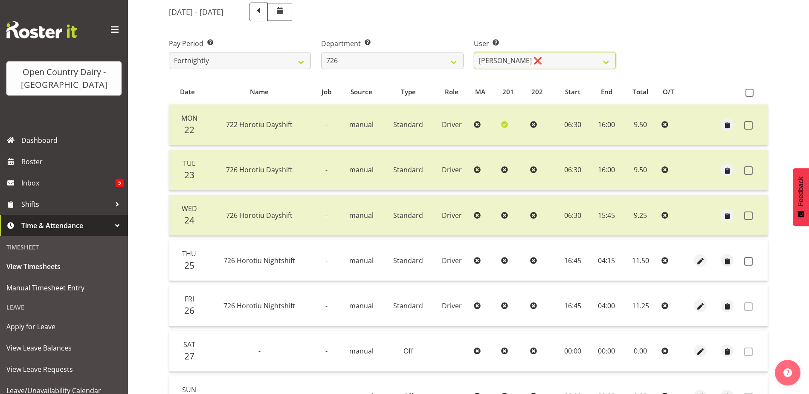
scroll to position [111, 0]
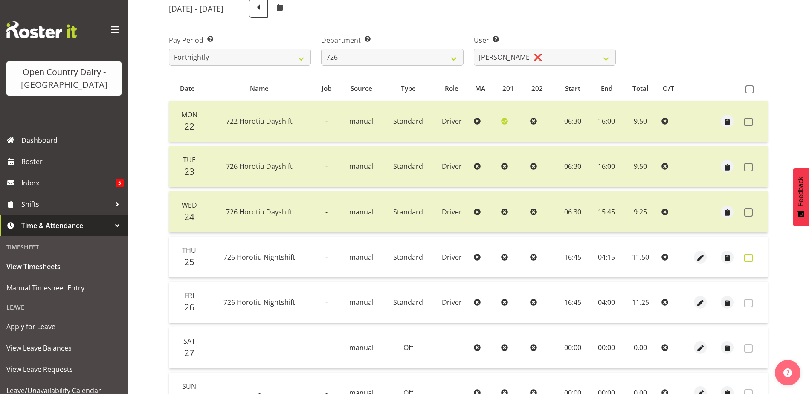
click at [748, 255] on span at bounding box center [748, 258] width 9 height 9
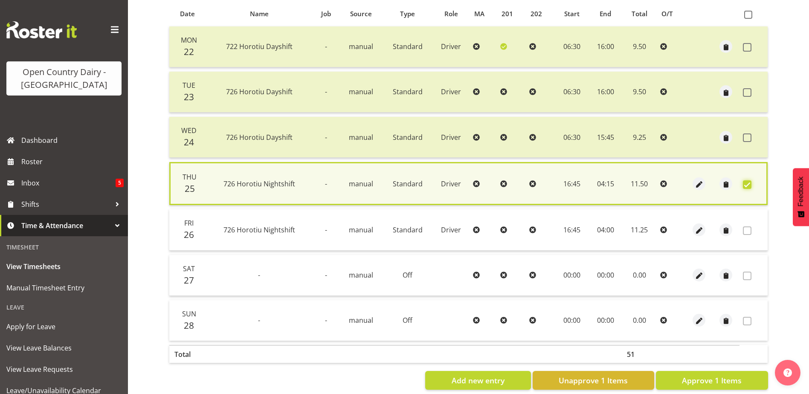
scroll to position [201, 0]
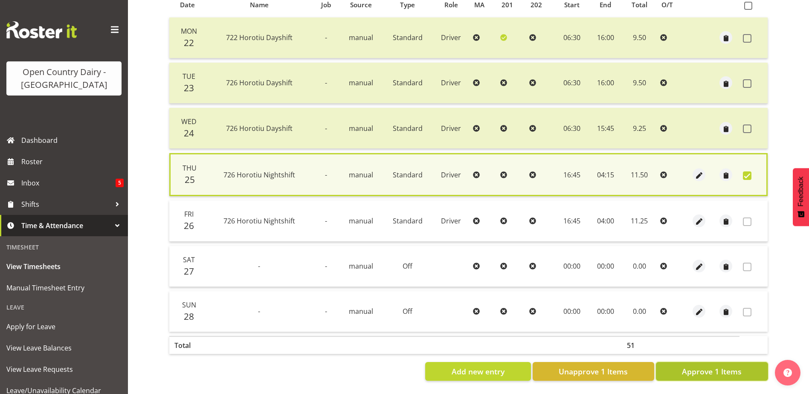
click at [724, 366] on span "Approve 1 Items" at bounding box center [712, 371] width 60 height 11
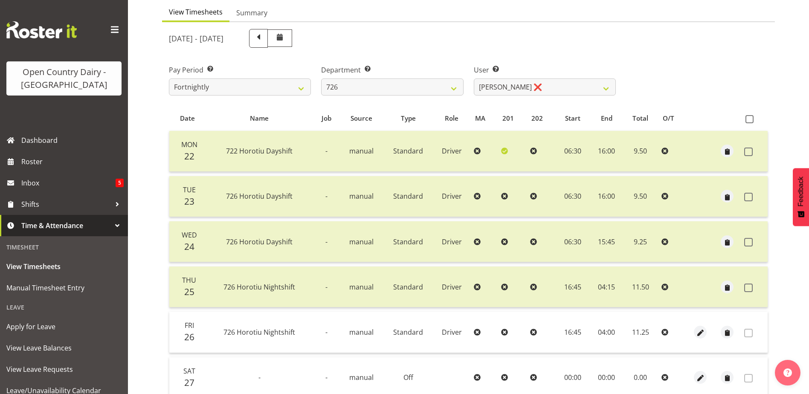
scroll to position [0, 0]
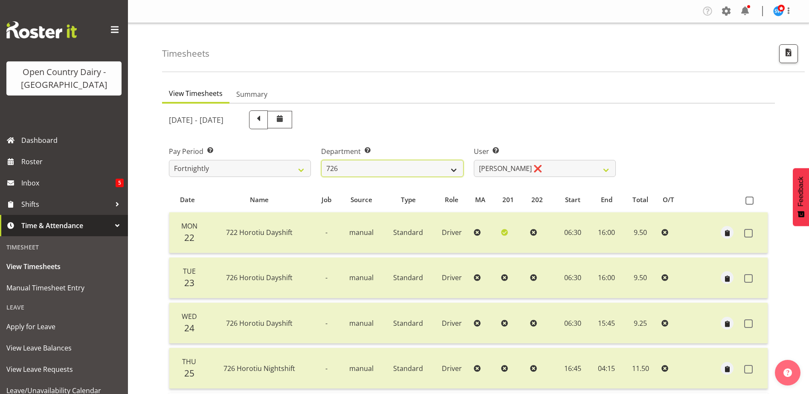
click at [397, 171] on select "701 702 703 704 705 706 707 708 709 710 711 712 713 714 715 716 717 718 719 720" at bounding box center [392, 168] width 142 height 17
click at [321, 160] on select "701 702 703 704 705 706 707 708 709 710 711 712 713 714 715 716 717 718 719 720" at bounding box center [392, 168] width 142 height 17
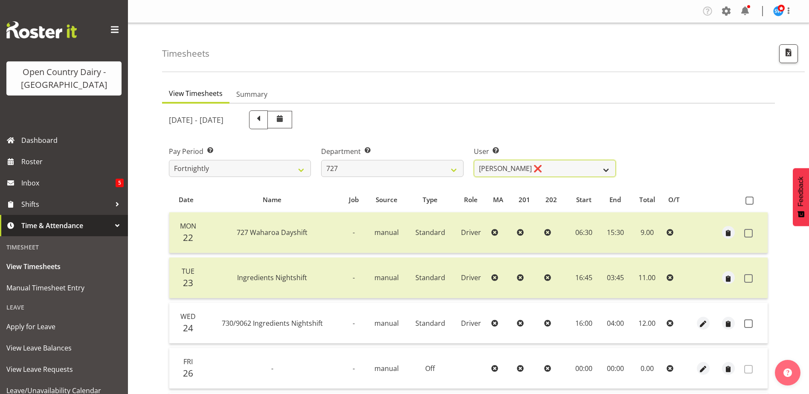
click at [559, 168] on select "David Pawley ❌ Kase Hussey ❌ Rhys Greener ❌" at bounding box center [545, 168] width 142 height 17
click at [474, 160] on select "David Pawley ❌ Kase Hussey ❌ Rhys Greener ❌" at bounding box center [545, 168] width 142 height 17
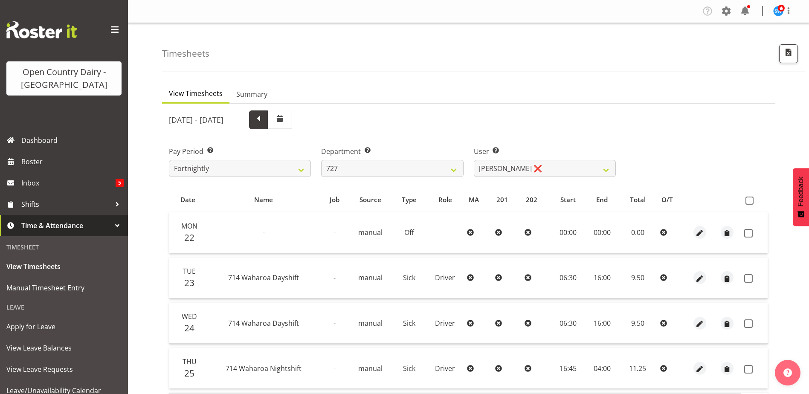
click at [264, 119] on span at bounding box center [258, 118] width 11 height 11
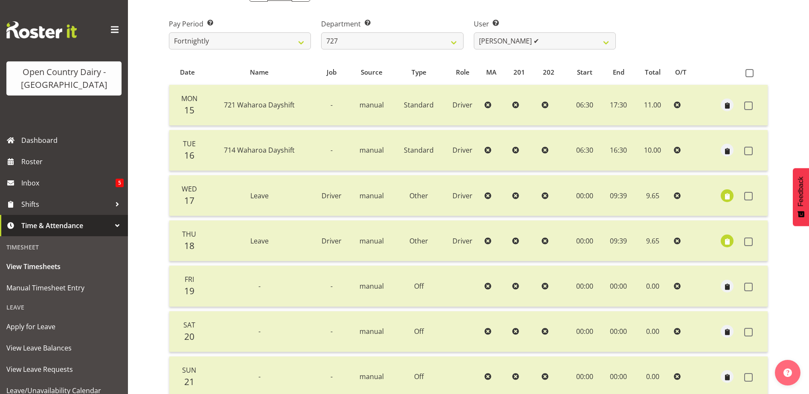
scroll to position [128, 0]
click at [724, 193] on span "button" at bounding box center [727, 196] width 10 height 10
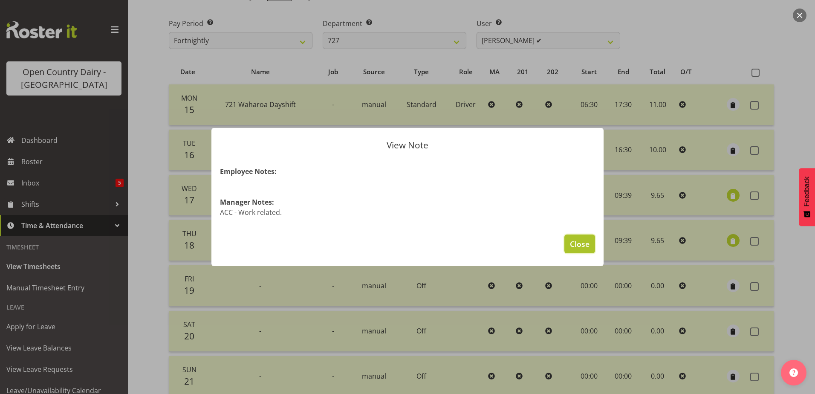
click at [578, 239] on span "Close" at bounding box center [580, 243] width 20 height 11
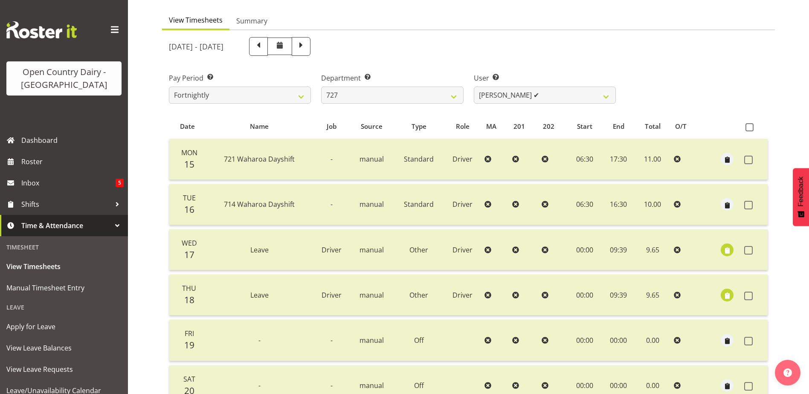
scroll to position [0, 0]
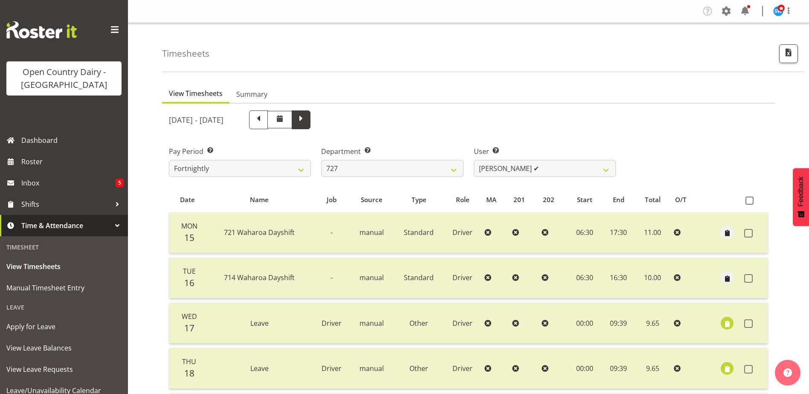
click at [307, 120] on span at bounding box center [300, 118] width 11 height 11
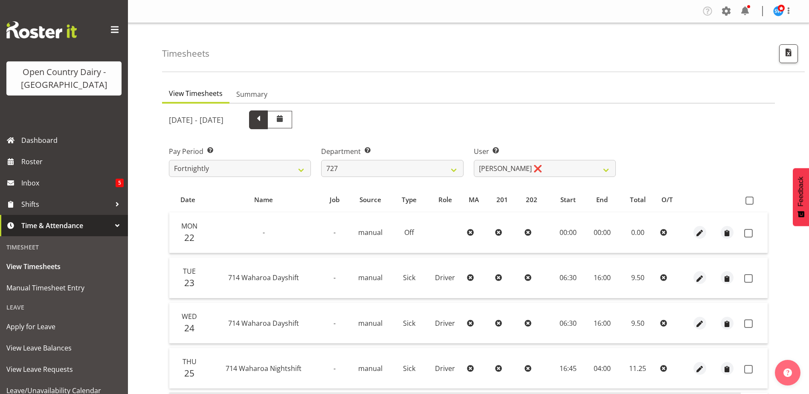
click at [264, 118] on span at bounding box center [258, 118] width 11 height 11
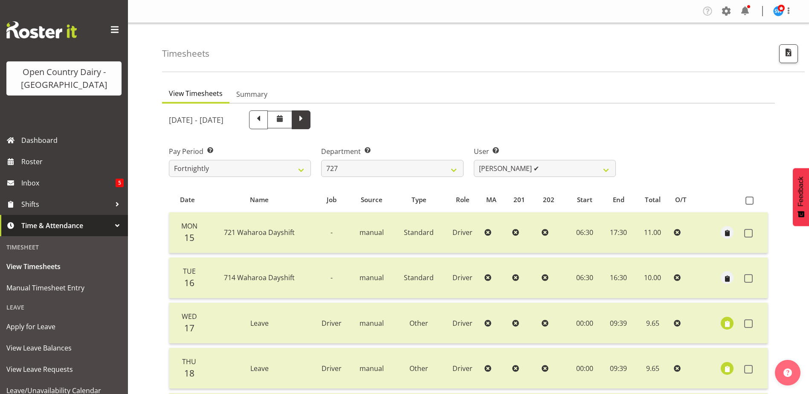
click at [307, 121] on span at bounding box center [300, 118] width 11 height 11
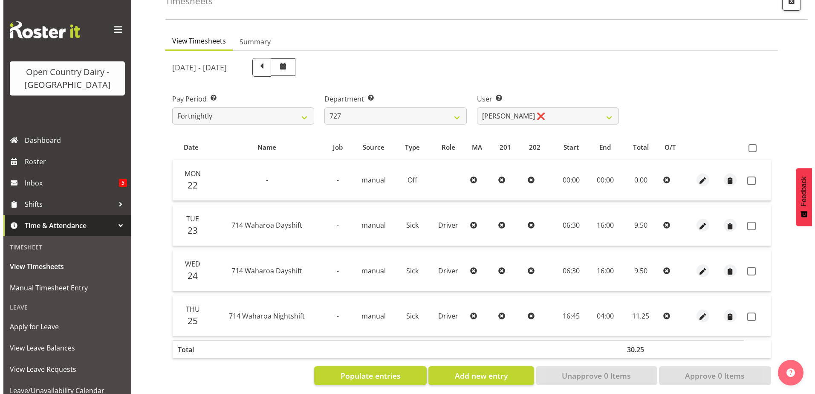
scroll to position [63, 0]
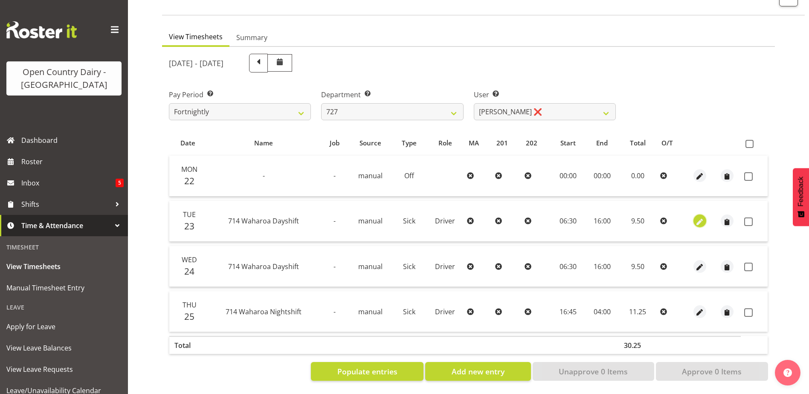
click at [696, 217] on span "button" at bounding box center [700, 222] width 10 height 10
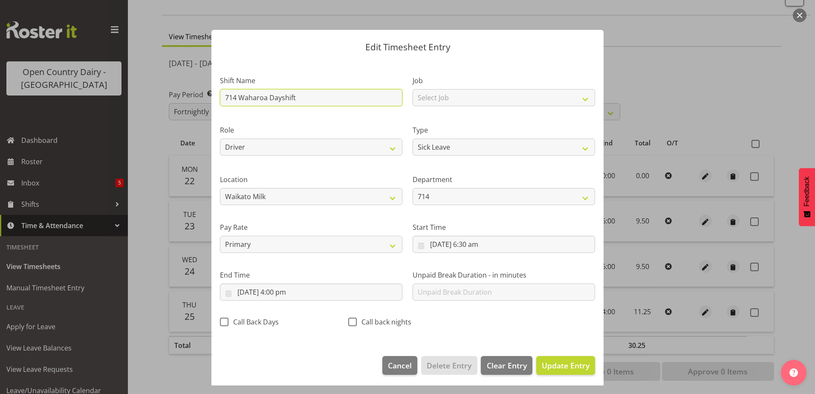
drag, startPoint x: 303, startPoint y: 96, endPoint x: 208, endPoint y: 101, distance: 94.7
click at [208, 101] on div "Edit Timesheet Entry Shift Name 714 Waharoa Dayshift Job Select Job Driver Driv…" at bounding box center [407, 197] width 409 height 377
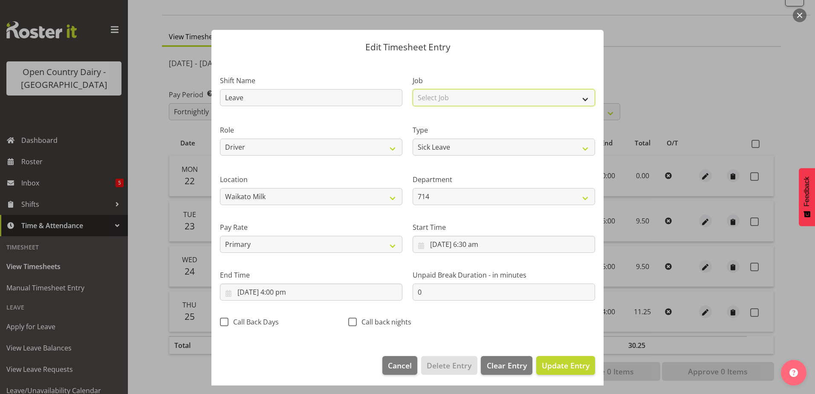
click at [479, 93] on select "Select Job Driver Driver supervisor Support" at bounding box center [504, 97] width 182 height 17
click at [413, 89] on select "Select Job Driver Driver supervisor Support" at bounding box center [504, 97] width 182 height 17
click at [469, 148] on select "Off Standard Public Holiday Public Holiday (Worked) Day In Lieu Annual Leave Si…" at bounding box center [504, 147] width 182 height 17
click at [413, 139] on select "Off Standard Public Holiday Public Holiday (Worked) Day In Lieu Annual Leave Si…" at bounding box center [504, 147] width 182 height 17
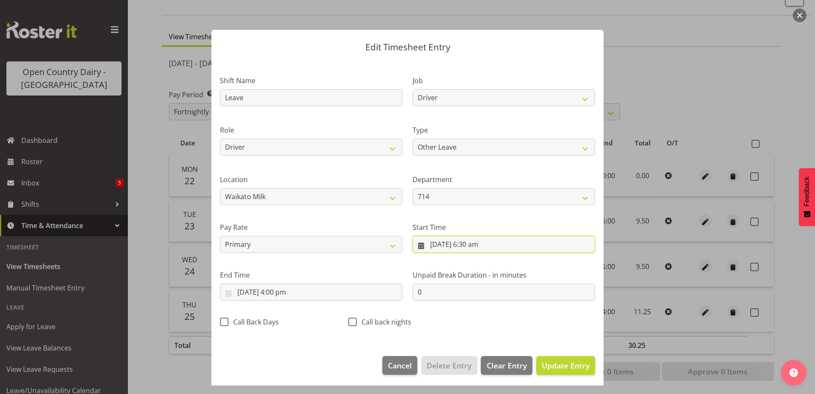
click at [473, 241] on input "23/09/2025, 6:30 am" at bounding box center [504, 244] width 182 height 17
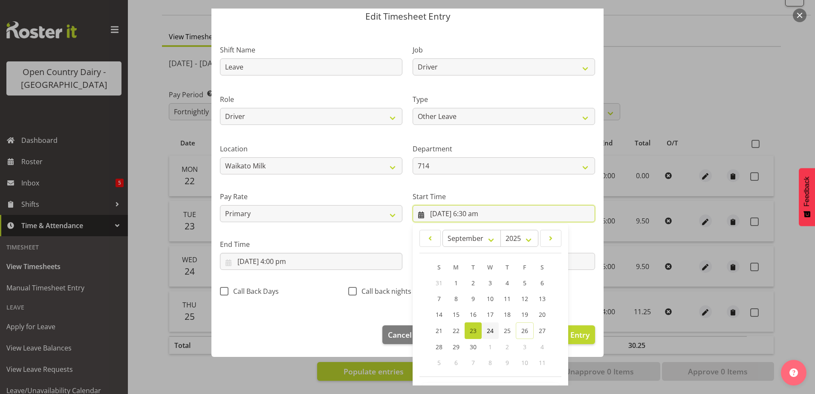
scroll to position [62, 0]
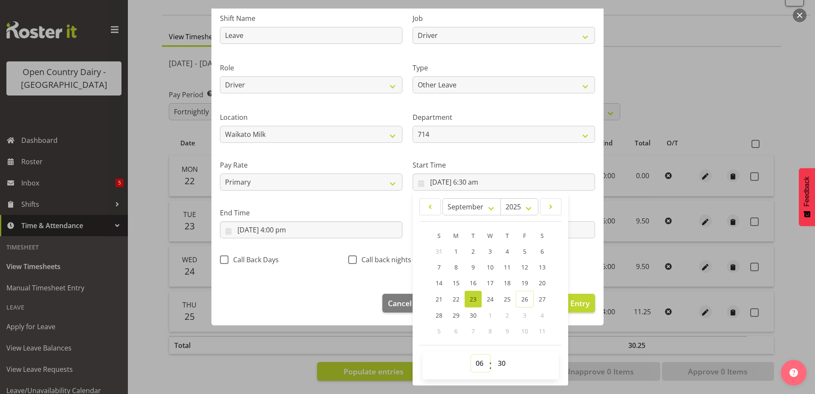
click at [476, 360] on select "00 01 02 03 04 05 06 07 08 09 10 11 12 13 14 15 16 17 18 19 20 21 22 23" at bounding box center [480, 363] width 19 height 17
click at [471, 355] on select "00 01 02 03 04 05 06 07 08 09 10 11 12 13 14 15 16 17 18 19 20 21 22 23" at bounding box center [480, 363] width 19 height 17
click at [498, 361] on select "00 01 02 03 04 05 06 07 08 09 10 11 12 13 14 15 16 17 18 19 20 21 22 23 24 25 2…" at bounding box center [502, 363] width 19 height 17
click at [493, 355] on select "00 01 02 03 04 05 06 07 08 09 10 11 12 13 14 15 16 17 18 19 20 21 22 23 24 25 2…" at bounding box center [502, 363] width 19 height 17
click at [289, 226] on input "23/09/2025, 4:00 pm" at bounding box center [311, 229] width 182 height 17
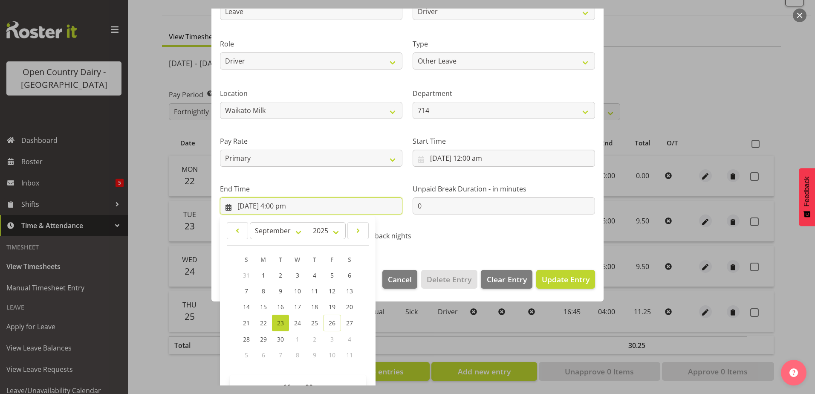
scroll to position [110, 0]
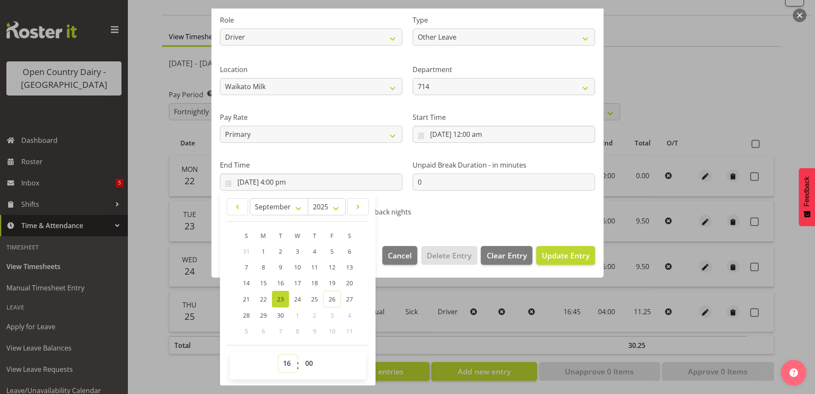
click at [287, 359] on select "00 01 02 03 04 05 06 07 08 09 10 11 12 13 14 15 16 17 18 19 20 21 22 23" at bounding box center [287, 363] width 19 height 17
click at [278, 355] on select "00 01 02 03 04 05 06 07 08 09 10 11 12 13 14 15 16 17 18 19 20 21 22 23" at bounding box center [287, 363] width 19 height 17
click at [311, 362] on select "00 01 02 03 04 05 06 07 08 09 10 11 12 13 14 15 16 17 18 19 20 21 22 23 24 25 2…" at bounding box center [310, 363] width 19 height 17
click at [301, 355] on select "00 01 02 03 04 05 06 07 08 09 10 11 12 13 14 15 16 17 18 19 20 21 22 23 24 25 2…" at bounding box center [310, 363] width 19 height 17
click at [559, 254] on span "Update Entry" at bounding box center [566, 255] width 48 height 10
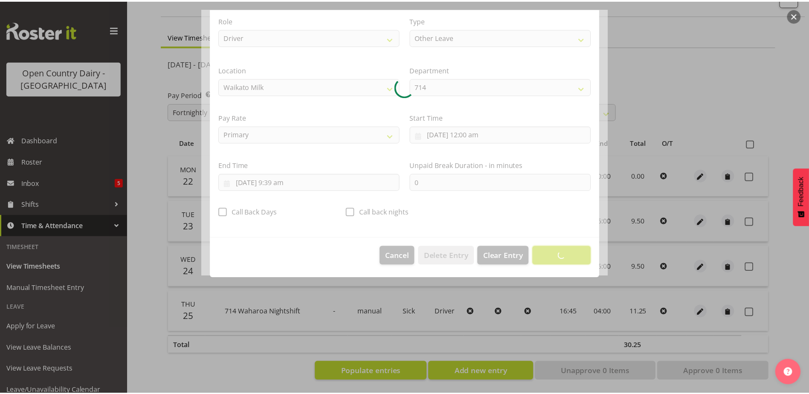
scroll to position [2, 0]
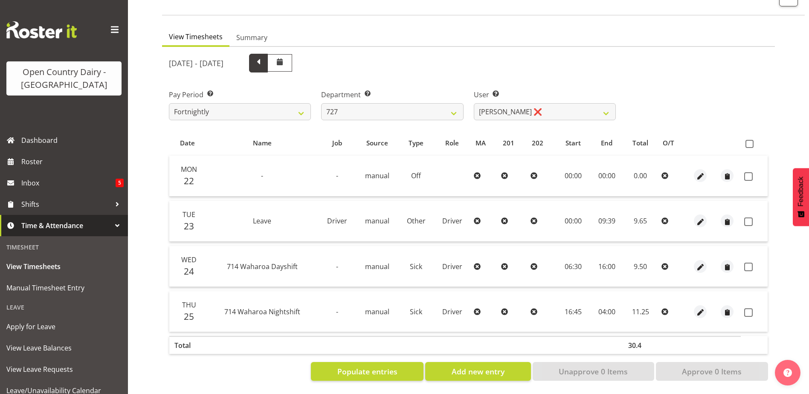
click at [264, 60] on span at bounding box center [258, 62] width 11 height 11
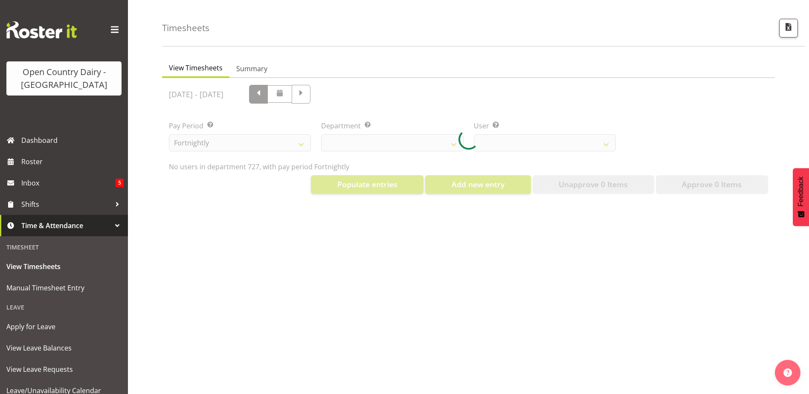
scroll to position [63, 0]
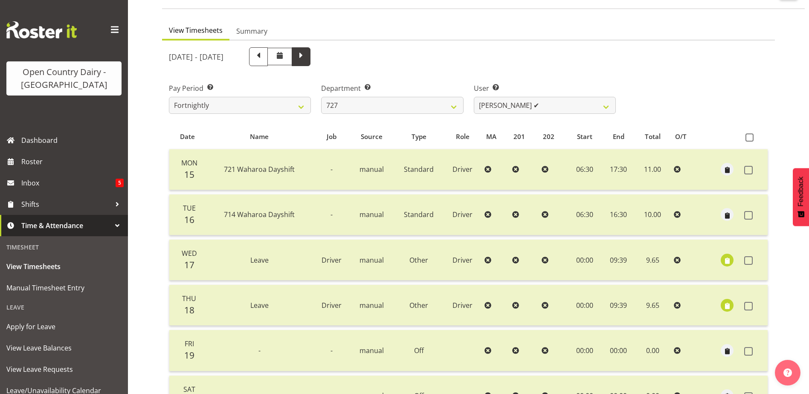
click at [307, 58] on span at bounding box center [300, 55] width 11 height 11
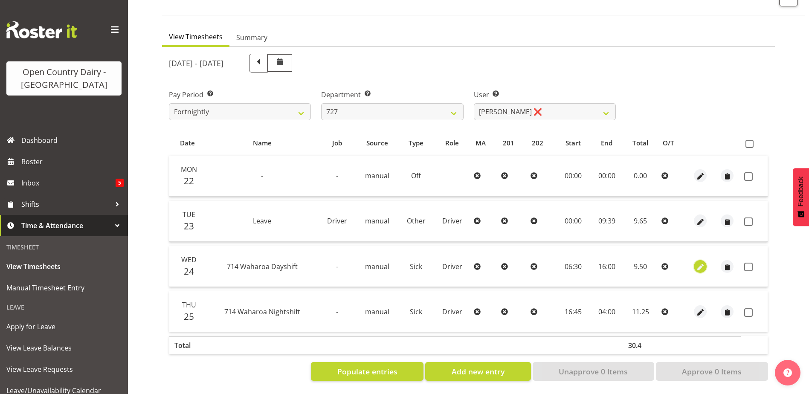
click at [701, 262] on span "button" at bounding box center [700, 267] width 10 height 10
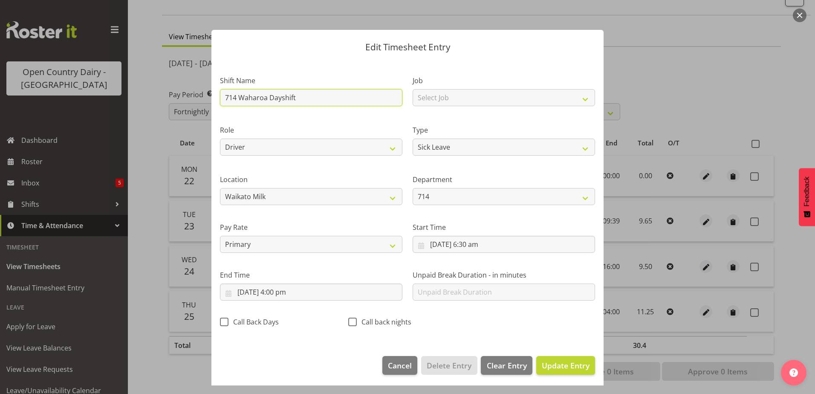
drag, startPoint x: 301, startPoint y: 95, endPoint x: 217, endPoint y: 94, distance: 83.6
click at [217, 94] on div "Shift Name 714 Waharoa Dayshift" at bounding box center [311, 88] width 193 height 49
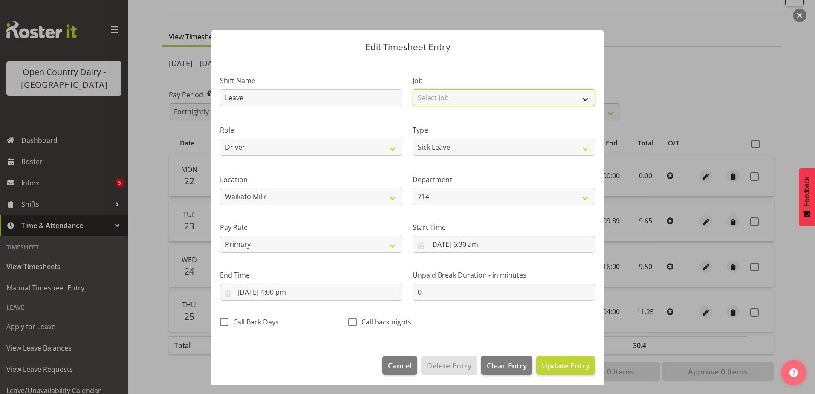
click at [437, 98] on select "Select Job Driver Driver supervisor Support" at bounding box center [504, 97] width 182 height 17
click at [413, 89] on select "Select Job Driver Driver supervisor Support" at bounding box center [504, 97] width 182 height 17
click at [452, 151] on select "Off Standard Public Holiday Public Holiday (Worked) Day In Lieu Annual Leave Si…" at bounding box center [504, 147] width 182 height 17
click at [413, 139] on select "Off Standard Public Holiday Public Holiday (Worked) Day In Lieu Annual Leave Si…" at bounding box center [504, 147] width 182 height 17
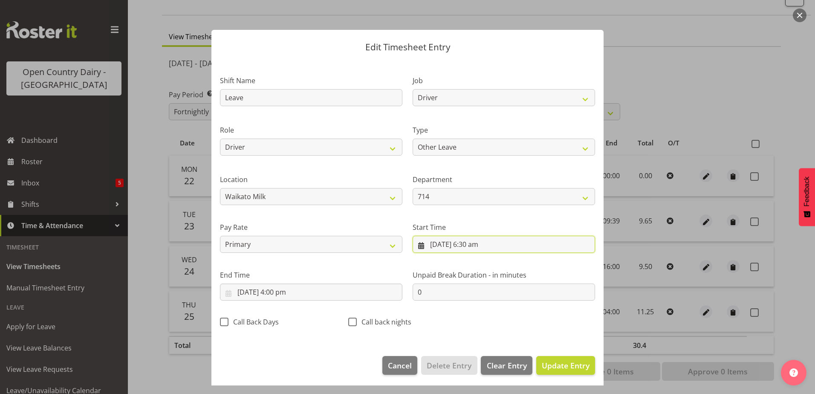
click at [474, 242] on input "24/09/2025, 6:30 am" at bounding box center [504, 244] width 182 height 17
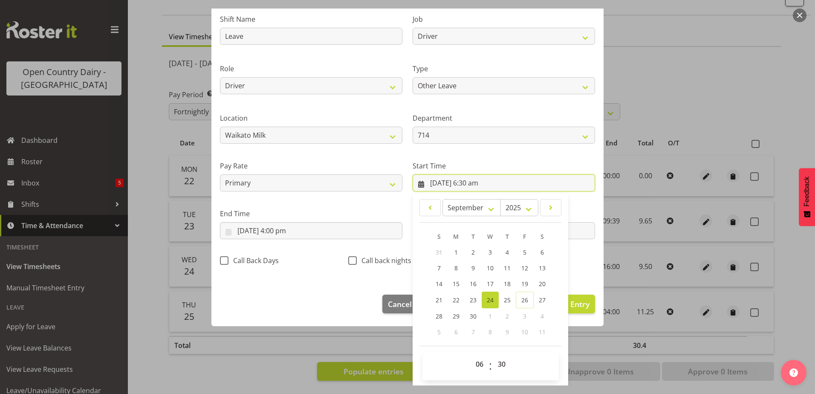
scroll to position [62, 0]
click at [476, 363] on select "00 01 02 03 04 05 06 07 08 09 10 11 12 13 14 15 16 17 18 19 20 21 22 23" at bounding box center [480, 363] width 19 height 17
click at [471, 355] on select "00 01 02 03 04 05 06 07 08 09 10 11 12 13 14 15 16 17 18 19 20 21 22 23" at bounding box center [480, 363] width 19 height 17
click at [497, 362] on select "00 01 02 03 04 05 06 07 08 09 10 11 12 13 14 15 16 17 18 19 20 21 22 23 24 25 2…" at bounding box center [502, 363] width 19 height 17
click at [493, 355] on select "00 01 02 03 04 05 06 07 08 09 10 11 12 13 14 15 16 17 18 19 20 21 22 23 24 25 2…" at bounding box center [502, 363] width 19 height 17
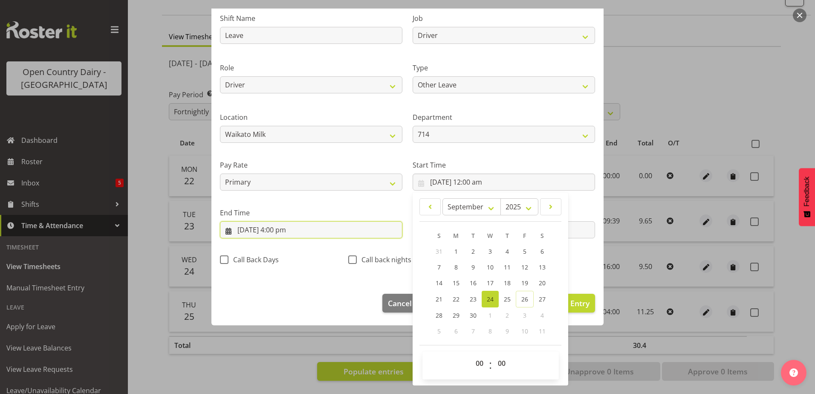
click at [283, 225] on input "24/09/2025, 4:00 pm" at bounding box center [311, 229] width 182 height 17
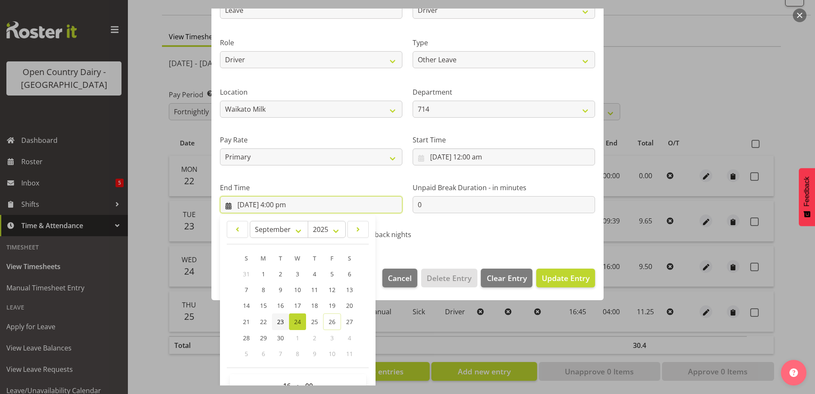
scroll to position [110, 0]
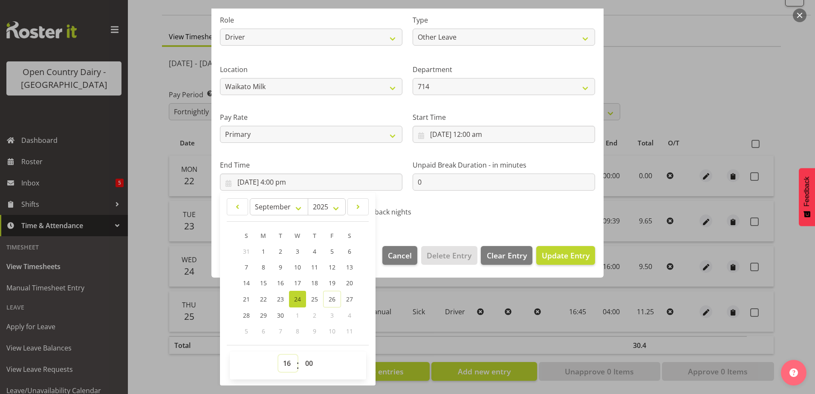
click at [289, 361] on select "00 01 02 03 04 05 06 07 08 09 10 11 12 13 14 15 16 17 18 19 20 21 22 23" at bounding box center [287, 363] width 19 height 17
click at [278, 355] on select "00 01 02 03 04 05 06 07 08 09 10 11 12 13 14 15 16 17 18 19 20 21 22 23" at bounding box center [287, 363] width 19 height 17
click at [307, 362] on select "00 01 02 03 04 05 06 07 08 09 10 11 12 13 14 15 16 17 18 19 20 21 22 23 24 25 2…" at bounding box center [310, 363] width 19 height 17
click at [301, 355] on select "00 01 02 03 04 05 06 07 08 09 10 11 12 13 14 15 16 17 18 19 20 21 22 23 24 25 2…" at bounding box center [310, 363] width 19 height 17
click at [566, 255] on span "Update Entry" at bounding box center [566, 255] width 48 height 10
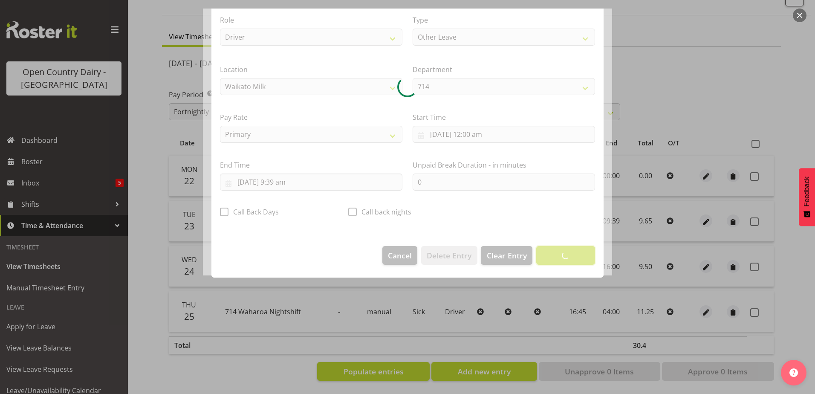
scroll to position [2, 0]
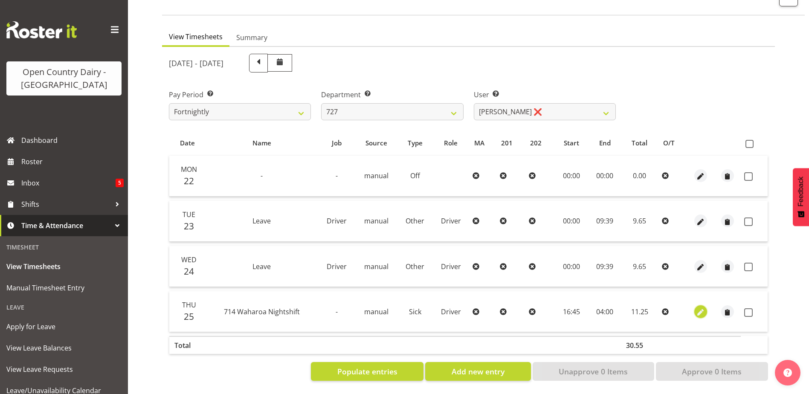
click at [699, 307] on span "button" at bounding box center [701, 312] width 10 height 10
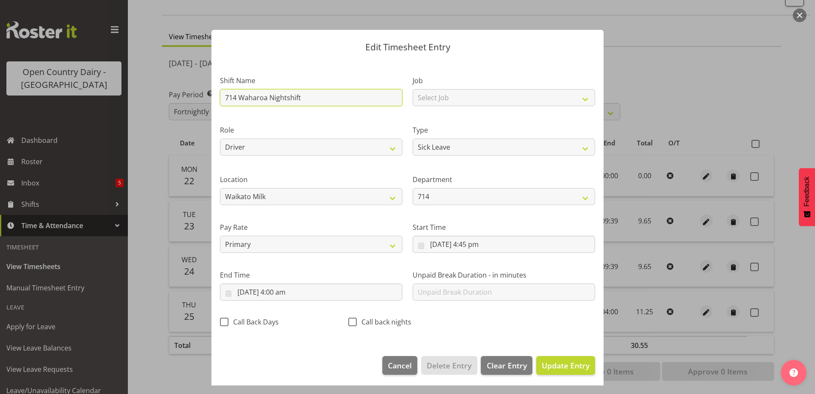
drag, startPoint x: 317, startPoint y: 99, endPoint x: 200, endPoint y: 95, distance: 116.5
click at [200, 95] on div "Edit Timesheet Entry Shift Name 714 Waharoa Nightshift Job Select Job Driver Dr…" at bounding box center [407, 197] width 815 height 394
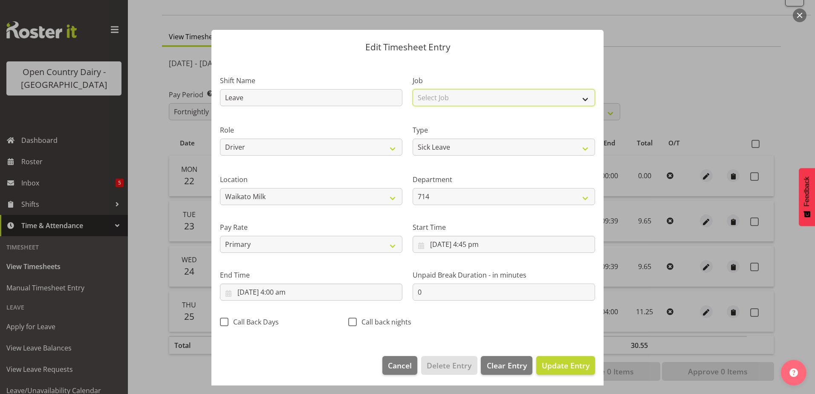
click at [438, 97] on select "Select Job Driver Driver supervisor Support" at bounding box center [504, 97] width 182 height 17
click at [413, 89] on select "Select Job Driver Driver supervisor Support" at bounding box center [504, 97] width 182 height 17
click at [433, 147] on select "Off Standard Public Holiday Public Holiday (Worked) Day In Lieu Annual Leave Si…" at bounding box center [504, 147] width 182 height 17
click at [413, 139] on select "Off Standard Public Holiday Public Holiday (Worked) Day In Lieu Annual Leave Si…" at bounding box center [504, 147] width 182 height 17
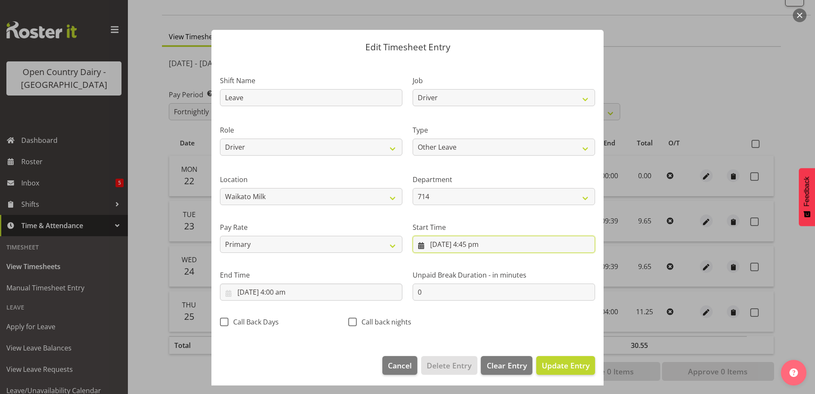
click at [472, 242] on input "25/09/2025, 4:45 pm" at bounding box center [504, 244] width 182 height 17
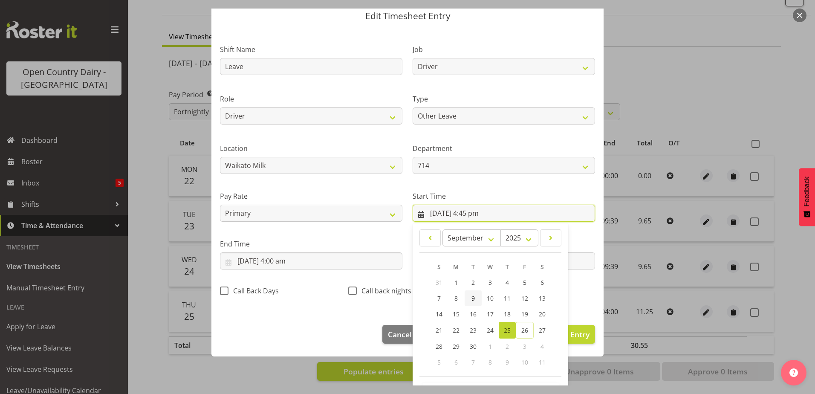
scroll to position [62, 0]
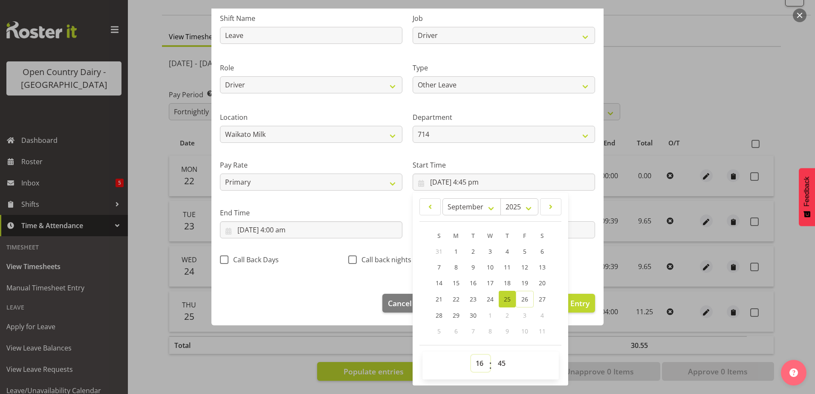
click at [478, 363] on select "00 01 02 03 04 05 06 07 08 09 10 11 12 13 14 15 16 17 18 19 20 21 22 23" at bounding box center [480, 363] width 19 height 17
click at [471, 355] on select "00 01 02 03 04 05 06 07 08 09 10 11 12 13 14 15 16 17 18 19 20 21 22 23" at bounding box center [480, 363] width 19 height 17
click at [502, 362] on select "00 01 02 03 04 05 06 07 08 09 10 11 12 13 14 15 16 17 18 19 20 21 22 23 24 25 2…" at bounding box center [502, 363] width 19 height 17
click at [493, 355] on select "00 01 02 03 04 05 06 07 08 09 10 11 12 13 14 15 16 17 18 19 20 21 22 23 24 25 2…" at bounding box center [502, 363] width 19 height 17
click at [253, 228] on input "26/09/2025, 4:00 am" at bounding box center [311, 229] width 182 height 17
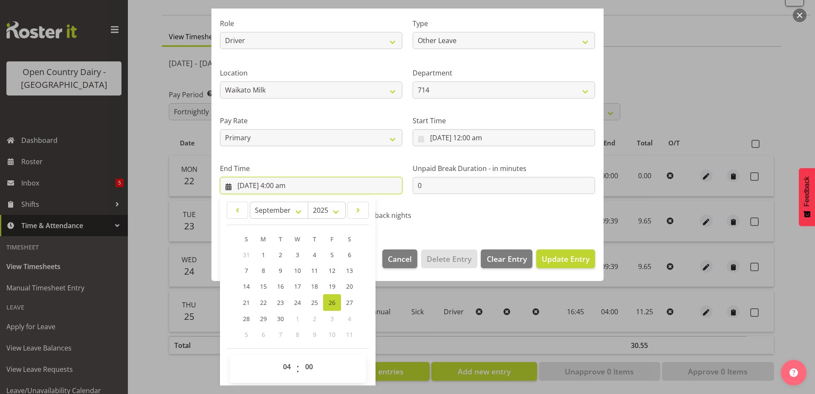
scroll to position [110, 0]
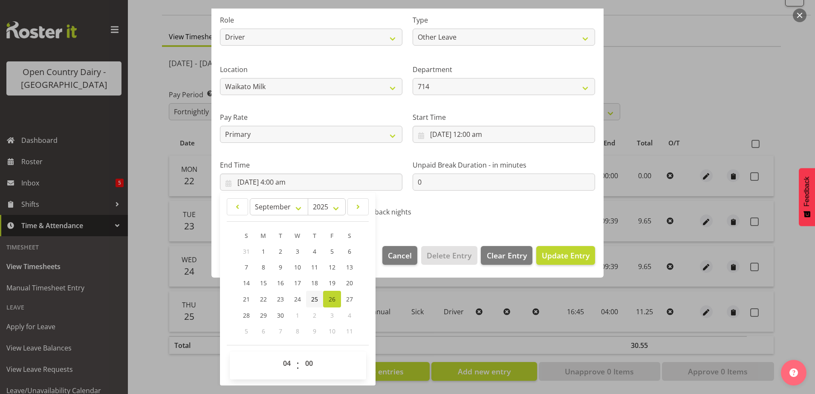
click at [309, 298] on link "25" at bounding box center [314, 299] width 17 height 17
click at [287, 362] on select "00 01 02 03 04 05 06 07 08 09 10 11 12 13 14 15 16 17 18 19 20 21 22 23" at bounding box center [287, 363] width 19 height 17
click at [278, 355] on select "00 01 02 03 04 05 06 07 08 09 10 11 12 13 14 15 16 17 18 19 20 21 22 23" at bounding box center [287, 363] width 19 height 17
click at [305, 362] on select "00 01 02 03 04 05 06 07 08 09 10 11 12 13 14 15 16 17 18 19 20 21 22 23 24 25 2…" at bounding box center [310, 363] width 19 height 17
click at [301, 355] on select "00 01 02 03 04 05 06 07 08 09 10 11 12 13 14 15 16 17 18 19 20 21 22 23 24 25 2…" at bounding box center [310, 363] width 19 height 17
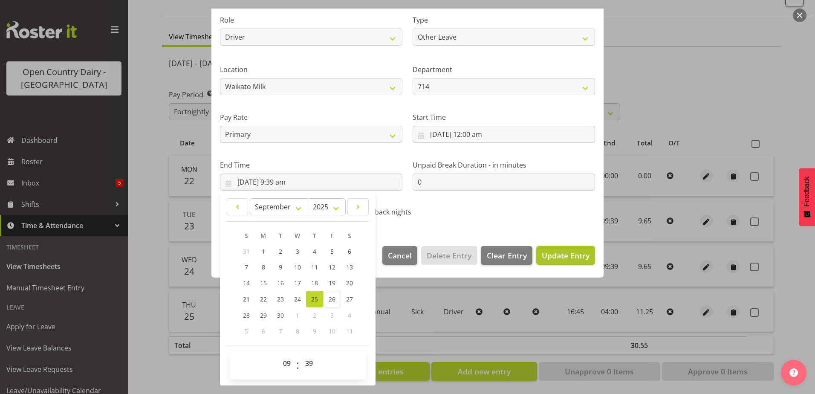
click at [558, 257] on span "Update Entry" at bounding box center [566, 255] width 48 height 10
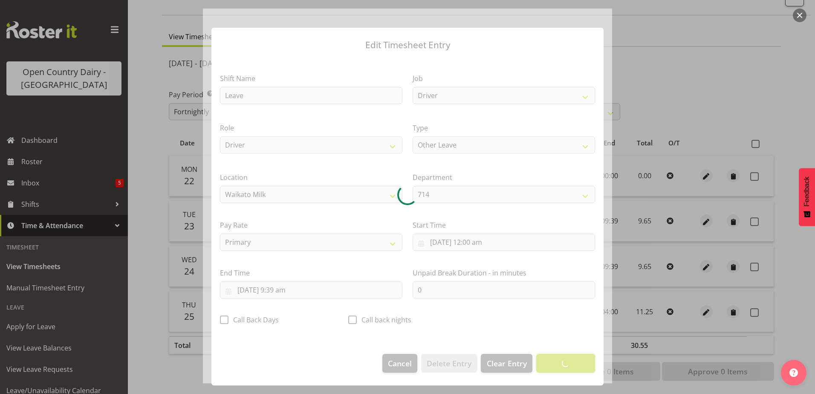
scroll to position [2, 0]
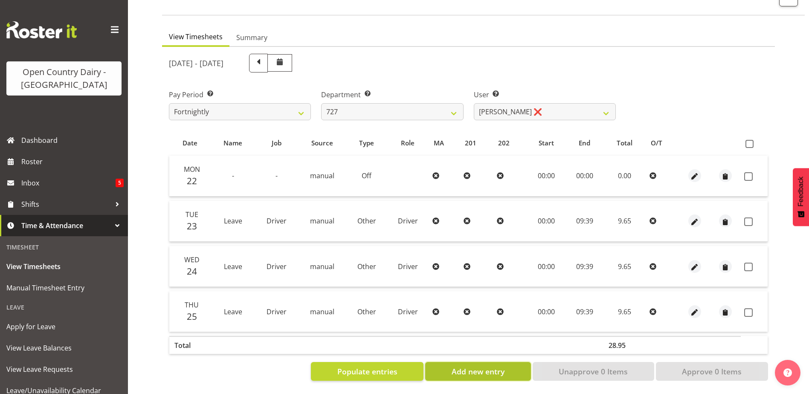
click at [489, 366] on span "Add new entry" at bounding box center [478, 371] width 53 height 11
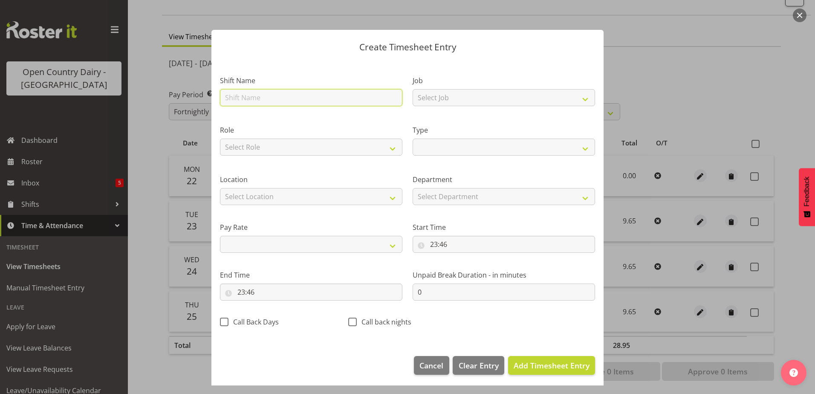
click at [255, 98] on input "text" at bounding box center [311, 97] width 182 height 17
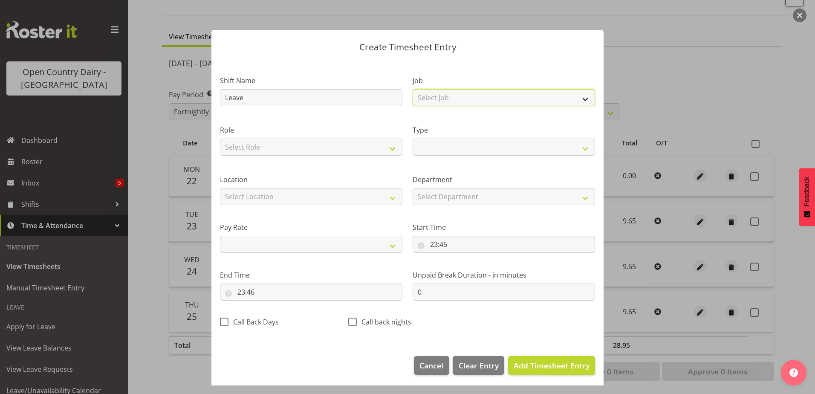
click at [435, 98] on select "Select Job Driver Driver supervisor Support" at bounding box center [504, 97] width 182 height 17
click at [413, 89] on select "Select Job Driver Driver supervisor Support" at bounding box center [504, 97] width 182 height 17
click at [299, 142] on select "Select Role Driver" at bounding box center [311, 147] width 182 height 17
click at [220, 139] on select "Select Role Driver" at bounding box center [311, 147] width 182 height 17
click at [443, 147] on select "Off Standard Public Holiday Public Holiday (Worked) Day In Lieu Annual Leave Si…" at bounding box center [504, 147] width 182 height 17
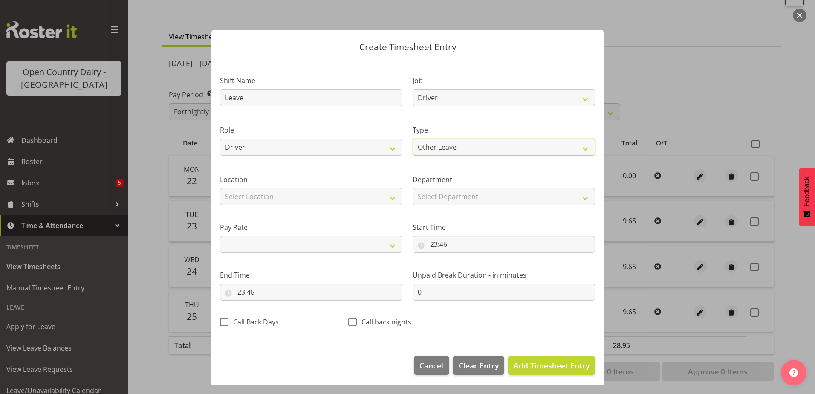
click at [413, 139] on select "Off Standard Public Holiday Public Holiday (Worked) Day In Lieu Annual Leave Si…" at bounding box center [504, 147] width 182 height 17
click at [447, 194] on select "Select Department 727 703 705 713 704 702 706 729 709 716 722 718 717 721 724 7…" at bounding box center [504, 196] width 182 height 17
click at [413, 188] on select "Select Department 727 703 705 713 704 702 706 729 709 716 722 718 717 721 724 7…" at bounding box center [504, 196] width 182 height 17
click at [343, 194] on select "Select Location Containers Horotiu Ingredients Waharoa Office Waikato Milk Whan…" at bounding box center [311, 196] width 182 height 17
click at [220, 188] on select "Select Location Containers Horotiu Ingredients Waharoa Office Waikato Milk Whan…" at bounding box center [311, 196] width 182 height 17
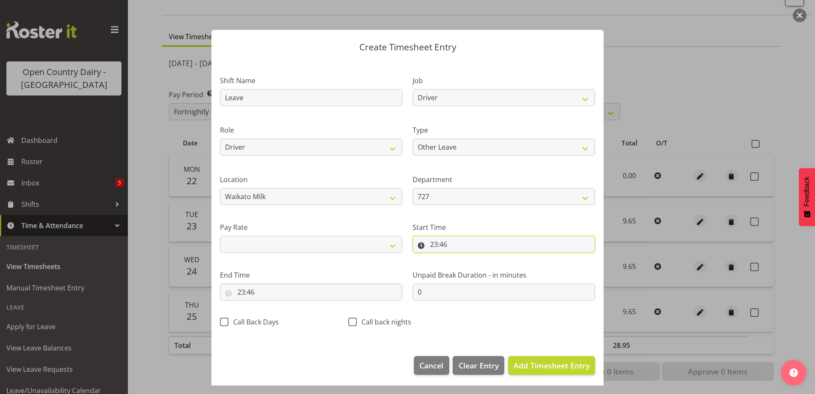
click at [458, 245] on input "23:46" at bounding box center [504, 244] width 182 height 17
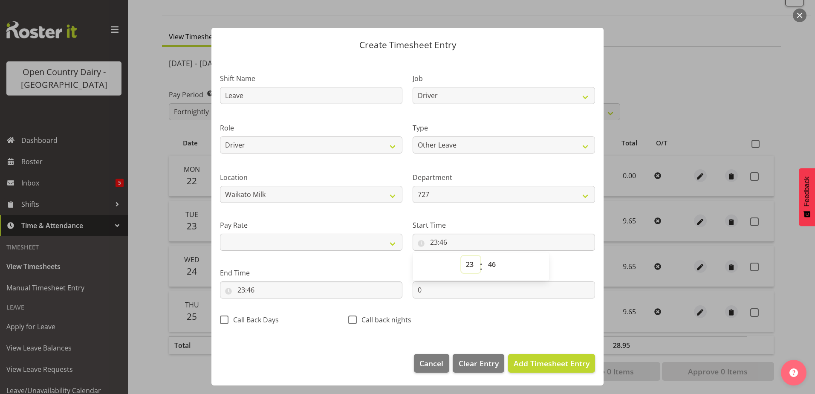
click at [469, 263] on select "00 01 02 03 04 05 06 07 08 09 10 11 12 13 14 15 16 17 18 19 20 21 22 23" at bounding box center [470, 264] width 19 height 17
click at [461, 256] on select "00 01 02 03 04 05 06 07 08 09 10 11 12 13 14 15 16 17 18 19 20 21 22 23" at bounding box center [470, 264] width 19 height 17
click at [491, 262] on select "00 01 02 03 04 05 06 07 08 09 10 11 12 13 14 15 16 17 18 19 20 21 22 23 24 25 2…" at bounding box center [492, 264] width 19 height 17
click at [483, 256] on select "00 01 02 03 04 05 06 07 08 09 10 11 12 13 14 15 16 17 18 19 20 21 22 23 24 25 2…" at bounding box center [492, 264] width 19 height 17
click at [241, 286] on input "23:46" at bounding box center [311, 289] width 182 height 17
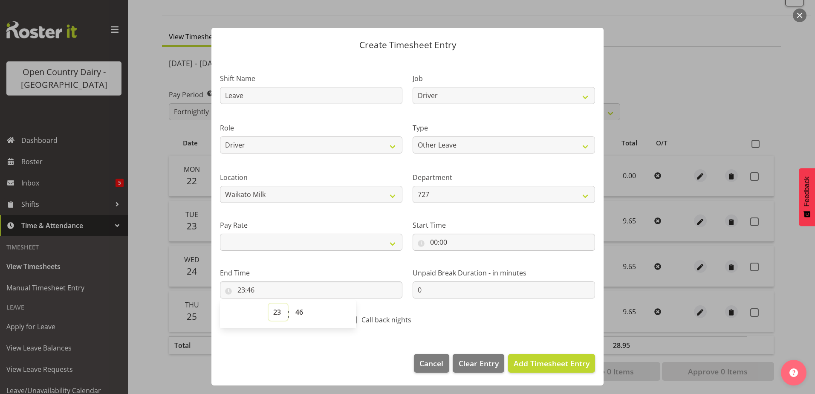
click at [277, 313] on select "00 01 02 03 04 05 06 07 08 09 10 11 12 13 14 15 16 17 18 19 20 21 22 23" at bounding box center [278, 312] width 19 height 17
click at [269, 304] on select "00 01 02 03 04 05 06 07 08 09 10 11 12 13 14 15 16 17 18 19 20 21 22 23" at bounding box center [278, 312] width 19 height 17
click at [296, 309] on select "00 01 02 03 04 05 06 07 08 09 10 11 12 13 14 15 16 17 18 19 20 21 22 23 24 25 2…" at bounding box center [300, 312] width 19 height 17
click at [291, 304] on select "00 01 02 03 04 05 06 07 08 09 10 11 12 13 14 15 16 17 18 19 20 21 22 23 24 25 2…" at bounding box center [300, 312] width 19 height 17
click at [524, 363] on span "Add Timesheet Entry" at bounding box center [552, 363] width 76 height 10
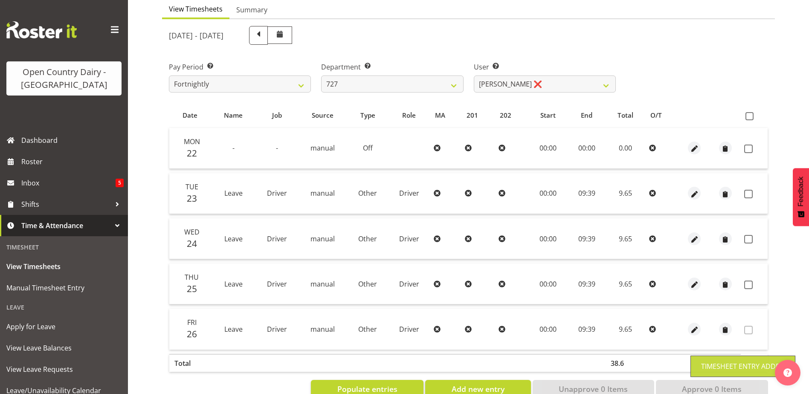
scroll to position [109, 0]
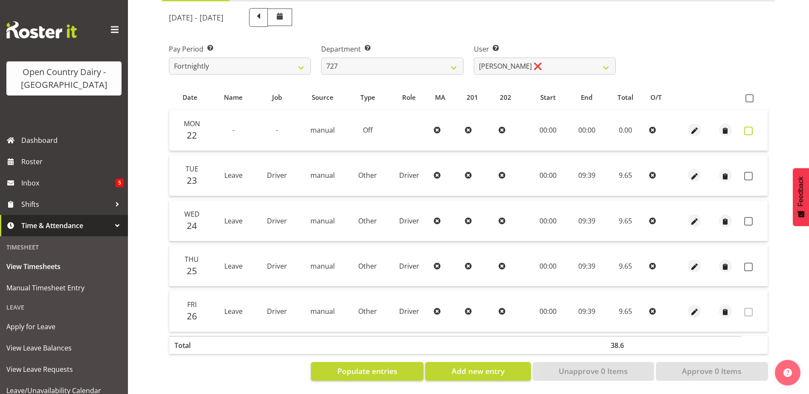
click at [747, 127] on span at bounding box center [748, 131] width 9 height 9
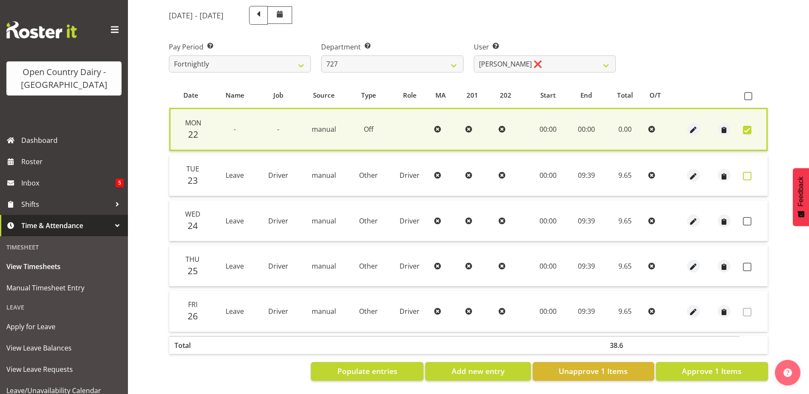
click at [746, 172] on span at bounding box center [747, 176] width 9 height 9
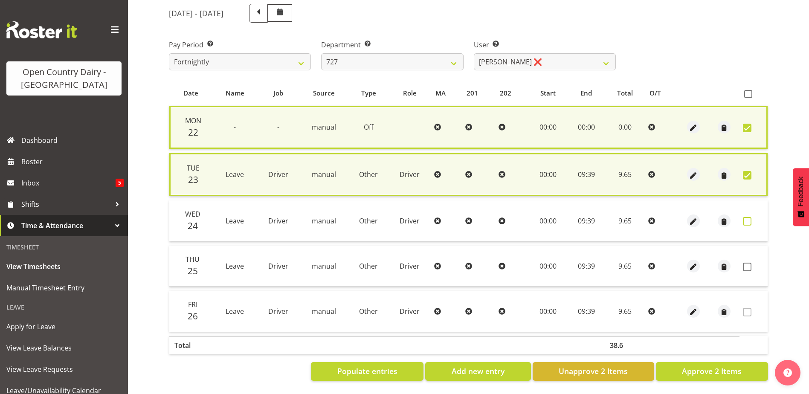
click at [746, 217] on span at bounding box center [747, 221] width 9 height 9
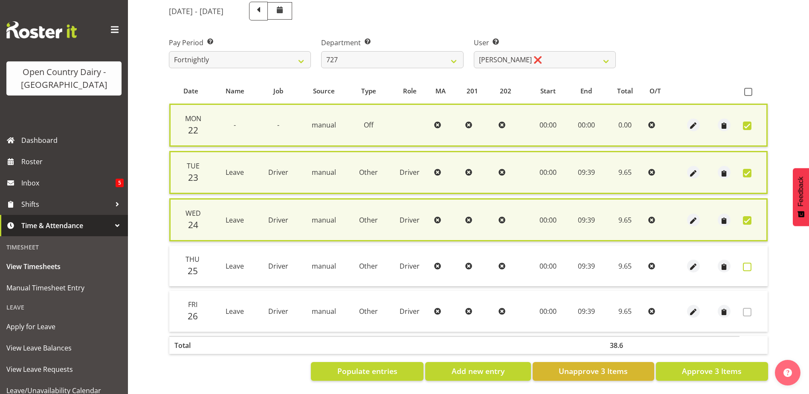
click at [746, 268] on span at bounding box center [747, 267] width 9 height 9
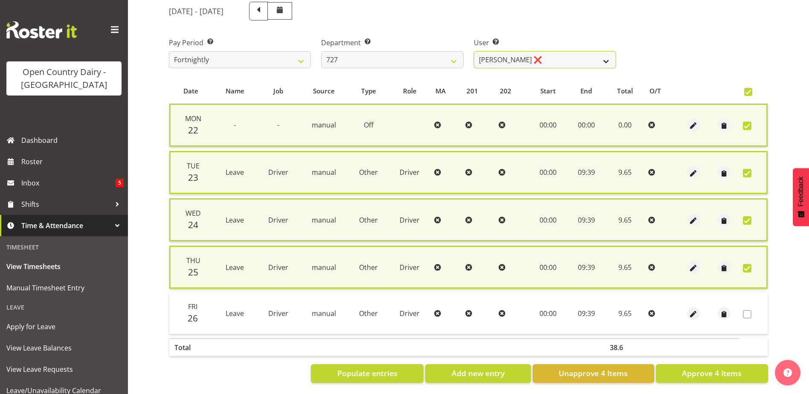
click at [534, 61] on select "David Pawley ❌ Kase Hussey ❌ Rhys Greener ❌" at bounding box center [545, 59] width 142 height 17
click at [347, 55] on select "701 702 703 704 705 706 707 708 709 710 711 712 713 714 715 716 717 718 719 720" at bounding box center [392, 59] width 142 height 17
click at [321, 51] on select "701 702 703 704 705 706 707 708 709 710 711 712 713 714 715 716 717 718 719 720" at bounding box center [392, 59] width 142 height 17
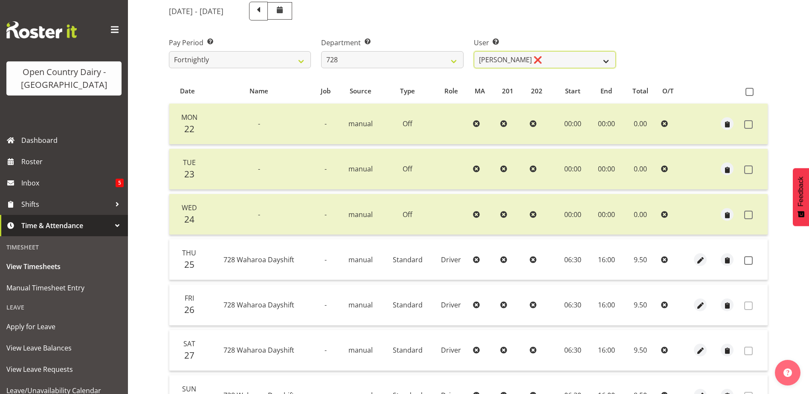
click at [547, 61] on select "Callum Leslie ❌ Nick Warren ❌ Ross Robert Hamilton ❌ Stuart Cherrington ❌ Wally…" at bounding box center [545, 59] width 142 height 17
click at [474, 51] on select "Callum Leslie ❌ Nick Warren ❌ Ross Robert Hamilton ❌ Stuart Cherrington ❌ Wally…" at bounding box center [545, 59] width 142 height 17
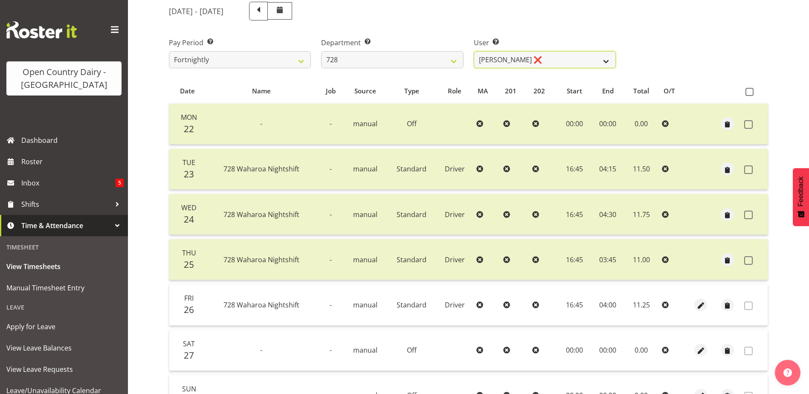
click at [521, 63] on select "Callum Leslie ❌ Nick Warren ❌ Ross Robert Hamilton ❌ Stuart Cherrington ❌ Wally…" at bounding box center [545, 59] width 142 height 17
click at [474, 51] on select "Callum Leslie ❌ Nick Warren ❌ Ross Robert Hamilton ❌ Stuart Cherrington ❌ Wally…" at bounding box center [545, 59] width 142 height 17
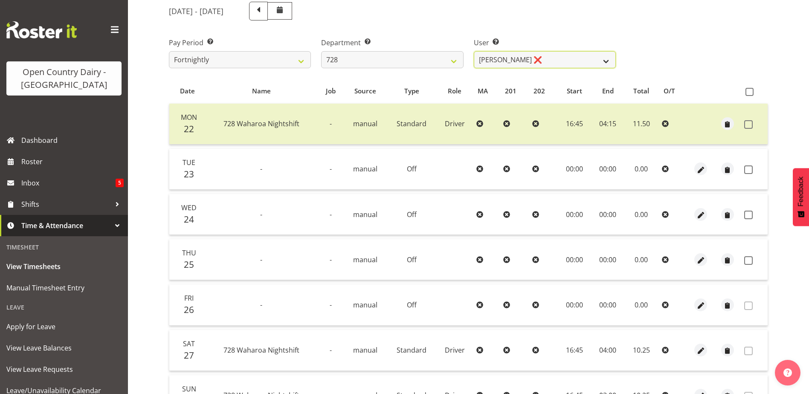
click at [530, 64] on select "Callum Leslie ❌ Nick Warren ❌ Ross Robert Hamilton ❌ Stuart Cherrington ❌ Wally…" at bounding box center [545, 59] width 142 height 17
click at [474, 51] on select "Callum Leslie ❌ Nick Warren ❌ Ross Robert Hamilton ❌ Stuart Cherrington ❌ Wally…" at bounding box center [545, 59] width 142 height 17
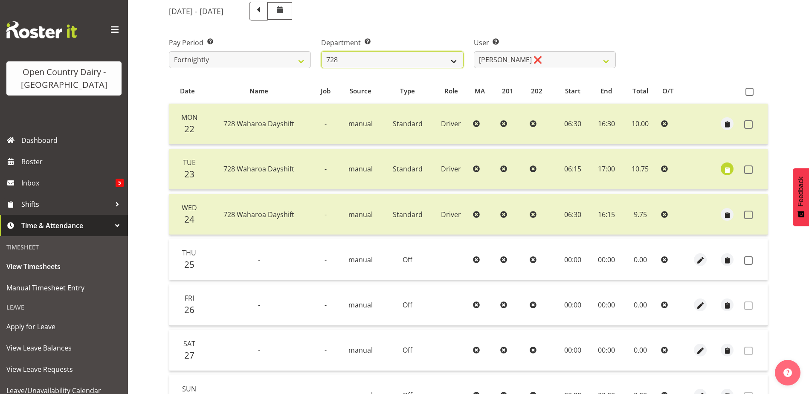
click at [363, 61] on select "701 702 703 704 705 706 707 708 709 710 711 712 713 714 715 716 717 718 719 720" at bounding box center [392, 59] width 142 height 17
click at [321, 51] on select "701 702 703 704 705 706 707 708 709 710 711 712 713 714 715 716 717 718 719 720" at bounding box center [392, 59] width 142 height 17
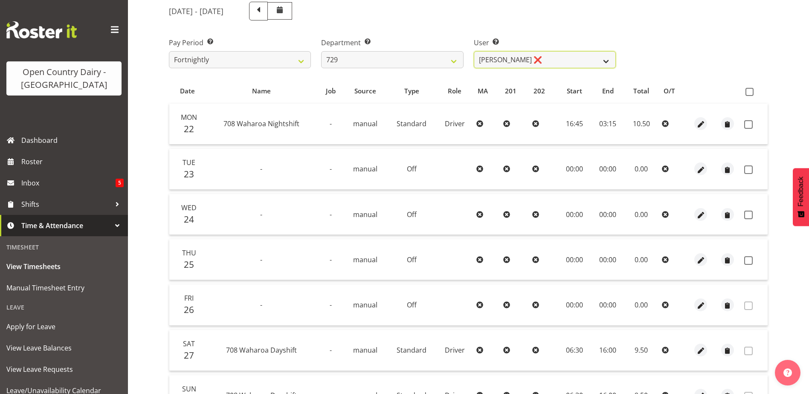
click at [555, 57] on select "Craig Schlager-Reay ❌ Dave Trepels ❌ Jimi Jack ❌ Shannan Wood ❌" at bounding box center [545, 59] width 142 height 17
click at [474, 51] on select "Craig Schlager-Reay ❌ Dave Trepels ❌ Jimi Jack ❌ Shannan Wood ❌" at bounding box center [545, 59] width 142 height 17
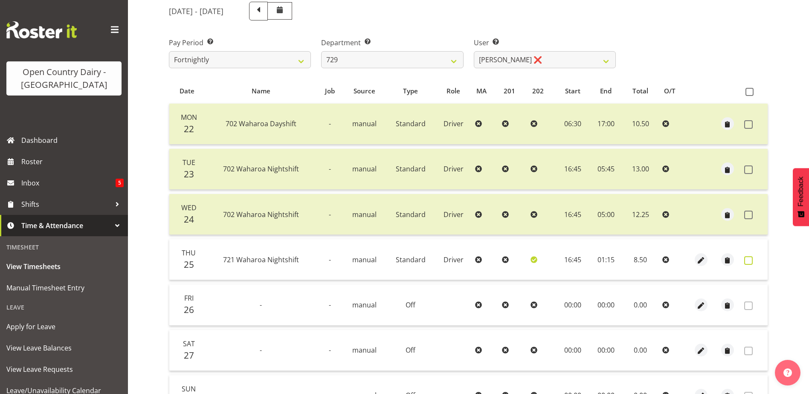
click at [750, 260] on span at bounding box center [748, 260] width 9 height 9
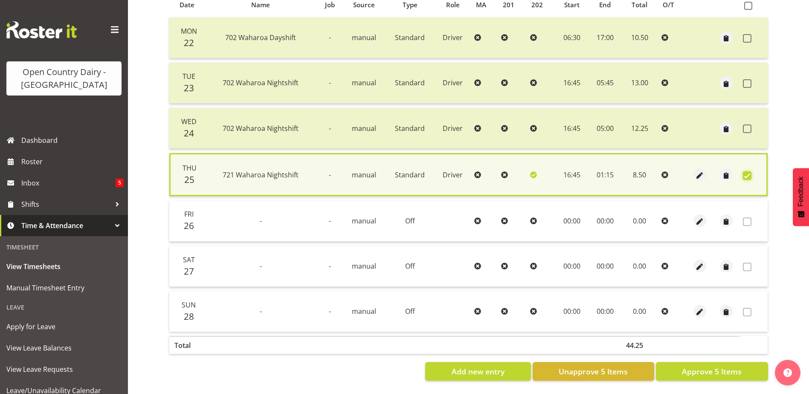
scroll to position [201, 0]
click at [737, 366] on span "Approve 5 Items" at bounding box center [712, 371] width 60 height 11
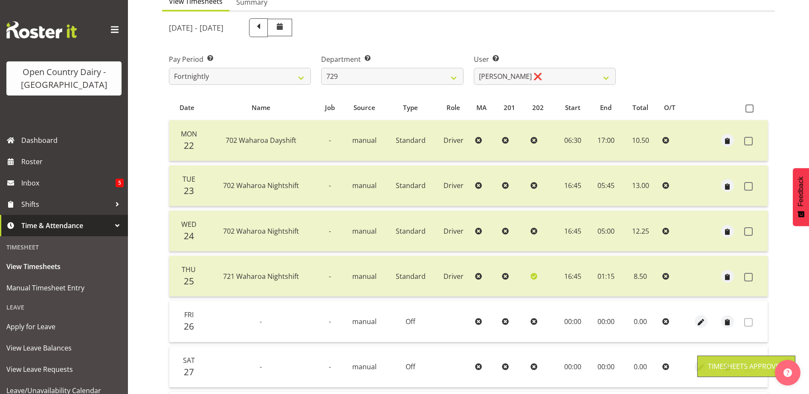
scroll to position [71, 0]
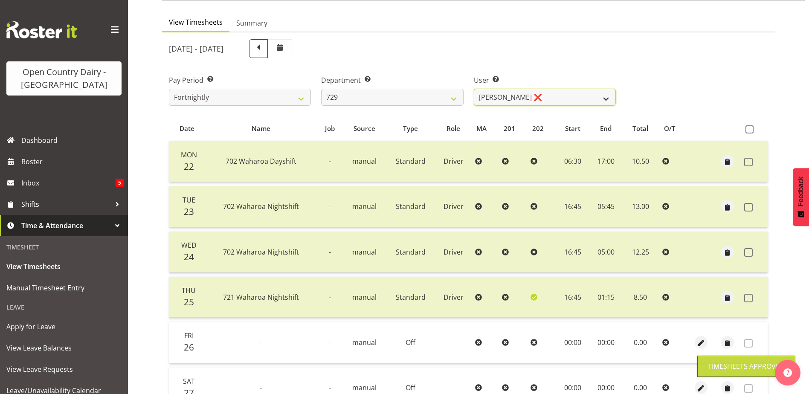
click at [518, 95] on select "Craig Schlager-Reay ❌ Dave Trepels ❌ Jimi Jack ❌ Shannan Wood ❌" at bounding box center [545, 97] width 142 height 17
click at [474, 89] on select "Craig Schlager-Reay ❌ Dave Trepels ❌ Jimi Jack ❌ Shannan Wood ❌" at bounding box center [545, 97] width 142 height 17
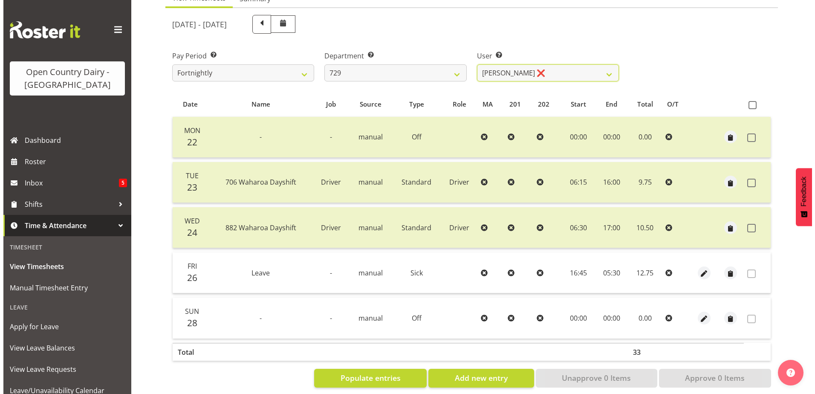
scroll to position [109, 0]
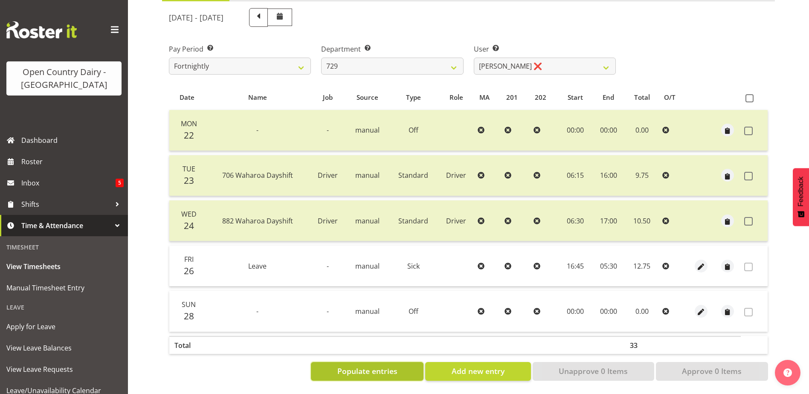
click at [388, 365] on span "Populate entries" at bounding box center [367, 370] width 60 height 11
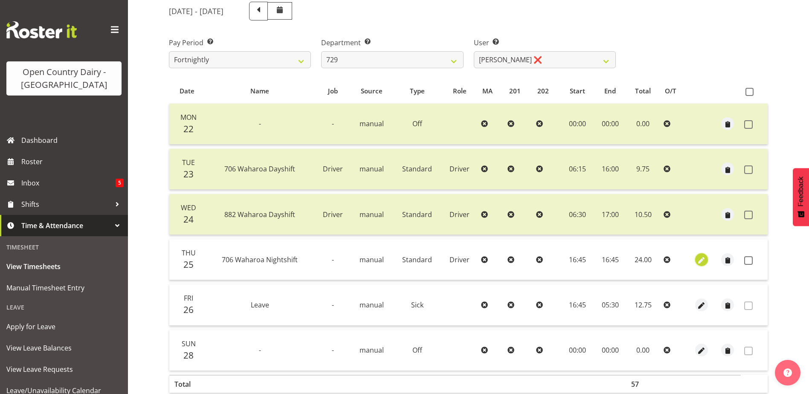
click at [702, 258] on span "button" at bounding box center [702, 260] width 10 height 10
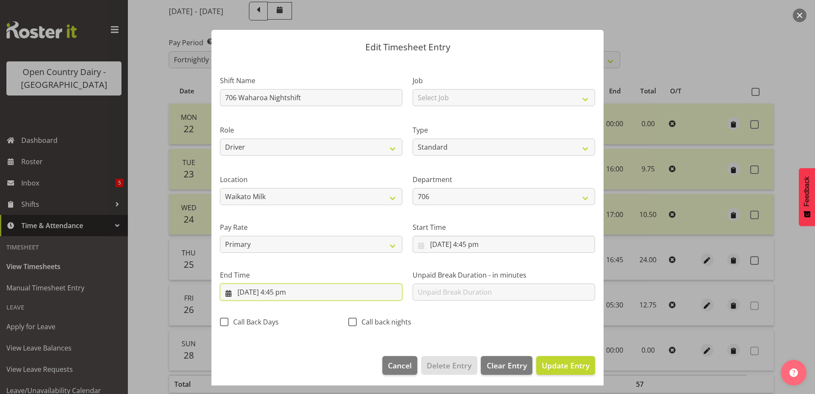
click at [284, 290] on input "26/09/2025, 4:45 pm" at bounding box center [311, 292] width 182 height 17
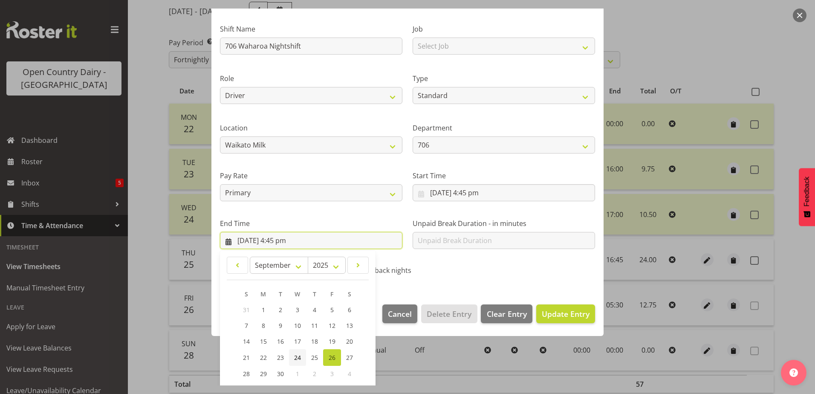
scroll to position [110, 0]
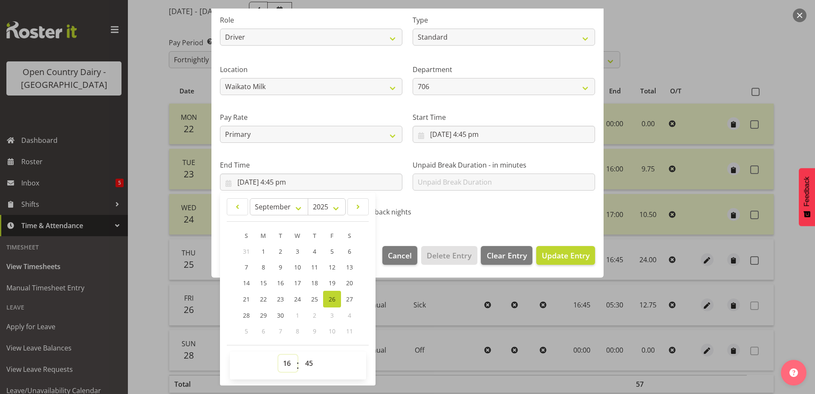
click at [286, 362] on select "00 01 02 03 04 05 06 07 08 09 10 11 12 13 14 15 16 17 18 19 20 21 22 23" at bounding box center [287, 363] width 19 height 17
click at [278, 355] on select "00 01 02 03 04 05 06 07 08 09 10 11 12 13 14 15 16 17 18 19 20 21 22 23" at bounding box center [287, 363] width 19 height 17
click at [547, 253] on span "Update Entry" at bounding box center [566, 255] width 48 height 10
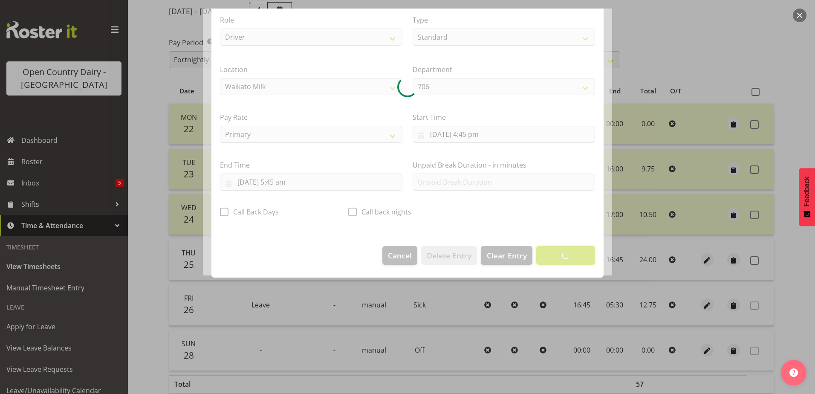
scroll to position [2, 0]
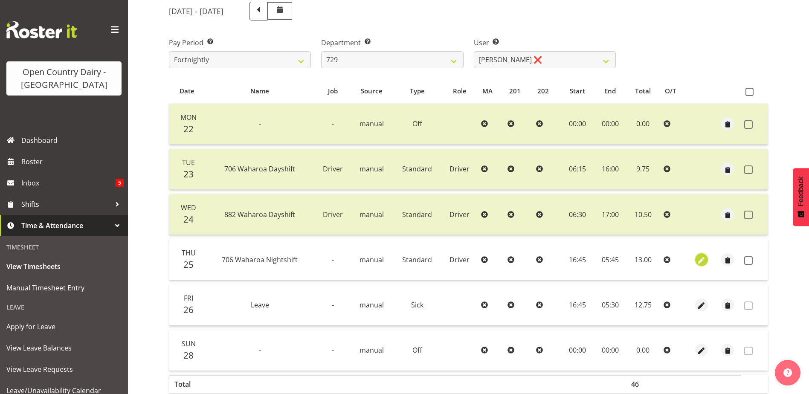
click at [701, 260] on span "button" at bounding box center [702, 260] width 10 height 10
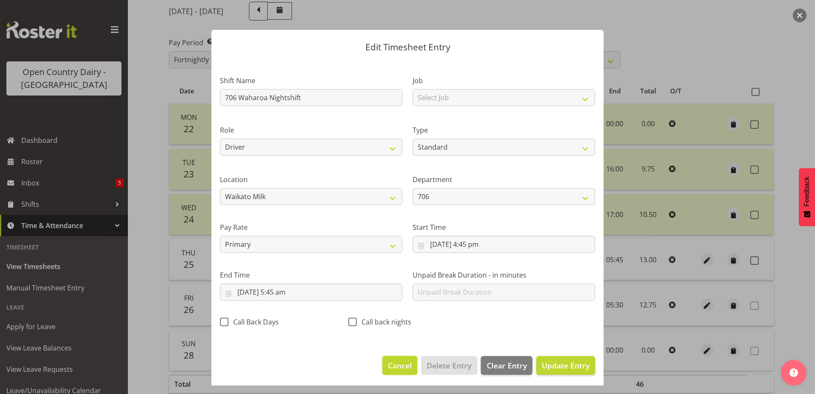
click at [389, 361] on span "Cancel" at bounding box center [400, 365] width 24 height 11
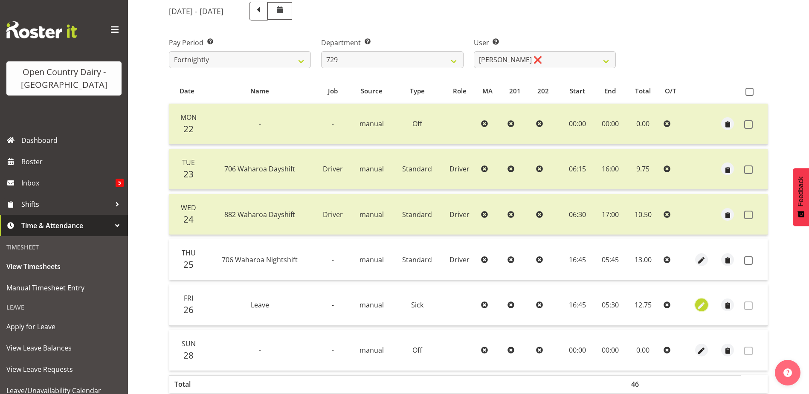
click at [700, 302] on span "button" at bounding box center [702, 306] width 10 height 10
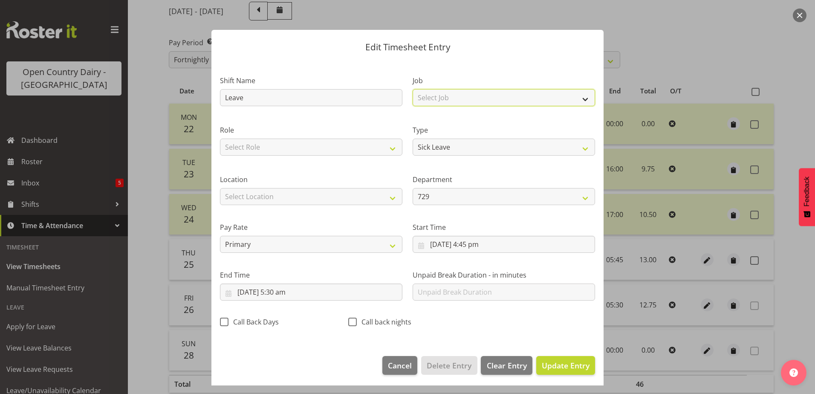
click at [440, 95] on select "Select Job Driver Driver supervisor Support" at bounding box center [504, 97] width 182 height 17
click at [413, 89] on select "Select Job Driver Driver supervisor Support" at bounding box center [504, 97] width 182 height 17
click at [443, 150] on select "Off Standard Public Holiday Public Holiday (Worked) Day In Lieu Annual Leave Si…" at bounding box center [504, 147] width 182 height 17
click at [413, 139] on select "Off Standard Public Holiday Public Holiday (Worked) Day In Lieu Annual Leave Si…" at bounding box center [504, 147] width 182 height 17
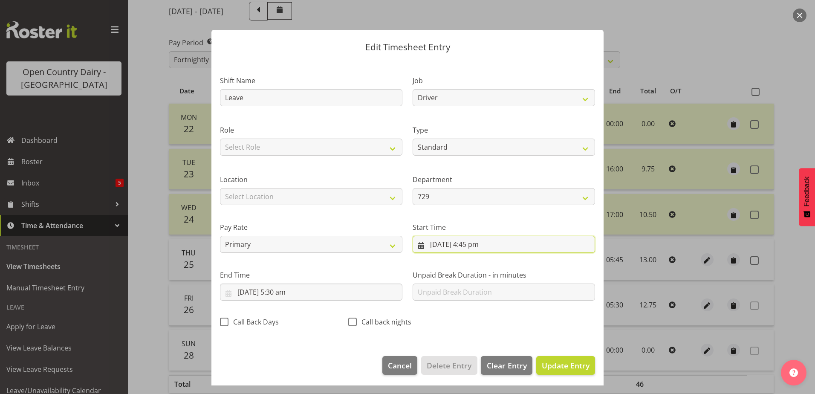
click at [475, 246] on input "26/09/2025, 4:45 pm" at bounding box center [504, 244] width 182 height 17
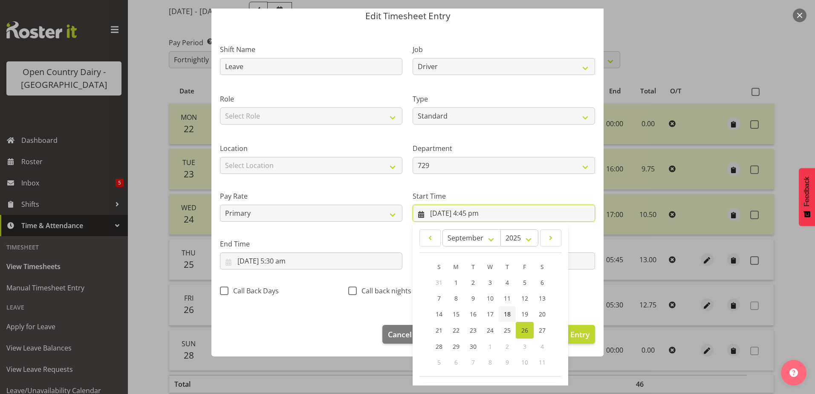
scroll to position [62, 0]
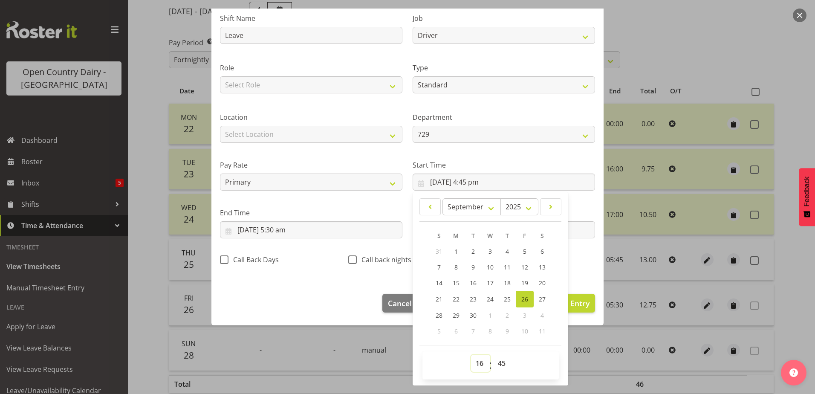
click at [477, 363] on select "00 01 02 03 04 05 06 07 08 09 10 11 12 13 14 15 16 17 18 19 20 21 22 23" at bounding box center [480, 363] width 19 height 17
click at [471, 355] on select "00 01 02 03 04 05 06 07 08 09 10 11 12 13 14 15 16 17 18 19 20 21 22 23" at bounding box center [480, 363] width 19 height 17
click at [494, 364] on select "00 01 02 03 04 05 06 07 08 09 10 11 12 13 14 15 16 17 18 19 20 21 22 23 24 25 2…" at bounding box center [502, 363] width 19 height 17
click at [493, 355] on select "00 01 02 03 04 05 06 07 08 09 10 11 12 13 14 15 16 17 18 19 20 21 22 23 24 25 2…" at bounding box center [502, 363] width 19 height 17
click at [243, 230] on input "27/09/2025, 5:30 am" at bounding box center [311, 229] width 182 height 17
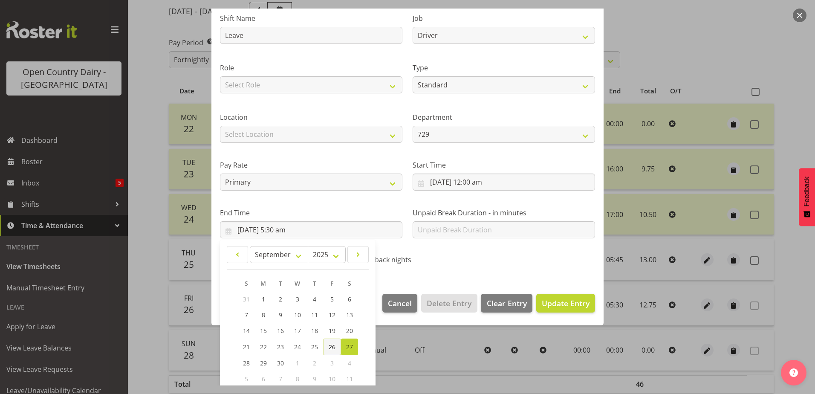
click at [330, 348] on span "26" at bounding box center [332, 347] width 7 height 8
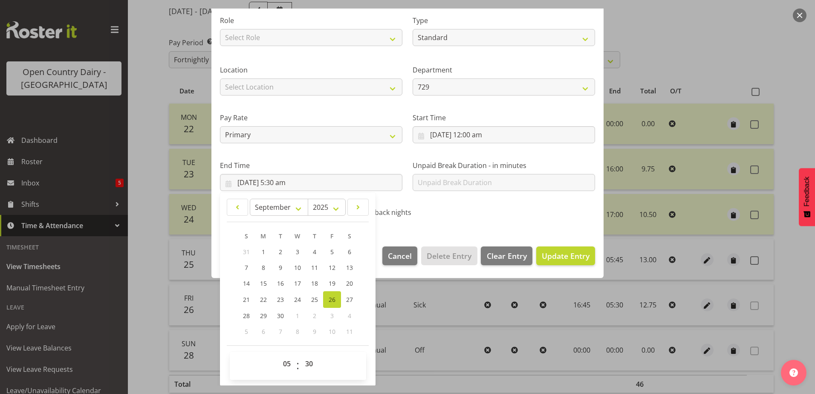
scroll to position [110, 0]
click at [284, 361] on select "00 01 02 03 04 05 06 07 08 09 10 11 12 13 14 15 16 17 18 19 20 21 22 23" at bounding box center [287, 363] width 19 height 17
click at [278, 355] on select "00 01 02 03 04 05 06 07 08 09 10 11 12 13 14 15 16 17 18 19 20 21 22 23" at bounding box center [287, 363] width 19 height 17
click at [308, 362] on select "00 01 02 03 04 05 06 07 08 09 10 11 12 13 14 15 16 17 18 19 20 21 22 23 24 25 2…" at bounding box center [310, 363] width 19 height 17
click at [301, 355] on select "00 01 02 03 04 05 06 07 08 09 10 11 12 13 14 15 16 17 18 19 20 21 22 23 24 25 2…" at bounding box center [310, 363] width 19 height 17
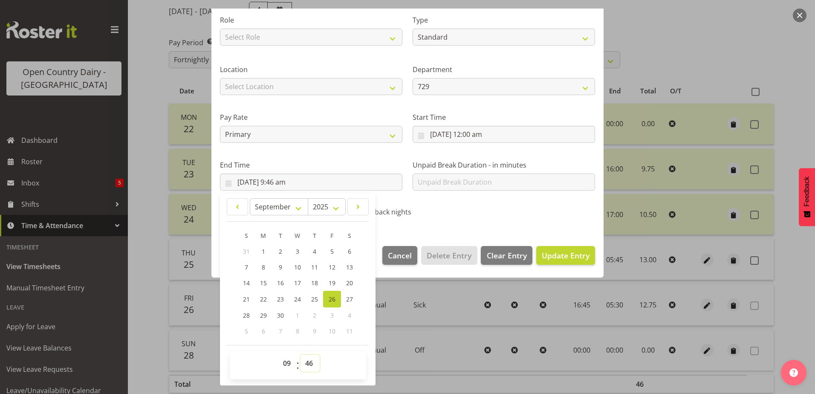
click at [310, 361] on select "00 01 02 03 04 05 06 07 08 09 10 11 12 13 14 15 16 17 18 19 20 21 22 23 24 25 2…" at bounding box center [310, 363] width 19 height 17
click at [301, 355] on select "00 01 02 03 04 05 06 07 08 09 10 11 12 13 14 15 16 17 18 19 20 21 22 23 24 25 2…" at bounding box center [310, 363] width 19 height 17
click at [550, 248] on button "Update Entry" at bounding box center [565, 255] width 59 height 19
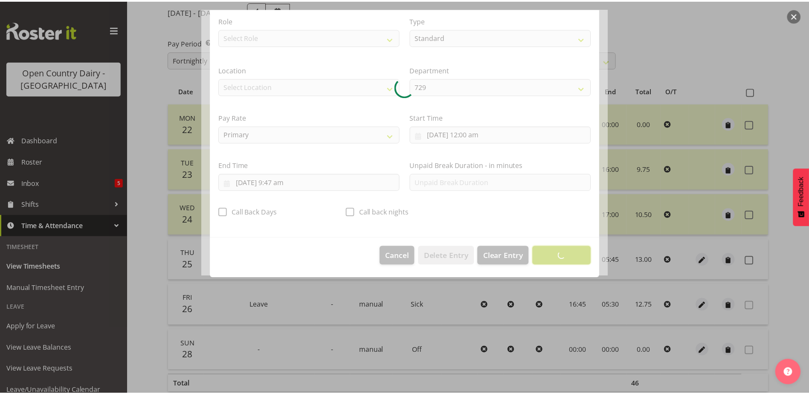
scroll to position [2, 0]
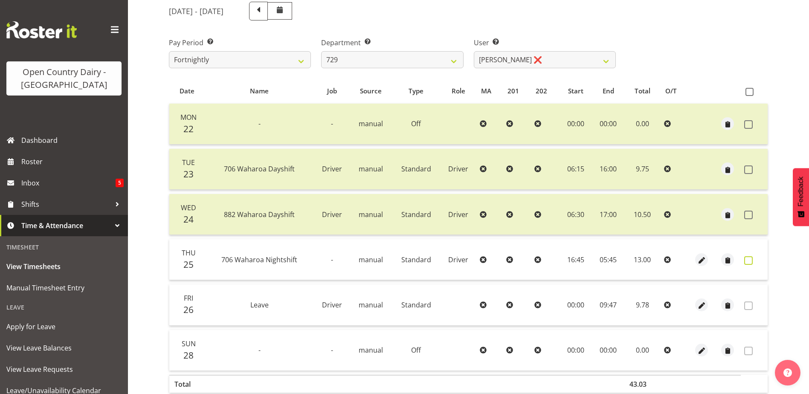
click at [748, 257] on span at bounding box center [748, 260] width 9 height 9
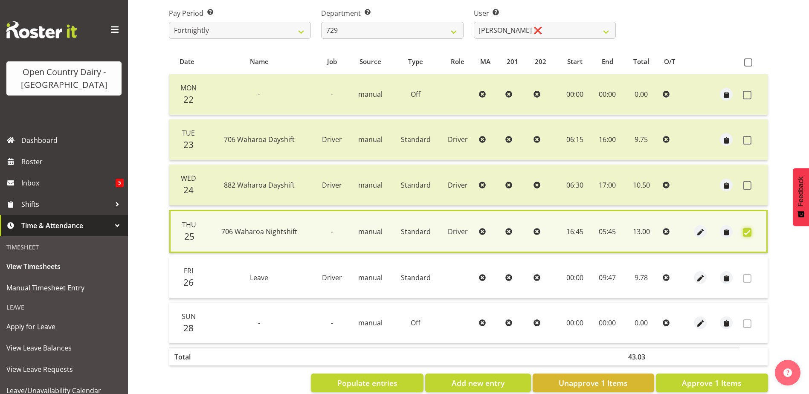
scroll to position [156, 0]
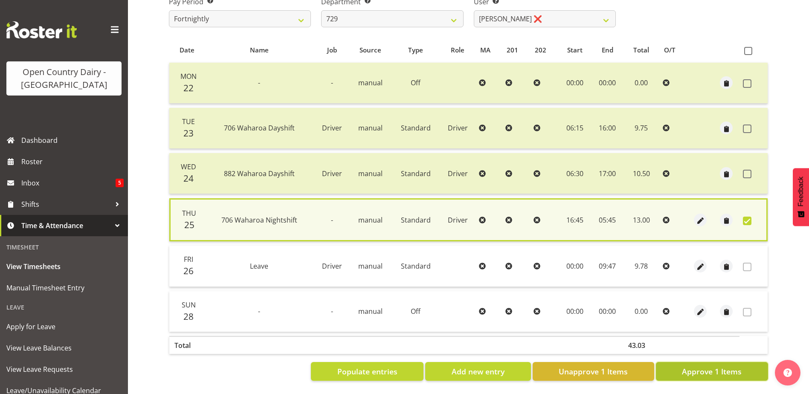
click at [724, 366] on span "Approve 1 Items" at bounding box center [712, 371] width 60 height 11
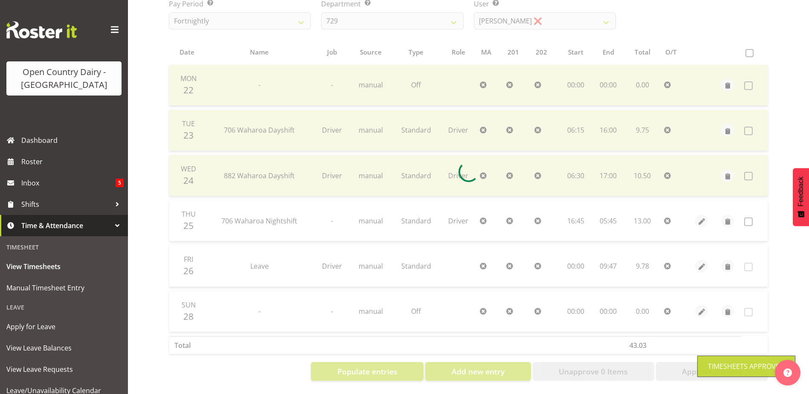
scroll to position [154, 0]
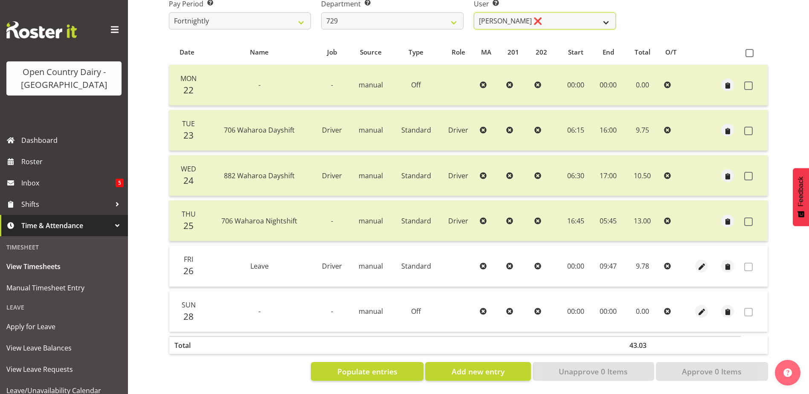
click at [511, 12] on select "Craig Schlager-Reay ❌ Dave Trepels ❌ Jimi Jack ❌ Shannan Wood ❌" at bounding box center [545, 20] width 142 height 17
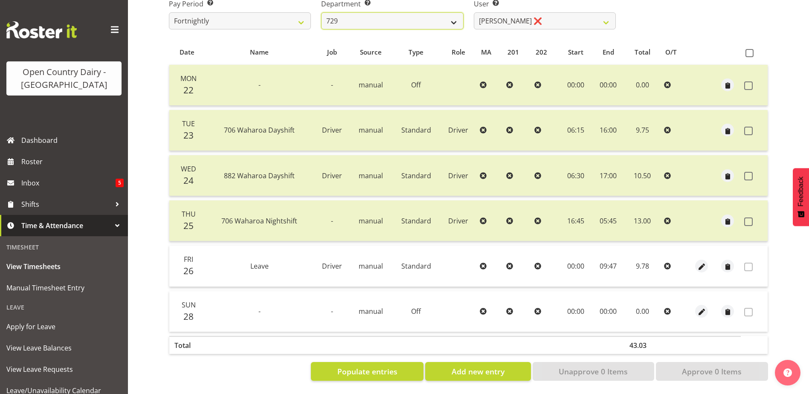
click at [400, 16] on select "701 702 703 704 705 706 707 708 709 710 711 712 713 714 715 716 717 718 719 720" at bounding box center [392, 20] width 142 height 17
click at [321, 12] on select "701 702 703 704 705 706 707 708 709 710 711 712 713 714 715 716 717 718 719 720" at bounding box center [392, 20] width 142 height 17
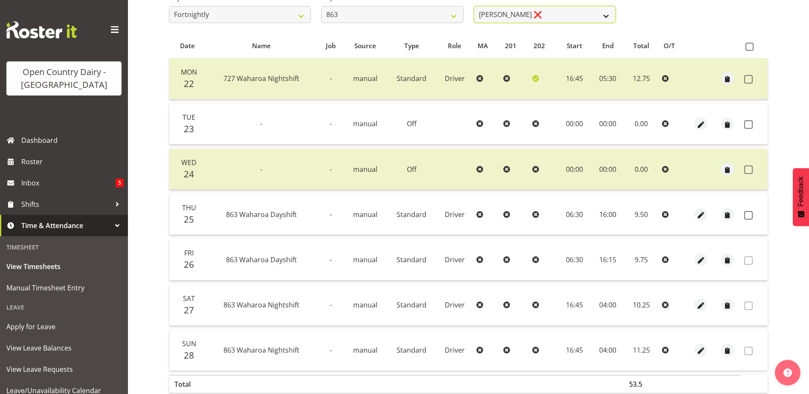
click at [544, 13] on select "Billy Walters ❌ Glyn Spiller ❌ Mike Paki ❌ Paul Bunyan ❌" at bounding box center [545, 14] width 142 height 17
click at [474, 6] on select "Billy Walters ❌ Glyn Spiller ❌ Mike Paki ❌ Paul Bunyan ❌" at bounding box center [545, 14] width 142 height 17
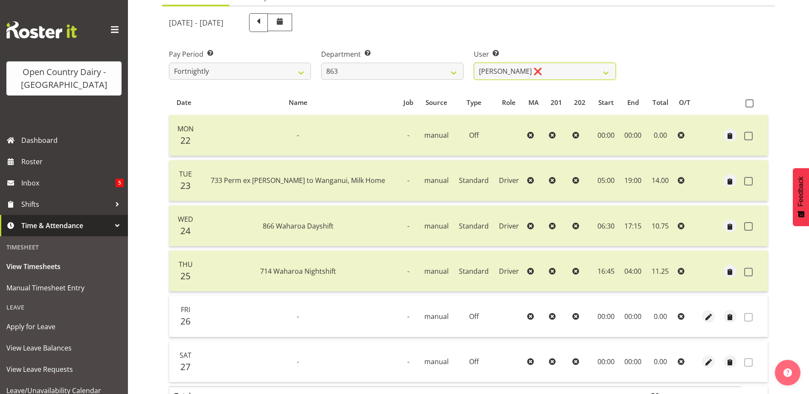
scroll to position [69, 0]
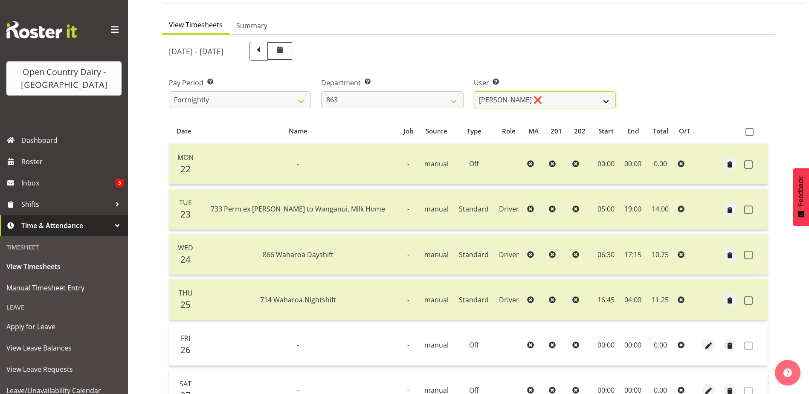
click at [539, 98] on select "Billy Walters ❌ Glyn Spiller ❌ Mike Paki ❌ Paul Bunyan ❌" at bounding box center [545, 99] width 142 height 17
click at [411, 96] on select "701 702 703 704 705 706 707 708 709 710 711 712 713 714 715 716 717 718 719 720" at bounding box center [392, 99] width 142 height 17
click at [321, 91] on select "701 702 703 704 705 706 707 708 709 710 711 712 713 714 715 716 717 718 719 720" at bounding box center [392, 99] width 142 height 17
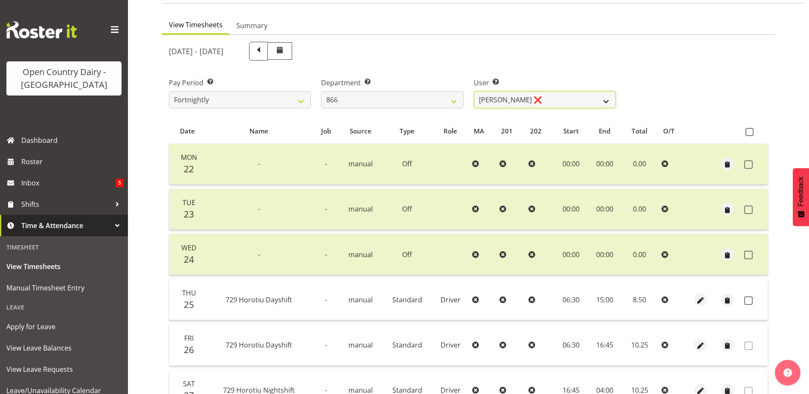
click at [558, 101] on select "Harshdeep Singh ❌ Jacques Nel ❌ Navreet Jawanda ❌ Neil Abrahams ❌" at bounding box center [545, 99] width 142 height 17
click at [474, 91] on select "Harshdeep Singh ❌ Jacques Nel ❌ Navreet Jawanda ❌ Neil Abrahams ❌" at bounding box center [545, 99] width 142 height 17
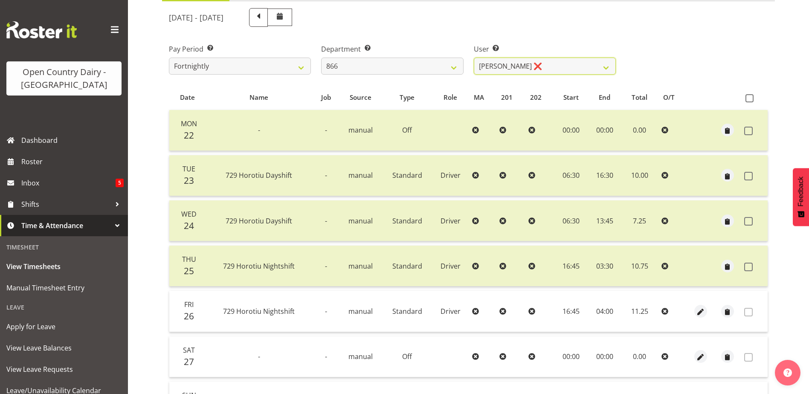
scroll to position [154, 0]
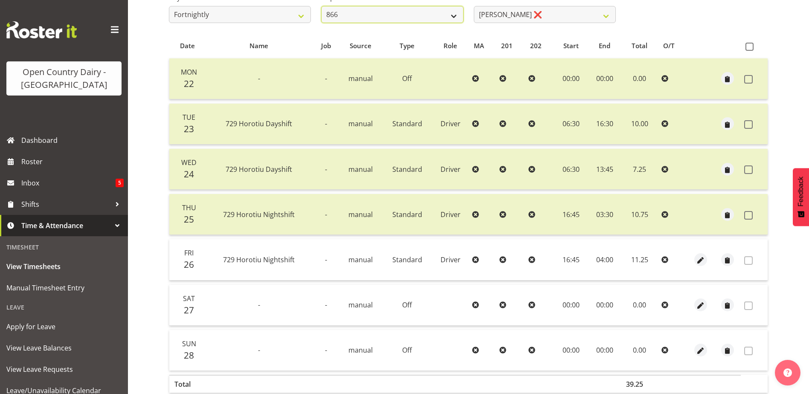
click at [349, 16] on select "701 702 703 704 705 706 707 708 709 710 711 712 713 714 715 716 717 718 719 720" at bounding box center [392, 14] width 142 height 17
click at [321, 6] on select "701 702 703 704 705 706 707 708 709 710 711 712 713 714 715 716 717 718 719 720" at bounding box center [392, 14] width 142 height 17
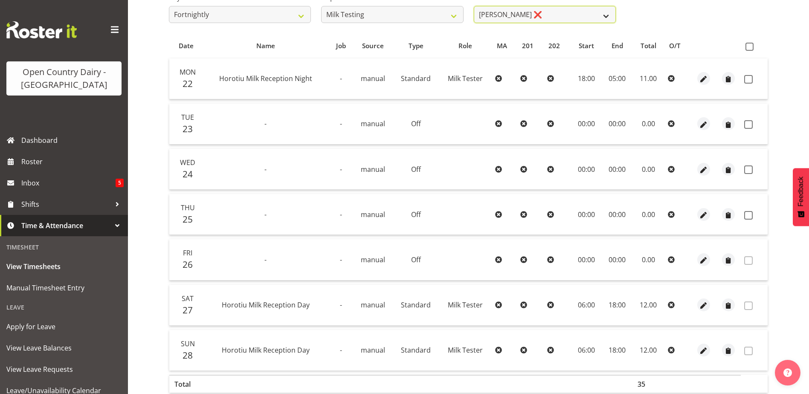
click at [568, 13] on select "Diana Ridings ❌ George Smith ❌ Helaina Walker ❌ Kim Madden ❌ Michael Brechelt ❌…" at bounding box center [545, 14] width 142 height 17
click at [474, 6] on select "Diana Ridings ❌ George Smith ❌ Helaina Walker ❌ Kim Madden ❌ Michael Brechelt ❌…" at bounding box center [545, 14] width 142 height 17
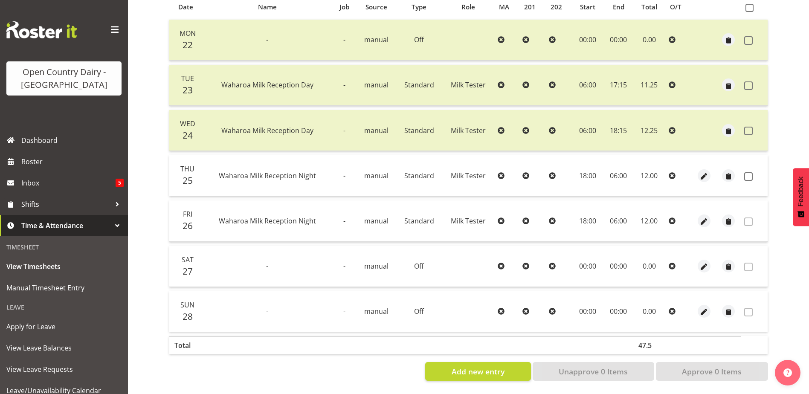
scroll to position [197, 0]
click at [747, 173] on span at bounding box center [748, 176] width 9 height 9
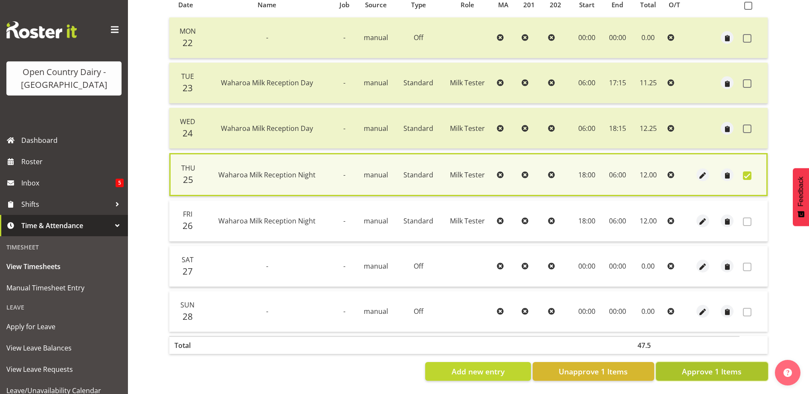
click at [715, 370] on span "Approve 1 Items" at bounding box center [712, 371] width 60 height 11
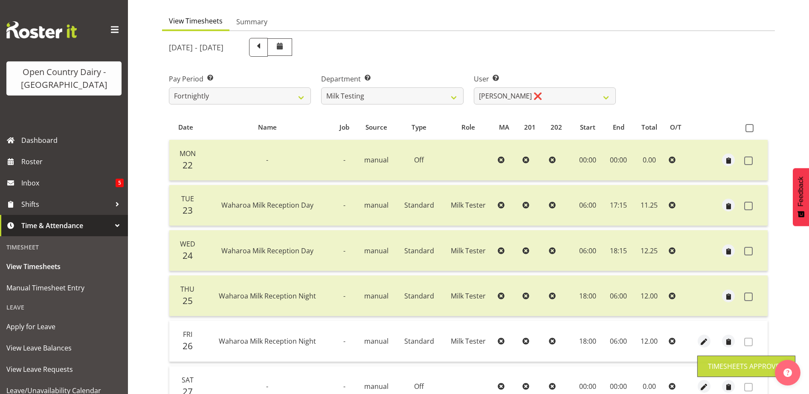
scroll to position [69, 0]
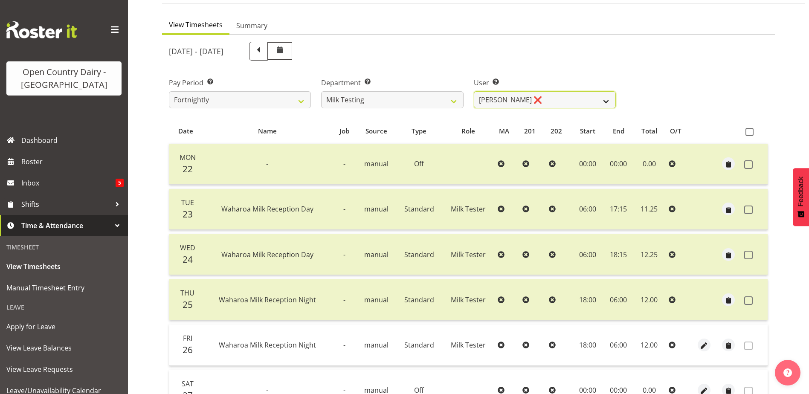
click at [519, 99] on select "Diana Ridings ❌ George Smith ❌ Helaina Walker ❌ Kim Madden ❌ Michael Brechelt ❌…" at bounding box center [545, 99] width 142 height 17
click at [474, 91] on select "Diana Ridings ❌ George Smith ❌ Helaina Walker ❌ Kim Madden ❌ Michael Brechelt ❌…" at bounding box center [545, 99] width 142 height 17
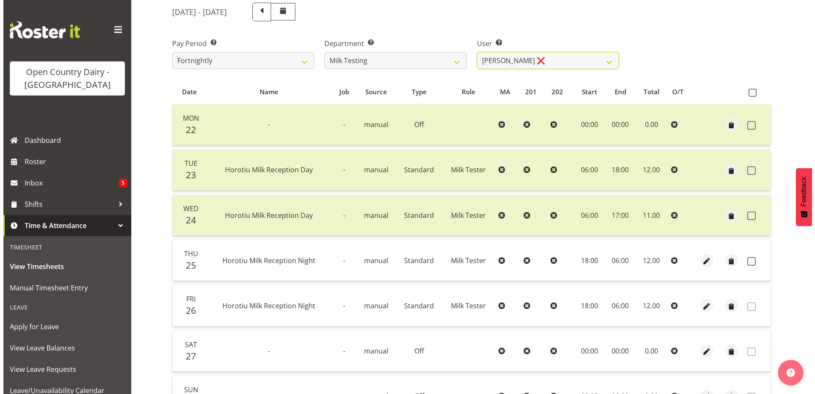
scroll to position [154, 0]
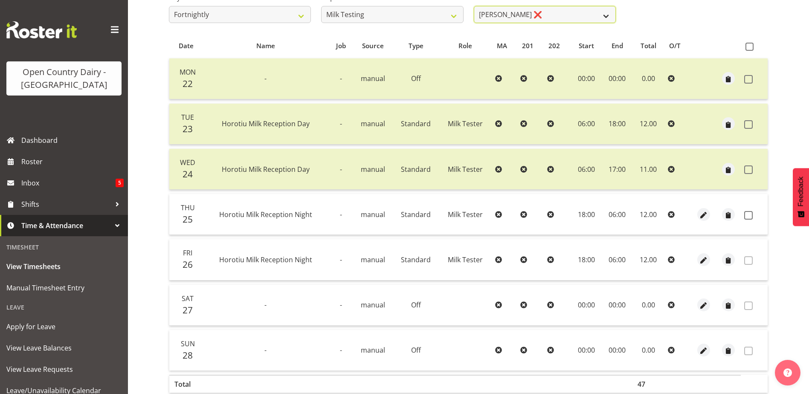
click at [582, 12] on select "Diana Ridings ❌ George Smith ❌ Helaina Walker ❌ Kim Madden ❌ Michael Brechelt ❌…" at bounding box center [545, 14] width 142 height 17
click at [474, 6] on select "Diana Ridings ❌ George Smith ❌ Helaina Walker ❌ Kim Madden ❌ Michael Brechelt ❌…" at bounding box center [545, 14] width 142 height 17
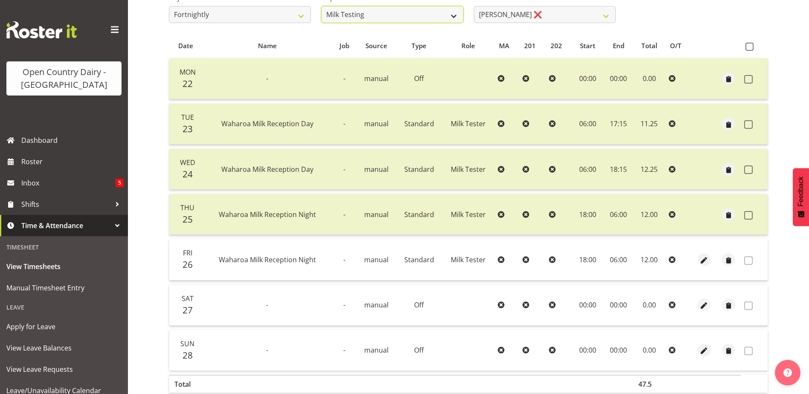
click at [402, 19] on select "701 702 703 704 705 706 707 708 709 710 711 712 713 714 715 716 717 718 719 720" at bounding box center [392, 14] width 142 height 17
click at [321, 6] on select "701 702 703 704 705 706 707 708 709 710 711 712 713 714 715 716 717 718 719 720" at bounding box center [392, 14] width 142 height 17
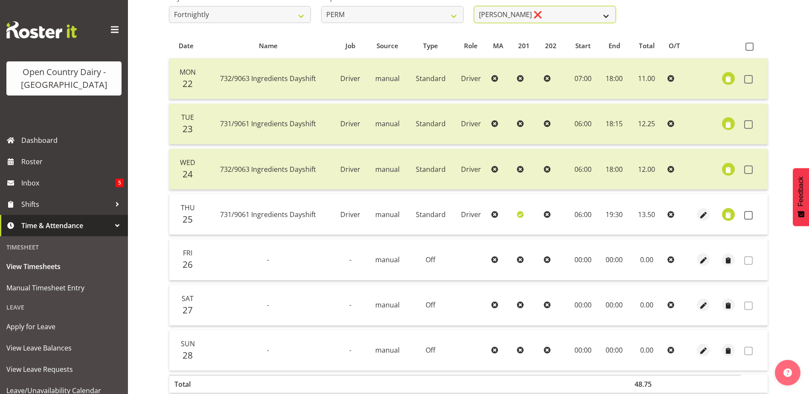
click at [575, 17] on select "Abhilash Antony ❌ Amba Swann ❌ Chris Kneebone ❌ Haley Galecki ❌ Jayden Vincent …" at bounding box center [545, 14] width 142 height 17
click at [474, 6] on select "Abhilash Antony ❌ Amba Swann ❌ Chris Kneebone ❌ Haley Galecki ❌ Jayden Vincent …" at bounding box center [545, 14] width 142 height 17
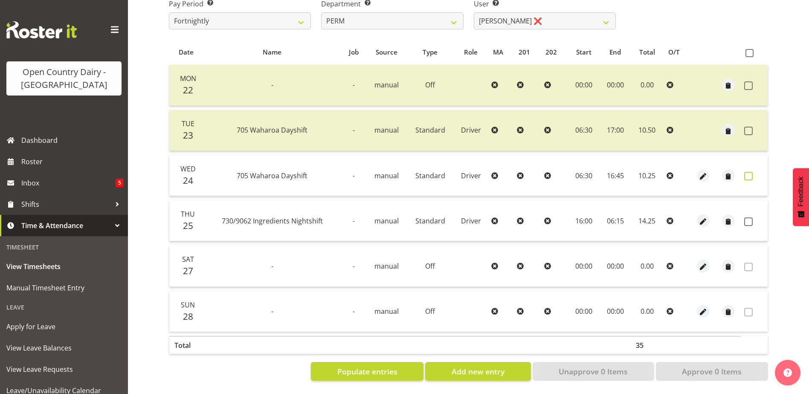
click at [749, 172] on span at bounding box center [748, 176] width 9 height 9
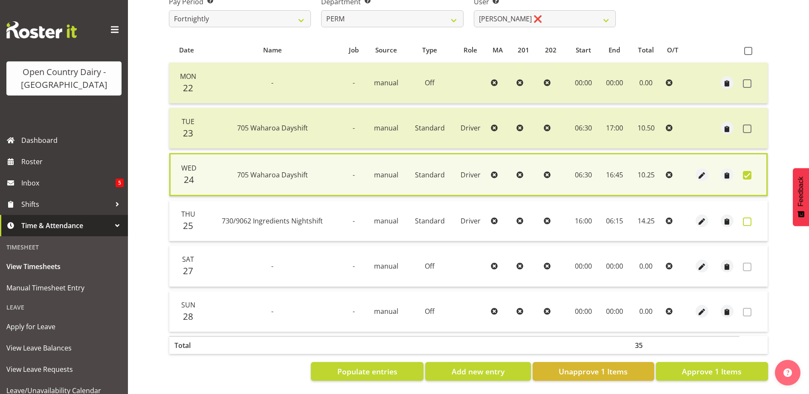
click at [746, 217] on span at bounding box center [747, 221] width 9 height 9
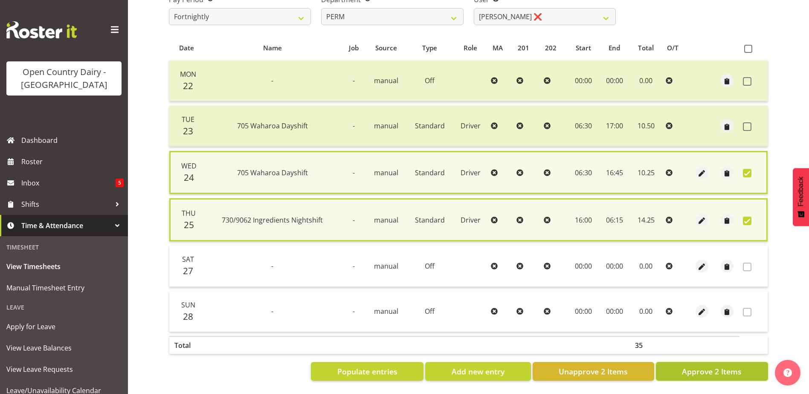
click at [728, 366] on span "Approve 2 Items" at bounding box center [712, 371] width 60 height 11
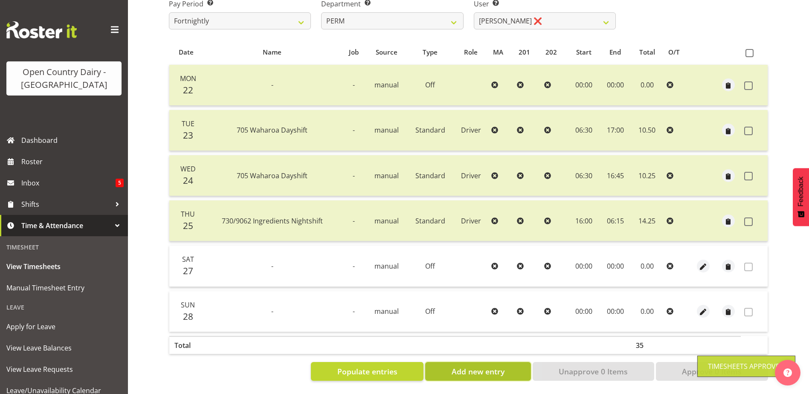
click at [454, 366] on span "Add new entry" at bounding box center [478, 371] width 53 height 11
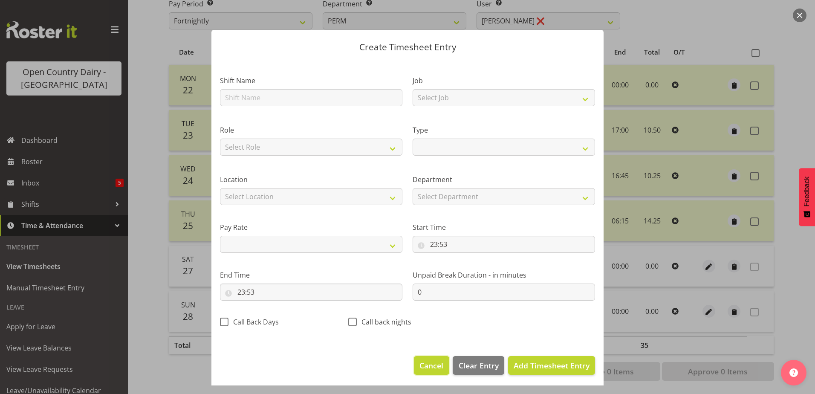
click at [423, 365] on span "Cancel" at bounding box center [432, 365] width 24 height 11
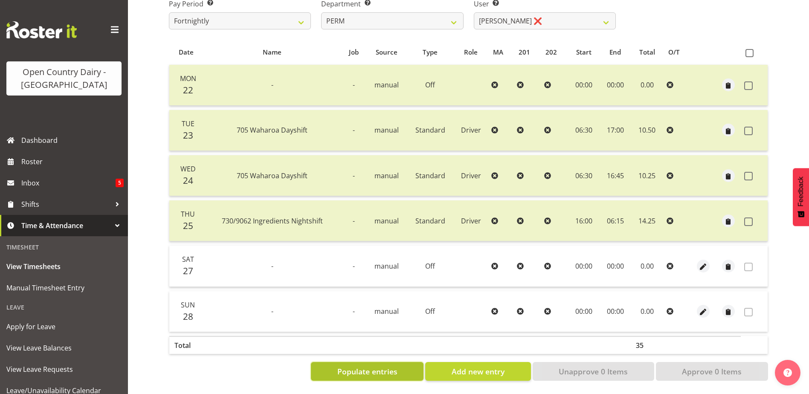
click at [379, 366] on span "Populate entries" at bounding box center [367, 371] width 60 height 11
click at [450, 363] on button "Add new entry" at bounding box center [477, 371] width 105 height 19
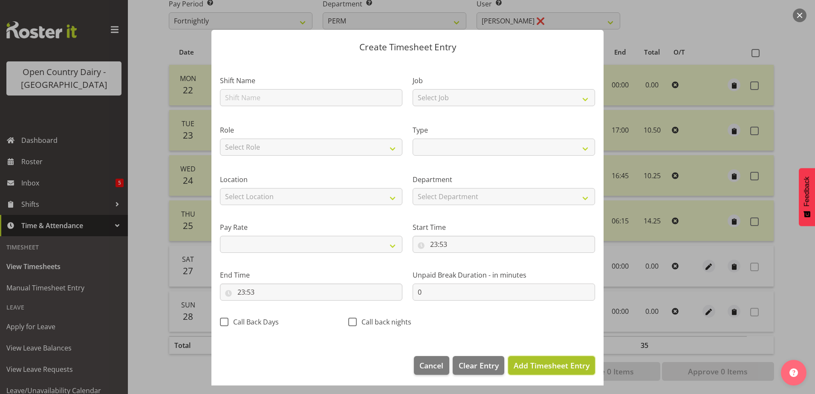
click at [531, 363] on span "Add Timesheet Entry" at bounding box center [552, 365] width 76 height 10
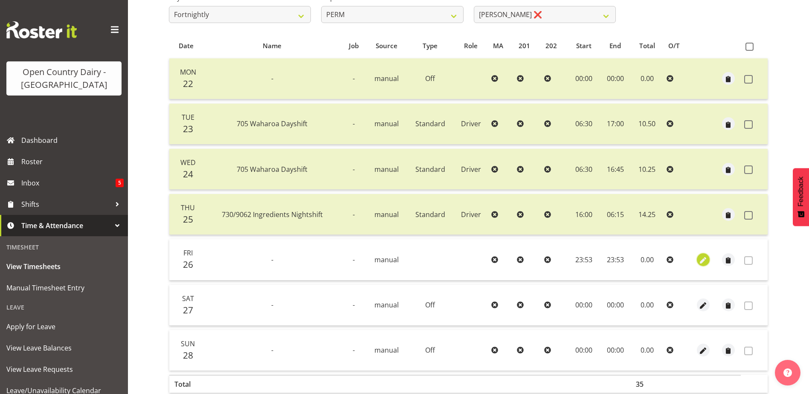
click at [701, 259] on span "button" at bounding box center [703, 260] width 10 height 10
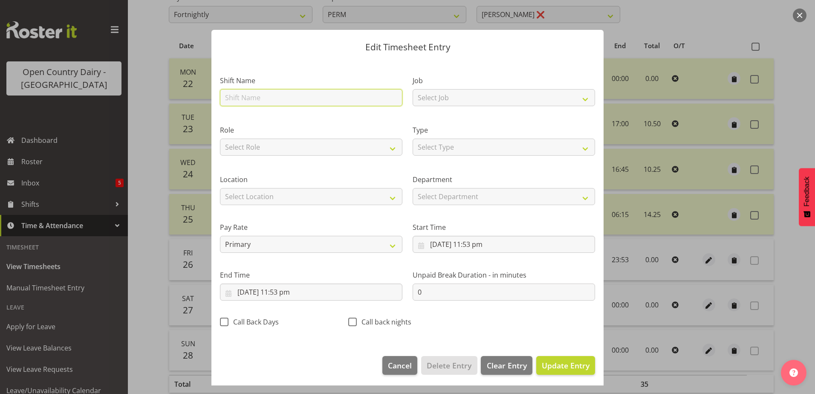
click at [238, 94] on input "text" at bounding box center [311, 97] width 182 height 17
click at [299, 99] on input "732" at bounding box center [311, 97] width 182 height 17
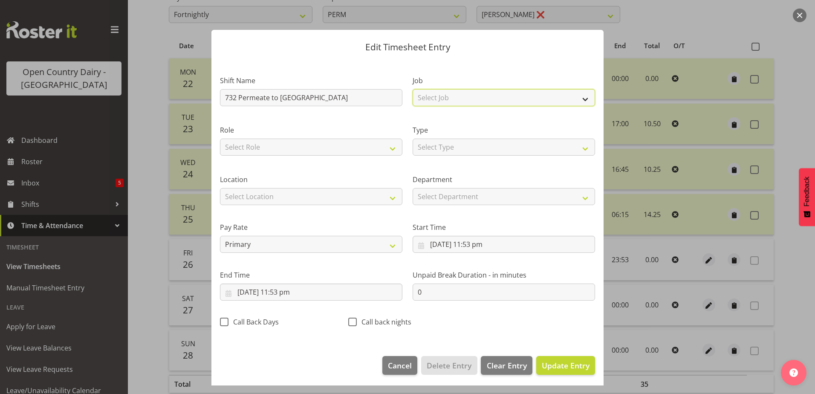
click at [474, 96] on select "Select Job Driver Driver supervisor Support" at bounding box center [504, 97] width 182 height 17
click at [413, 89] on select "Select Job Driver Driver supervisor Support" at bounding box center [504, 97] width 182 height 17
click at [321, 147] on select "Select Role Driver" at bounding box center [311, 147] width 182 height 17
click at [220, 139] on select "Select Role Driver" at bounding box center [311, 147] width 182 height 17
click at [466, 145] on select "Select Type Off Standard Public Holiday Public Holiday (Worked) Day In Lieu Ann…" at bounding box center [504, 147] width 182 height 17
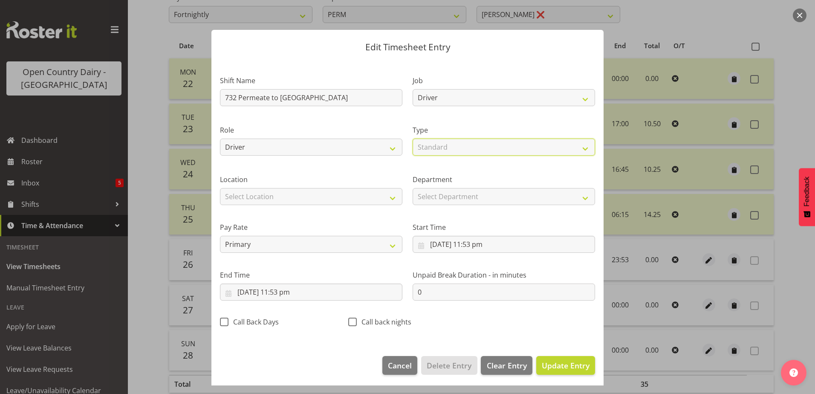
click at [413, 139] on select "Select Type Off Standard Public Holiday Public Holiday (Worked) Day In Lieu Ann…" at bounding box center [504, 147] width 182 height 17
click at [483, 244] on input "26/09/2025, 11:53 pm" at bounding box center [504, 244] width 182 height 17
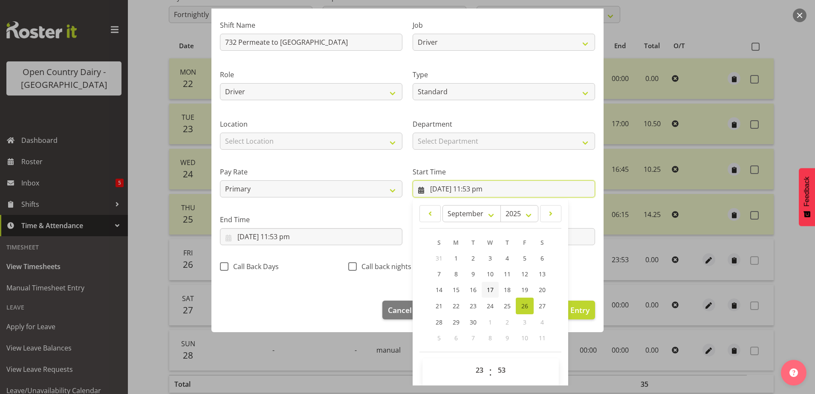
scroll to position [62, 0]
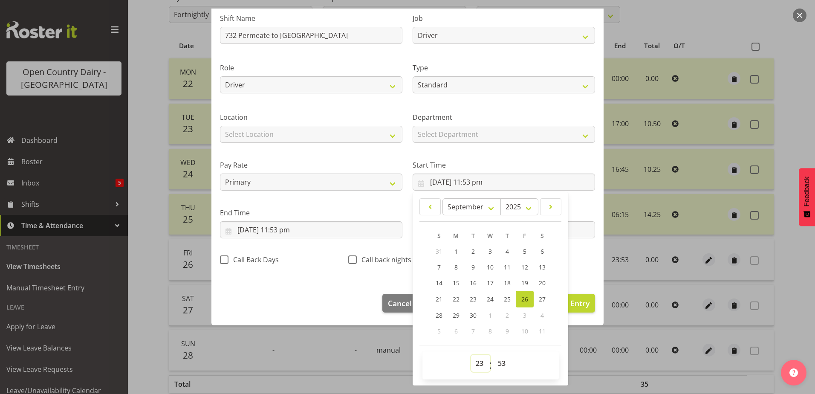
click at [476, 362] on select "00 01 02 03 04 05 06 07 08 09 10 11 12 13 14 15 16 17 18 19 20 21 22 23" at bounding box center [480, 363] width 19 height 17
click at [471, 355] on select "00 01 02 03 04 05 06 07 08 09 10 11 12 13 14 15 16 17 18 19 20 21 22 23" at bounding box center [480, 363] width 19 height 17
click at [501, 364] on select "00 01 02 03 04 05 06 07 08 09 10 11 12 13 14 15 16 17 18 19 20 21 22 23 24 25 2…" at bounding box center [502, 363] width 19 height 17
click at [493, 355] on select "00 01 02 03 04 05 06 07 08 09 10 11 12 13 14 15 16 17 18 19 20 21 22 23 24 25 2…" at bounding box center [502, 363] width 19 height 17
click at [249, 228] on input "26/09/2025, 11:53 pm" at bounding box center [311, 229] width 182 height 17
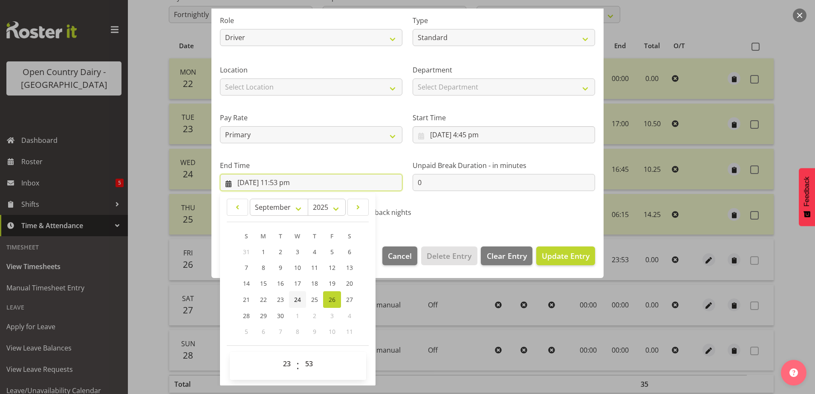
scroll to position [110, 0]
click at [350, 296] on span "27" at bounding box center [349, 299] width 7 height 8
click at [287, 365] on select "00 01 02 03 04 05 06 07 08 09 10 11 12 13 14 15 16 17 18 19 20 21 22 23" at bounding box center [287, 363] width 19 height 17
click at [278, 355] on select "00 01 02 03 04 05 06 07 08 09 10 11 12 13 14 15 16 17 18 19 20 21 22 23" at bounding box center [287, 363] width 19 height 17
click at [307, 361] on select "00 01 02 03 04 05 06 07 08 09 10 11 12 13 14 15 16 17 18 19 20 21 22 23 24 25 2…" at bounding box center [310, 363] width 19 height 17
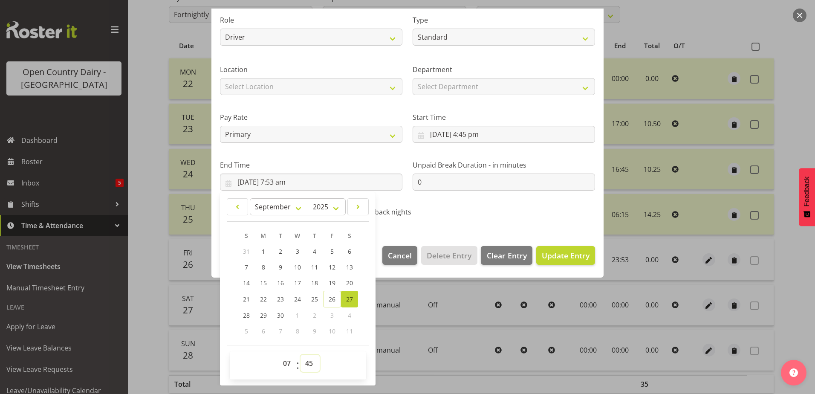
click at [301, 355] on select "00 01 02 03 04 05 06 07 08 09 10 11 12 13 14 15 16 17 18 19 20 21 22 23 24 25 2…" at bounding box center [310, 363] width 19 height 17
click at [285, 364] on select "00 01 02 03 04 05 06 07 08 09 10 11 12 13 14 15 16 17 18 19 20 21 22 23" at bounding box center [287, 363] width 19 height 17
click at [362, 367] on div "00 01 02 03 04 05 06 07 08 09 10 11 12 13 14 15 16 17 18 19 20 21 22 23 : 00 01…" at bounding box center [298, 365] width 136 height 21
click at [559, 257] on span "Update Entry" at bounding box center [566, 255] width 48 height 10
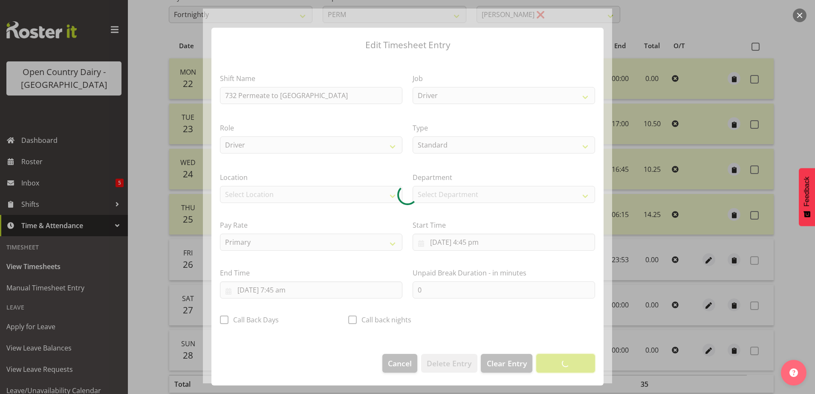
scroll to position [2, 0]
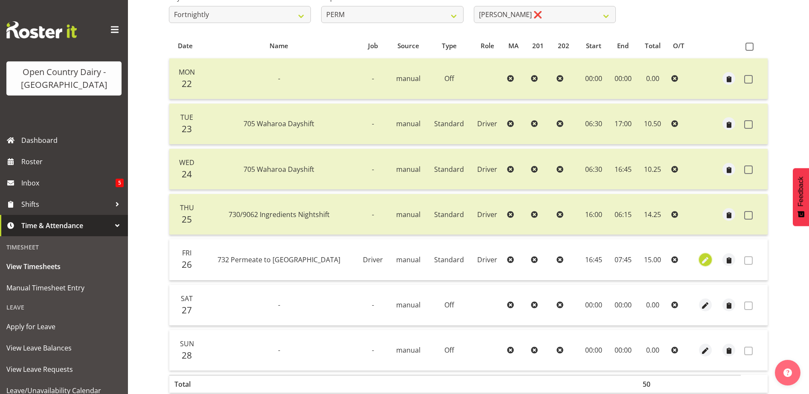
click at [701, 259] on span "button" at bounding box center [706, 260] width 10 height 10
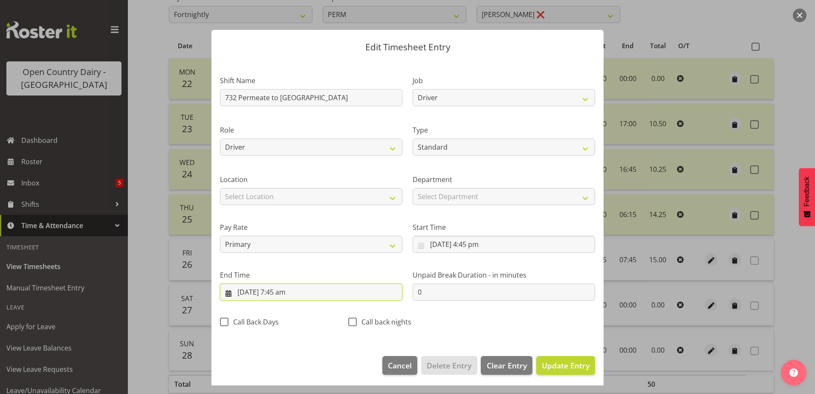
click at [281, 292] on input "27/09/2025, 7:45 am" at bounding box center [311, 292] width 182 height 17
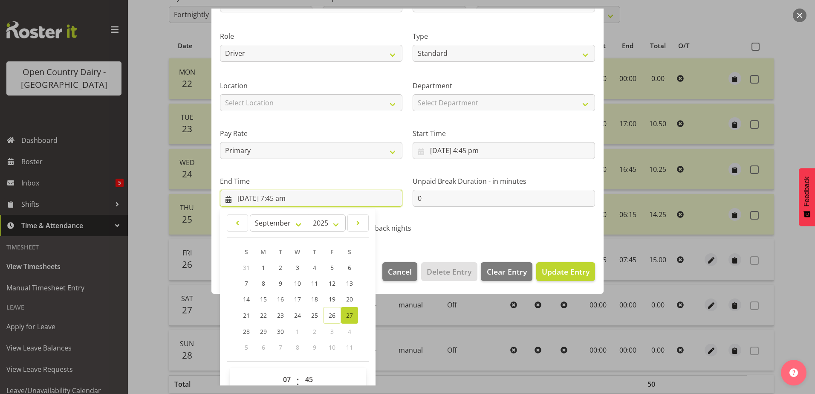
scroll to position [110, 0]
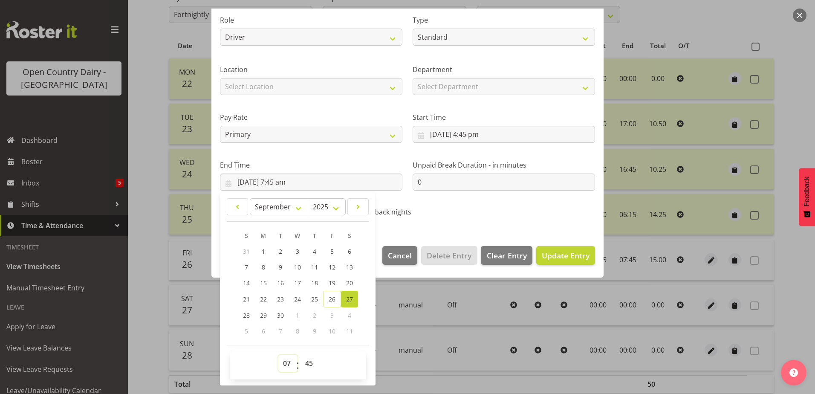
click at [281, 365] on select "00 01 02 03 04 05 06 07 08 09 10 11 12 13 14 15 16 17 18 19 20 21 22 23" at bounding box center [287, 363] width 19 height 17
click at [278, 355] on select "00 01 02 03 04 05 06 07 08 09 10 11 12 13 14 15 16 17 18 19 20 21 22 23" at bounding box center [287, 363] width 19 height 17
click at [542, 252] on span "Update Entry" at bounding box center [566, 255] width 48 height 10
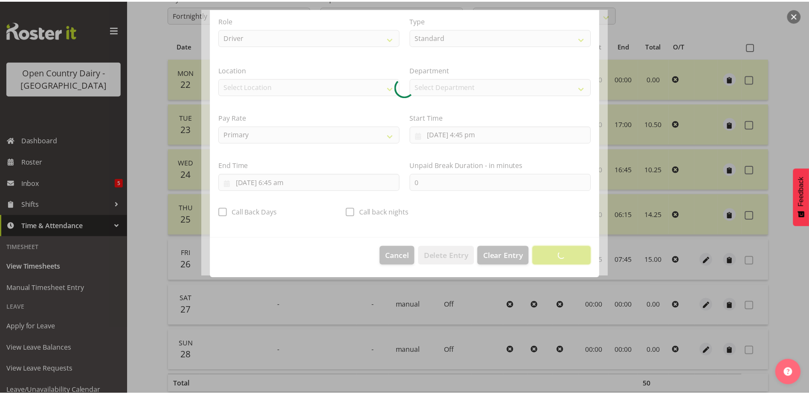
scroll to position [2, 0]
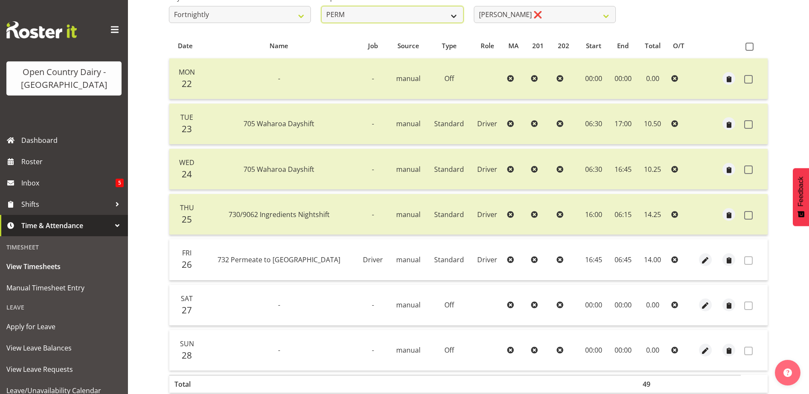
click at [372, 15] on select "701 702 703 704 705 706 707 708 709 710 711 712 713 714 715 716 717 718 719 720" at bounding box center [392, 14] width 142 height 17
click at [321, 6] on select "701 702 703 704 705 706 707 708 709 710 711 712 713 714 715 716 717 718 719 720" at bounding box center [392, 14] width 142 height 17
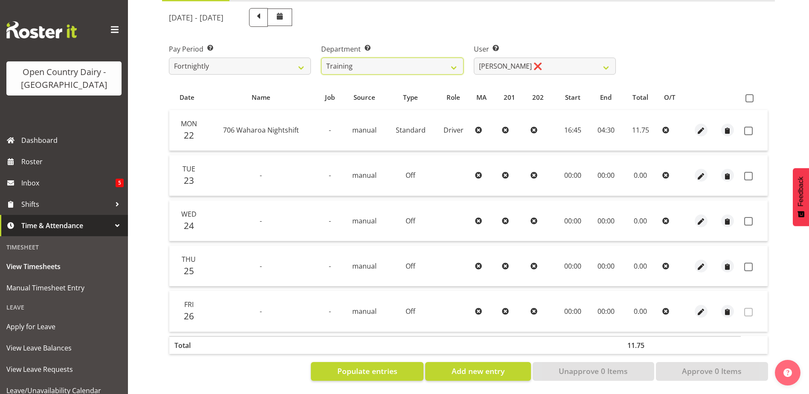
scroll to position [109, 0]
click at [527, 58] on select "Andre Syben ❌ Andrew Murphy ❌ Antony Lockyer ❌ Jesse Simpson ❌ Kimberley-Rose A…" at bounding box center [545, 66] width 142 height 17
click at [474, 58] on select "Andre Syben ❌ Andrew Murphy ❌ Antony Lockyer ❌ Jesse Simpson ❌ Kimberley-Rose A…" at bounding box center [545, 66] width 142 height 17
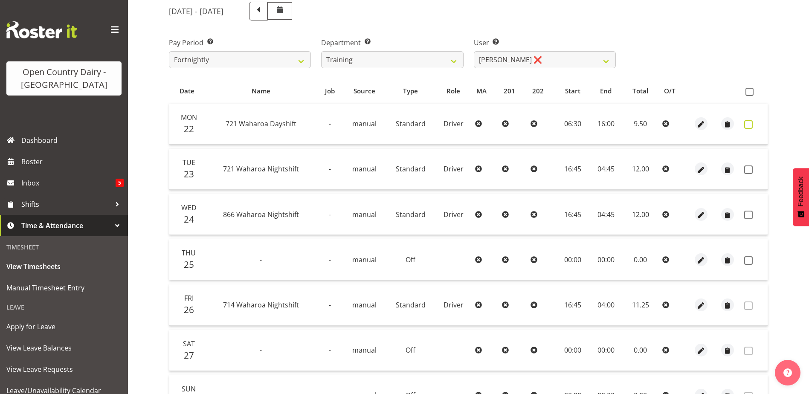
click at [748, 123] on span at bounding box center [748, 124] width 9 height 9
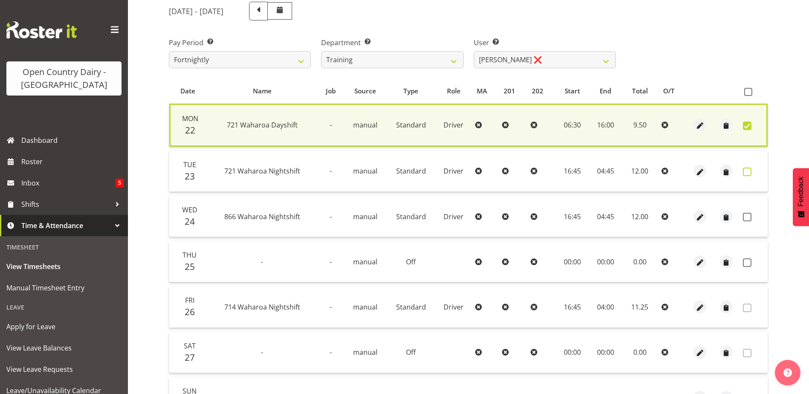
click at [747, 171] on span at bounding box center [747, 172] width 9 height 9
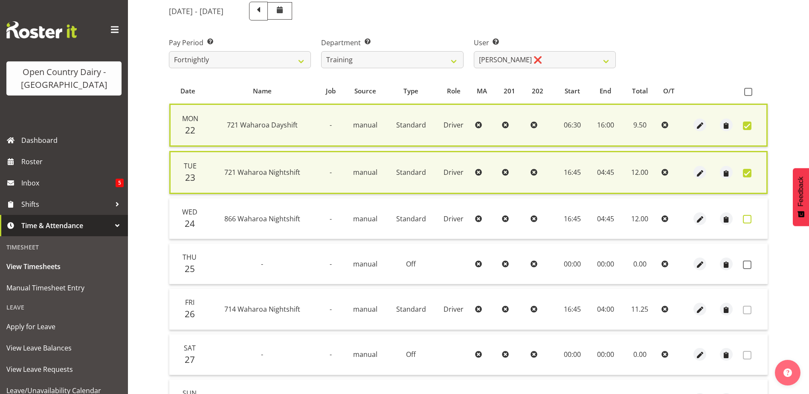
click at [746, 220] on span at bounding box center [747, 219] width 9 height 9
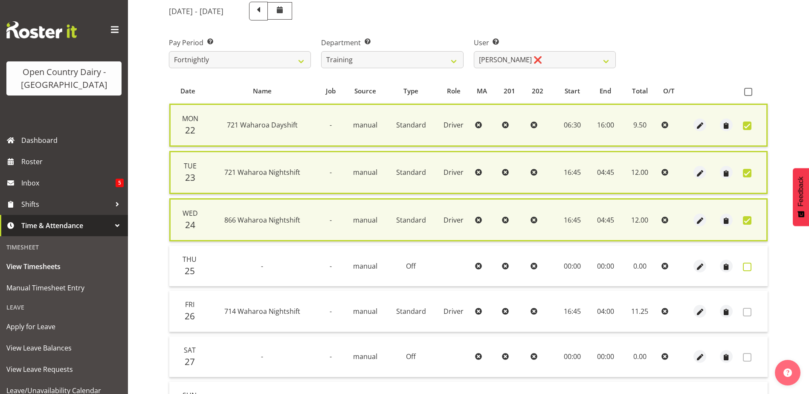
click at [747, 266] on span at bounding box center [747, 267] width 9 height 9
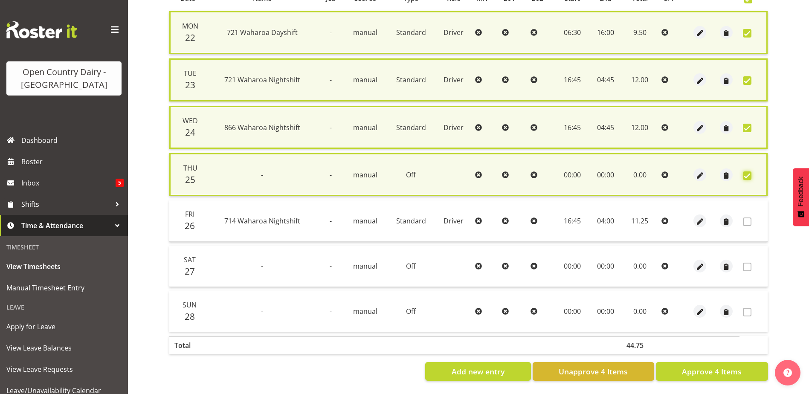
scroll to position [208, 0]
drag, startPoint x: 726, startPoint y: 366, endPoint x: 711, endPoint y: 350, distance: 21.7
click at [725, 366] on span "Approve 4 Items" at bounding box center [712, 371] width 60 height 11
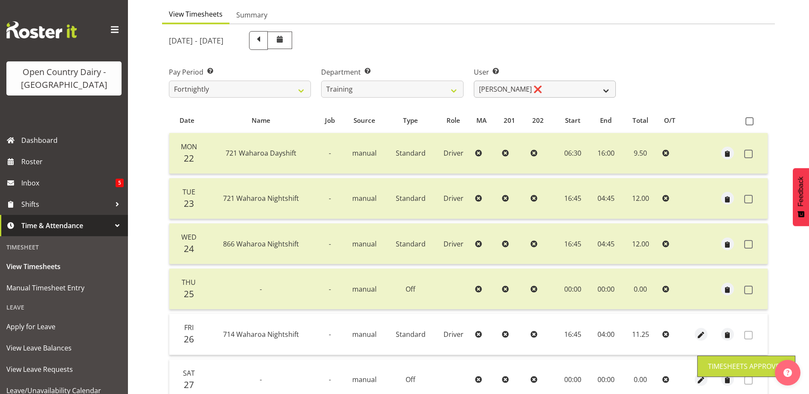
scroll to position [71, 0]
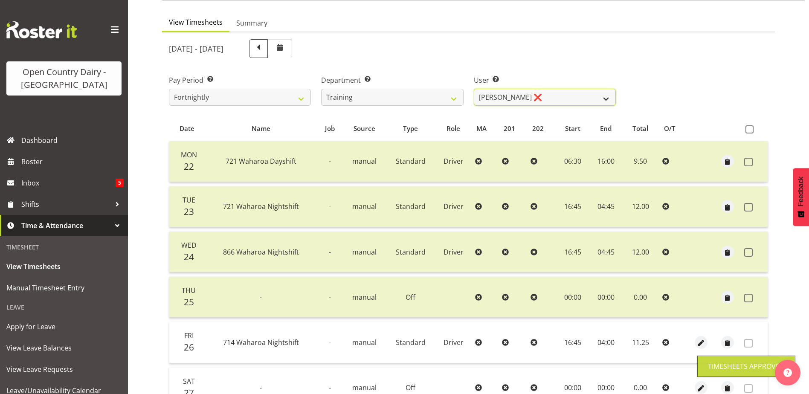
click at [512, 90] on select "Andre Syben ❌ Andrew Murphy ❌ Antony Lockyer ❌ Jesse Simpson ❌ Kimberley-Rose A…" at bounding box center [545, 97] width 142 height 17
click at [474, 89] on select "Andre Syben ❌ Andrew Murphy ❌ Antony Lockyer ❌ Jesse Simpson ❌ Kimberley-Rose A…" at bounding box center [545, 97] width 142 height 17
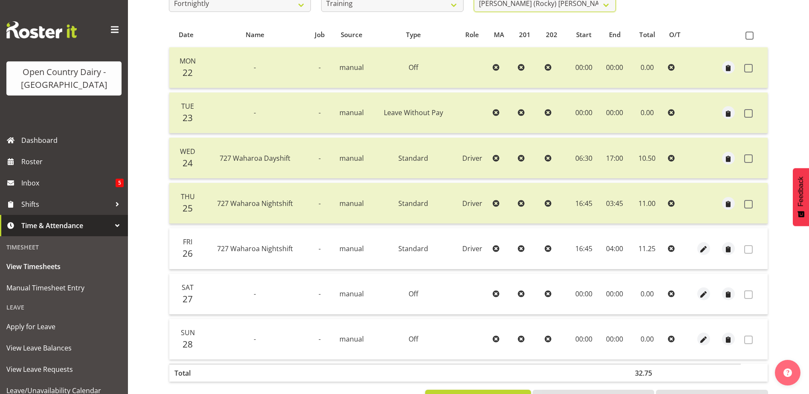
scroll to position [29, 0]
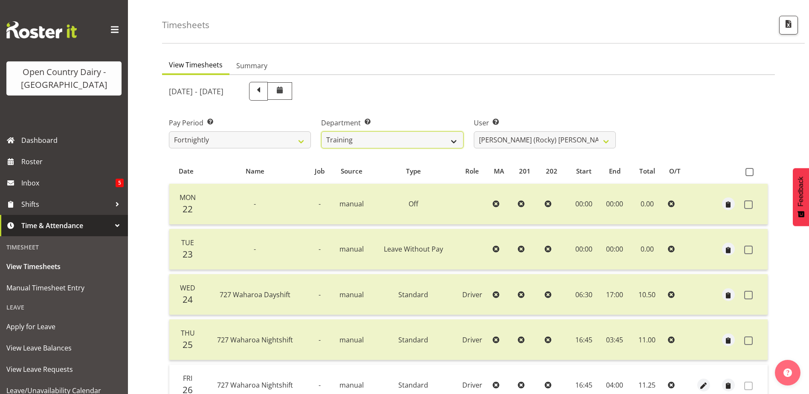
click at [386, 137] on select "701 702 703 704 705 706 707 708 709 710 711 712 713 714 715 716 717 718 719 720" at bounding box center [392, 139] width 142 height 17
click at [521, 97] on div "September 22nd - September 28th 2025" at bounding box center [392, 91] width 447 height 19
click at [362, 134] on select "701 702 703 704 705 706 707 708 709 710 711 712 713 714 715 716 717 718 719 720" at bounding box center [392, 139] width 142 height 17
click at [321, 131] on select "701 702 703 704 705 706 707 708 709 710 711 712 713 714 715 716 717 718 719 720" at bounding box center [392, 139] width 142 height 17
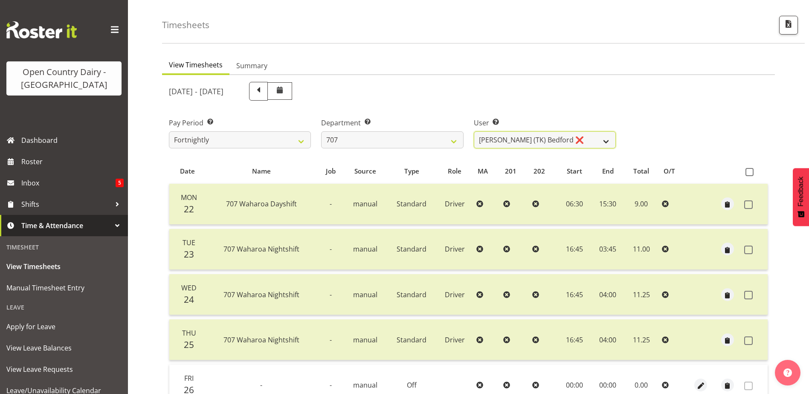
click at [524, 139] on select "Alan (TK) Bedford ❌ David Foote (Junior) ❌ Mike Madden ❌" at bounding box center [545, 139] width 142 height 17
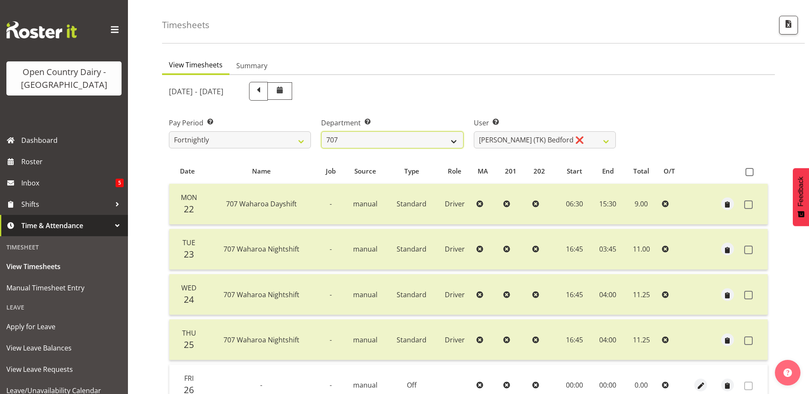
click at [394, 137] on select "701 702 703 704 705 706 707 708 709 710 711 712 713 714 715 716 717 718 719 720" at bounding box center [392, 139] width 142 height 17
click at [321, 131] on select "701 702 703 704 705 706 707 708 709 710 711 712 713 714 715 716 717 718 719 720" at bounding box center [392, 139] width 142 height 17
click at [349, 139] on select "701 702 703 704 705 706 707 708 709 710 711 712 713 714 715 716 717 718 719 720" at bounding box center [392, 139] width 142 height 17
click at [321, 131] on select "701 702 703 704 705 706 707 708 709 710 711 712 713 714 715 716 717 718 719 720" at bounding box center [392, 139] width 142 height 17
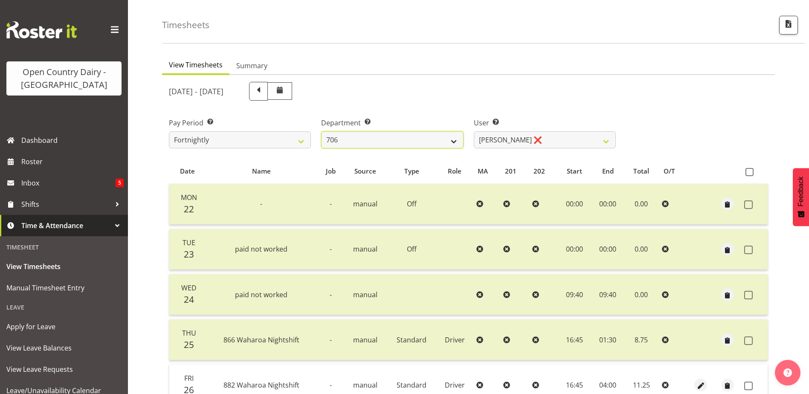
click at [399, 137] on select "701 702 703 704 705 706 707 708 709 710 711 712 713 714 715 716 717 718 719 720" at bounding box center [392, 139] width 142 height 17
click at [321, 131] on select "701 702 703 704 705 706 707 708 709 710 711 712 713 714 715 716 717 718 719 720" at bounding box center [392, 139] width 142 height 17
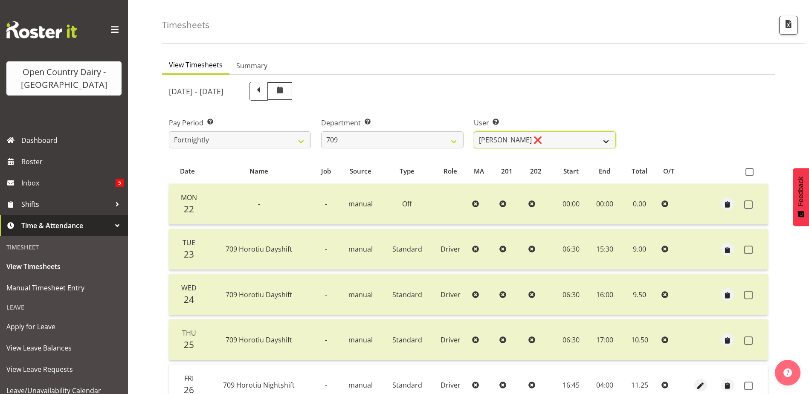
click at [552, 133] on select "Alex Barclay ❌ Craig Knudsen ❌ Jaswant Singh ❌ Ross Cook ❌" at bounding box center [545, 139] width 142 height 17
click at [474, 131] on select "Alex Barclay ❌ Craig Knudsen ❌ Jaswant Singh ❌ Ross Cook ❌" at bounding box center [545, 139] width 142 height 17
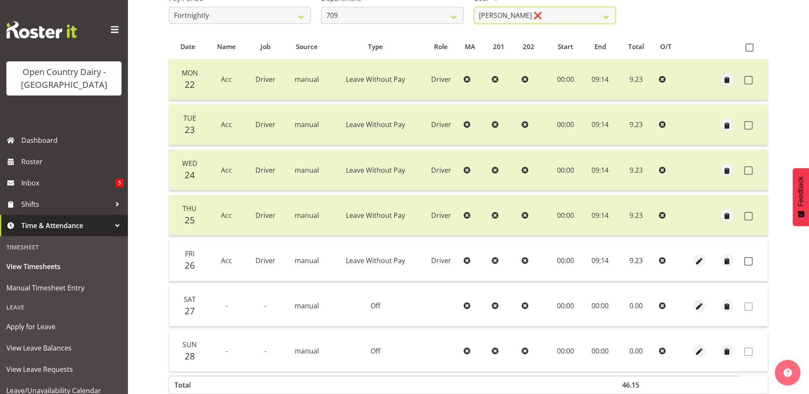
scroll to position [199, 0]
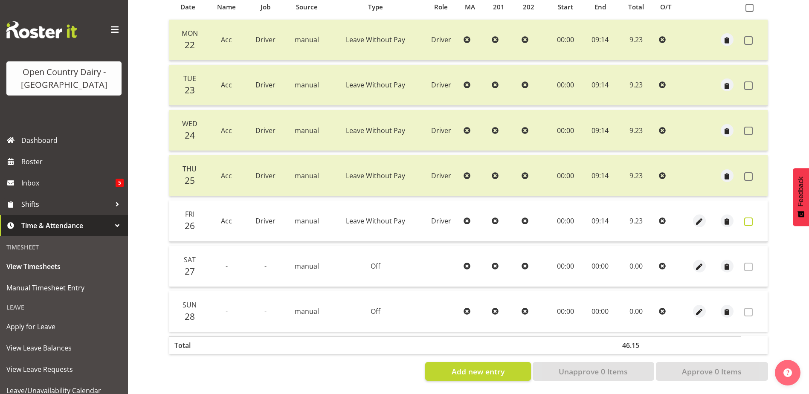
click at [749, 217] on span at bounding box center [748, 221] width 9 height 9
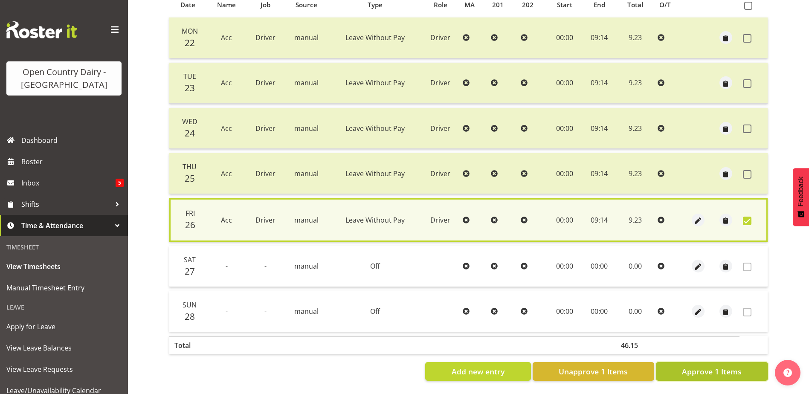
click at [707, 366] on span "Approve 1 Items" at bounding box center [712, 371] width 60 height 11
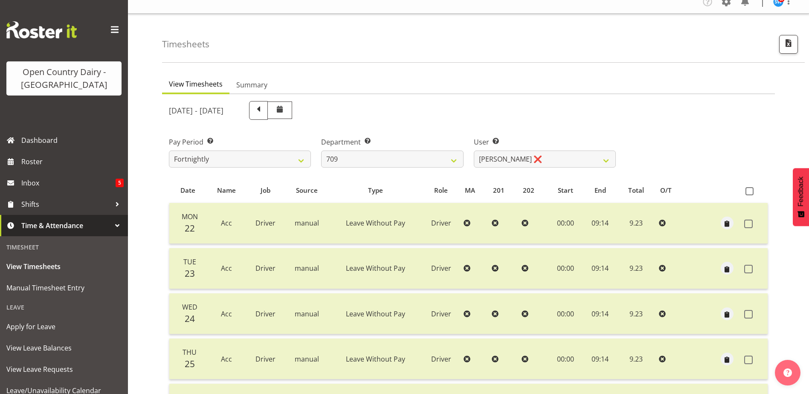
scroll to position [0, 0]
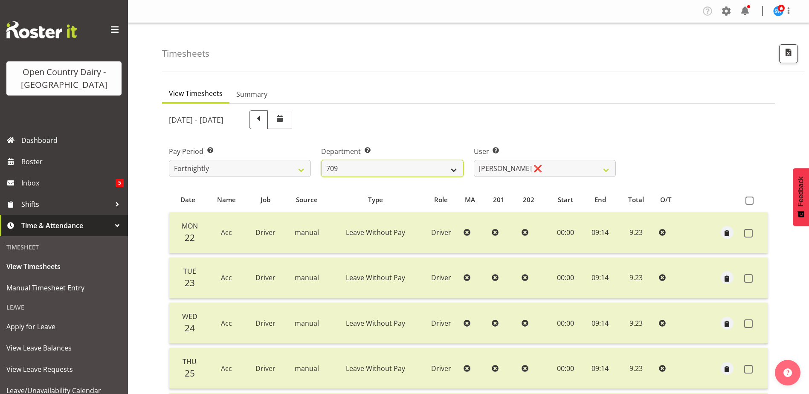
click at [401, 174] on select "701 702 703 704 705 706 707 708 709 710 711 712 713 714 715 716 717 718 719 720" at bounding box center [392, 168] width 142 height 17
click at [321, 160] on select "701 702 703 704 705 706 707 708 709 710 711 712 713 714 715 716 717 718 719 720" at bounding box center [392, 168] width 142 height 17
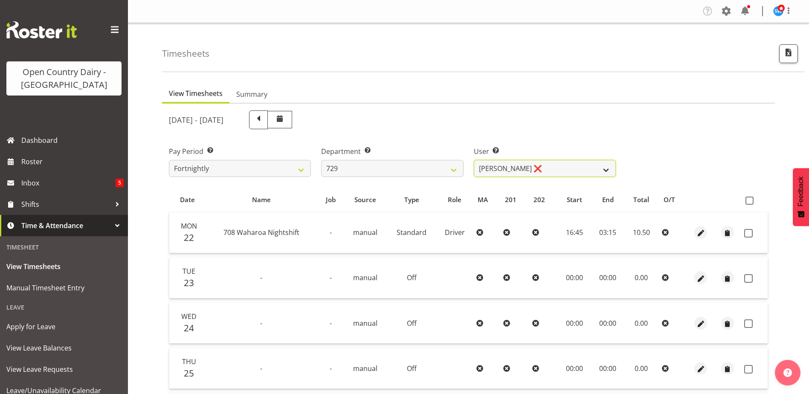
click at [567, 165] on select "Craig Schlager-Reay ❌ Dave Trepels ❌ Jimi Jack ❌ Shannan Wood ❌" at bounding box center [545, 168] width 142 height 17
click at [474, 160] on select "Craig Schlager-Reay ❌ Dave Trepels ❌ Jimi Jack ❌ Shannan Wood ❌" at bounding box center [545, 168] width 142 height 17
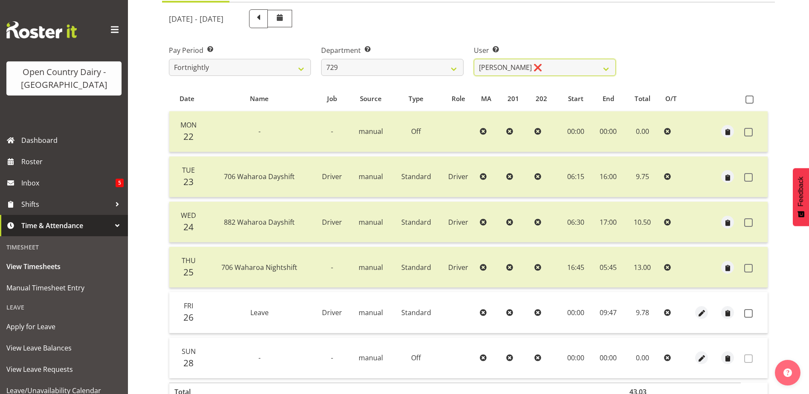
scroll to position [154, 0]
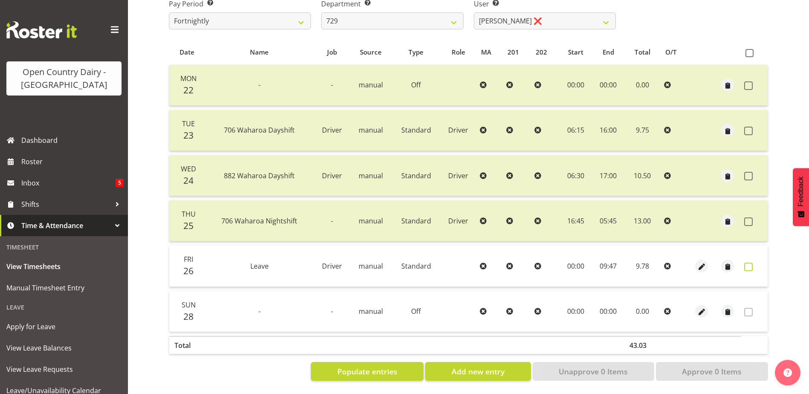
click at [749, 263] on span at bounding box center [748, 267] width 9 height 9
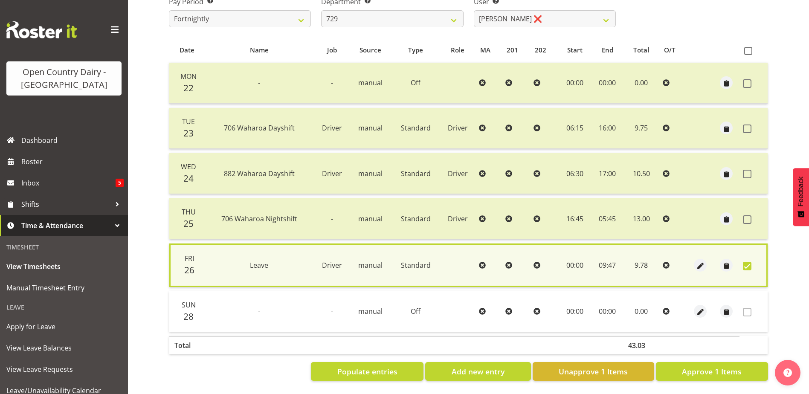
click at [743, 262] on span at bounding box center [747, 266] width 9 height 9
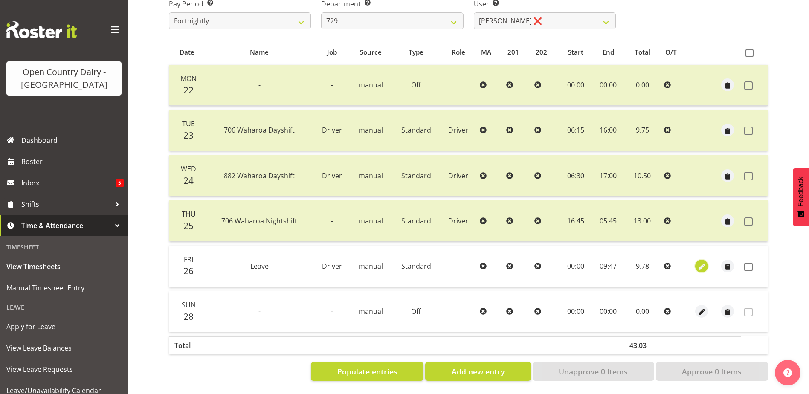
click at [703, 262] on span "button" at bounding box center [702, 267] width 10 height 10
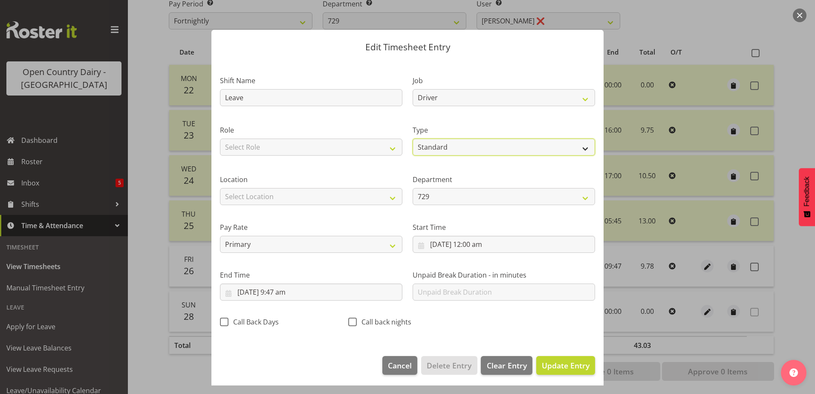
click at [458, 147] on select "Off Standard Public Holiday Public Holiday (Worked) Day In Lieu Annual Leave Si…" at bounding box center [504, 147] width 182 height 17
click at [413, 139] on select "Off Standard Public Holiday Public Holiday (Worked) Day In Lieu Annual Leave Si…" at bounding box center [504, 147] width 182 height 17
click at [560, 360] on span "Update Entry" at bounding box center [566, 365] width 48 height 11
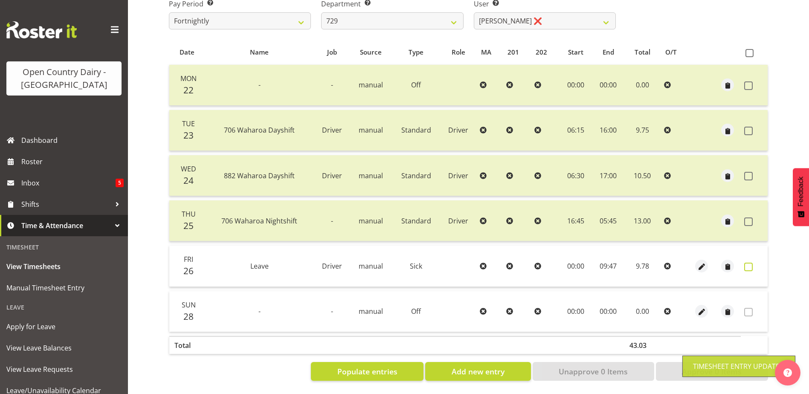
click at [747, 263] on span at bounding box center [748, 267] width 9 height 9
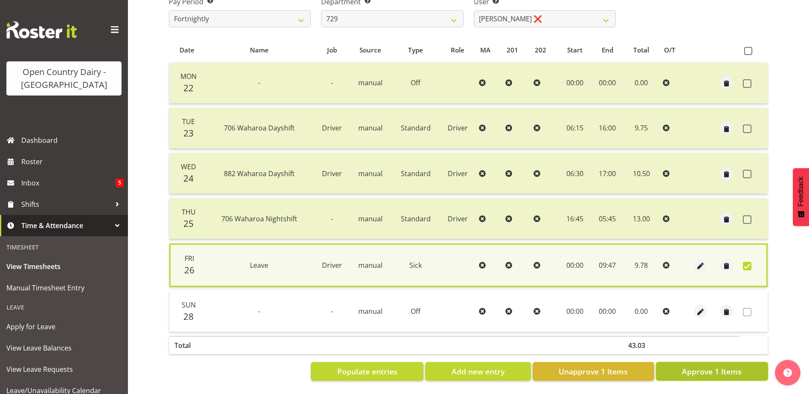
click at [696, 368] on span "Approve 1 Items" at bounding box center [712, 371] width 60 height 11
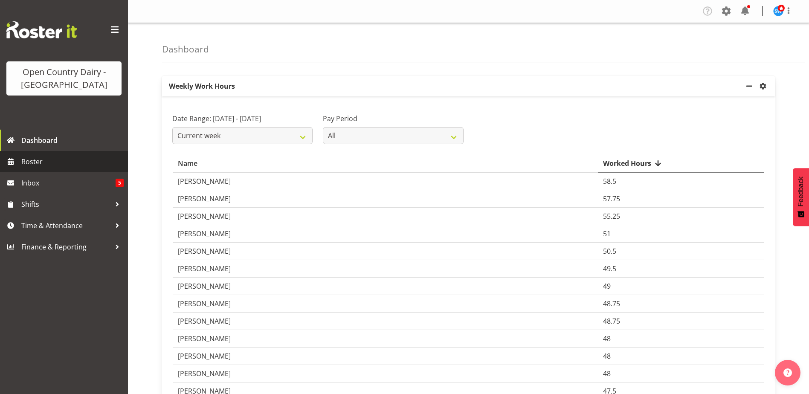
click at [39, 165] on span "Roster" at bounding box center [72, 161] width 102 height 13
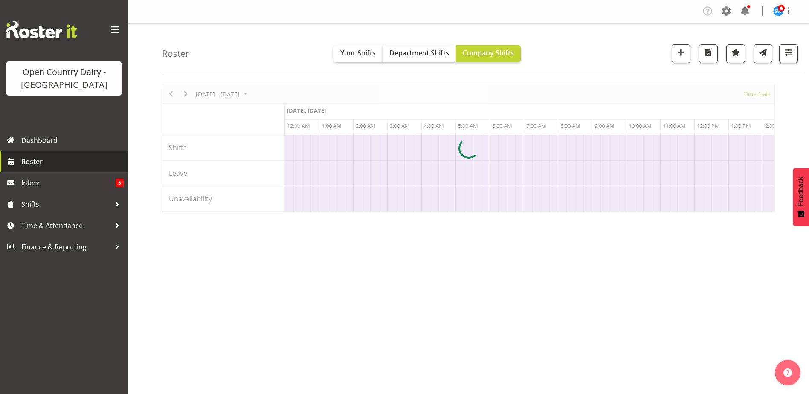
scroll to position [0, 3274]
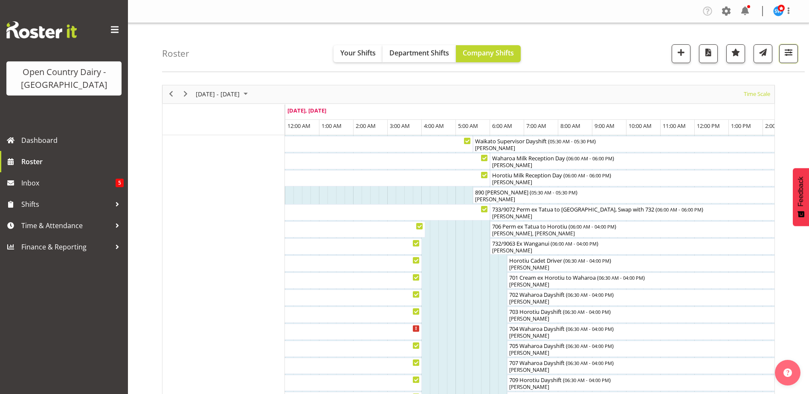
click at [787, 54] on span "button" at bounding box center [788, 52] width 11 height 11
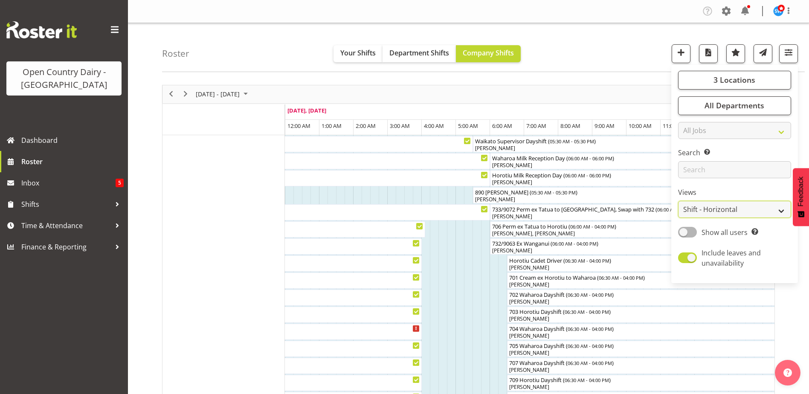
click at [709, 206] on select "Staff Role Shift - Horizontal Shift - Vertical Staff - Location" at bounding box center [734, 209] width 113 height 17
select select "staff"
click at [678, 201] on select "Staff Role Shift - Horizontal Shift - Vertical Staff - Location" at bounding box center [734, 209] width 113 height 17
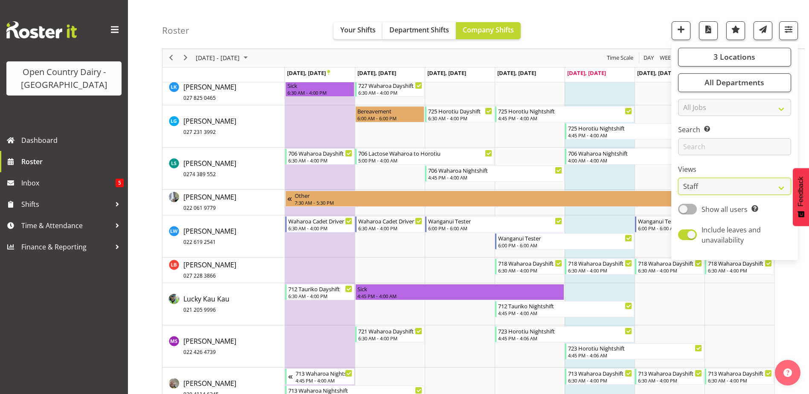
scroll to position [4221, 0]
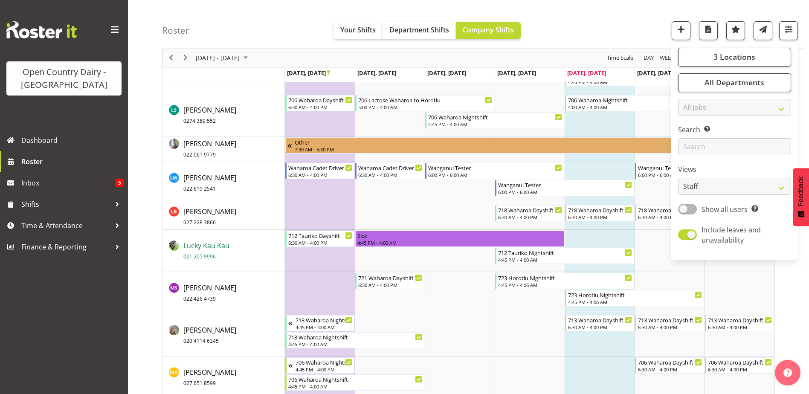
click at [202, 247] on span "Lucky Kau Kau 021 205 9996" at bounding box center [206, 251] width 46 height 20
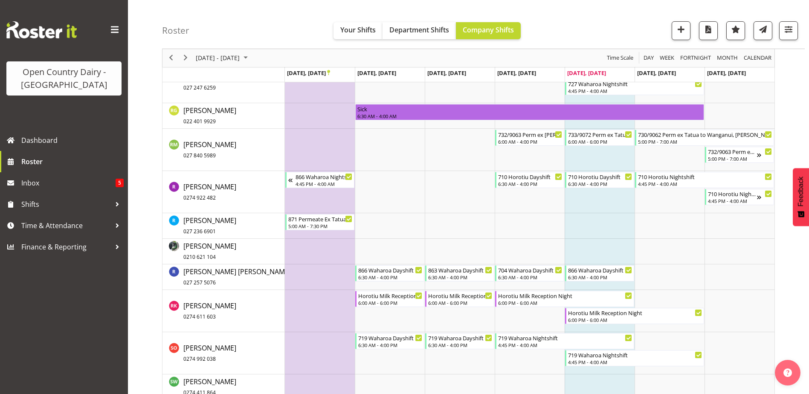
scroll to position [5756, 0]
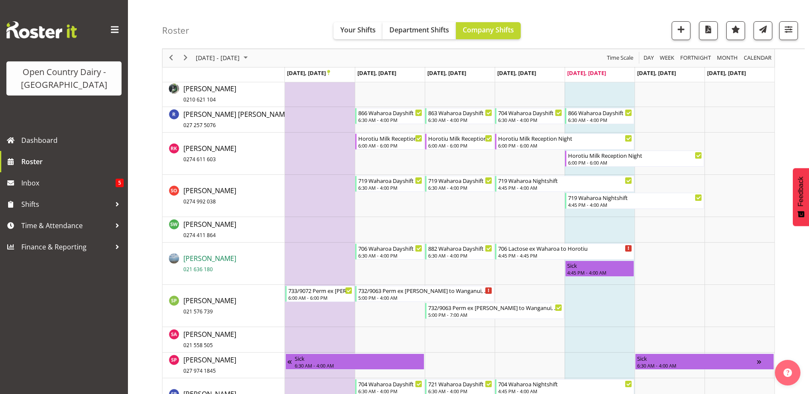
click at [206, 256] on span "Shannan Wood 021 636 180" at bounding box center [209, 264] width 53 height 20
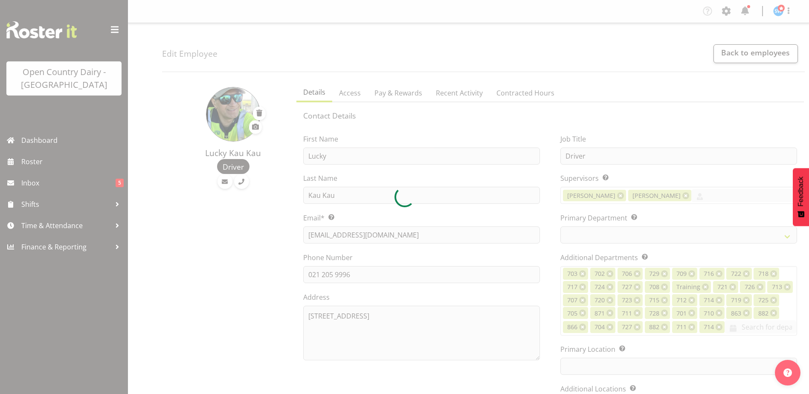
select select "TimelineWeek"
select select
select select "1054"
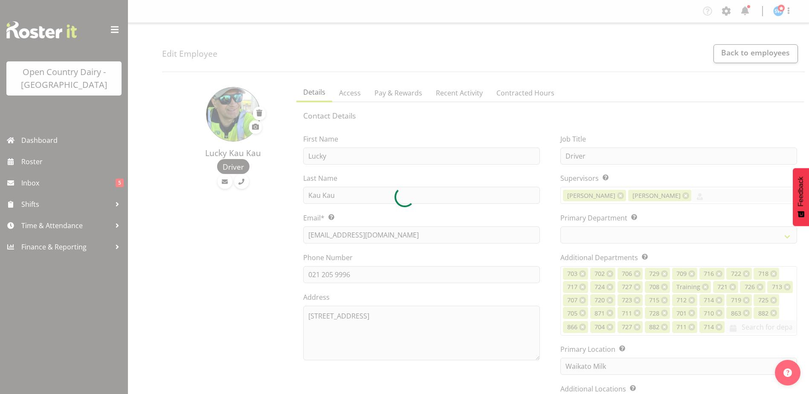
select select "822"
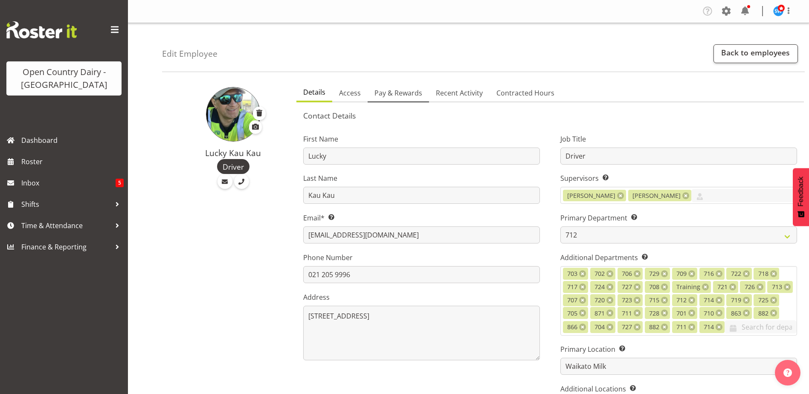
click at [394, 93] on span "Pay & Rewards" at bounding box center [398, 93] width 48 height 10
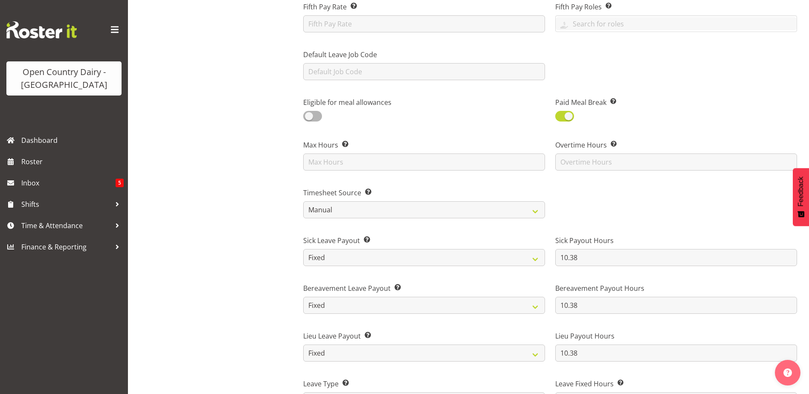
scroll to position [426, 0]
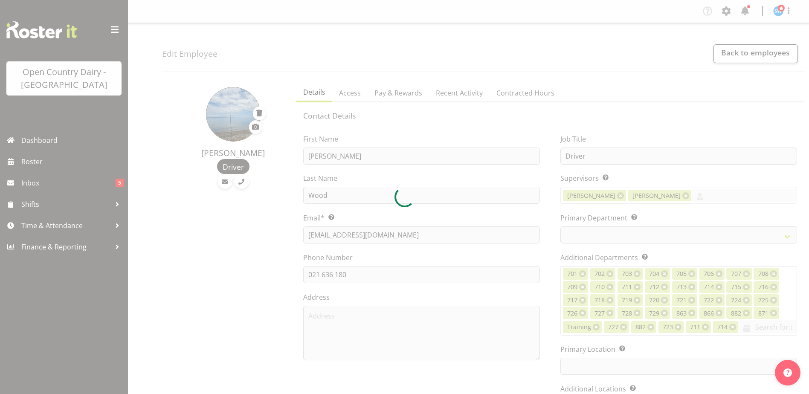
select select "TimelineWeek"
select select
select select "1054"
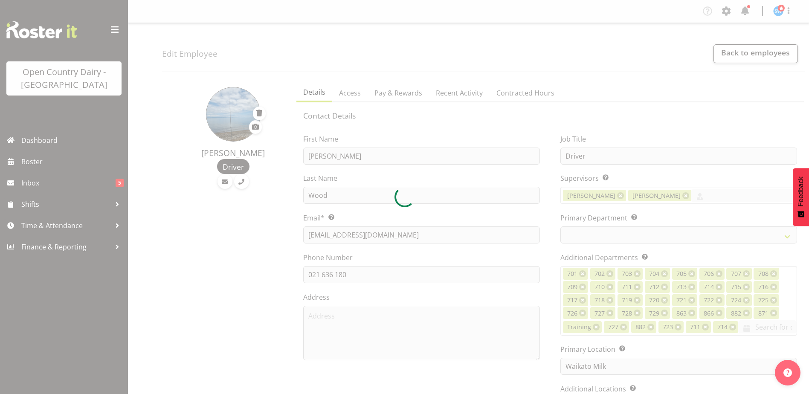
select select "727"
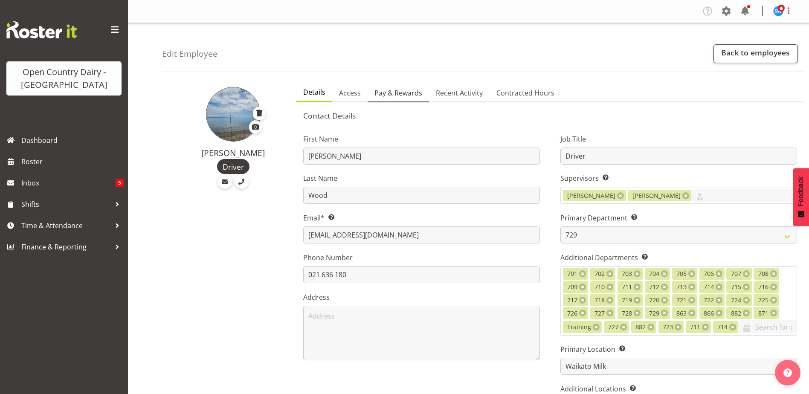
click at [388, 96] on span "Pay & Rewards" at bounding box center [398, 93] width 48 height 10
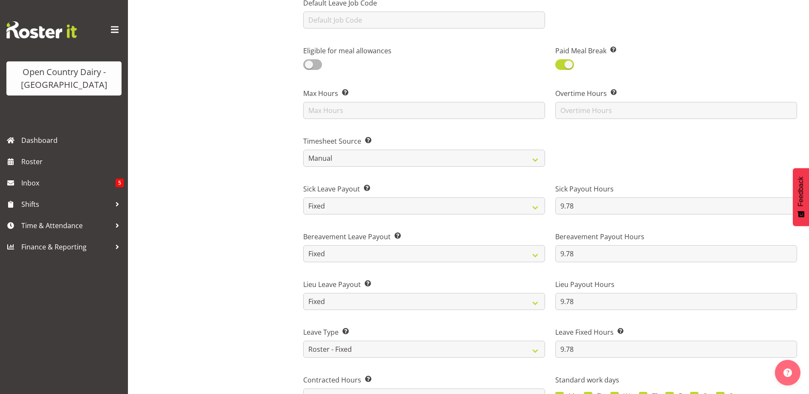
scroll to position [426, 0]
